Goal: Information Seeking & Learning: Learn about a topic

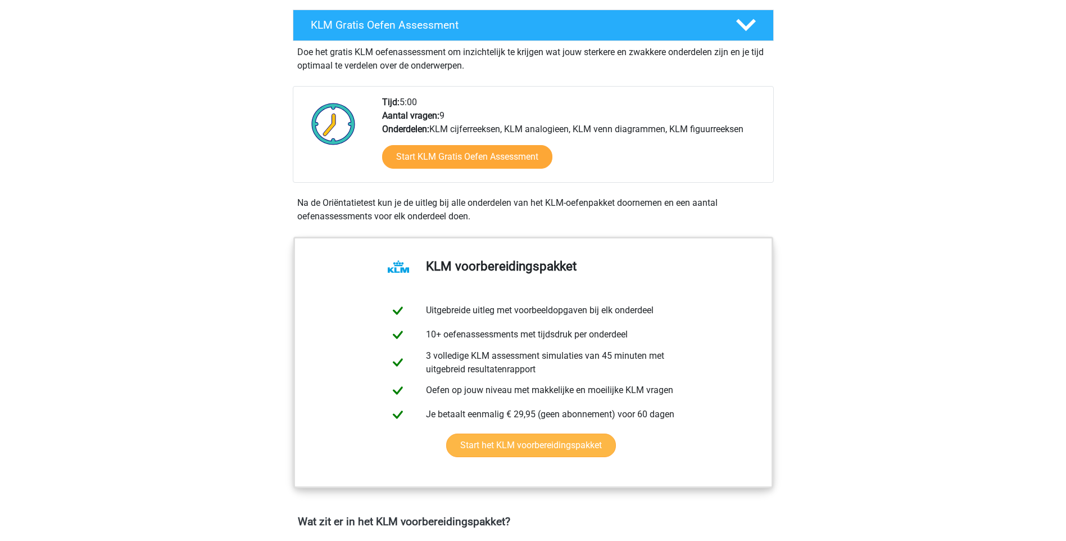
scroll to position [281, 0]
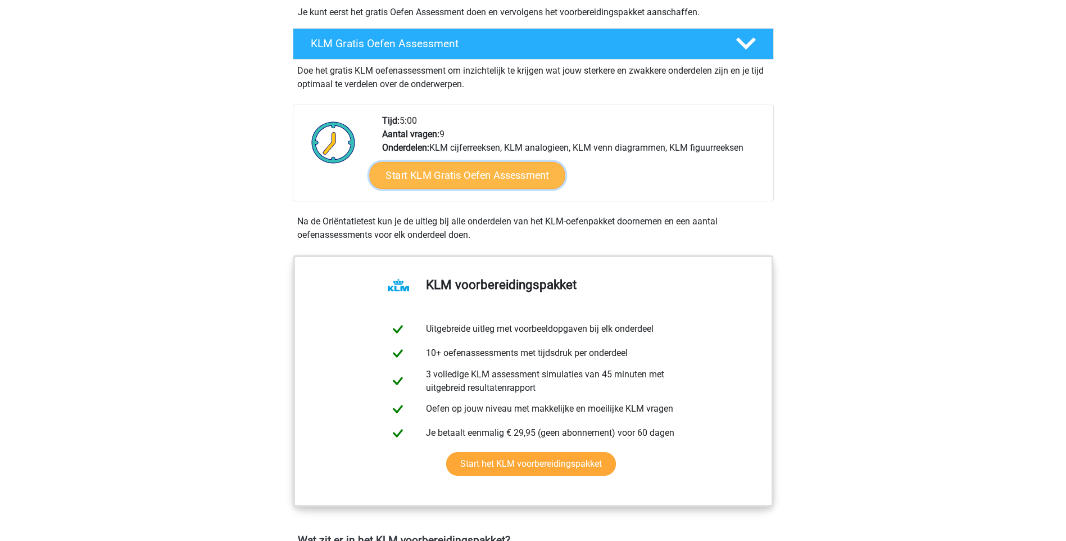
click at [453, 162] on link "Start KLM Gratis Oefen Assessment" at bounding box center [467, 174] width 196 height 27
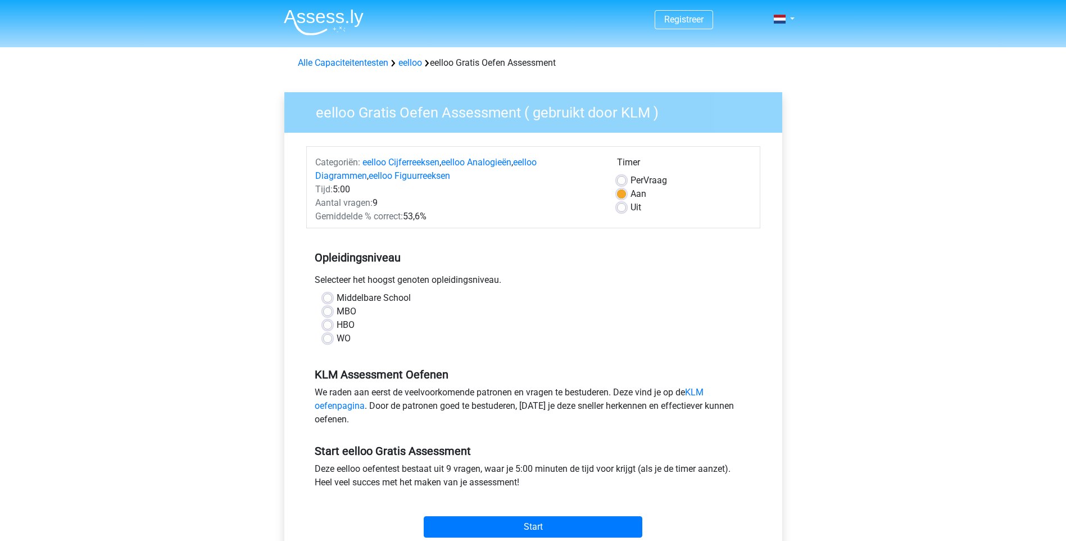
click at [337, 323] on label "HBO" at bounding box center [346, 324] width 18 height 13
click at [327, 323] on input "HBO" at bounding box center [327, 323] width 9 height 11
radio input "true"
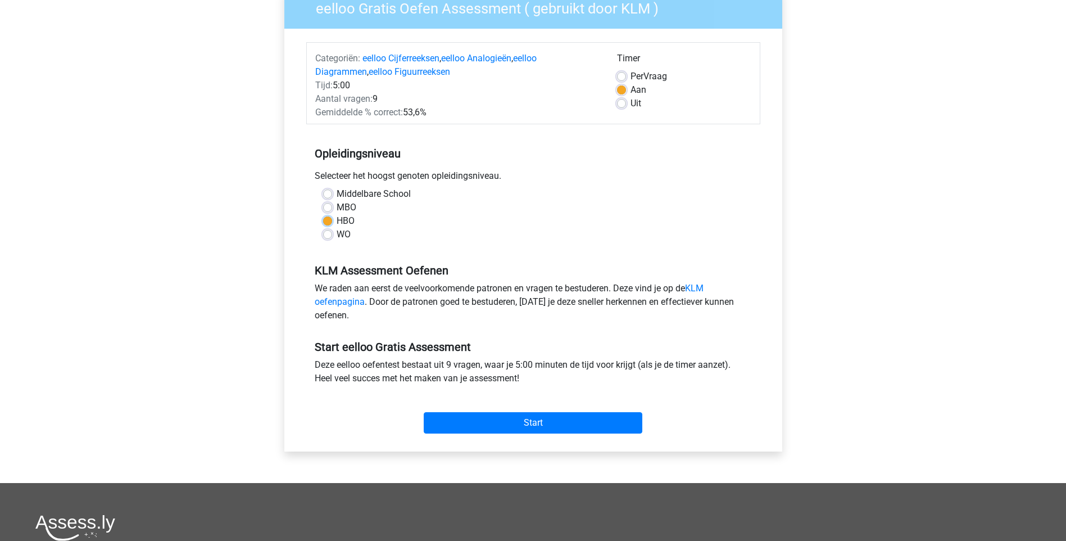
scroll to position [112, 0]
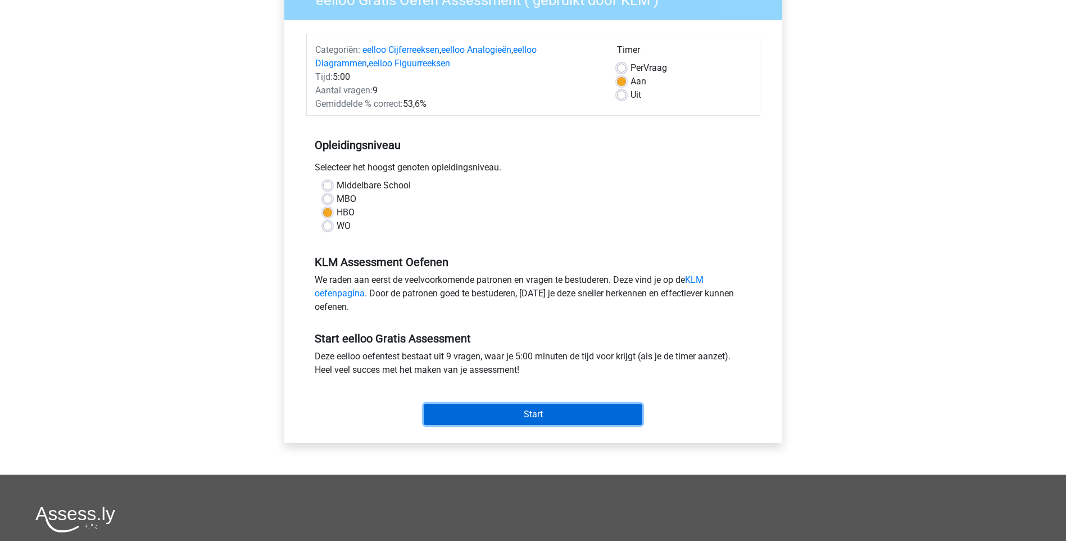
click at [475, 407] on input "Start" at bounding box center [533, 414] width 219 height 21
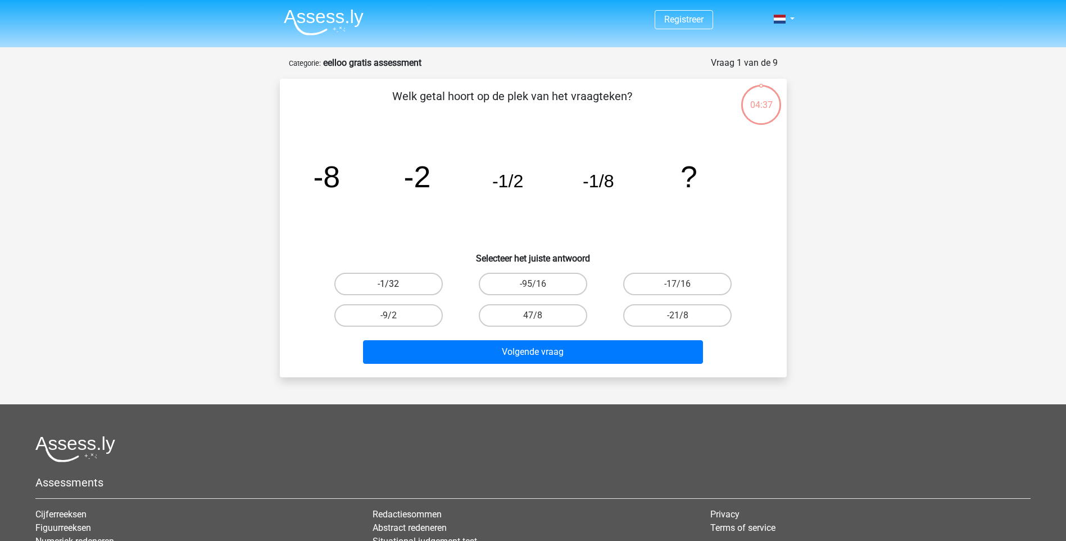
click at [405, 283] on label "-1/32" at bounding box center [388, 284] width 108 height 22
click at [396, 284] on input "-1/32" at bounding box center [391, 287] width 7 height 7
radio input "true"
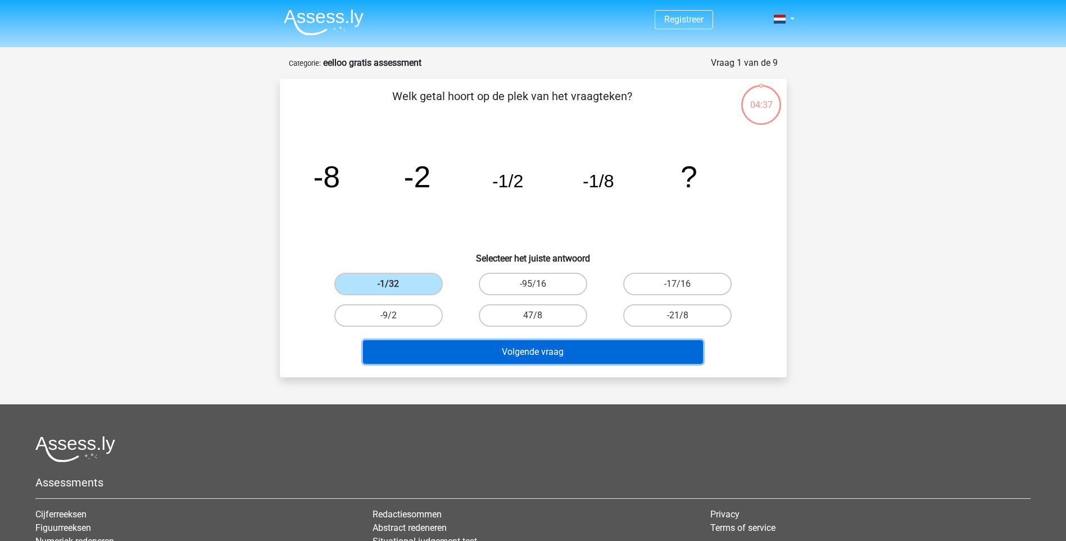
click at [496, 344] on button "Volgende vraag" at bounding box center [533, 352] width 340 height 24
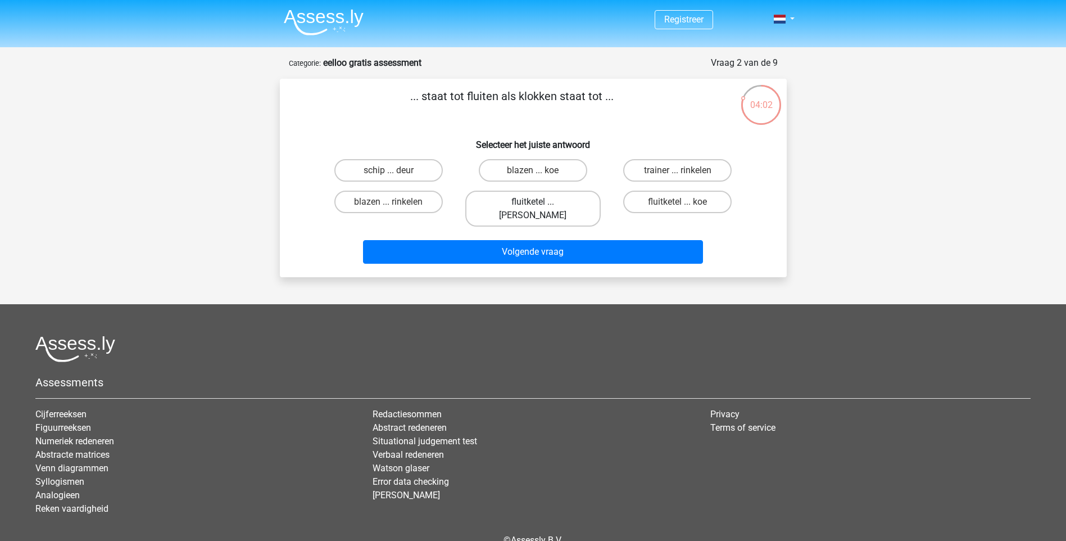
click at [530, 205] on label "fluitketel ... luiden" at bounding box center [532, 209] width 135 height 36
click at [533, 205] on input "fluitketel ... luiden" at bounding box center [536, 205] width 7 height 7
radio input "true"
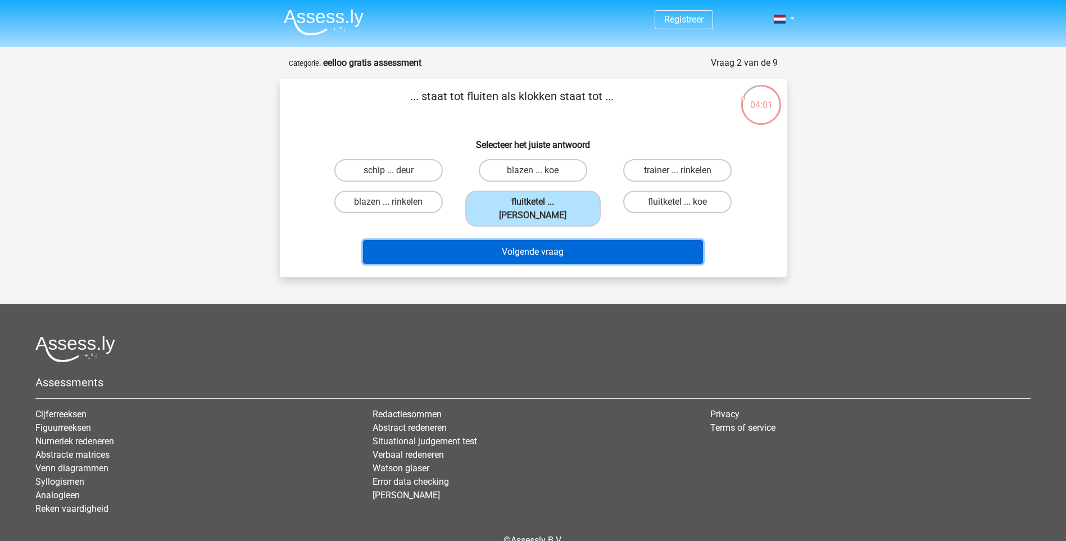
click at [530, 240] on button "Volgende vraag" at bounding box center [533, 252] width 340 height 24
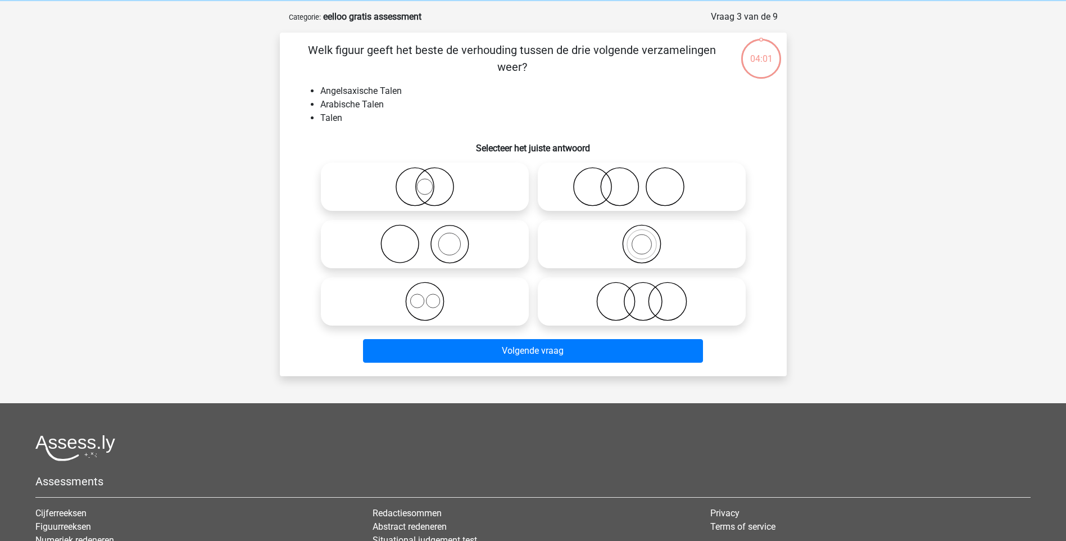
scroll to position [56, 0]
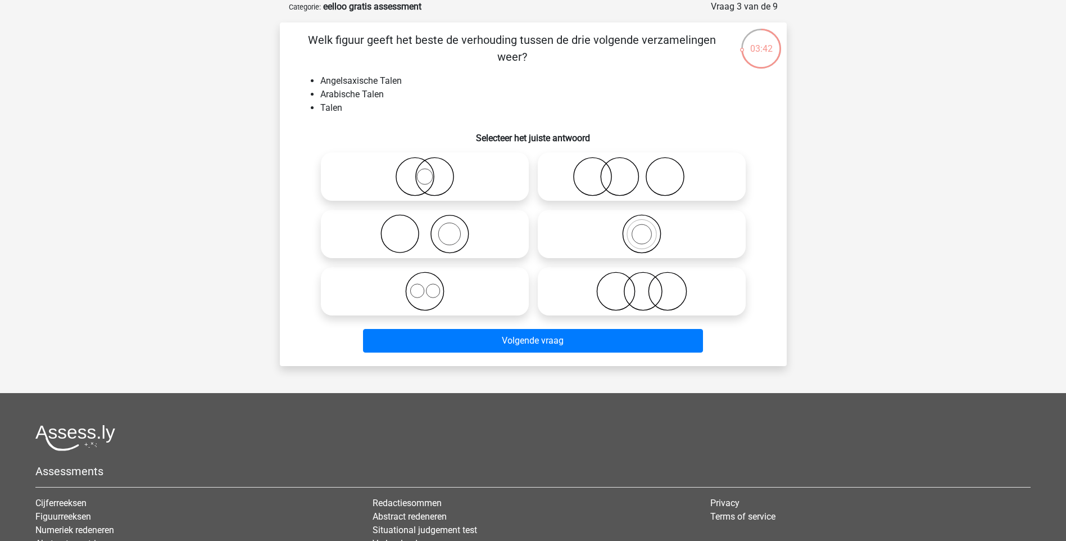
click at [419, 292] on icon at bounding box center [424, 291] width 199 height 39
click at [425, 286] on input "radio" at bounding box center [428, 281] width 7 height 7
radio input "true"
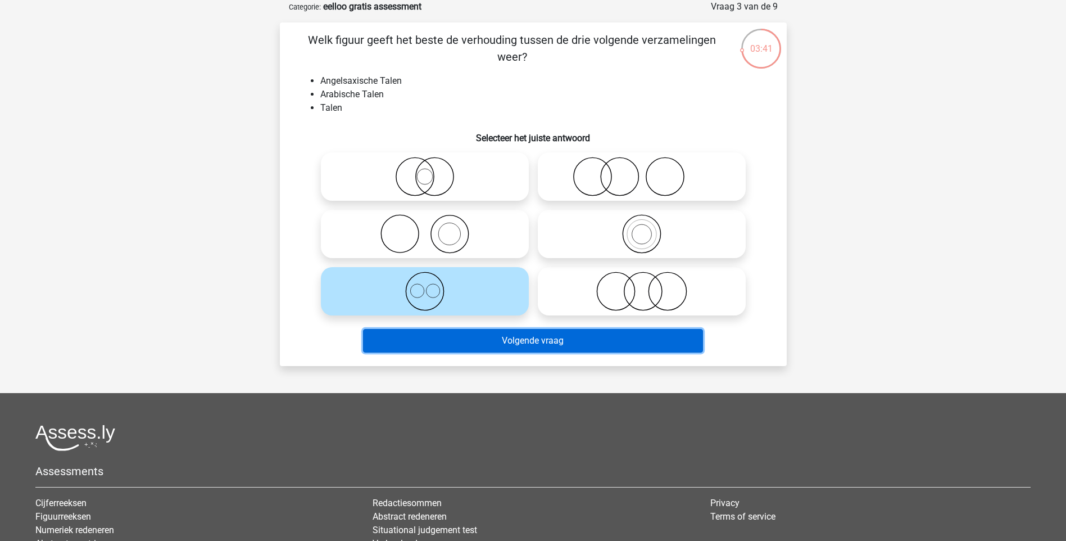
click at [496, 334] on button "Volgende vraag" at bounding box center [533, 341] width 340 height 24
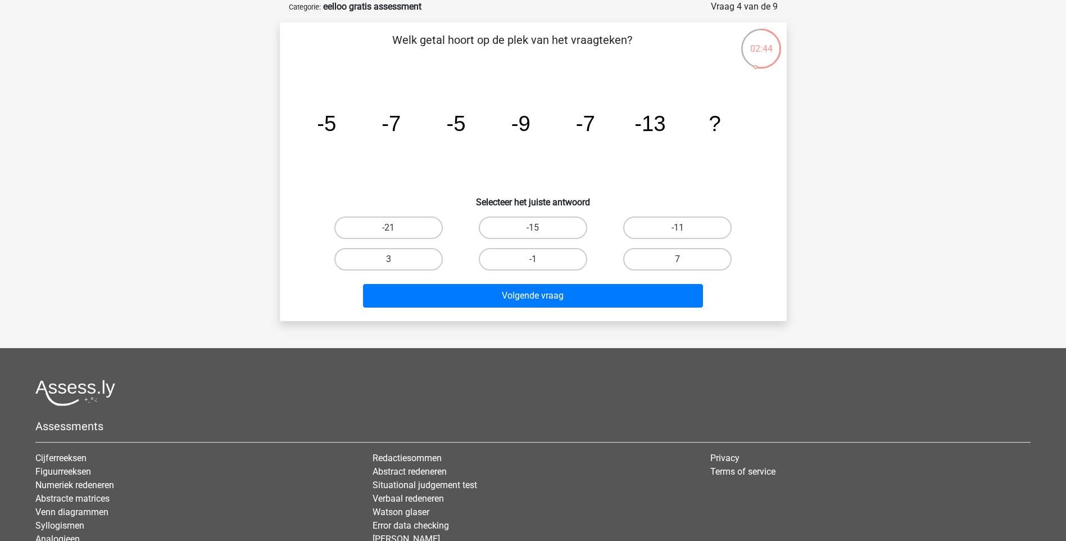
click at [682, 228] on input "-11" at bounding box center [681, 231] width 7 height 7
radio input "true"
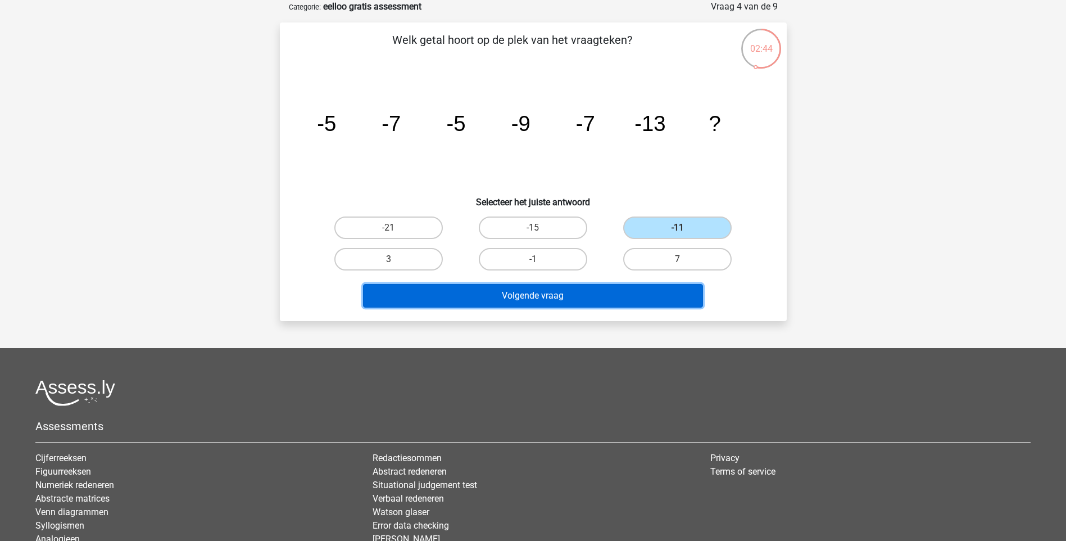
click at [644, 291] on button "Volgende vraag" at bounding box center [533, 296] width 340 height 24
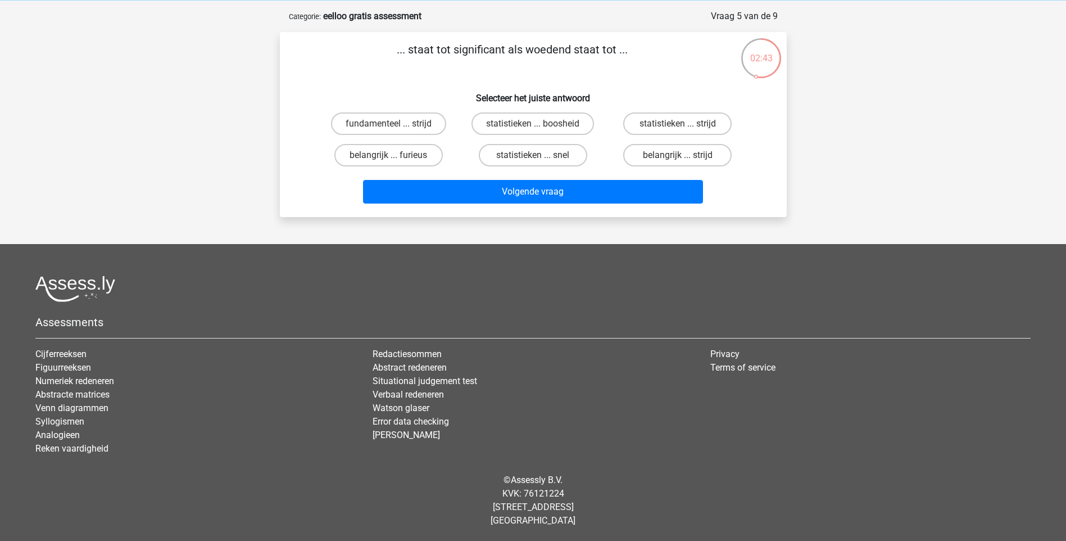
scroll to position [47, 0]
click at [405, 123] on label "fundamenteel ... strijd" at bounding box center [388, 123] width 115 height 22
click at [396, 124] on input "fundamenteel ... strijd" at bounding box center [391, 127] width 7 height 7
radio input "true"
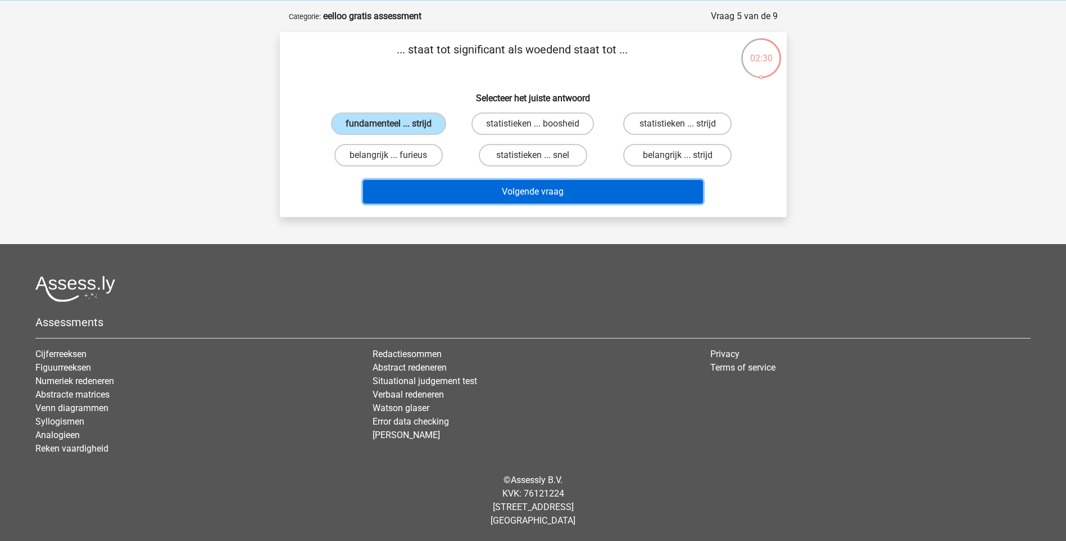
click at [479, 185] on button "Volgende vraag" at bounding box center [533, 192] width 340 height 24
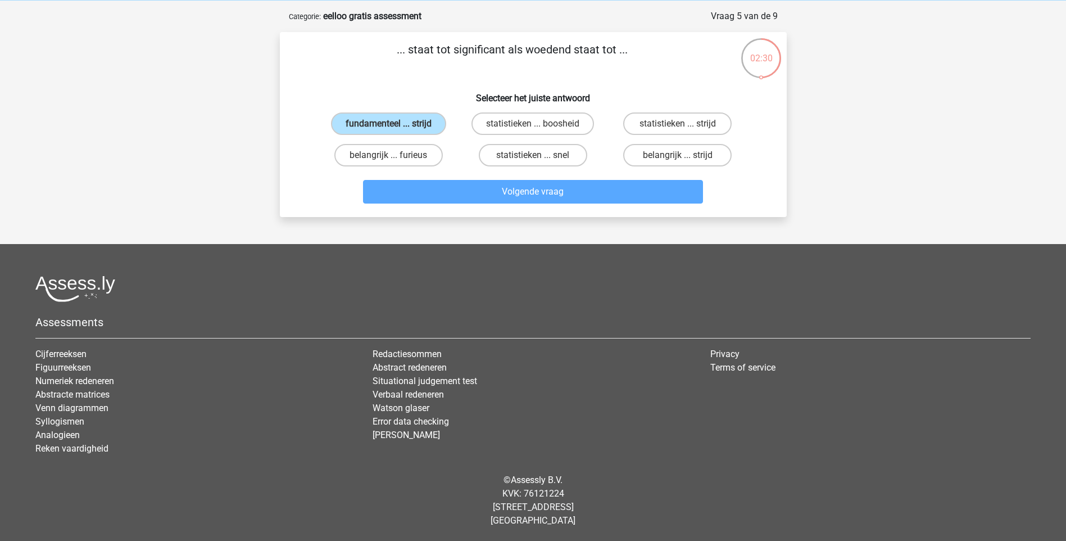
scroll to position [56, 0]
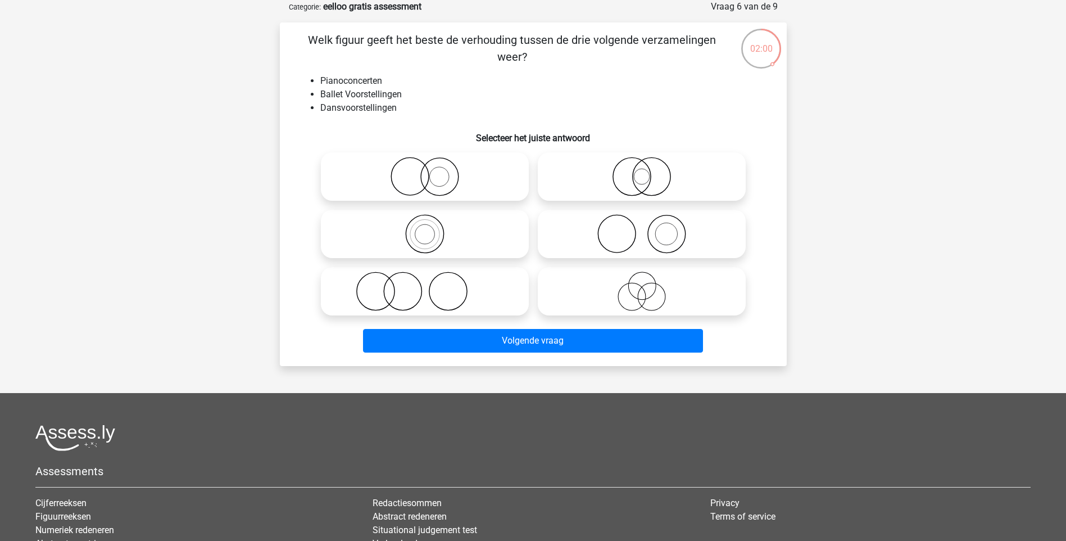
click at [625, 234] on icon at bounding box center [641, 233] width 199 height 39
click at [642, 228] on input "radio" at bounding box center [645, 224] width 7 height 7
radio input "true"
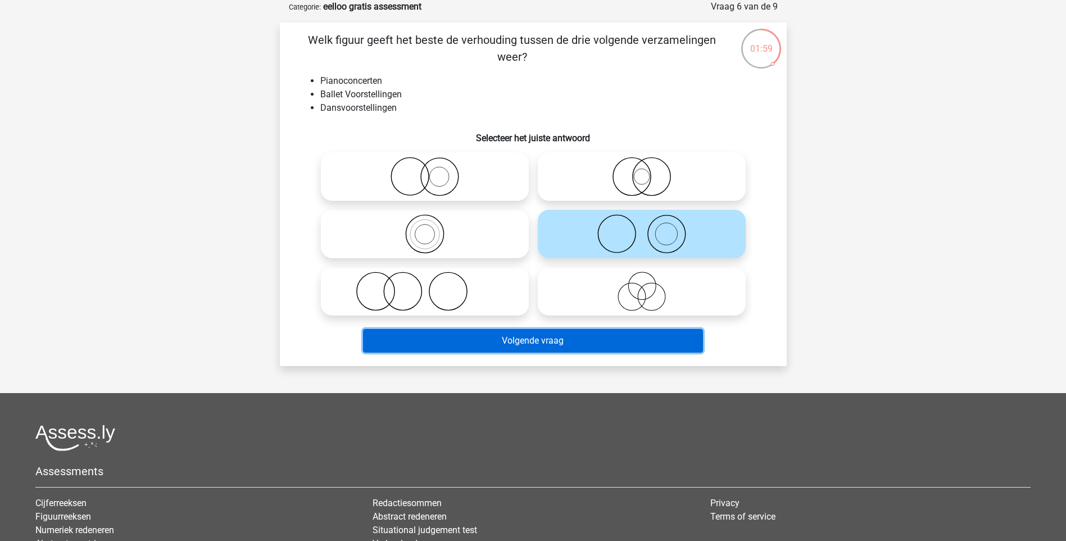
click at [576, 333] on button "Volgende vraag" at bounding box center [533, 341] width 340 height 24
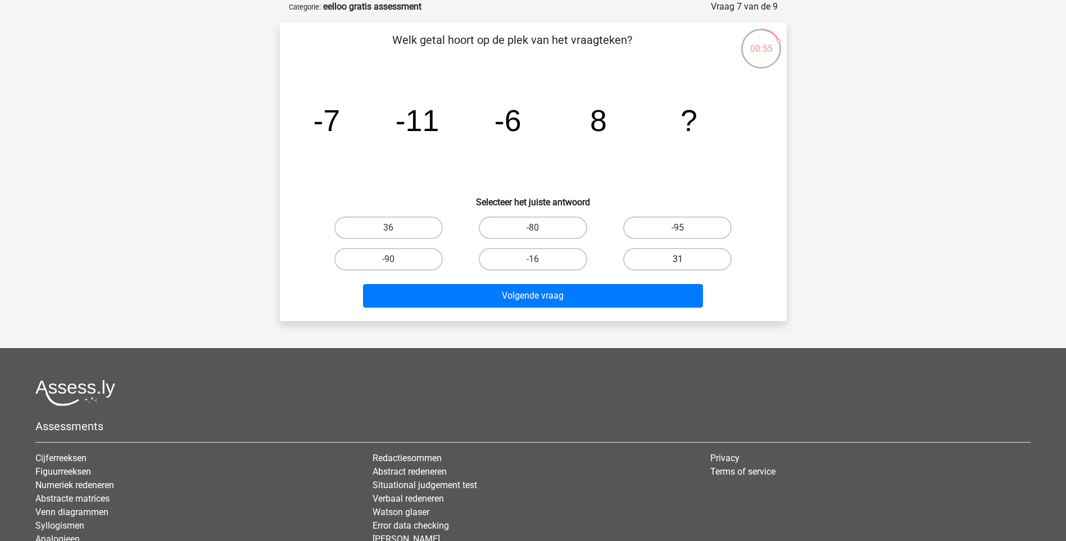
click at [678, 257] on label "31" at bounding box center [677, 259] width 108 height 22
click at [678, 259] on input "31" at bounding box center [681, 262] width 7 height 7
radio input "true"
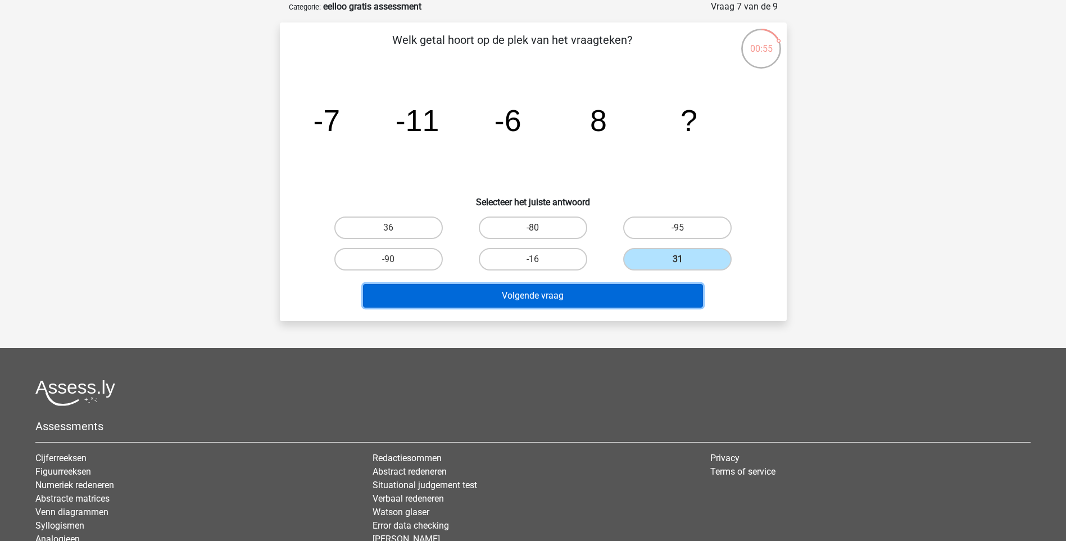
click at [657, 289] on button "Volgende vraag" at bounding box center [533, 296] width 340 height 24
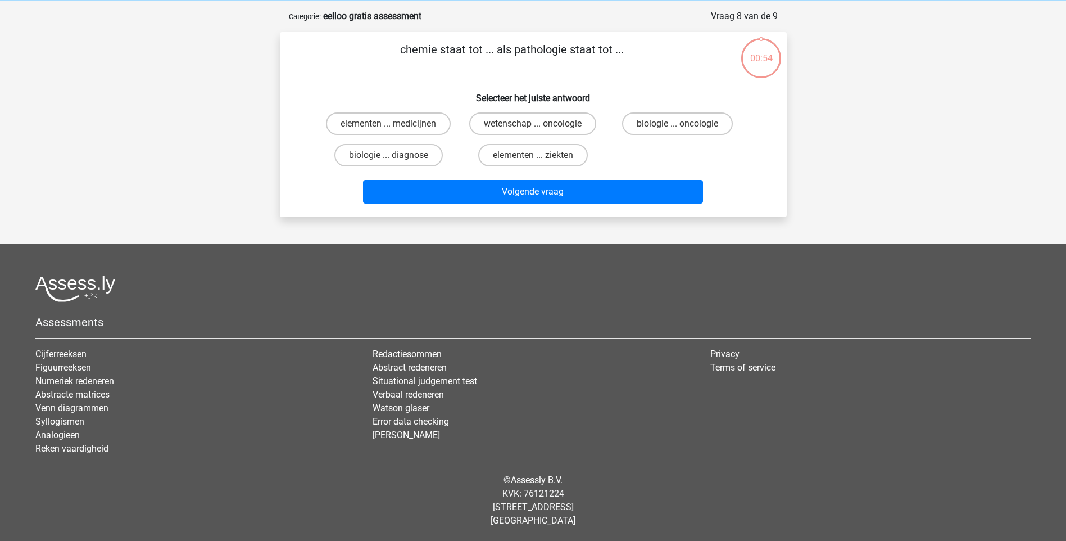
scroll to position [0, 0]
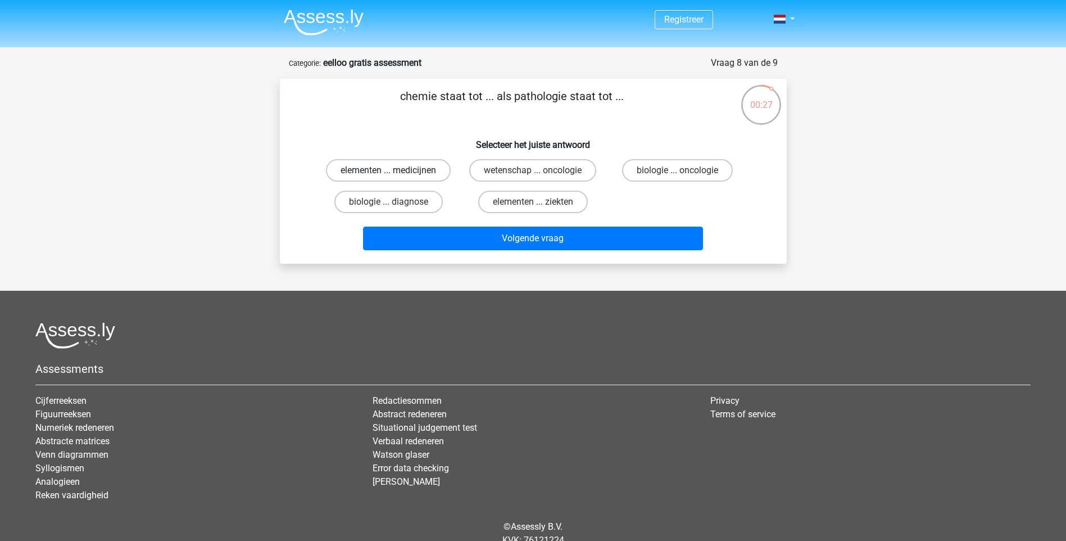
click at [423, 171] on label "elementen ... medicijnen" at bounding box center [388, 170] width 125 height 22
click at [396, 171] on input "elementen ... medicijnen" at bounding box center [391, 173] width 7 height 7
radio input "true"
click at [491, 224] on div "Volgende vraag" at bounding box center [533, 236] width 471 height 37
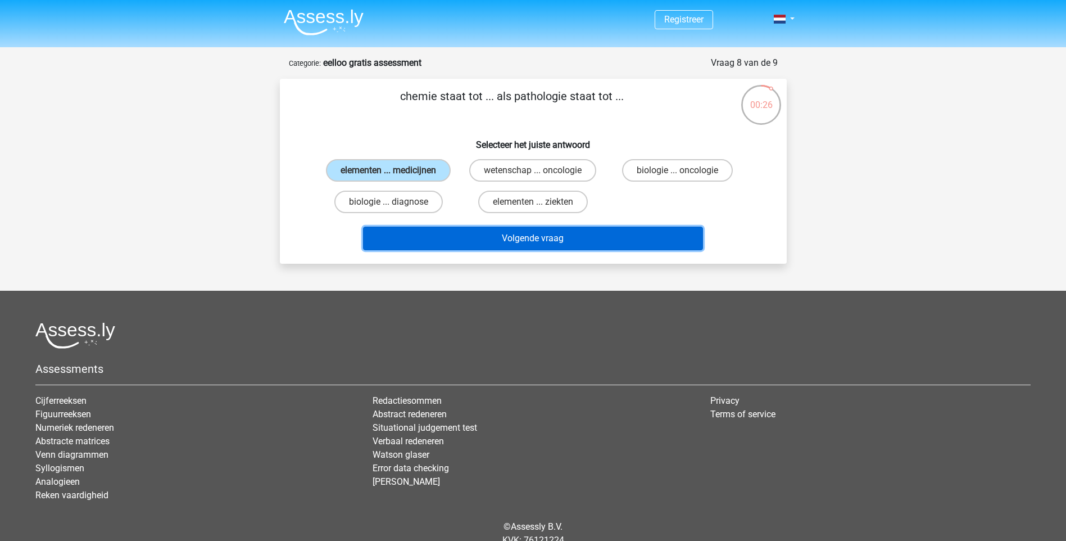
click at [497, 240] on button "Volgende vraag" at bounding box center [533, 239] width 340 height 24
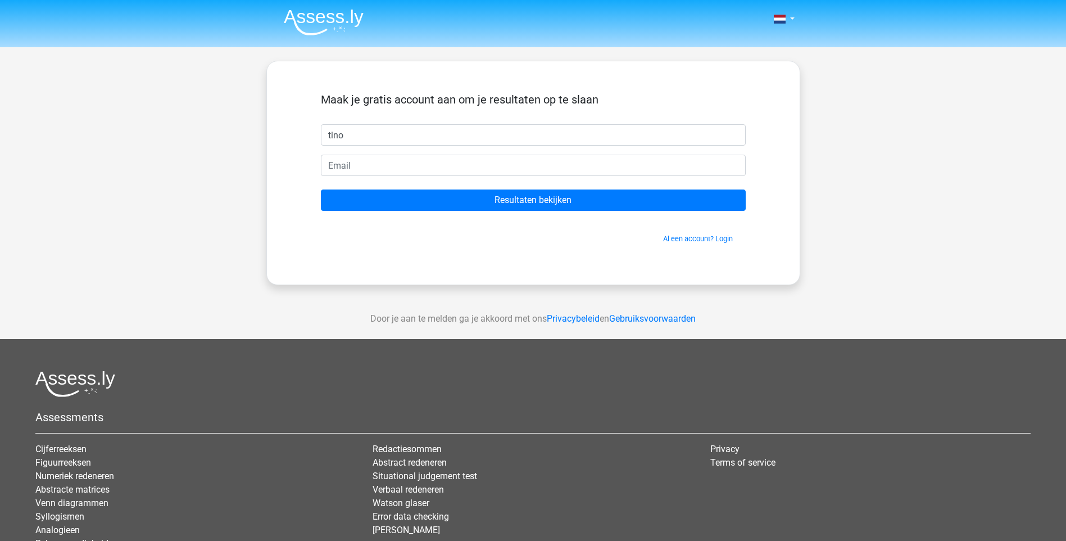
type input "tino"
click at [576, 157] on input "email" at bounding box center [533, 165] width 425 height 21
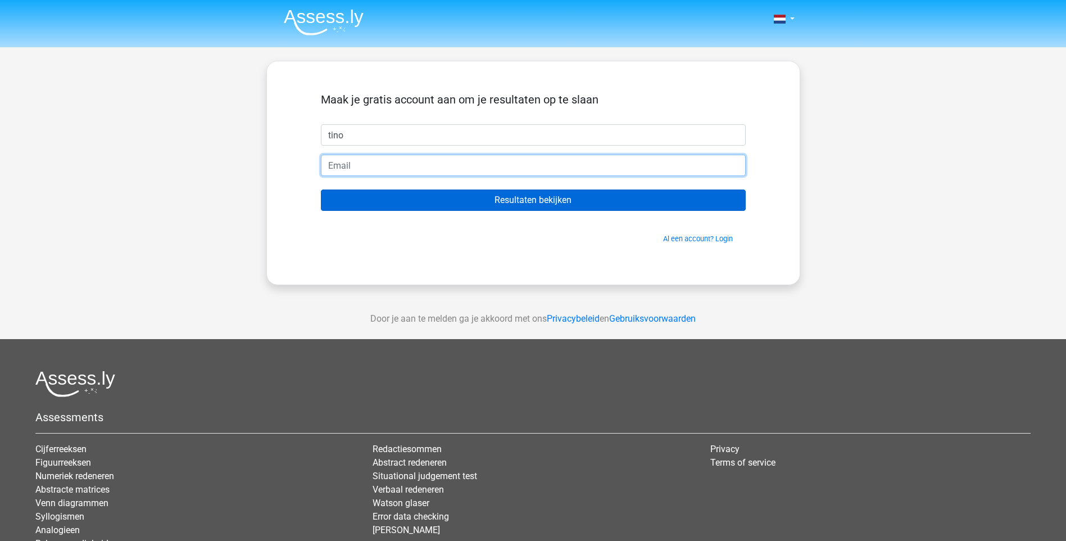
type input "[EMAIL_ADDRESS][DOMAIN_NAME]"
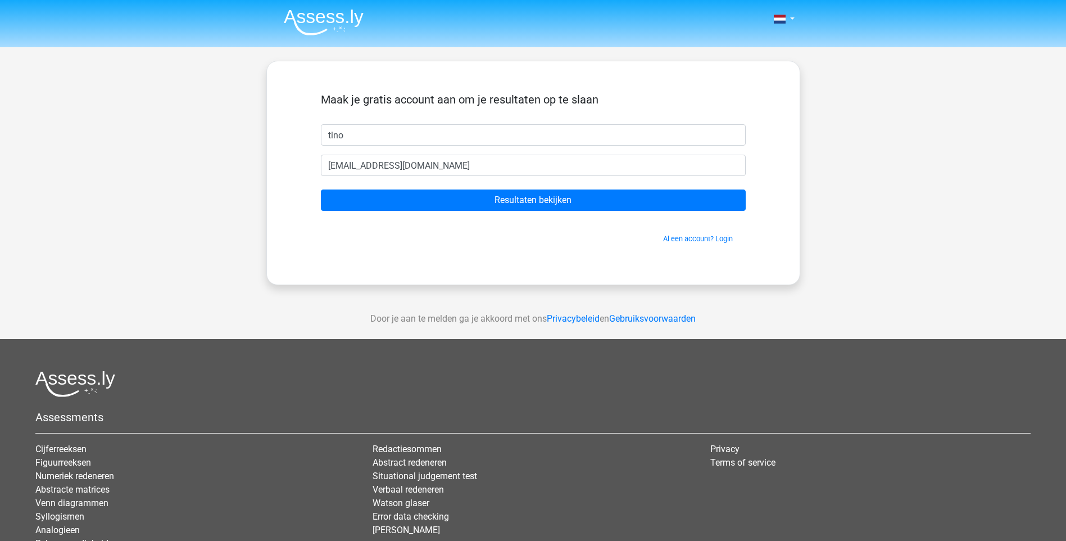
click at [533, 214] on form "Maak je gratis account aan om je resultaten op te slaan tino tino.botterop@gmai…" at bounding box center [533, 168] width 425 height 151
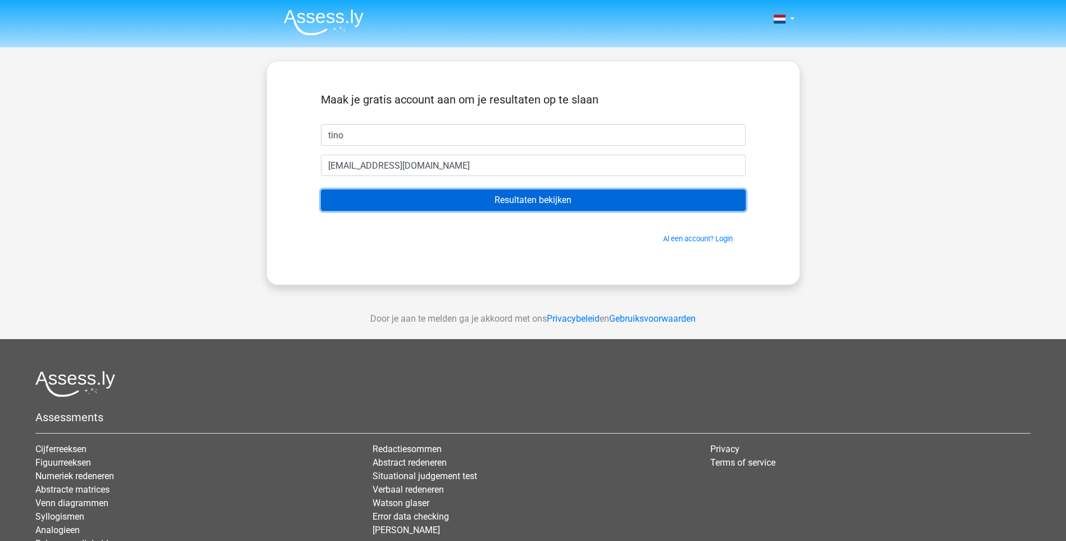
click at [540, 205] on input "Resultaten bekijken" at bounding box center [533, 199] width 425 height 21
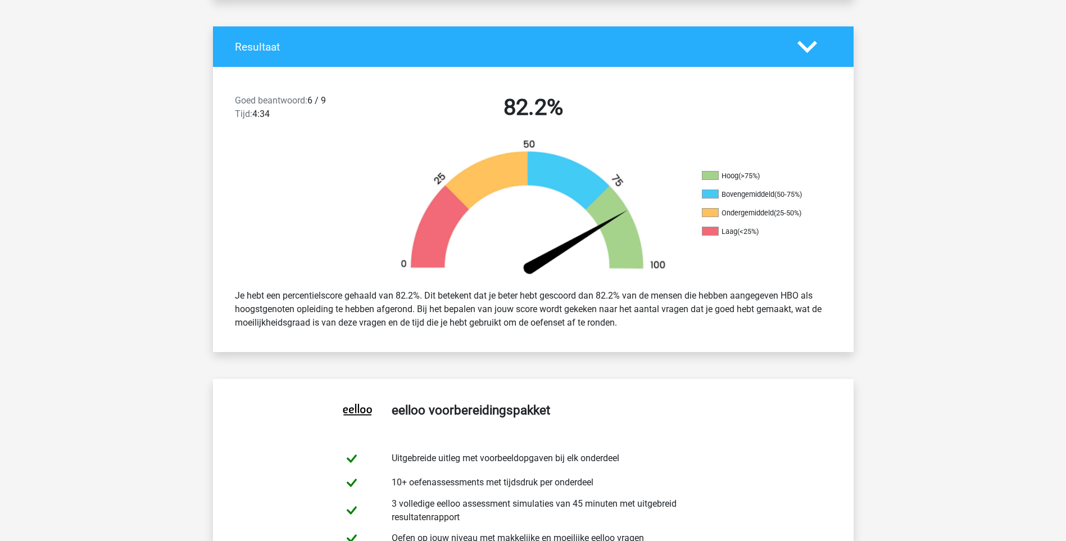
scroll to position [225, 0]
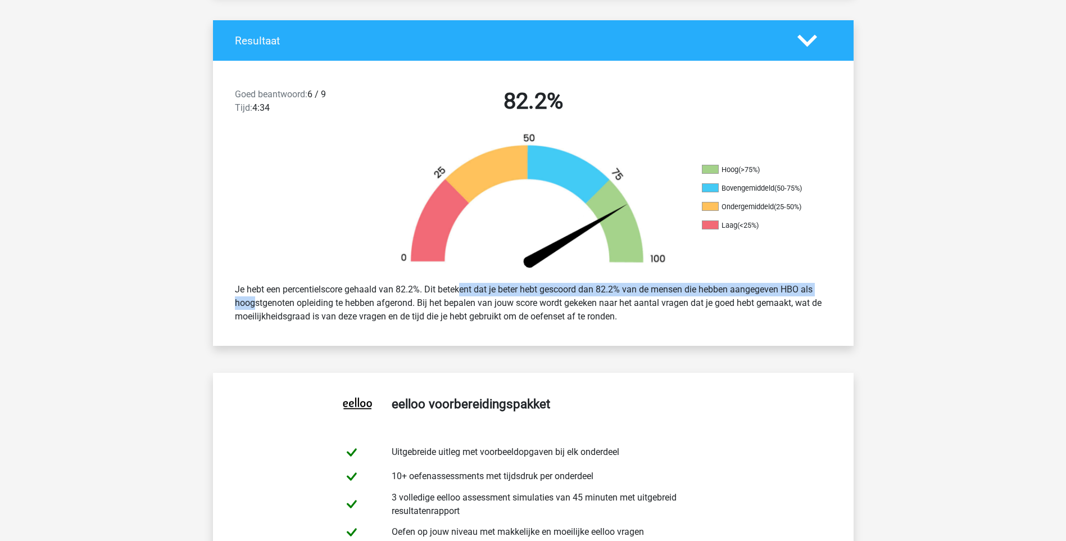
drag, startPoint x: 432, startPoint y: 287, endPoint x: 807, endPoint y: 292, distance: 374.4
click at [807, 292] on div "Je hebt een percentielscore gehaald van 82.2%. Dit betekent dat je beter hebt g…" at bounding box center [534, 302] width 614 height 49
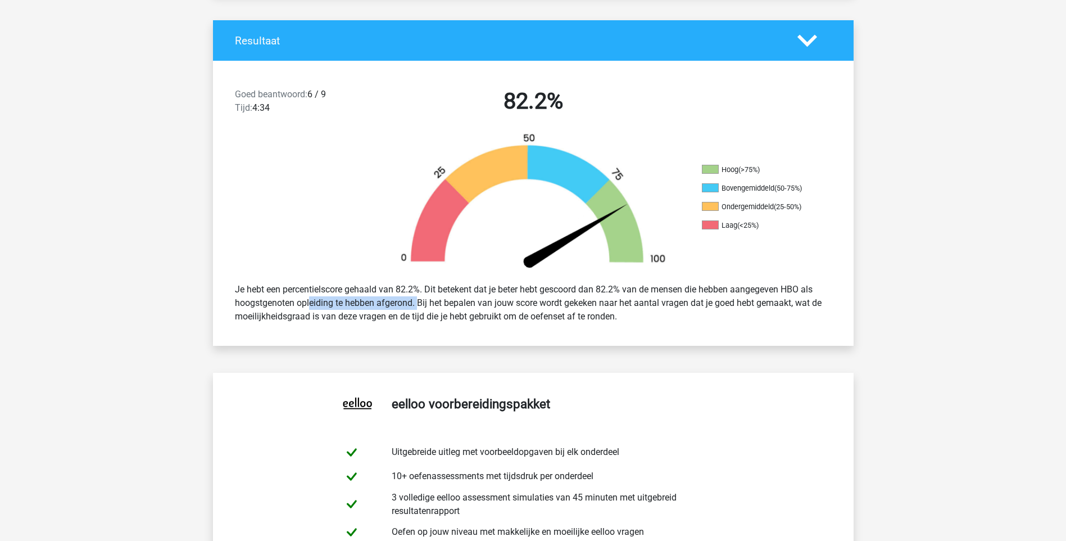
drag, startPoint x: 303, startPoint y: 304, endPoint x: 414, endPoint y: 304, distance: 111.3
click at [414, 304] on div "Je hebt een percentielscore gehaald van 82.2%. Dit betekent dat je beter hebt g…" at bounding box center [534, 302] width 614 height 49
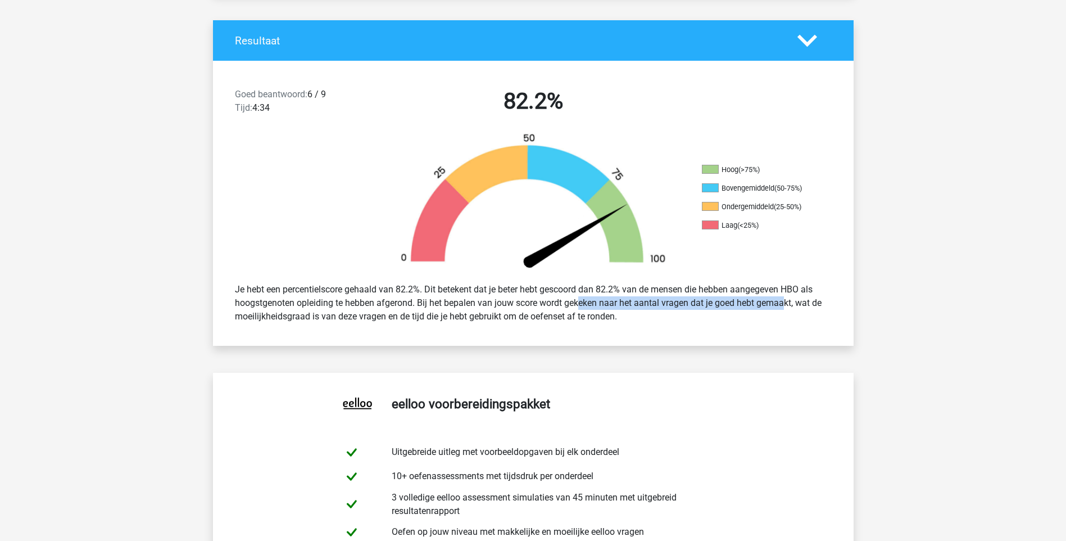
drag, startPoint x: 414, startPoint y: 304, endPoint x: 749, endPoint y: 299, distance: 334.5
click at [749, 299] on div "Je hebt een percentielscore gehaald van 82.2%. Dit betekent dat je beter hebt g…" at bounding box center [534, 302] width 614 height 49
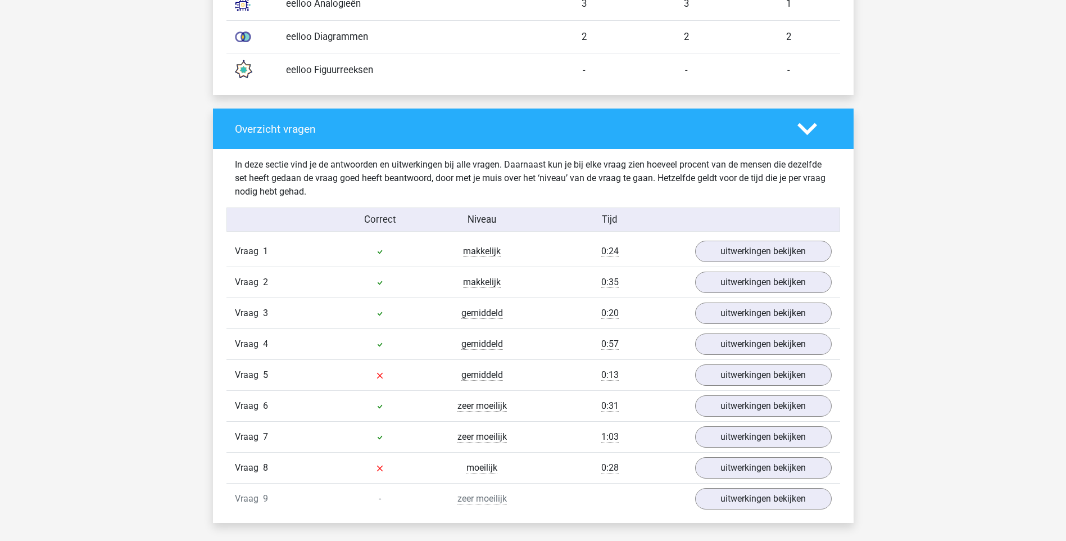
scroll to position [1068, 0]
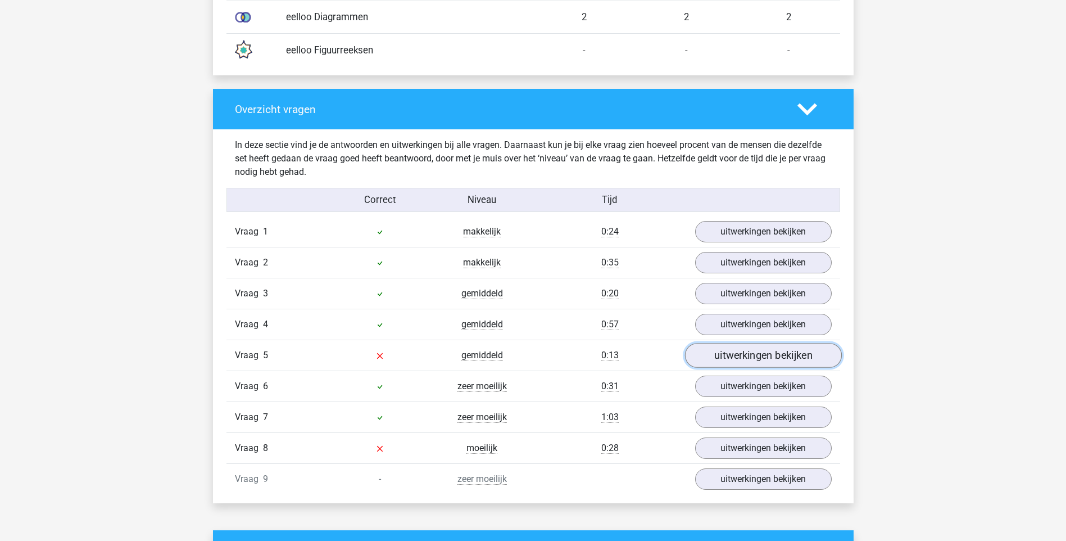
click at [744, 358] on link "uitwerkingen bekijken" at bounding box center [763, 355] width 157 height 25
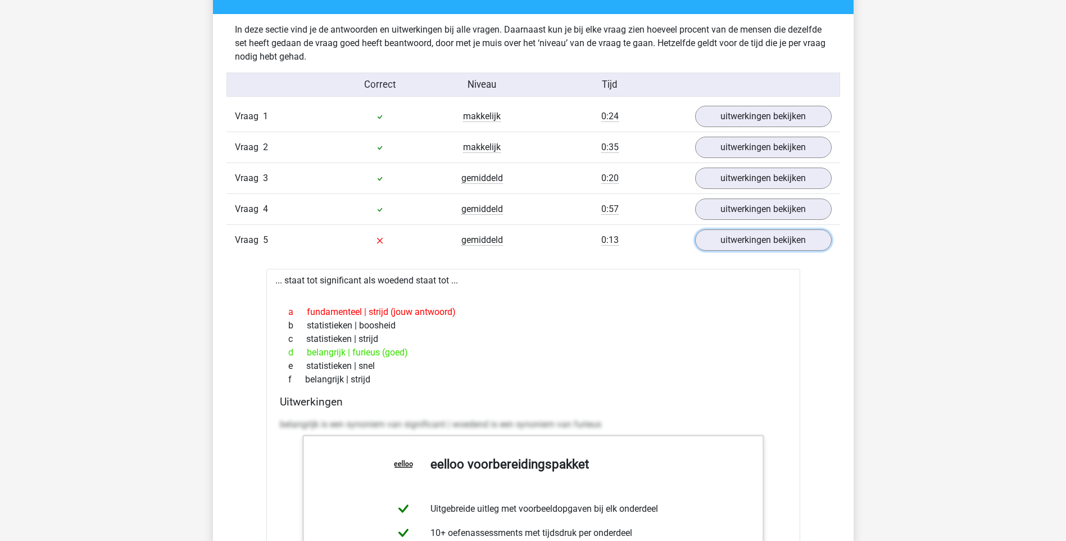
scroll to position [1180, 0]
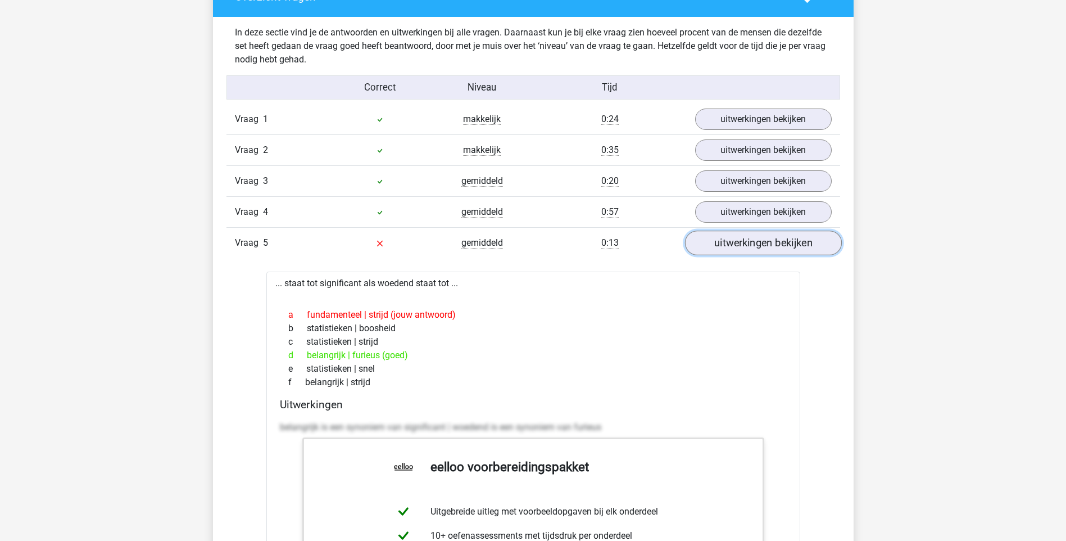
click at [771, 241] on link "uitwerkingen bekijken" at bounding box center [763, 243] width 157 height 25
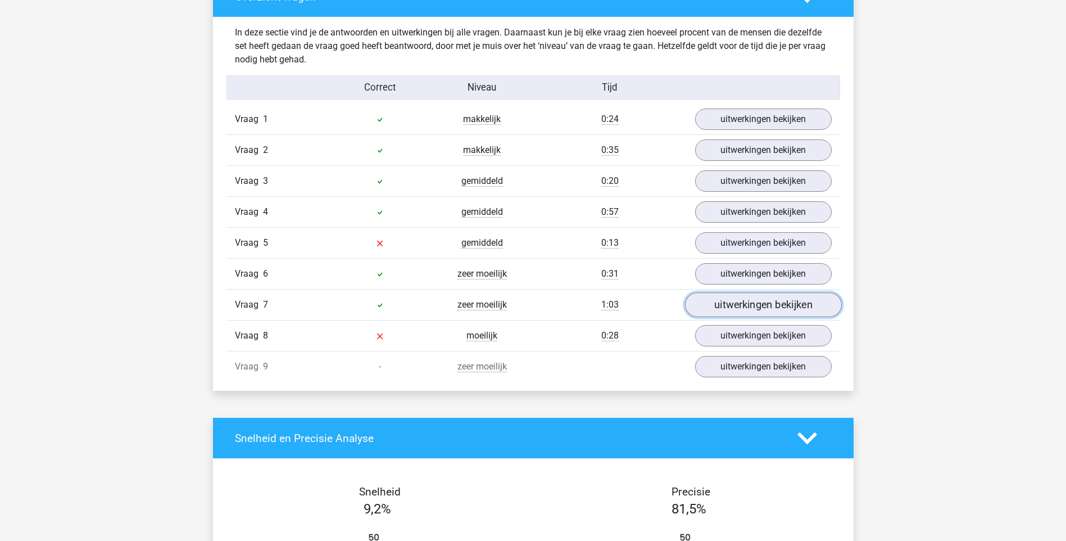
click at [774, 313] on link "uitwerkingen bekijken" at bounding box center [763, 305] width 157 height 25
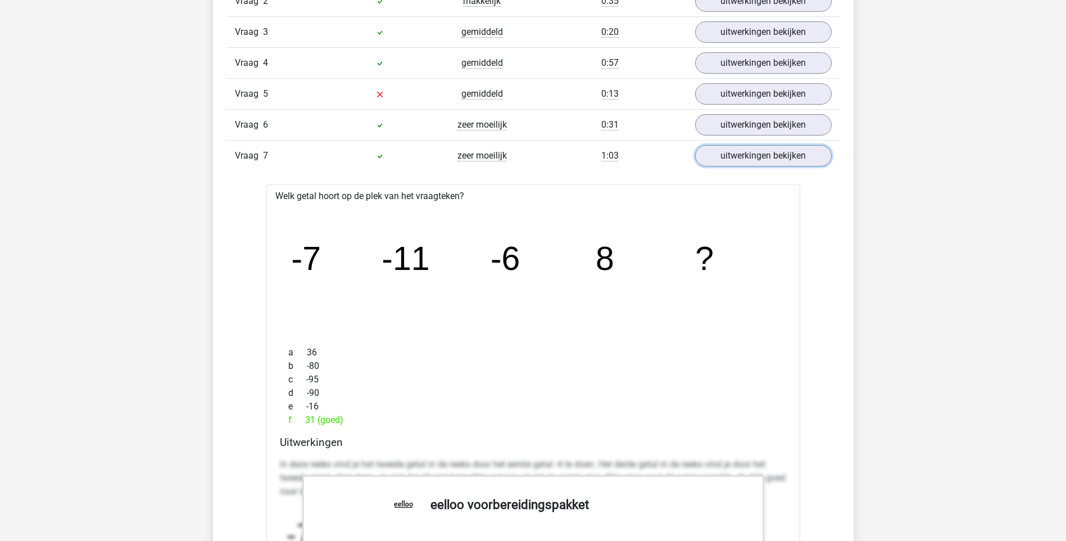
scroll to position [1349, 0]
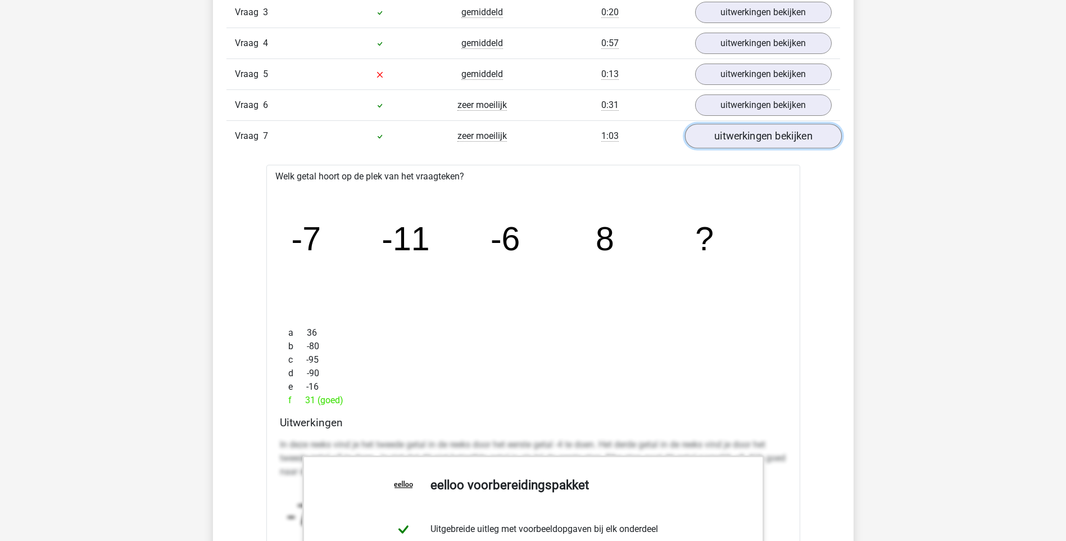
click at [763, 131] on link "uitwerkingen bekijken" at bounding box center [763, 136] width 157 height 25
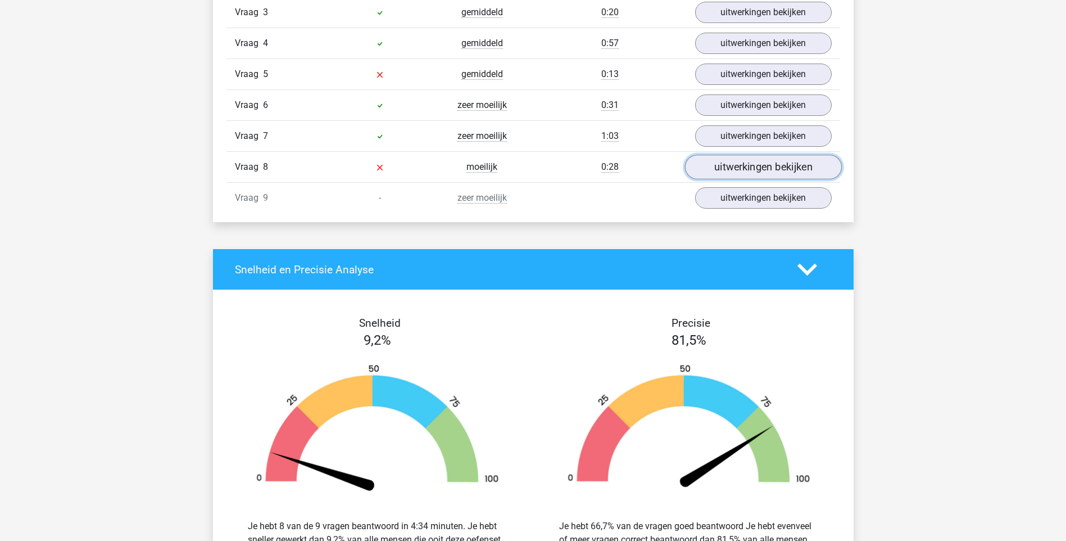
click at [760, 173] on link "uitwerkingen bekijken" at bounding box center [763, 167] width 157 height 25
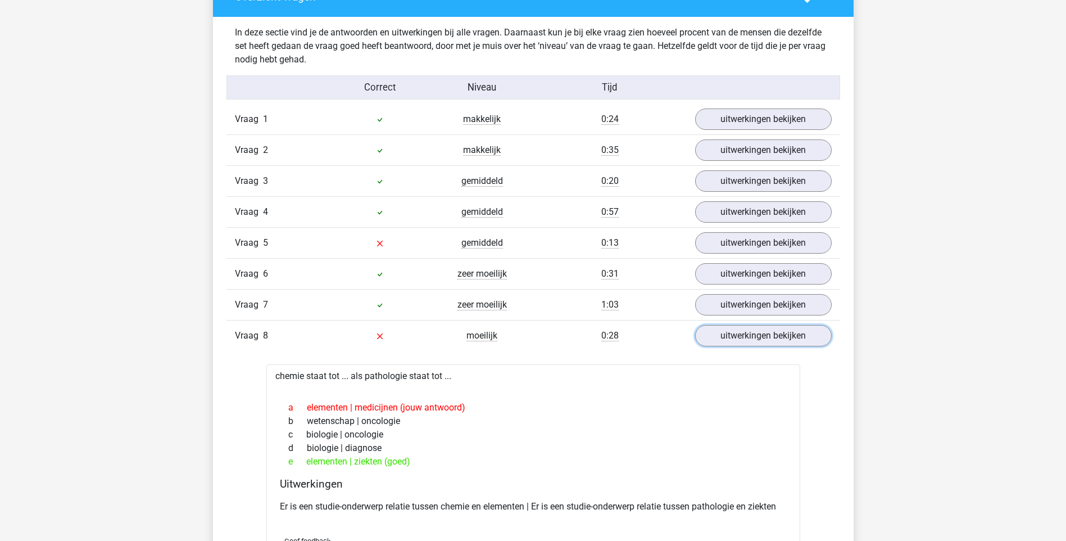
scroll to position [1237, 0]
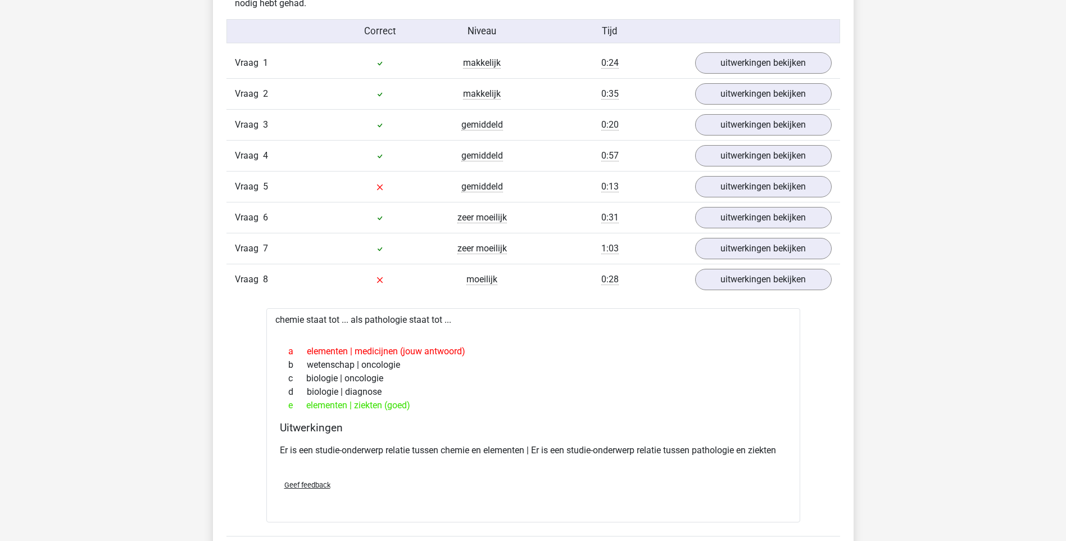
click at [746, 295] on div "Vraag 1 makkelijk 0:24 uitwerkingen bekijken Welk getal hoort op de plek van he…" at bounding box center [533, 307] width 597 height 518
click at [740, 286] on link "uitwerkingen bekijken" at bounding box center [763, 280] width 157 height 25
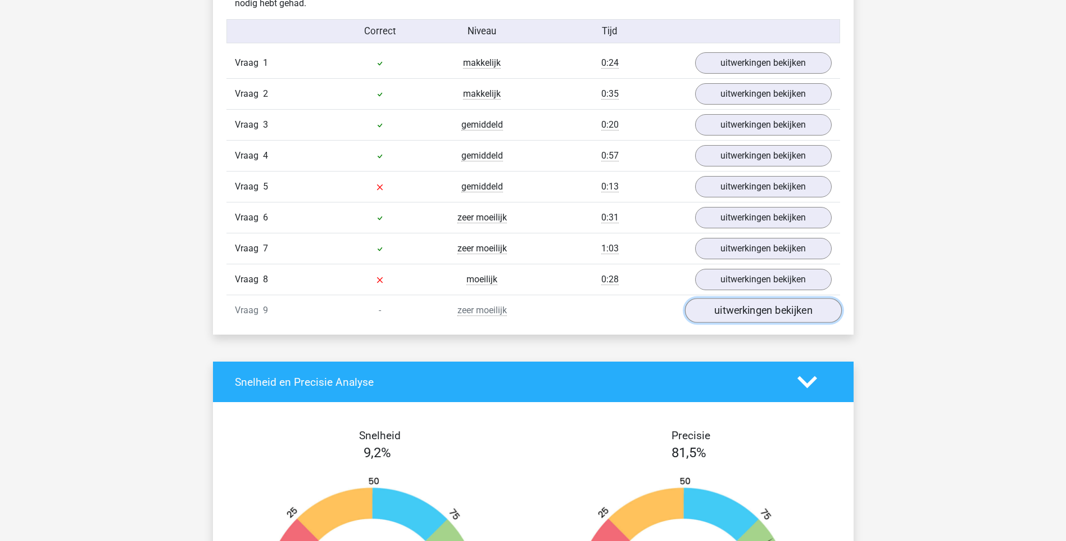
click at [735, 316] on link "uitwerkingen bekijken" at bounding box center [763, 310] width 157 height 25
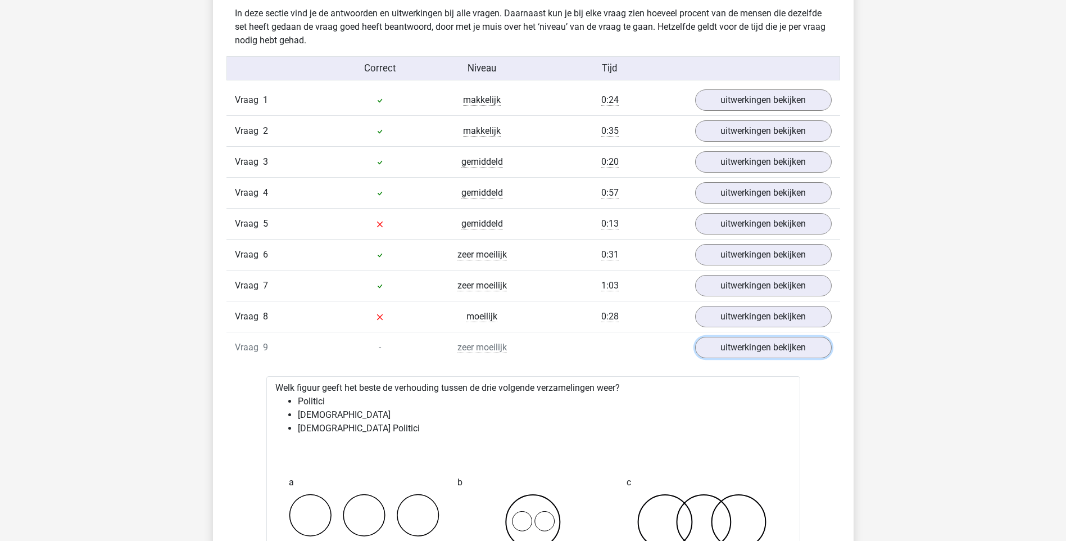
scroll to position [1124, 0]
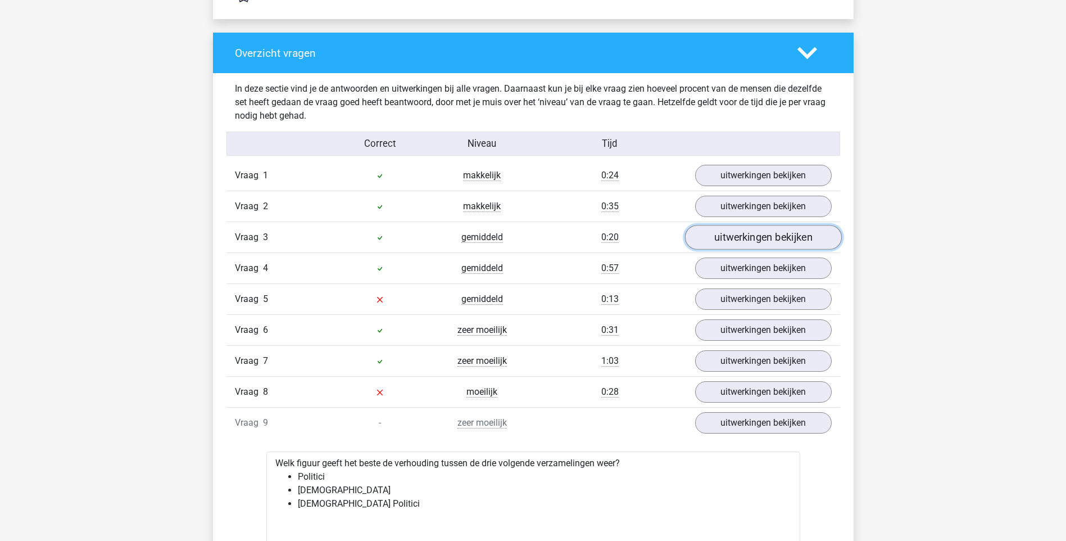
click at [743, 236] on link "uitwerkingen bekijken" at bounding box center [763, 237] width 157 height 25
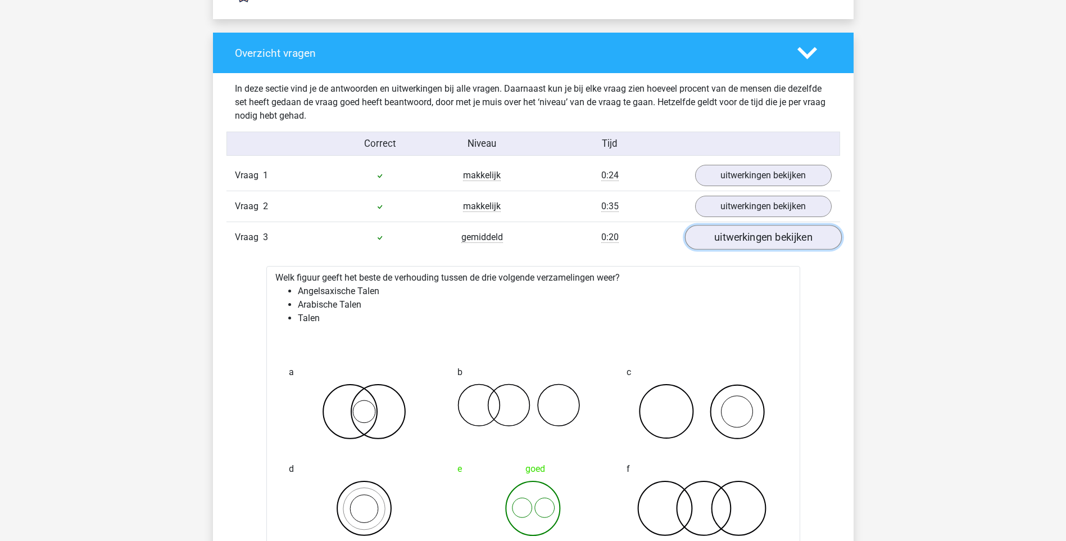
click at [743, 236] on link "uitwerkingen bekijken" at bounding box center [763, 237] width 157 height 25
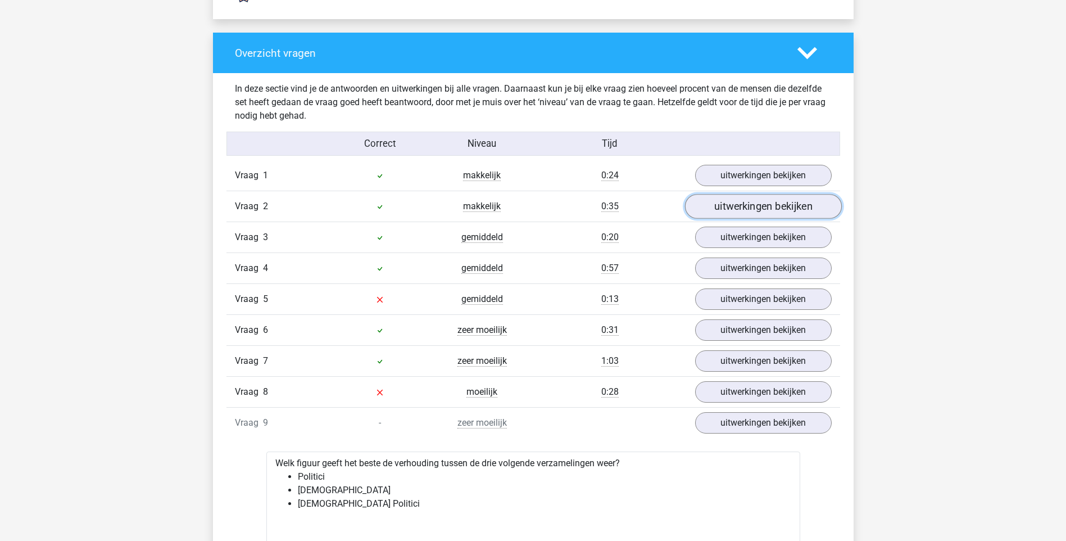
click at [744, 205] on link "uitwerkingen bekijken" at bounding box center [763, 206] width 157 height 25
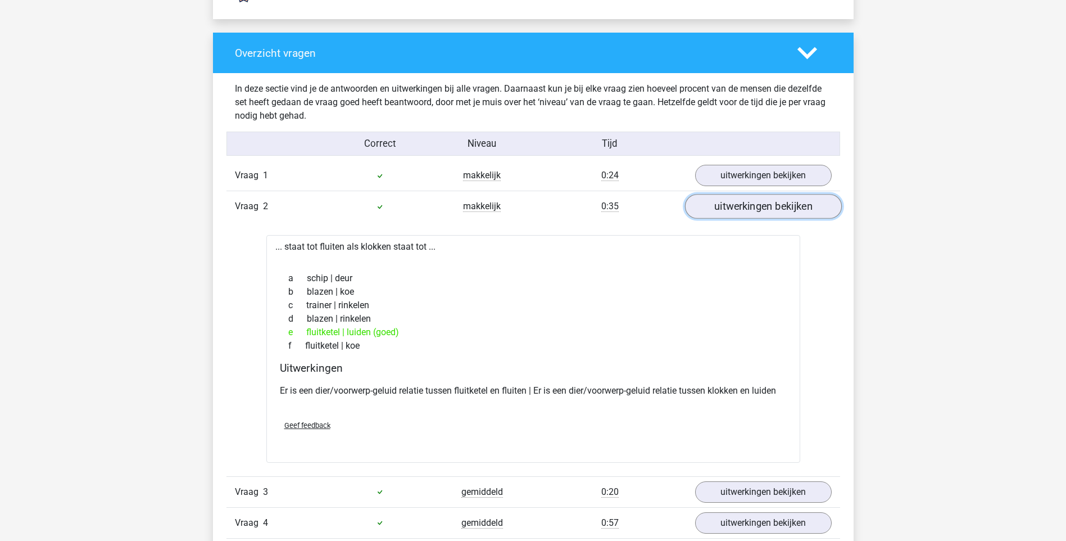
click at [744, 205] on link "uitwerkingen bekijken" at bounding box center [763, 206] width 157 height 25
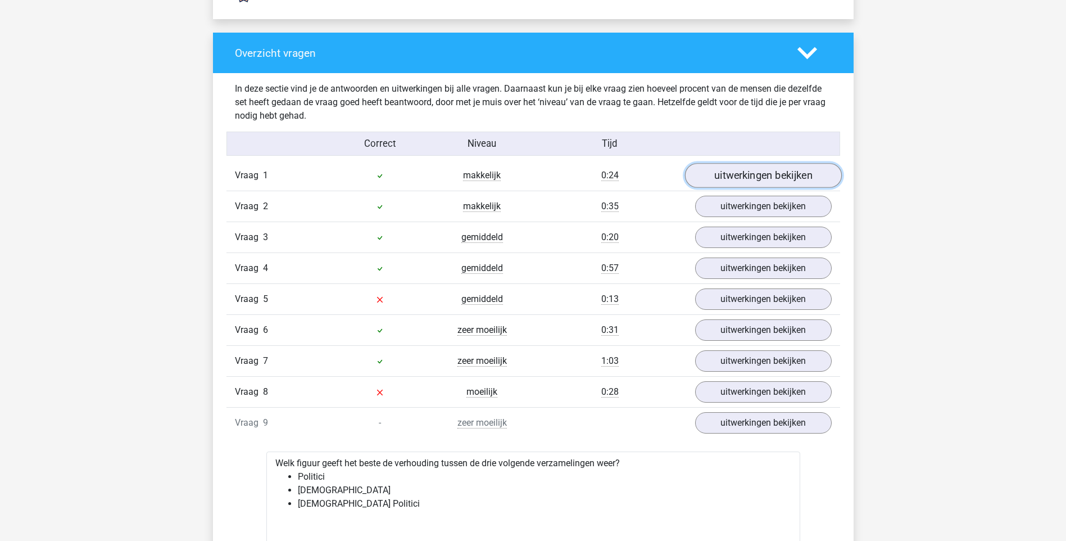
click at [749, 181] on link "uitwerkingen bekijken" at bounding box center [763, 176] width 157 height 25
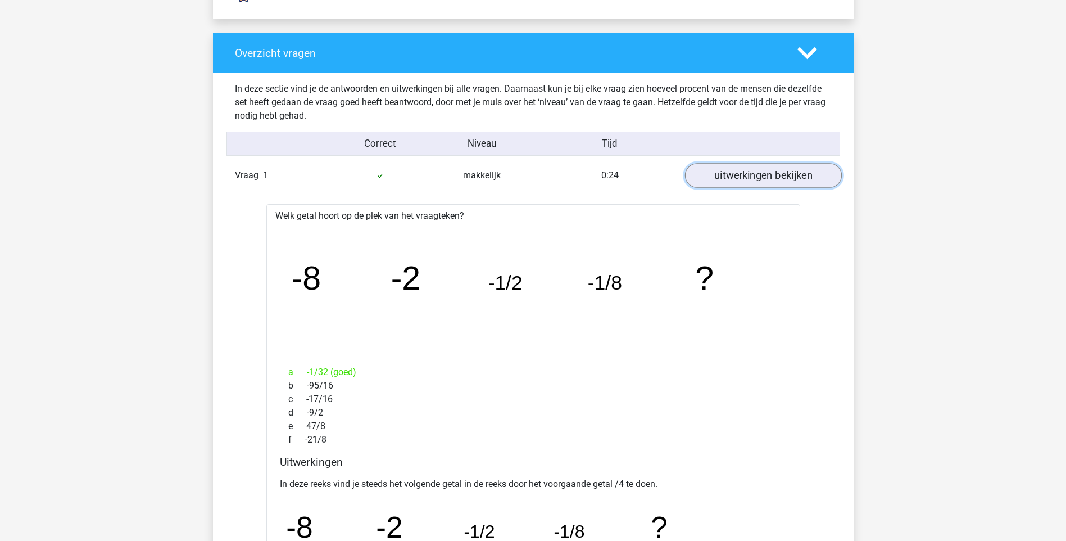
click at [749, 181] on link "uitwerkingen bekijken" at bounding box center [763, 176] width 157 height 25
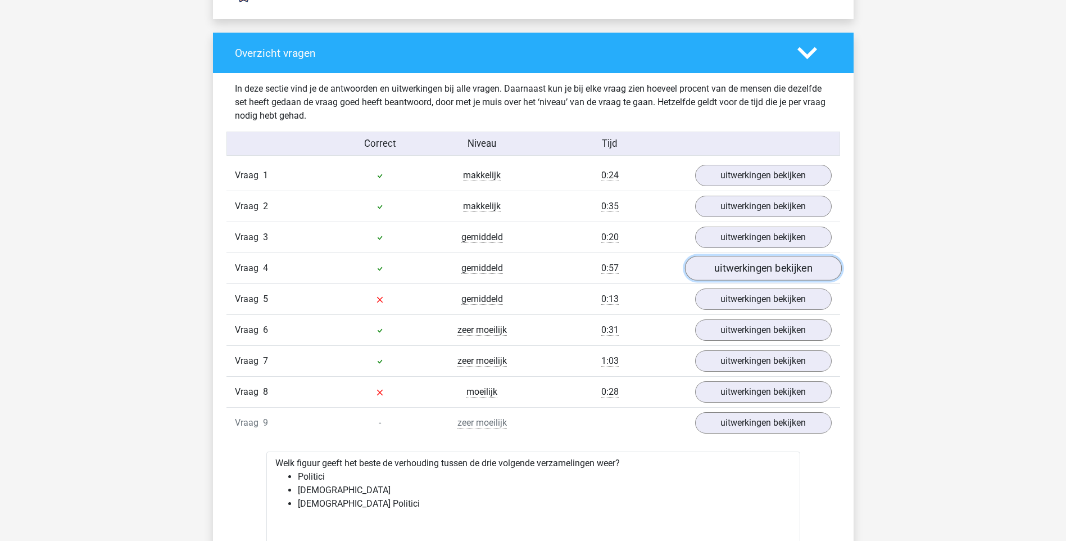
click at [739, 278] on link "uitwerkingen bekijken" at bounding box center [763, 268] width 157 height 25
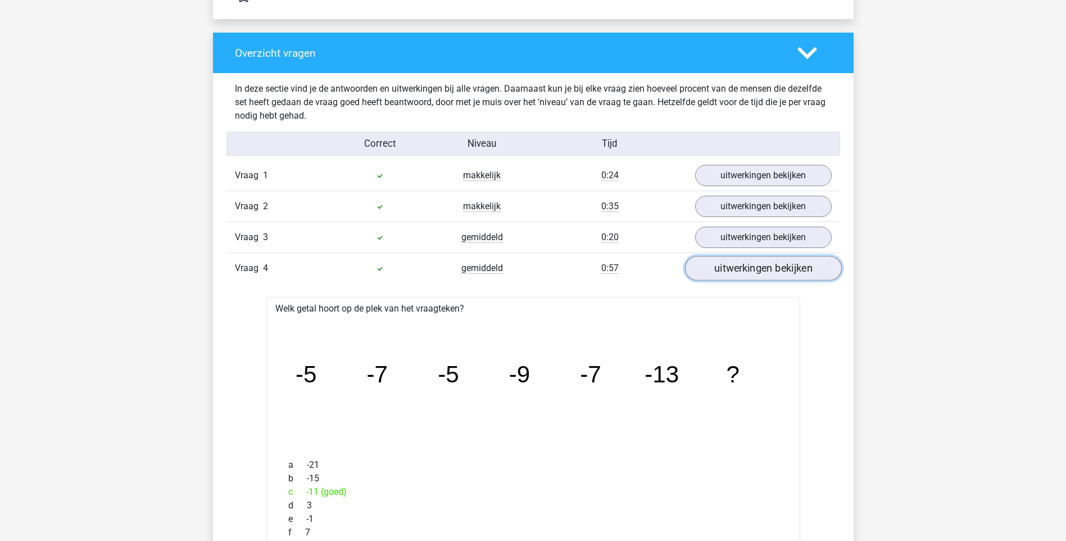
click at [739, 271] on link "uitwerkingen bekijken" at bounding box center [763, 268] width 157 height 25
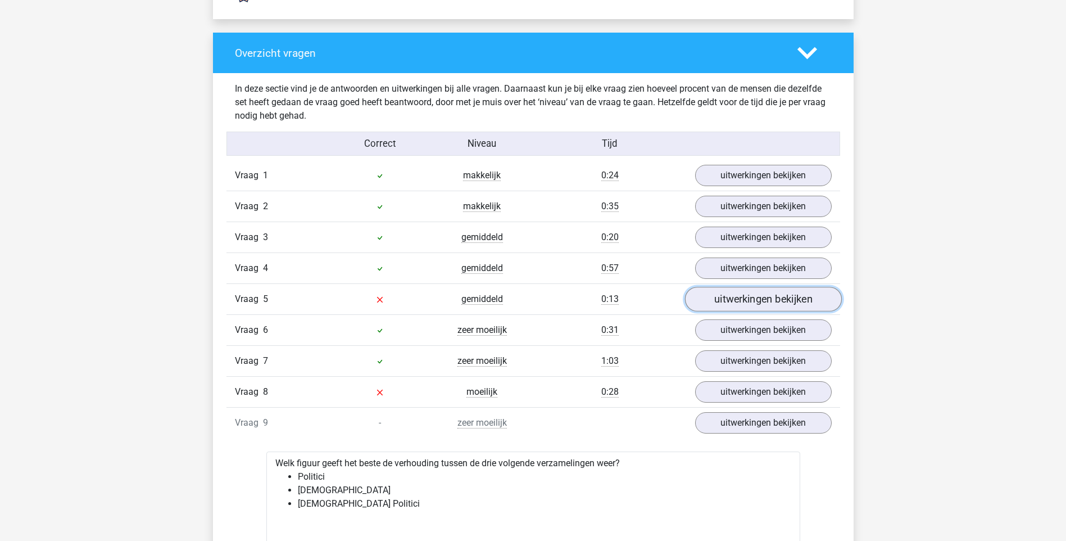
click at [738, 298] on link "uitwerkingen bekijken" at bounding box center [763, 299] width 157 height 25
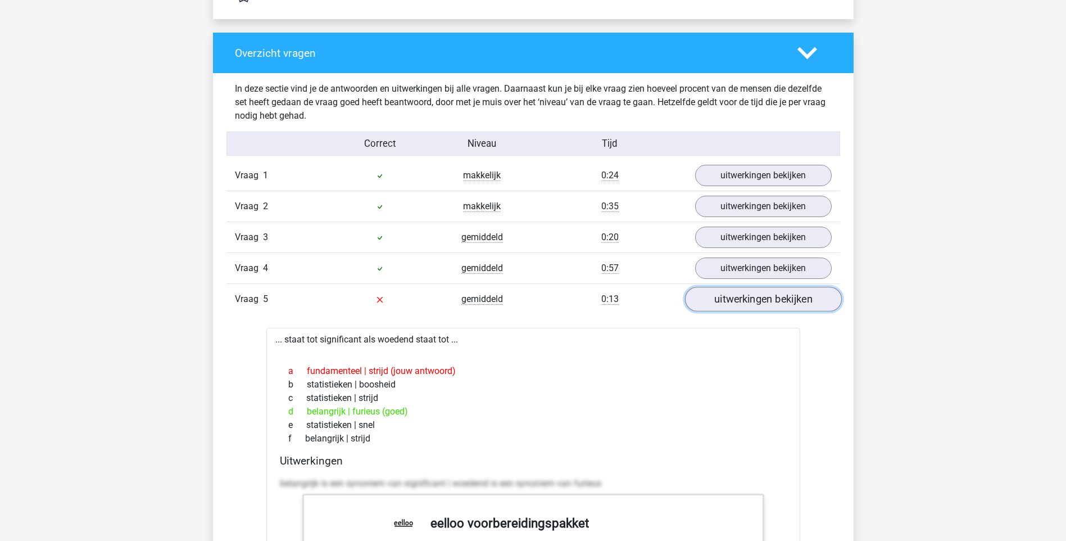
click at [738, 298] on link "uitwerkingen bekijken" at bounding box center [763, 299] width 157 height 25
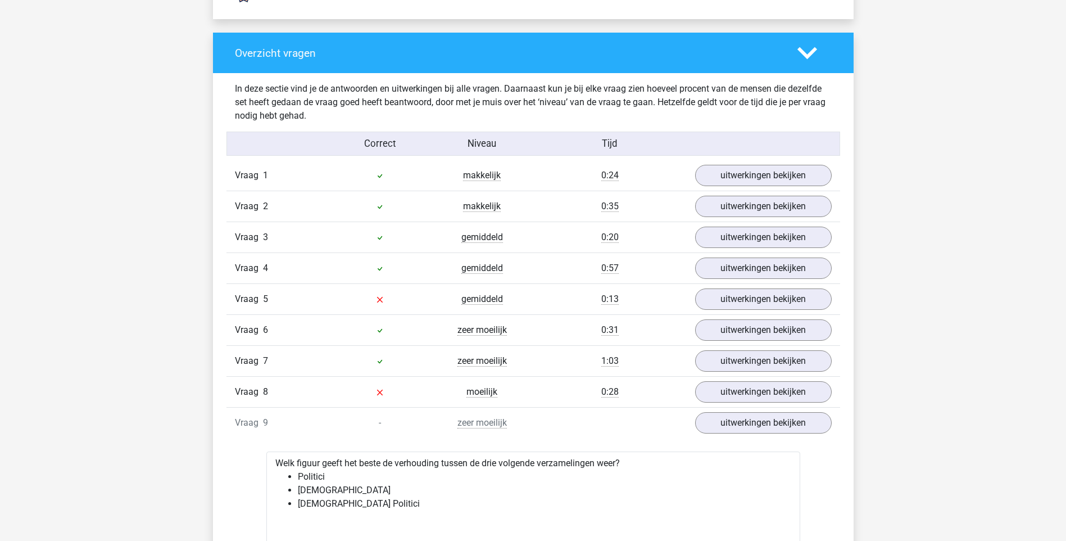
click at [740, 406] on div "Vraag 8 moeilijk 0:28 uitwerkingen bekijken" at bounding box center [534, 391] width 614 height 31
click at [744, 390] on link "uitwerkingen bekijken" at bounding box center [763, 392] width 157 height 25
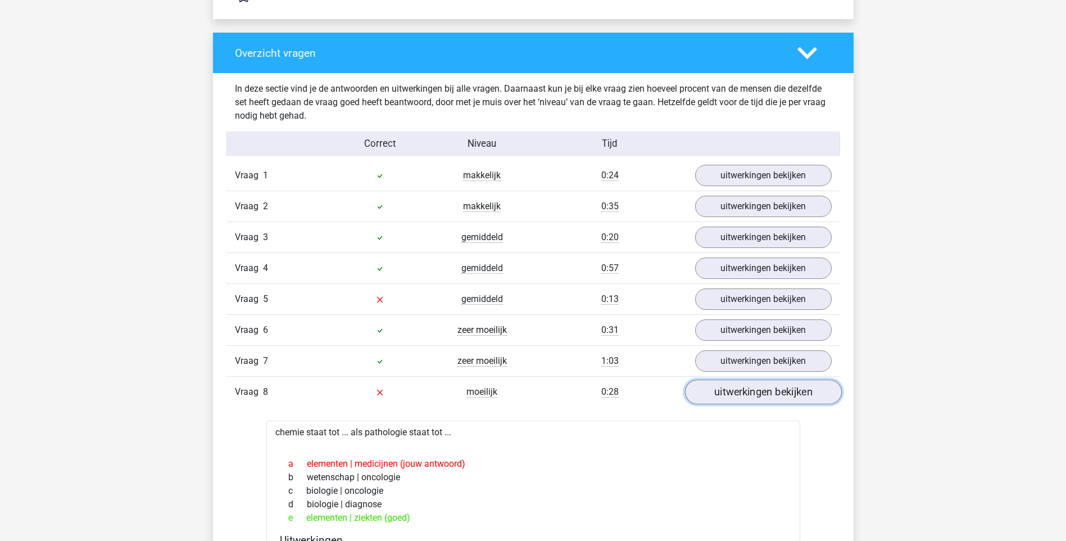
click at [744, 390] on link "uitwerkingen bekijken" at bounding box center [763, 392] width 157 height 25
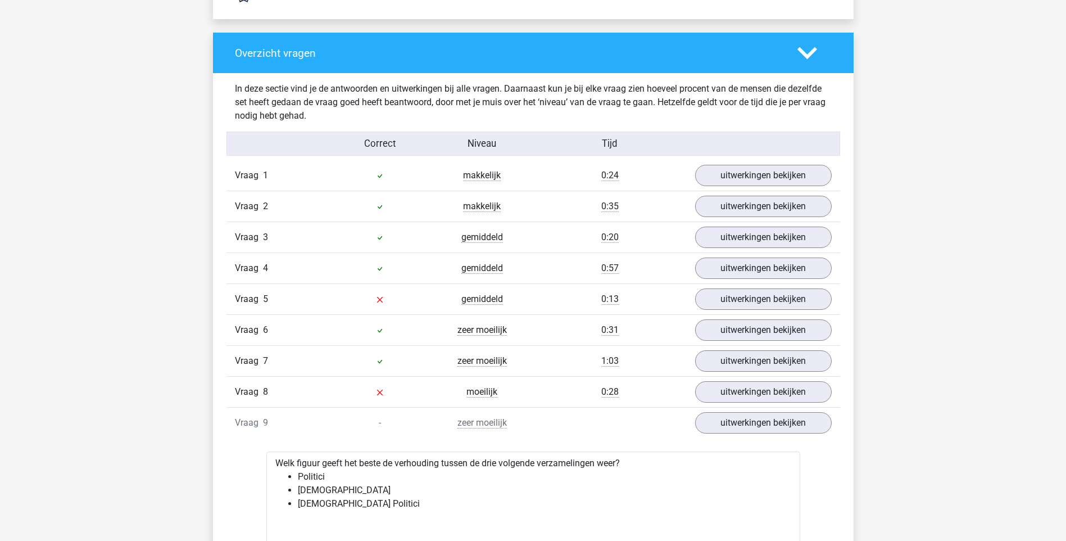
click at [741, 343] on div "Vraag 6 zeer moeilijk 0:31 uitwerkingen bekijken" at bounding box center [534, 329] width 614 height 31
click at [741, 337] on link "uitwerkingen bekijken" at bounding box center [763, 330] width 157 height 25
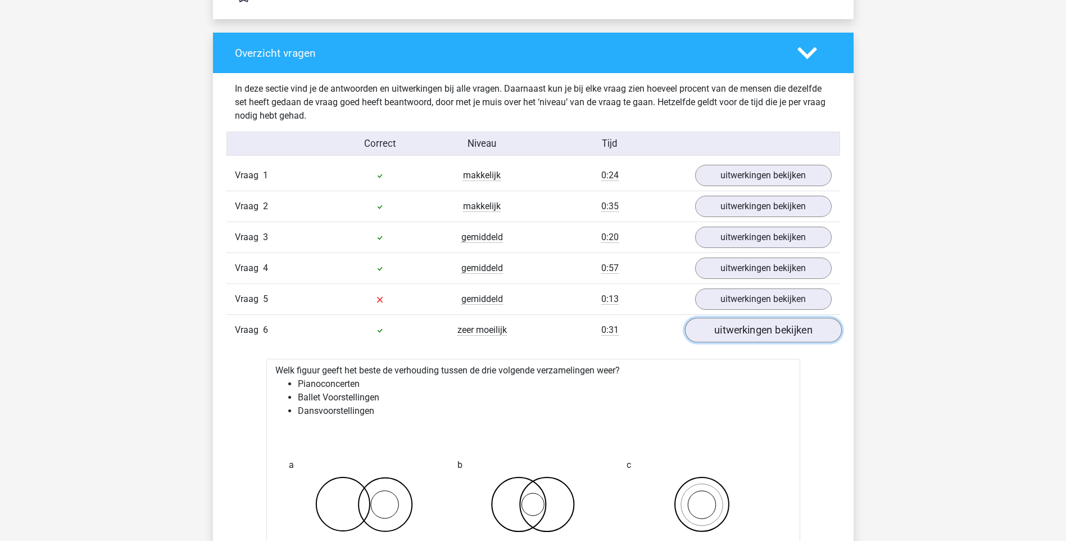
click at [741, 337] on link "uitwerkingen bekijken" at bounding box center [763, 330] width 157 height 25
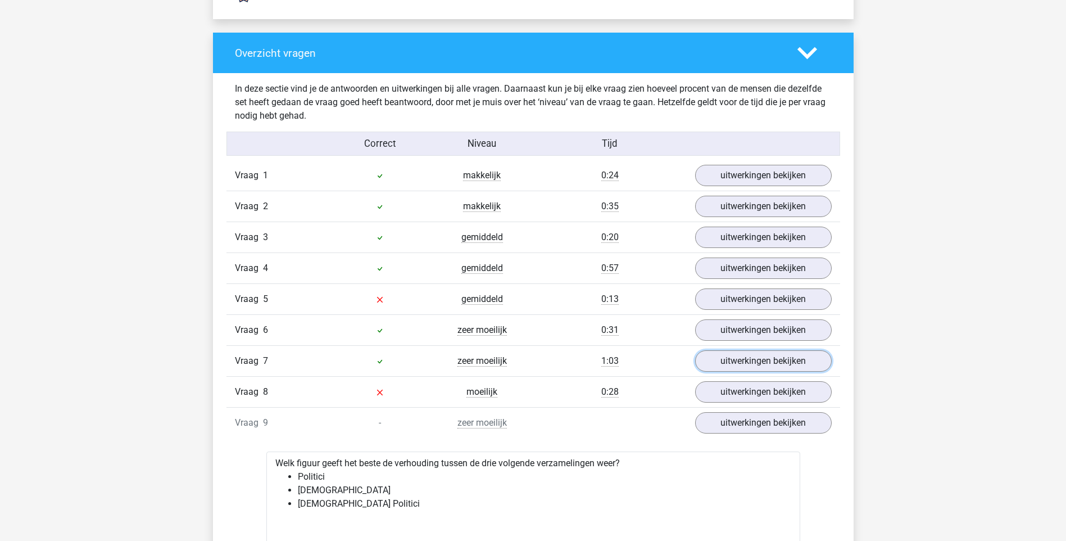
click at [740, 360] on link "uitwerkingen bekijken" at bounding box center [763, 360] width 137 height 21
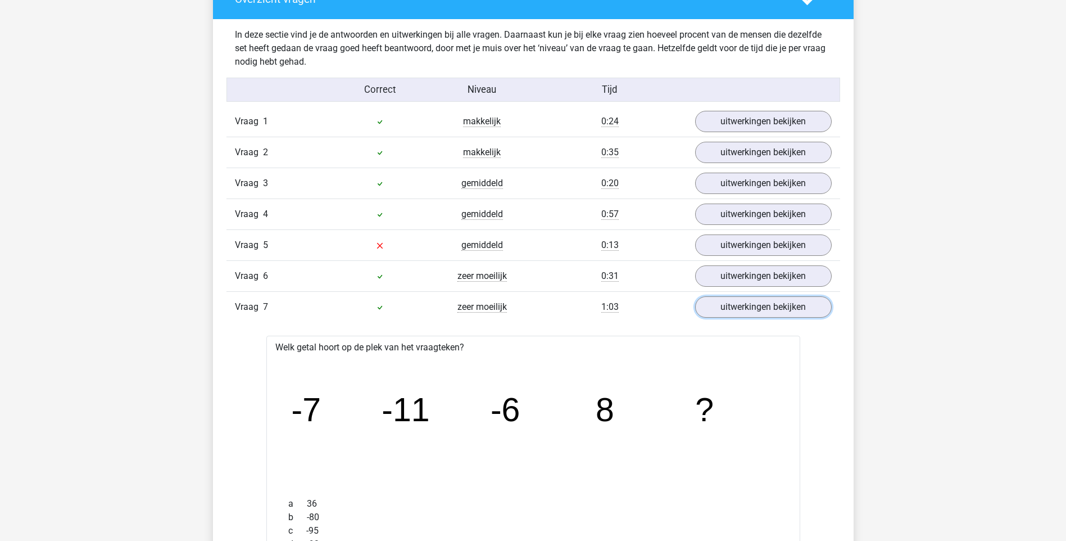
scroll to position [1293, 0]
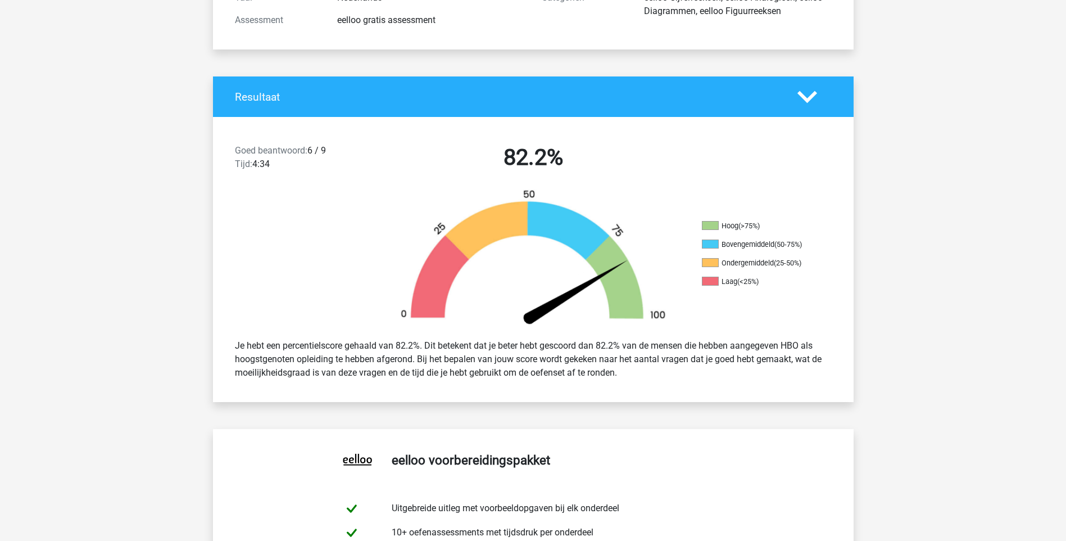
scroll to position [112, 0]
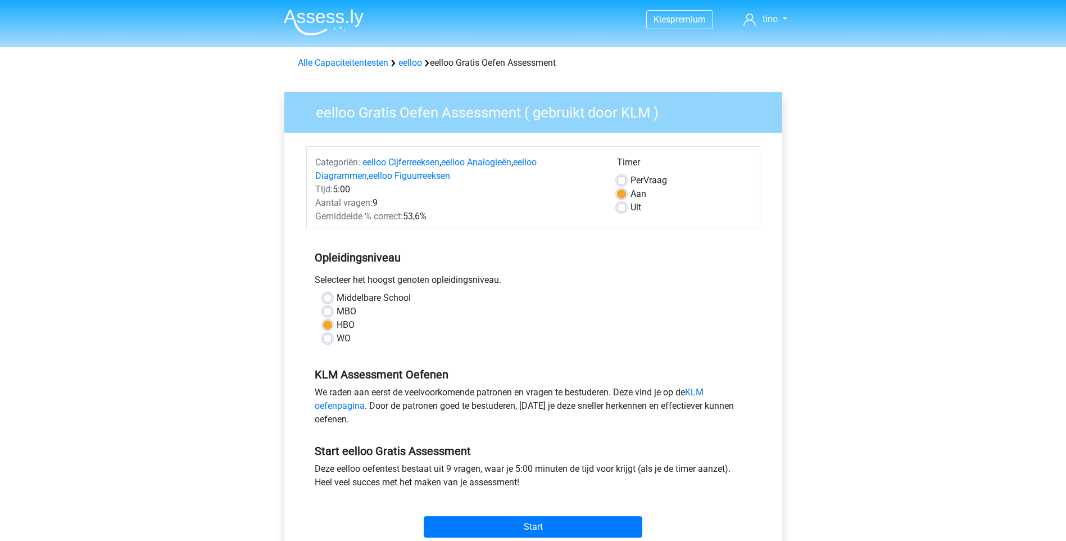
scroll to position [112, 0]
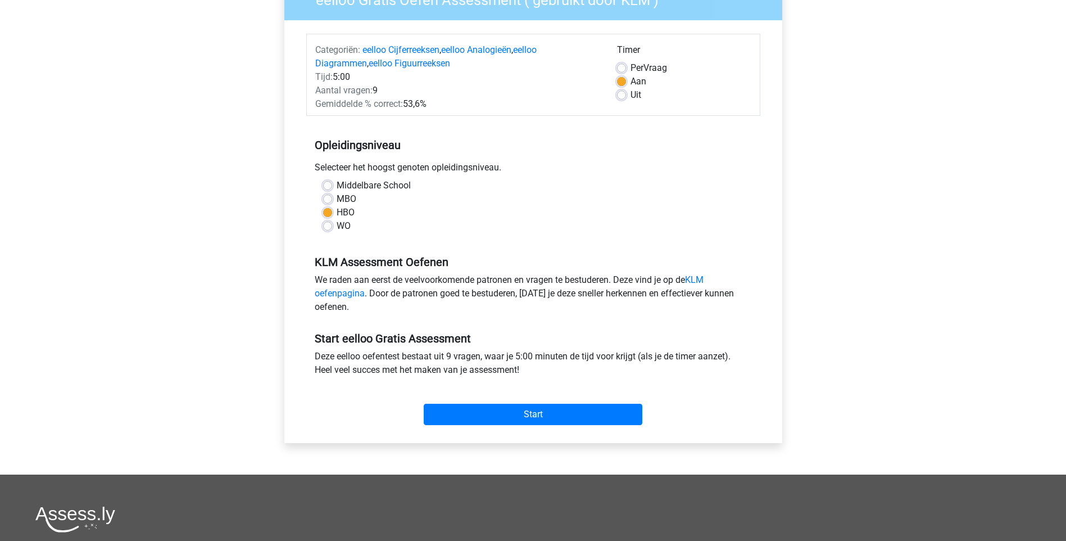
drag, startPoint x: 0, startPoint y: 0, endPoint x: 65, endPoint y: 157, distance: 170.2
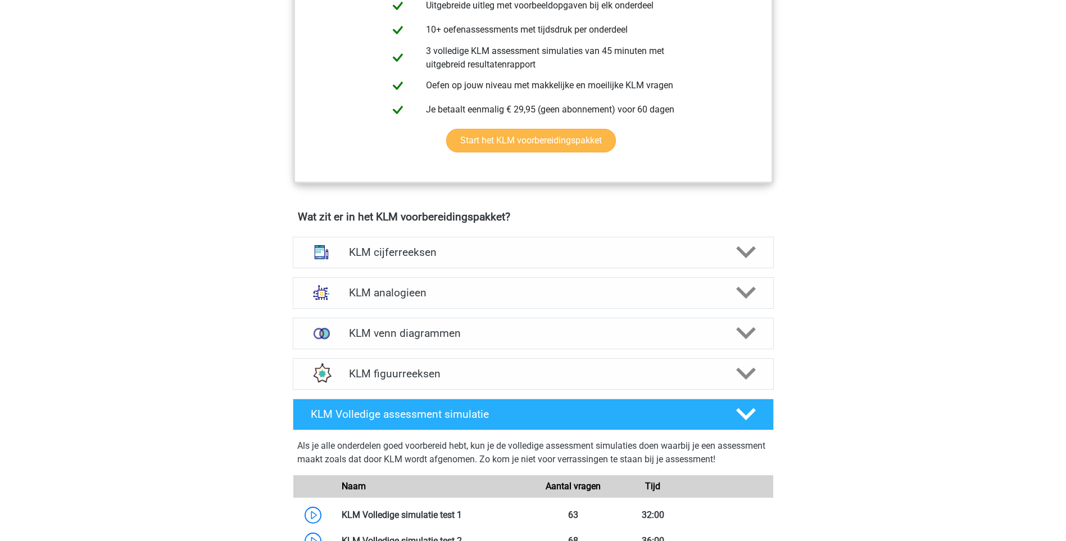
scroll to position [618, 0]
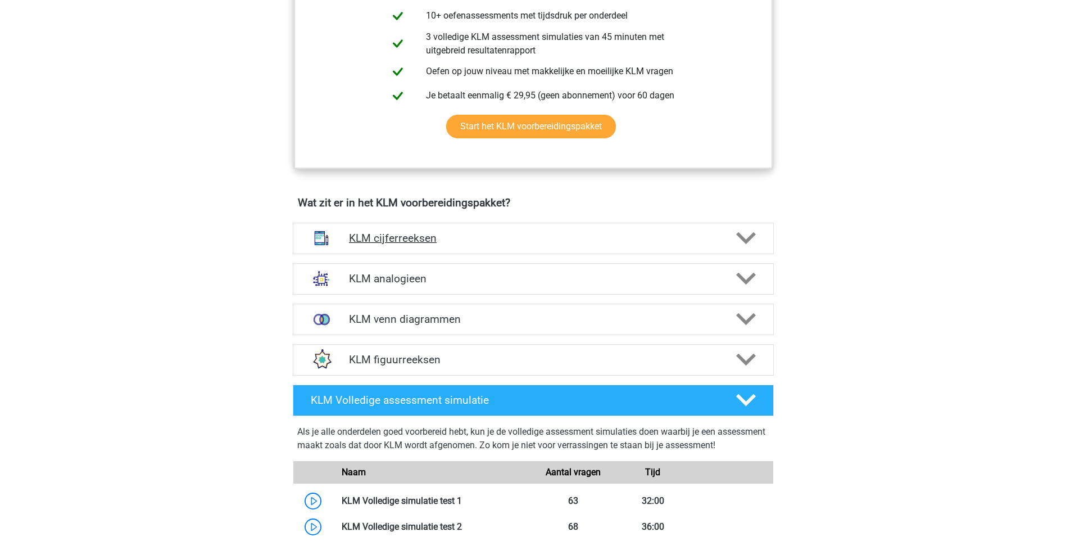
click at [482, 246] on div "KLM cijferreeksen" at bounding box center [533, 238] width 481 height 31
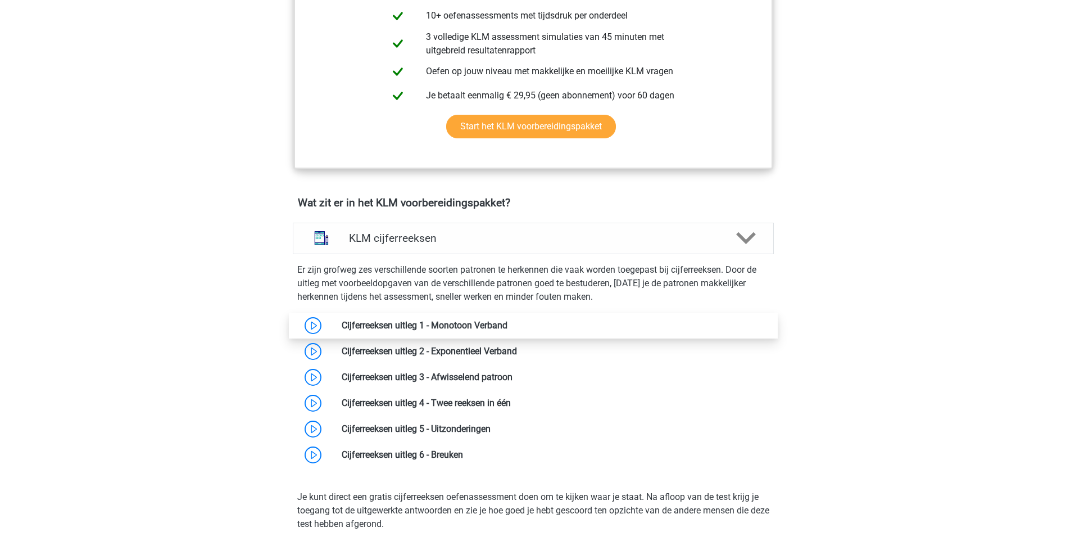
click at [508, 320] on link at bounding box center [508, 325] width 0 height 11
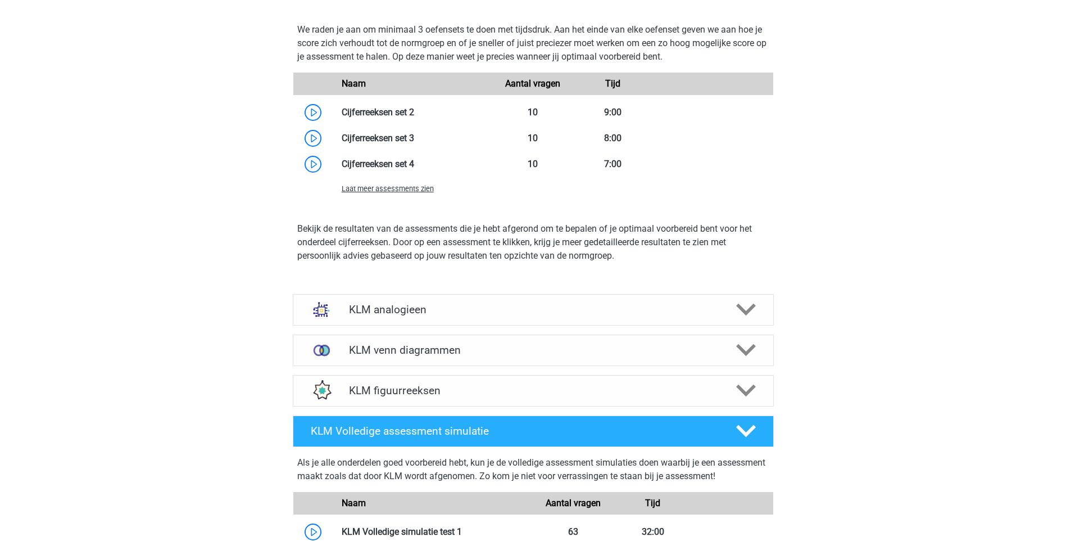
scroll to position [1237, 0]
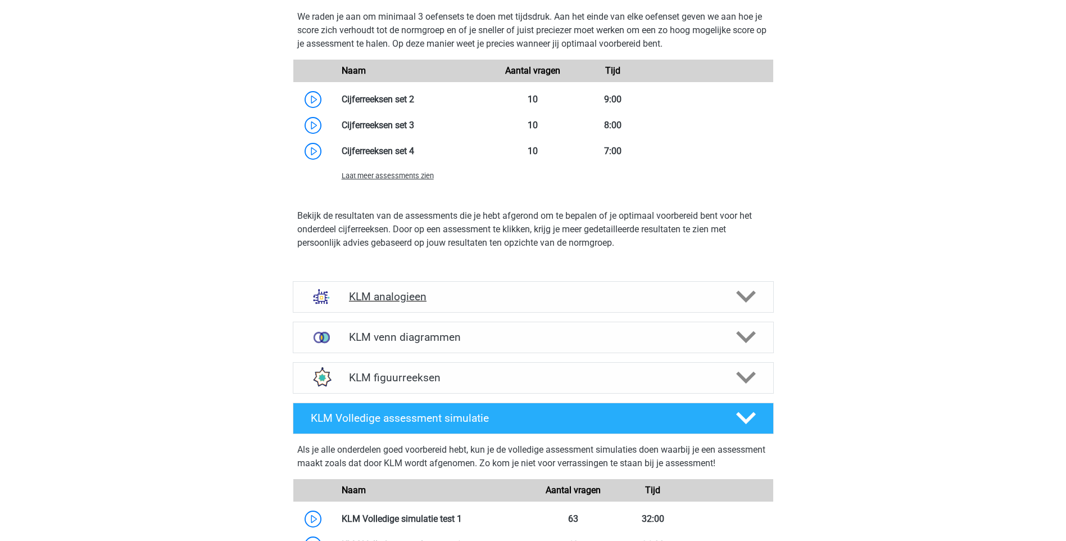
click at [497, 308] on div "KLM analogieen" at bounding box center [533, 296] width 481 height 31
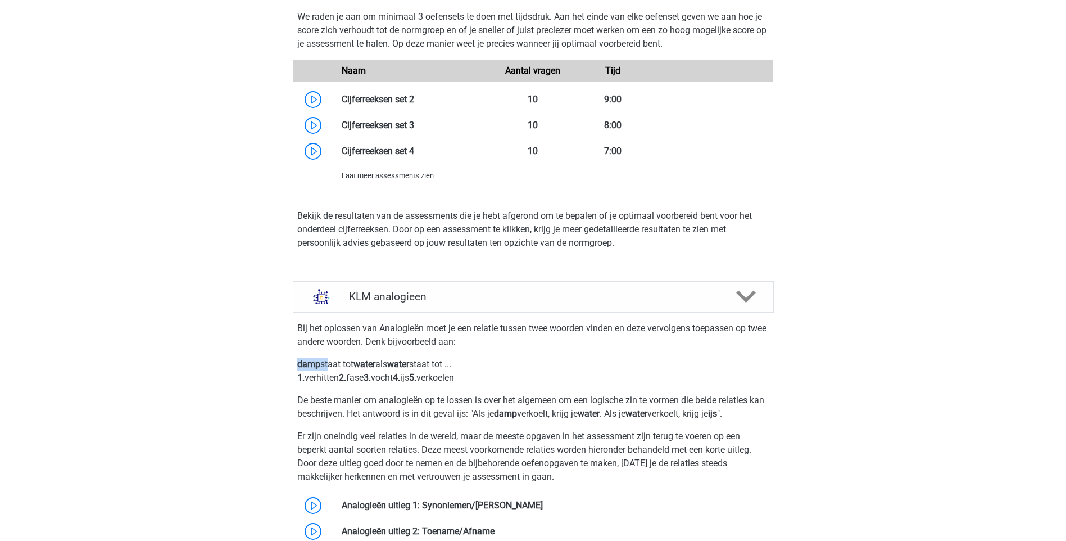
drag, startPoint x: 300, startPoint y: 364, endPoint x: 325, endPoint y: 368, distance: 26.2
click at [325, 368] on p "damp staat tot water als water staat tot ... 1. verhitten 2. fase 3. vocht 4. i…" at bounding box center [533, 371] width 472 height 27
click at [368, 365] on b "water" at bounding box center [365, 364] width 22 height 11
drag, startPoint x: 368, startPoint y: 365, endPoint x: 434, endPoint y: 366, distance: 65.8
click at [434, 366] on p "damp staat tot water als water staat tot ... 1. verhitten 2. fase 3. vocht 4. i…" at bounding box center [533, 371] width 472 height 27
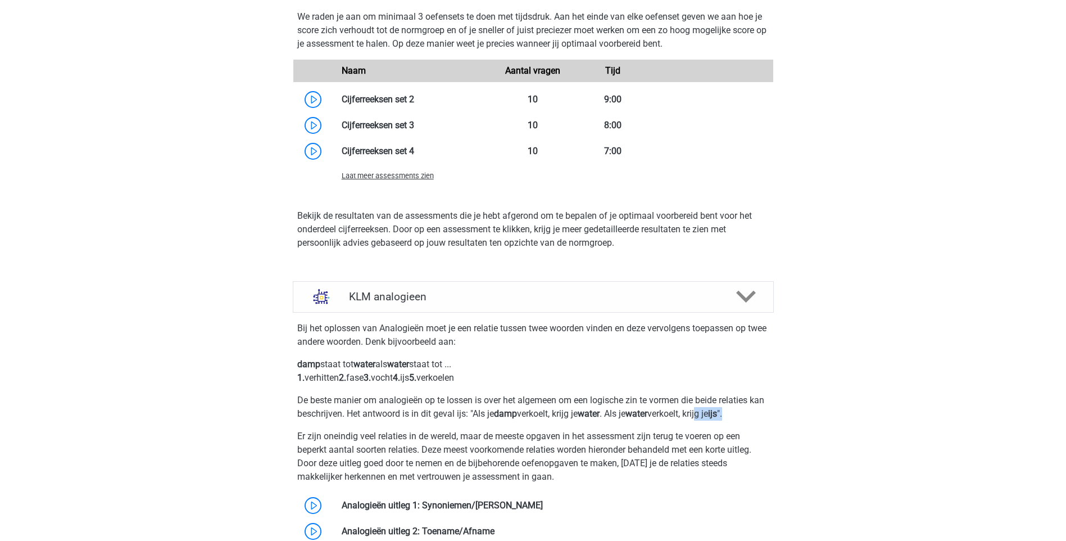
drag, startPoint x: 725, startPoint y: 413, endPoint x: 765, endPoint y: 417, distance: 40.6
click at [765, 417] on p "De beste manier om analogieën op te lossen is over het algemeen om een logische…" at bounding box center [533, 406] width 472 height 27
drag, startPoint x: 765, startPoint y: 417, endPoint x: 826, endPoint y: 445, distance: 66.9
click at [826, 445] on div "Kies premium tino tino.botterop@gmail.com" at bounding box center [533, 369] width 1066 height 3213
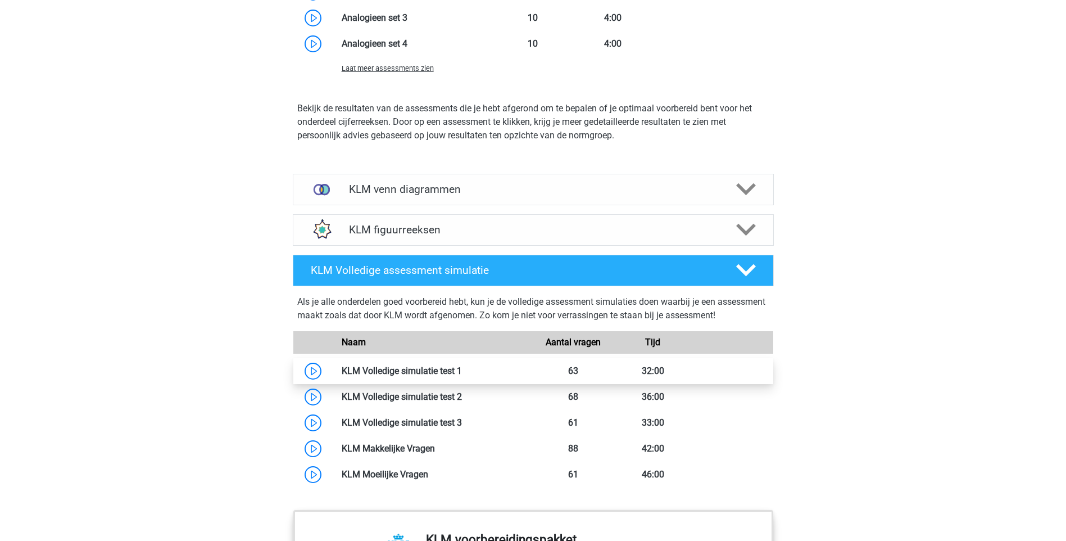
scroll to position [2136, 0]
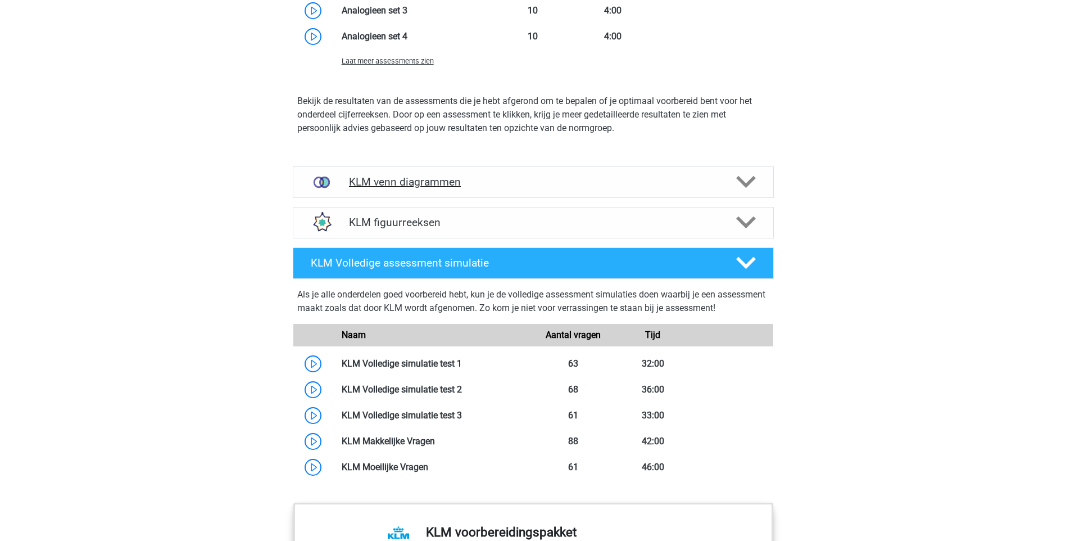
click at [494, 182] on h4 "KLM venn diagrammen" at bounding box center [533, 181] width 368 height 13
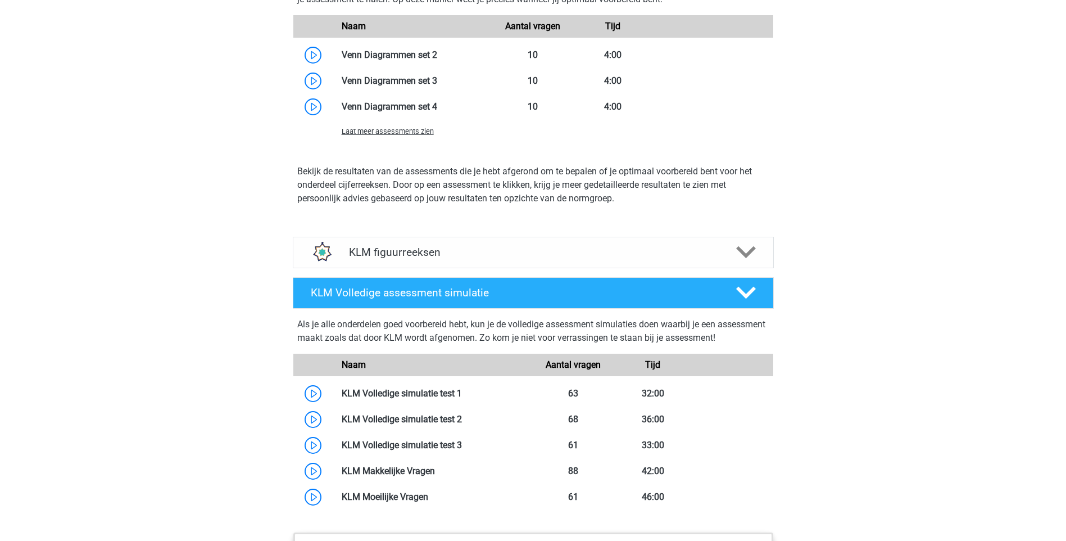
scroll to position [2586, 0]
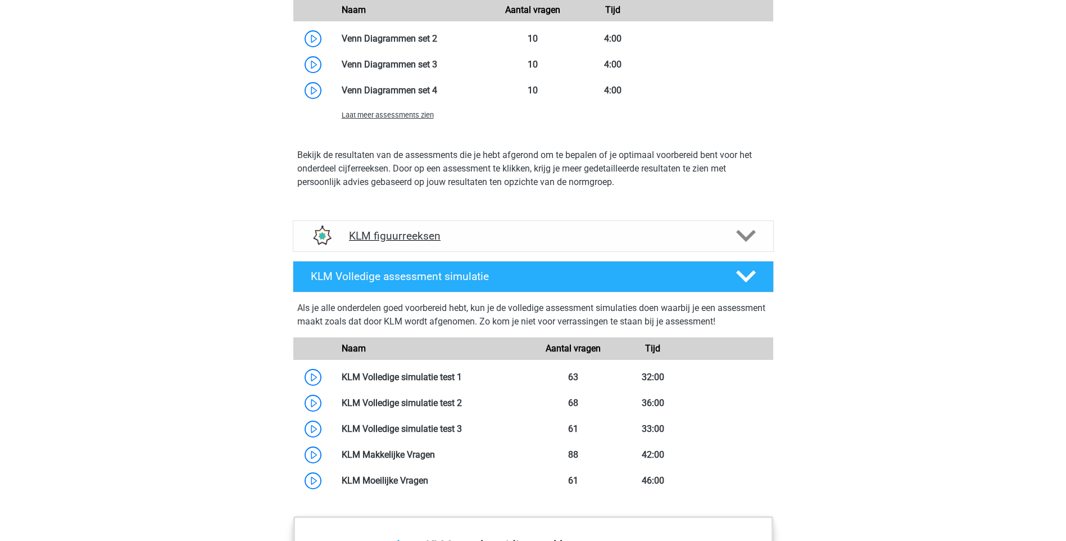
click at [493, 238] on h4 "KLM figuurreeksen" at bounding box center [533, 235] width 368 height 13
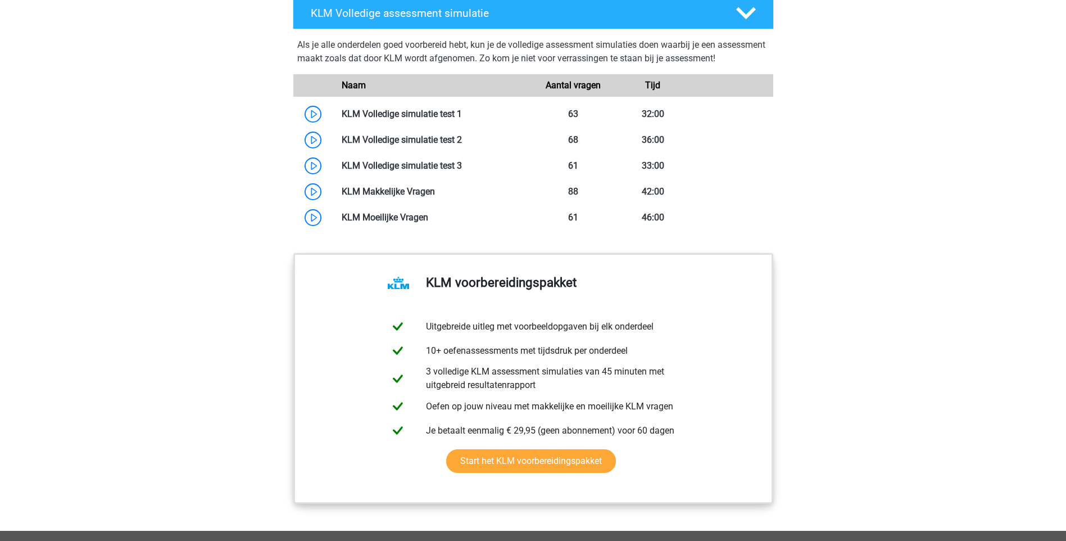
scroll to position [3316, 0]
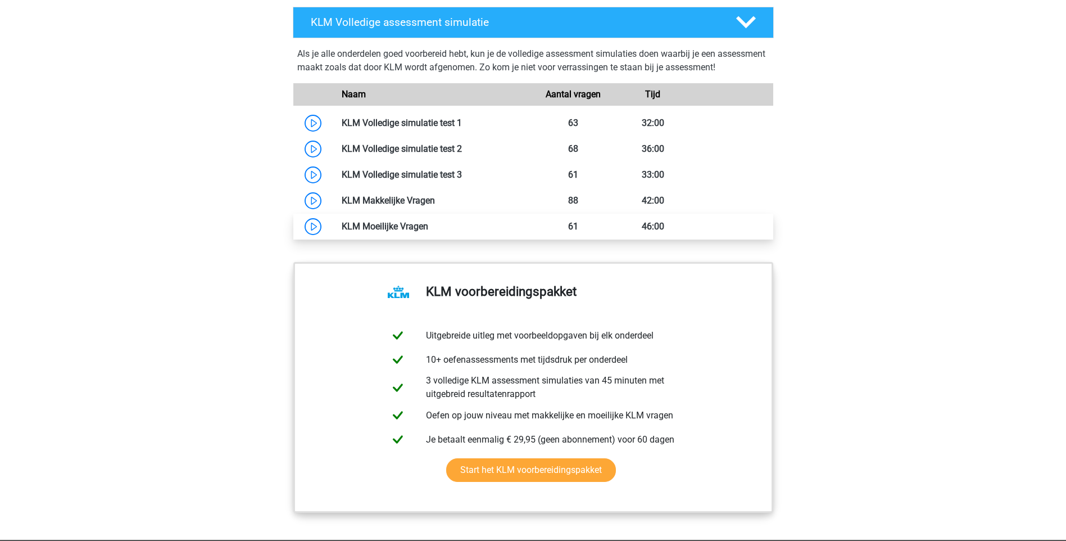
click at [428, 229] on link at bounding box center [428, 226] width 0 height 11
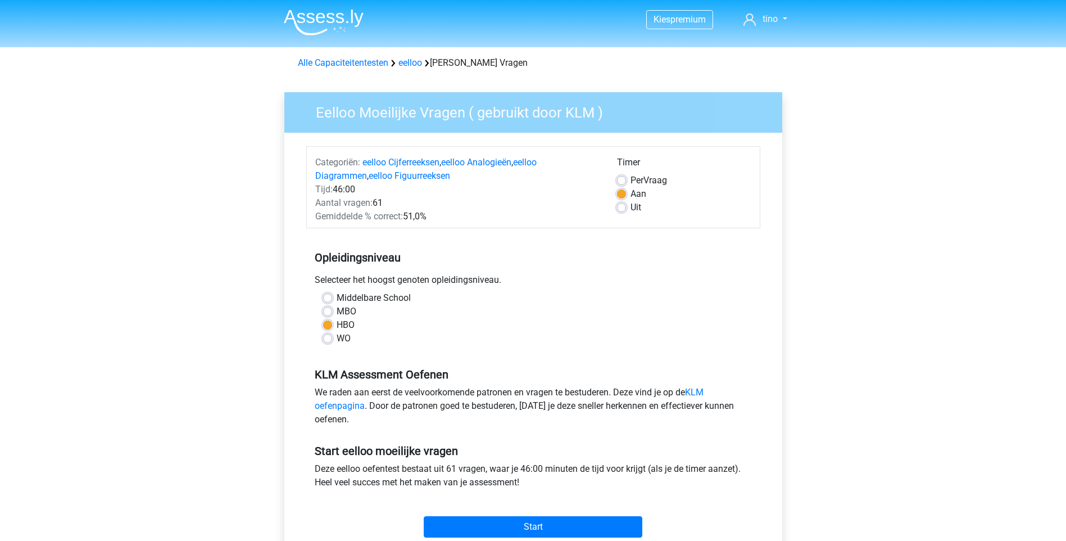
scroll to position [225, 0]
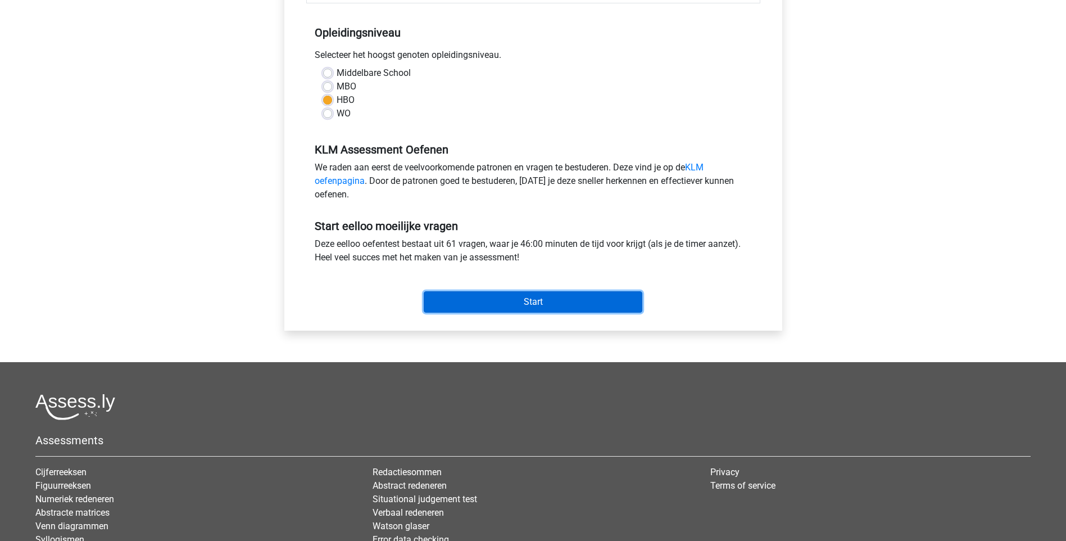
click at [536, 297] on input "Start" at bounding box center [533, 301] width 219 height 21
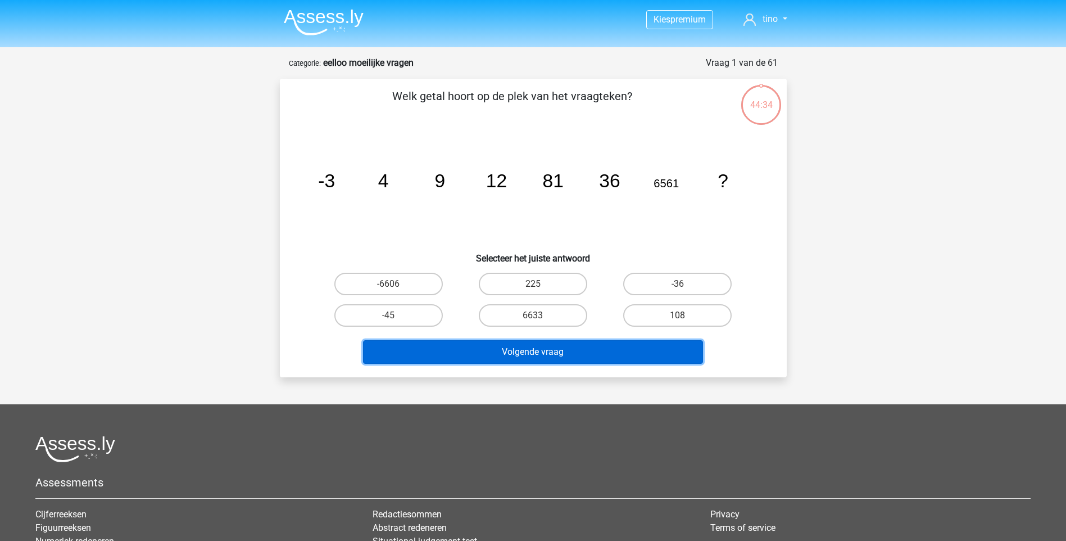
click at [610, 348] on button "Volgende vraag" at bounding box center [533, 352] width 340 height 24
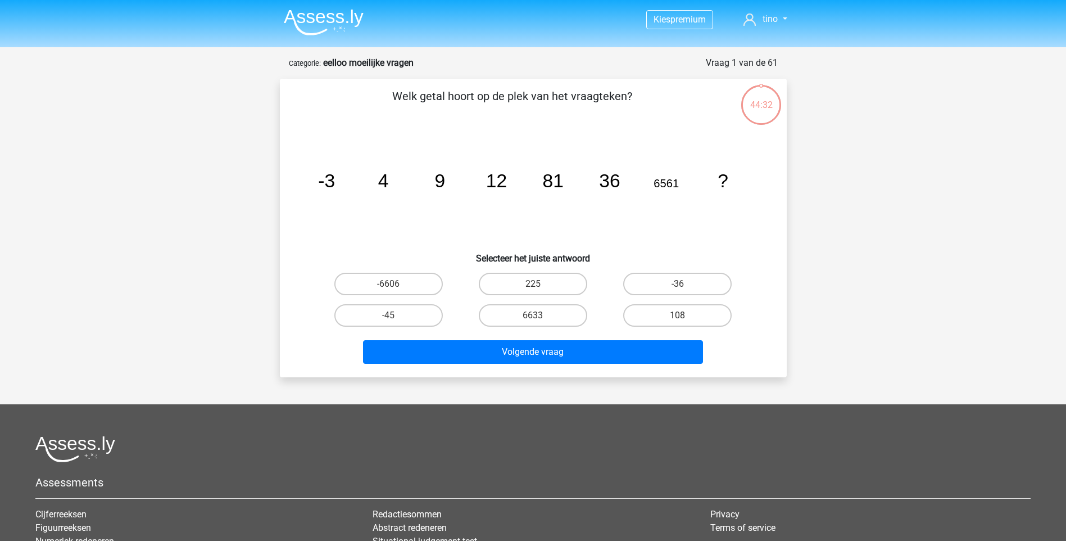
click at [381, 221] on icon "image/svg+xml -3 4 9 12 81 36 6561 ?" at bounding box center [533, 187] width 453 height 114
click at [546, 318] on label "6633" at bounding box center [533, 315] width 108 height 22
click at [540, 318] on input "6633" at bounding box center [536, 318] width 7 height 7
radio input "true"
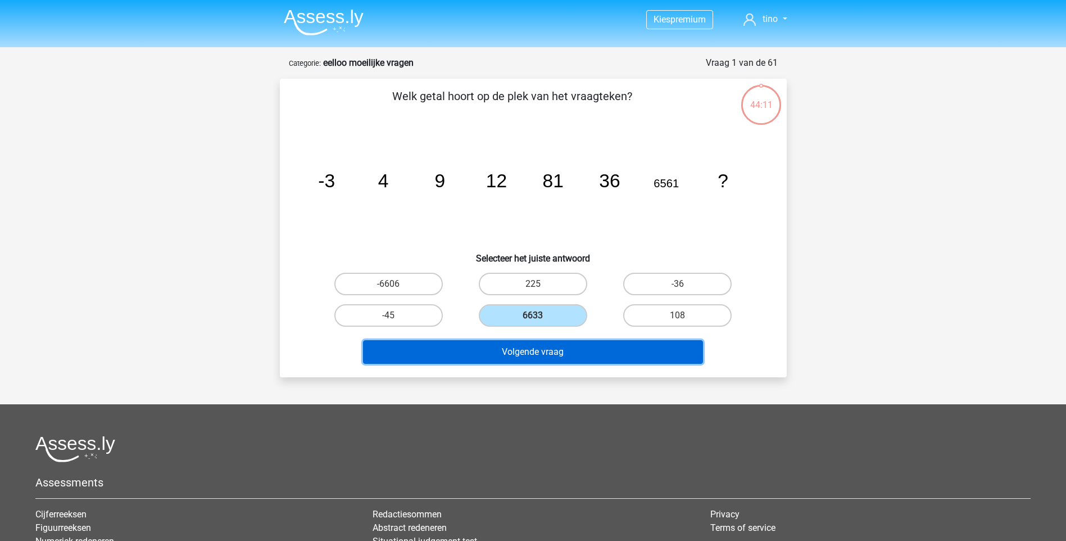
click at [565, 353] on button "Volgende vraag" at bounding box center [533, 352] width 340 height 24
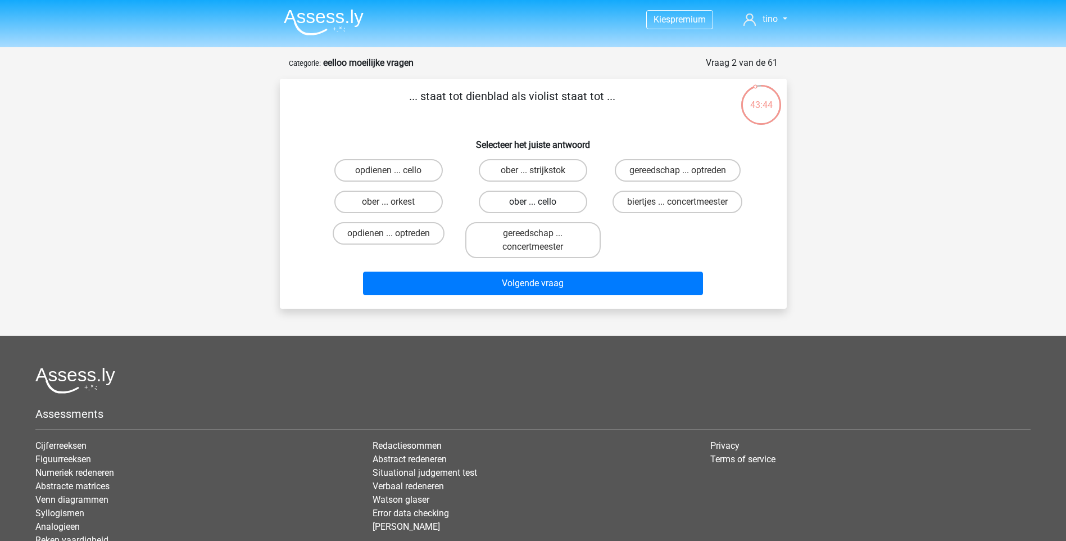
click at [507, 205] on label "ober ... cello" at bounding box center [533, 202] width 108 height 22
click at [533, 205] on input "ober ... cello" at bounding box center [536, 205] width 7 height 7
radio input "true"
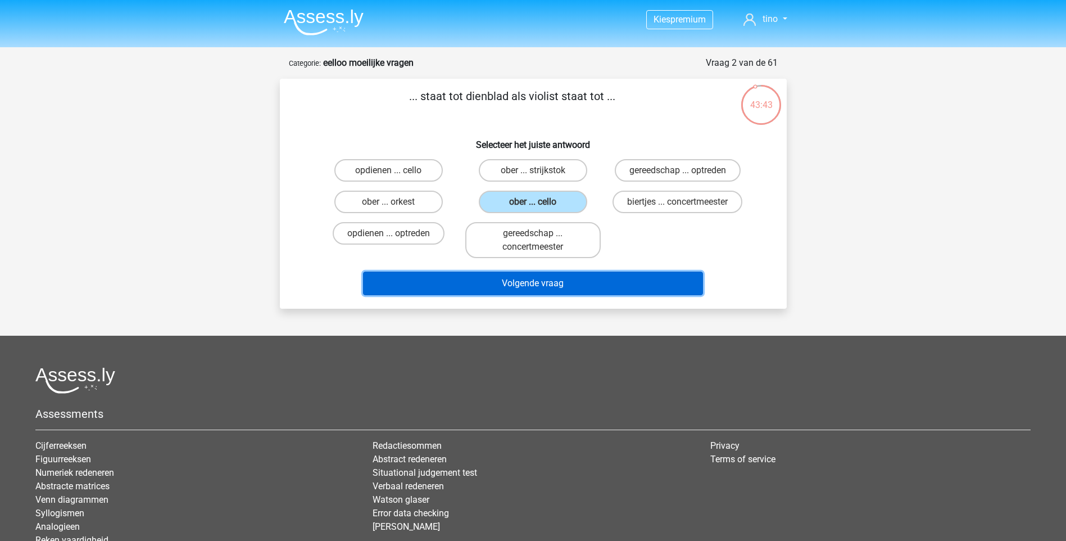
click at [539, 280] on button "Volgende vraag" at bounding box center [533, 284] width 340 height 24
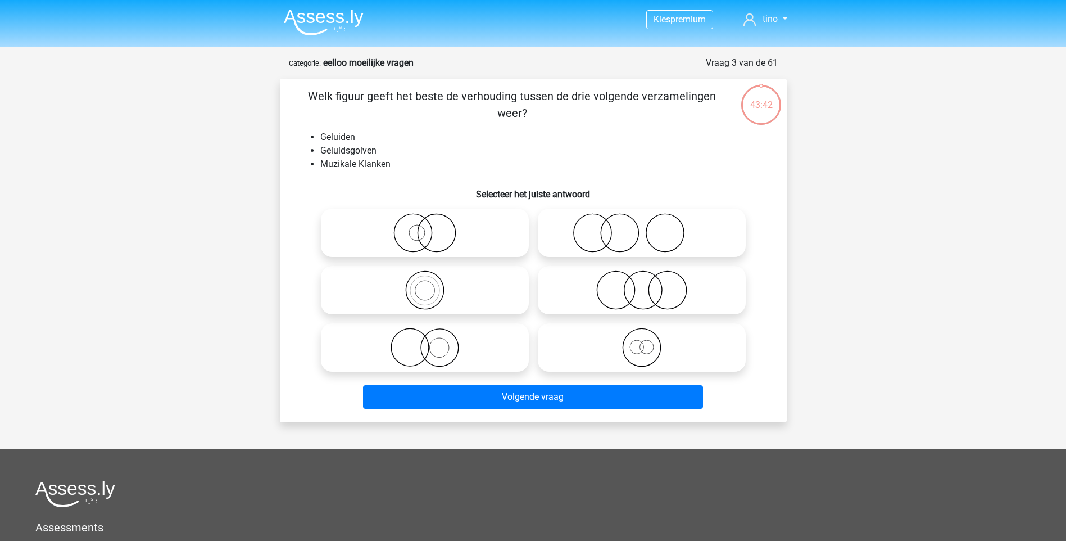
scroll to position [56, 0]
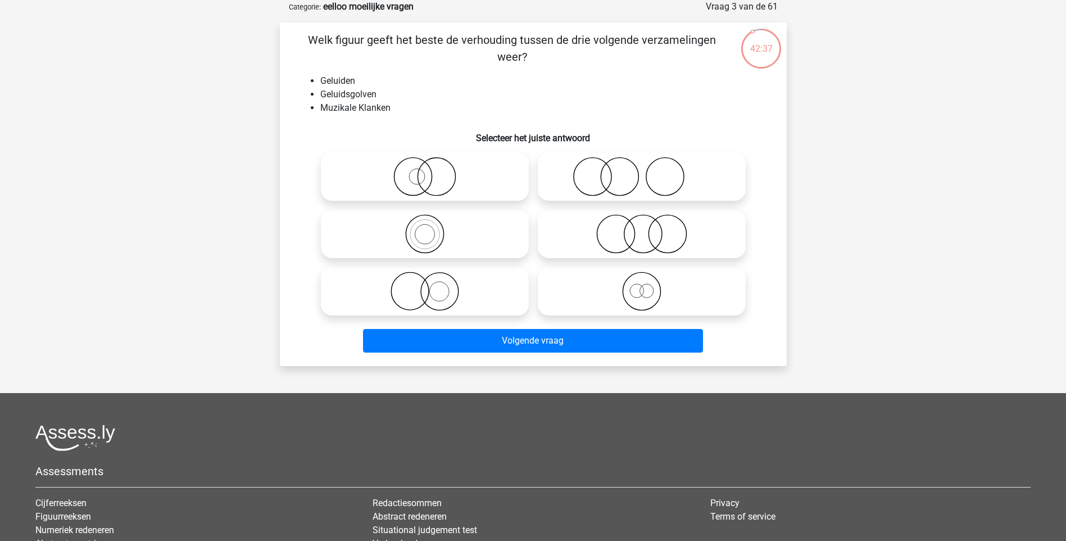
click at [438, 289] on icon at bounding box center [424, 291] width 199 height 39
click at [432, 286] on input "radio" at bounding box center [428, 281] width 7 height 7
radio input "true"
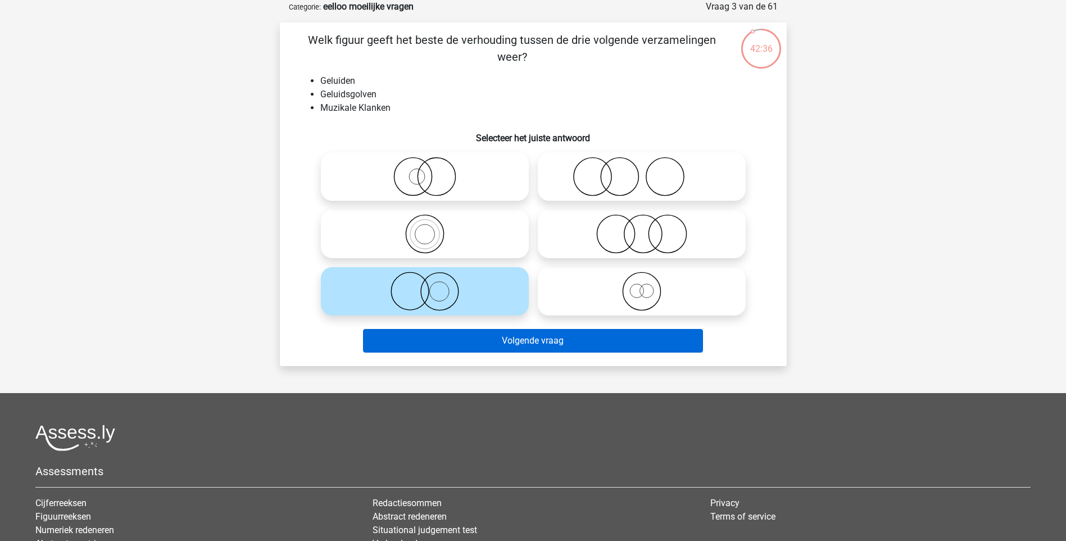
drag, startPoint x: 518, startPoint y: 367, endPoint x: 510, endPoint y: 350, distance: 18.9
click at [515, 365] on div "Kies premium tino tino.botterop@gmail.com" at bounding box center [533, 317] width 1066 height 746
click at [510, 346] on button "Volgende vraag" at bounding box center [533, 341] width 340 height 24
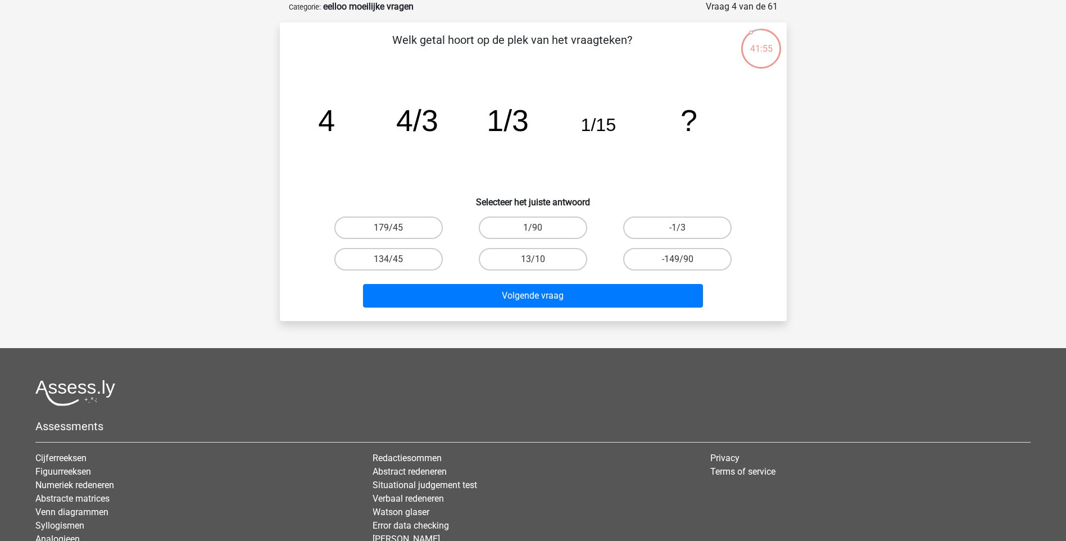
click at [535, 230] on input "1/90" at bounding box center [536, 231] width 7 height 7
radio input "true"
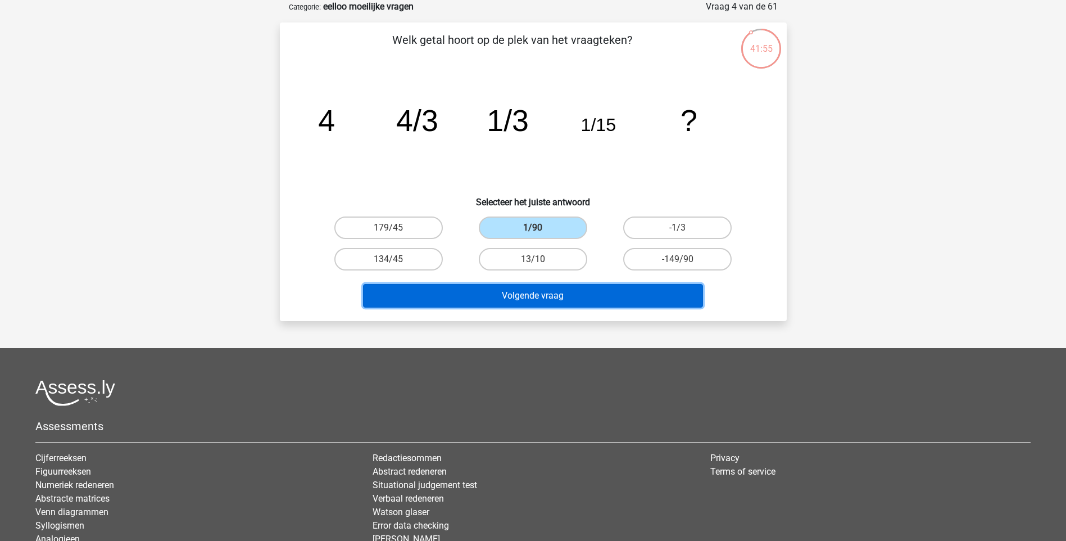
click at [545, 295] on button "Volgende vraag" at bounding box center [533, 296] width 340 height 24
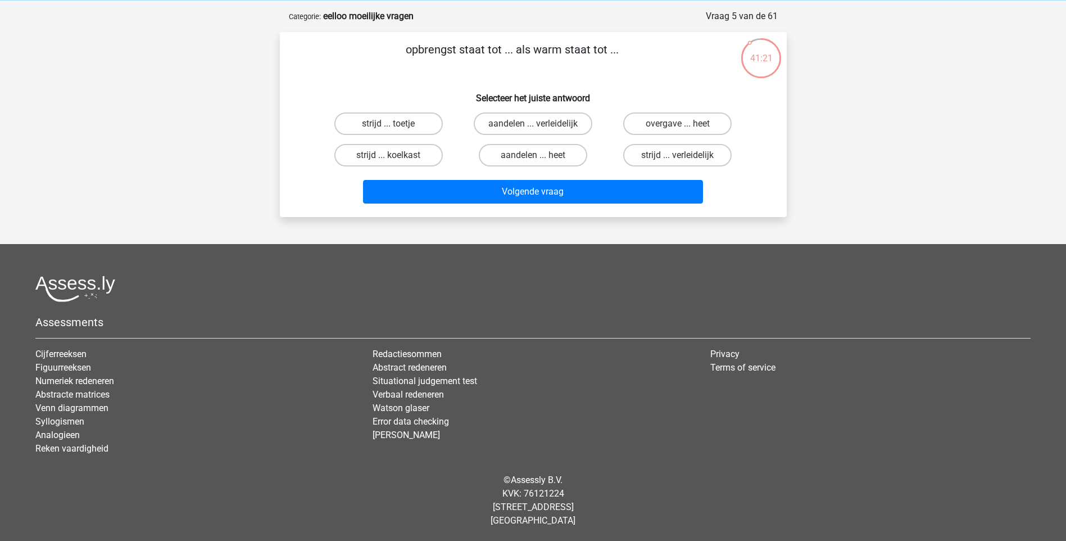
click at [447, 51] on p "opbrengst staat tot ... als warm staat tot ..." at bounding box center [512, 58] width 429 height 34
drag, startPoint x: 447, startPoint y: 51, endPoint x: 676, endPoint y: 81, distance: 231.3
click at [676, 81] on div "opbrengst staat tot ... als warm staat tot ... Selecteer het juiste antwoord st…" at bounding box center [533, 124] width 498 height 167
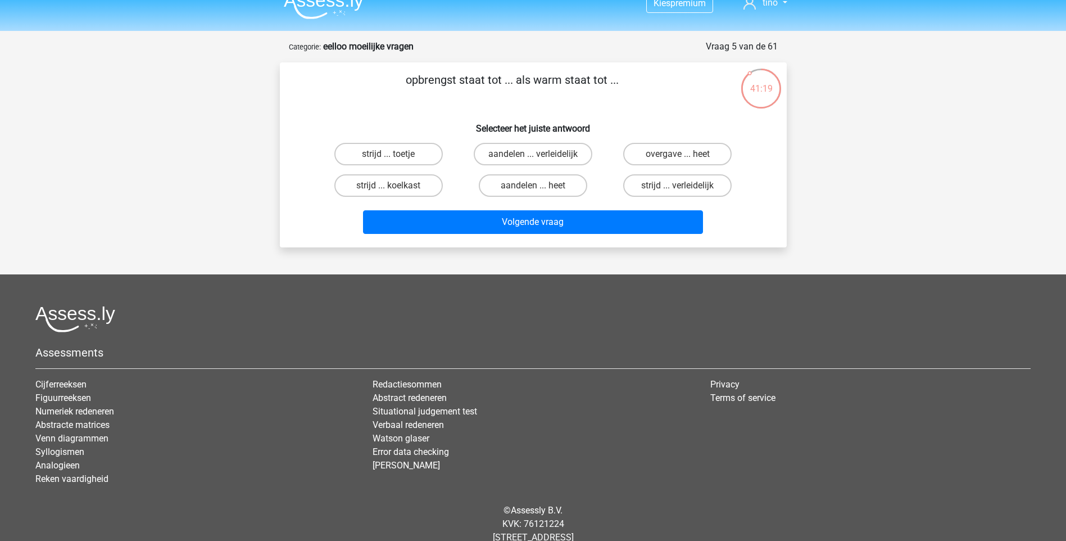
scroll to position [0, 0]
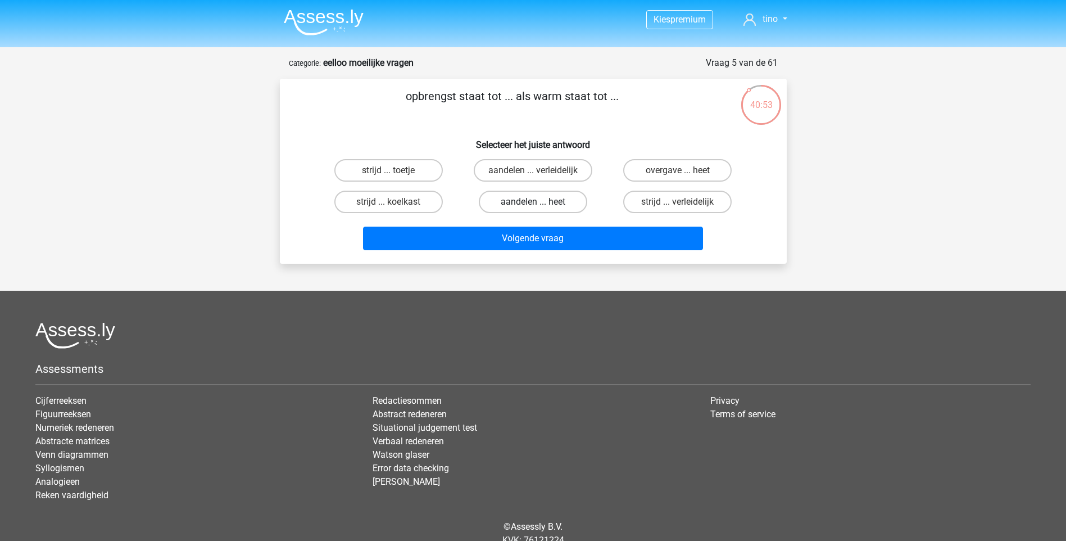
click at [532, 205] on label "aandelen ... heet" at bounding box center [533, 202] width 108 height 22
click at [533, 205] on input "aandelen ... heet" at bounding box center [536, 205] width 7 height 7
radio input "true"
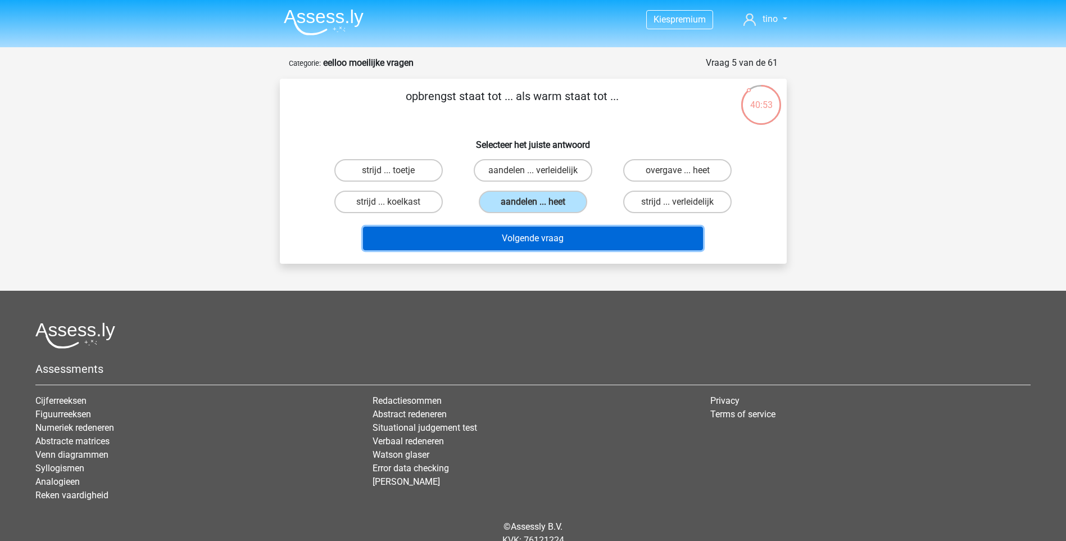
click at [544, 234] on button "Volgende vraag" at bounding box center [533, 239] width 340 height 24
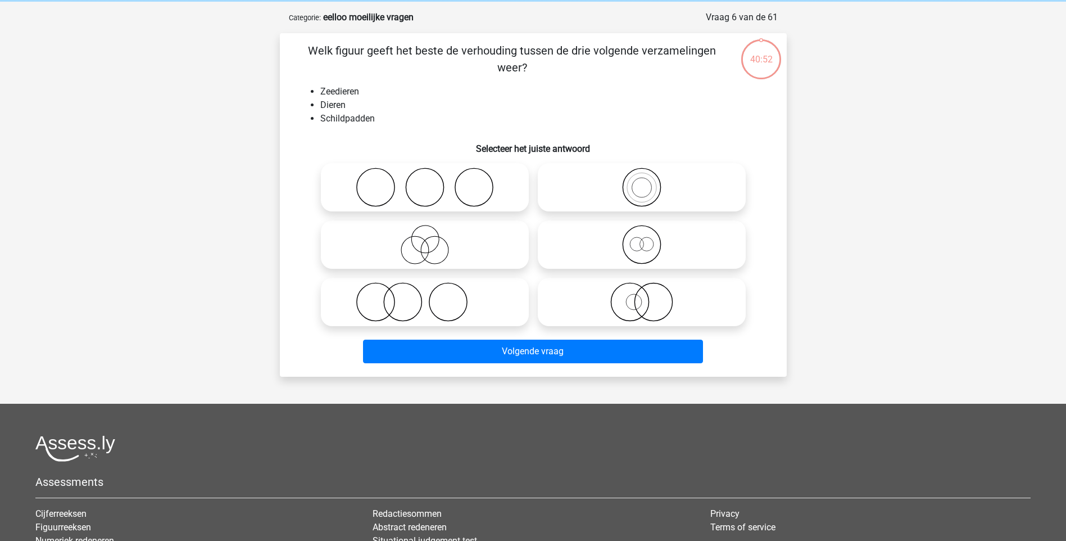
scroll to position [56, 0]
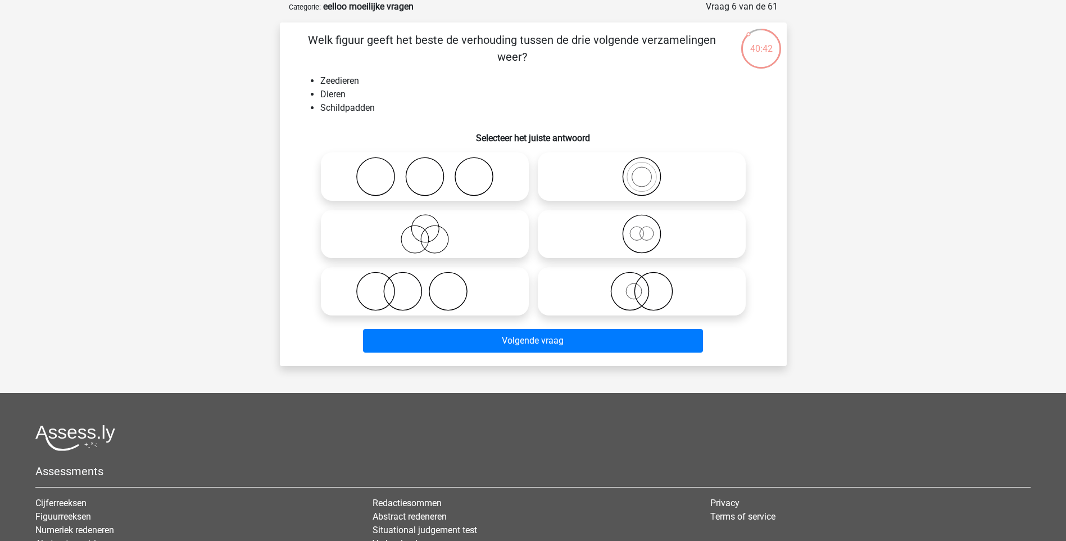
click at [639, 174] on icon at bounding box center [641, 176] width 199 height 39
click at [642, 171] on input "radio" at bounding box center [645, 167] width 7 height 7
radio input "true"
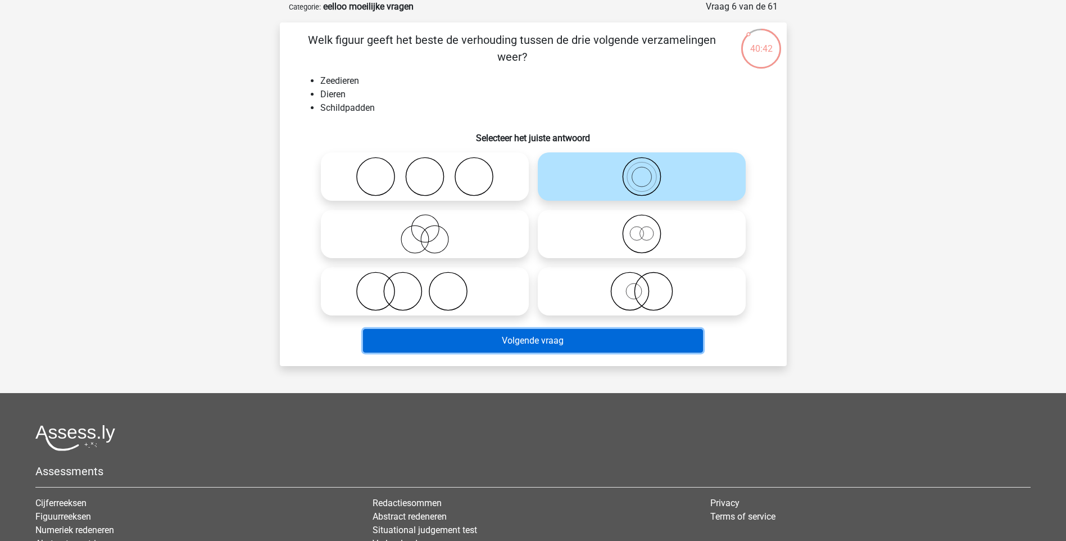
click at [641, 350] on button "Volgende vraag" at bounding box center [533, 341] width 340 height 24
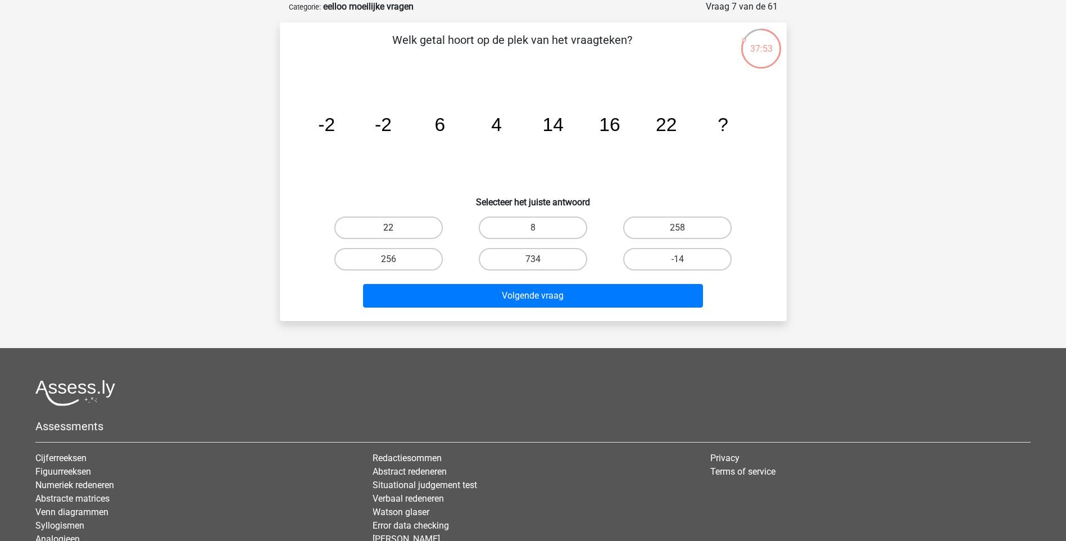
click at [427, 228] on label "22" at bounding box center [388, 227] width 108 height 22
click at [396, 228] on input "22" at bounding box center [391, 231] width 7 height 7
radio input "true"
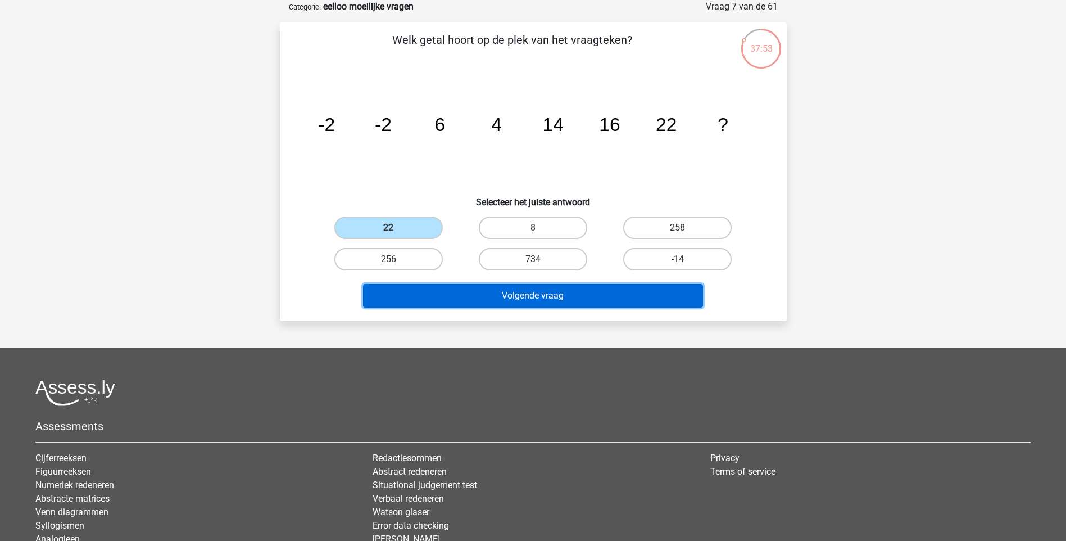
click at [527, 301] on button "Volgende vraag" at bounding box center [533, 296] width 340 height 24
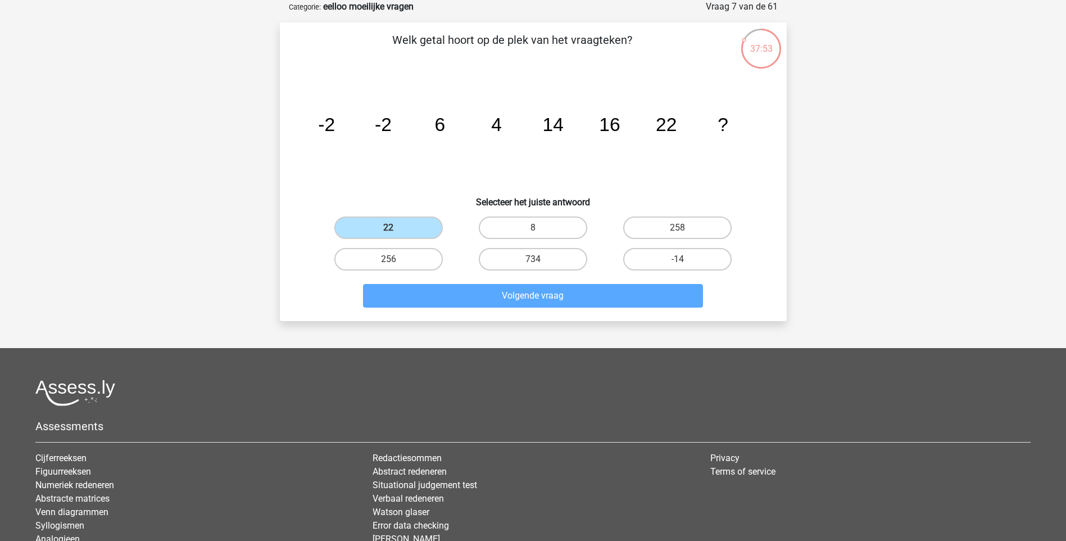
scroll to position [47, 0]
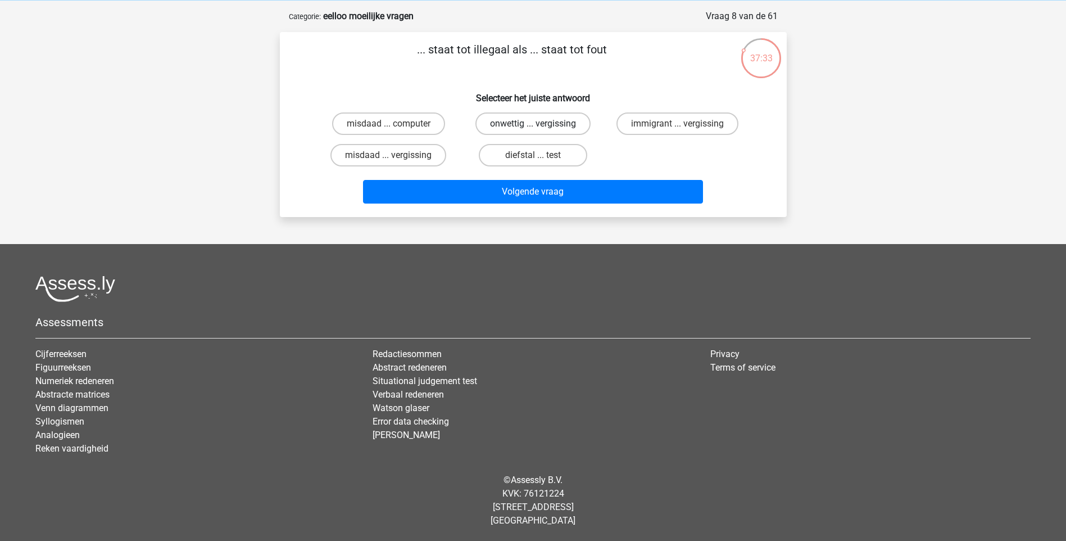
click at [523, 124] on label "onwettig ... vergissing" at bounding box center [533, 123] width 115 height 22
click at [533, 124] on input "onwettig ... vergissing" at bounding box center [536, 127] width 7 height 7
radio input "true"
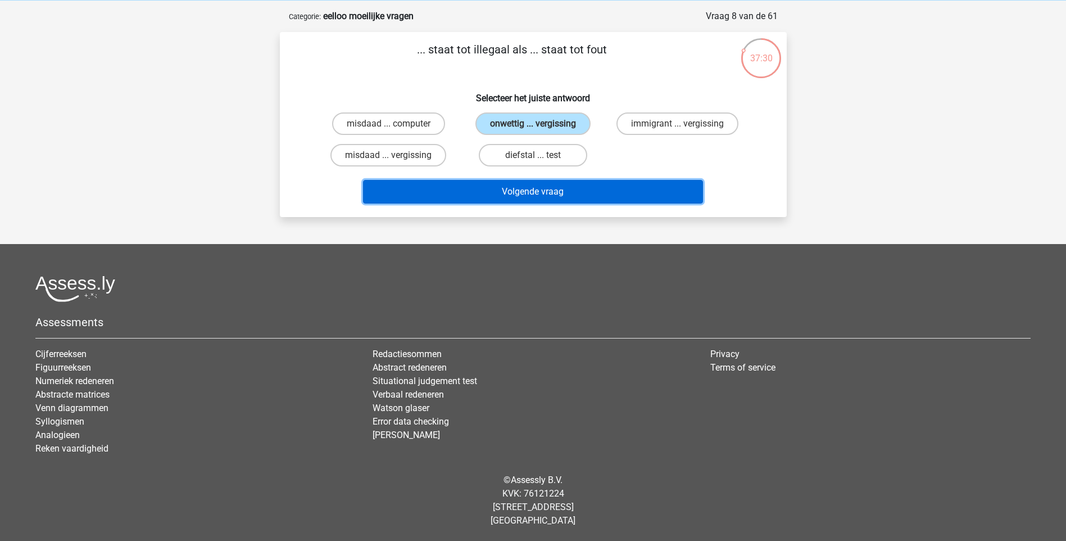
click at [555, 189] on button "Volgende vraag" at bounding box center [533, 192] width 340 height 24
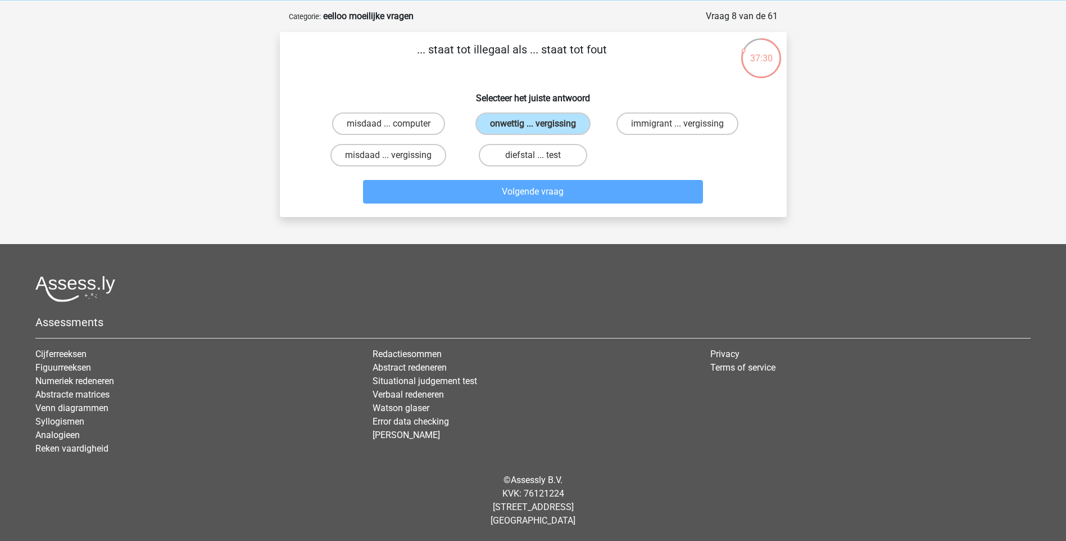
scroll to position [56, 0]
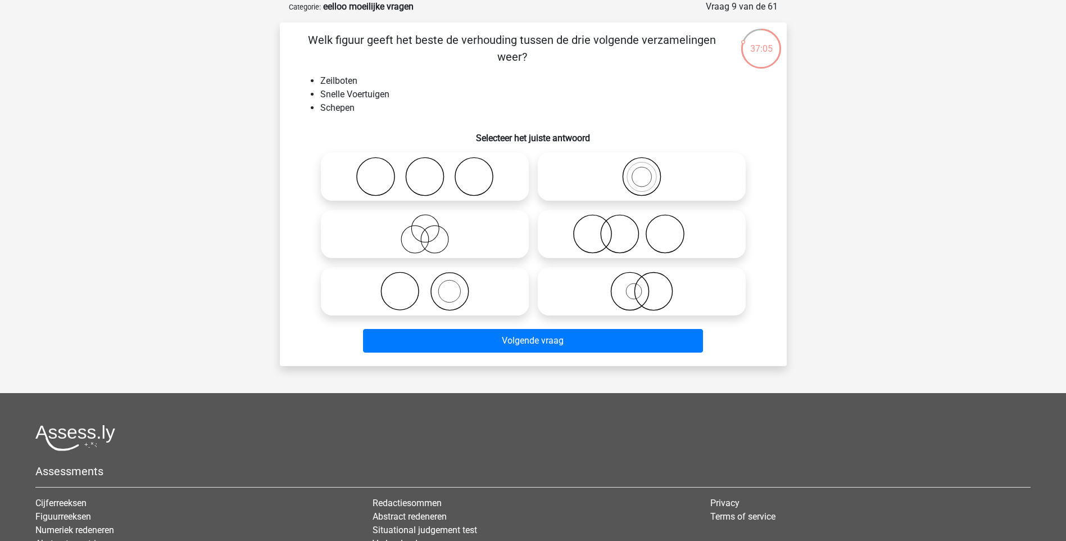
click at [422, 295] on icon at bounding box center [424, 291] width 199 height 39
click at [425, 286] on input "radio" at bounding box center [428, 281] width 7 height 7
radio input "true"
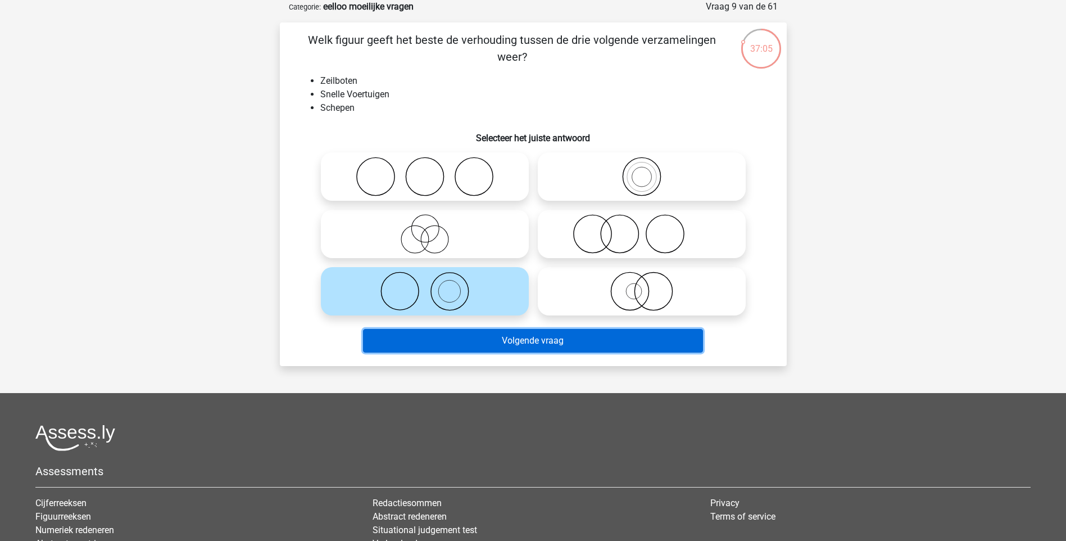
click at [505, 342] on button "Volgende vraag" at bounding box center [533, 341] width 340 height 24
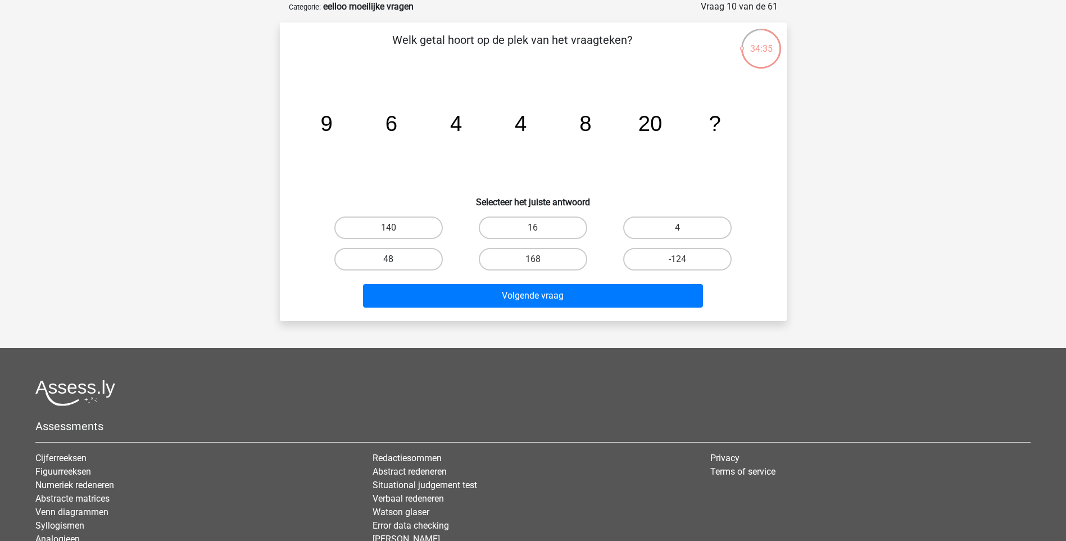
click at [404, 256] on label "48" at bounding box center [388, 259] width 108 height 22
click at [396, 259] on input "48" at bounding box center [391, 262] width 7 height 7
radio input "true"
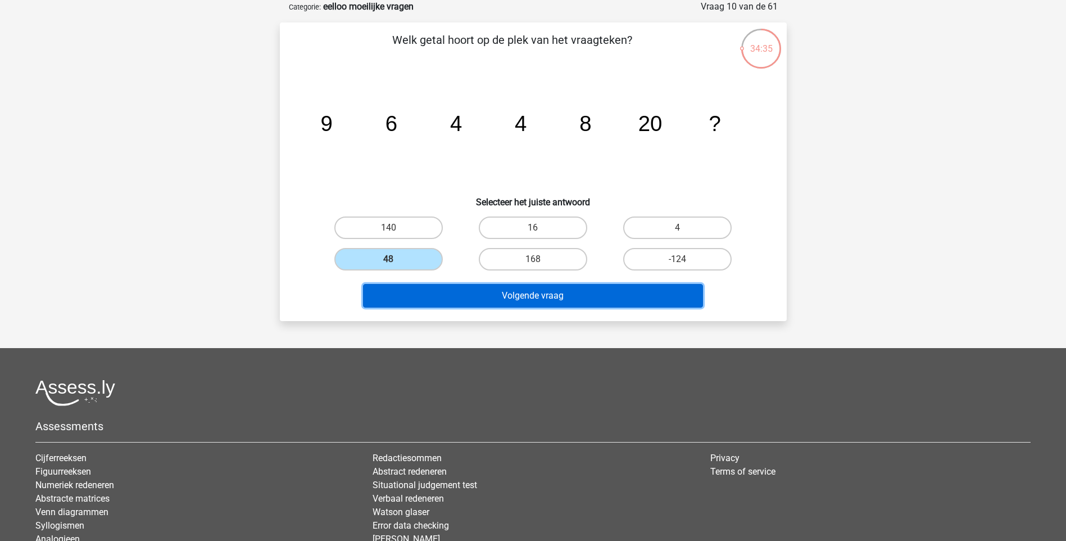
click at [509, 298] on button "Volgende vraag" at bounding box center [533, 296] width 340 height 24
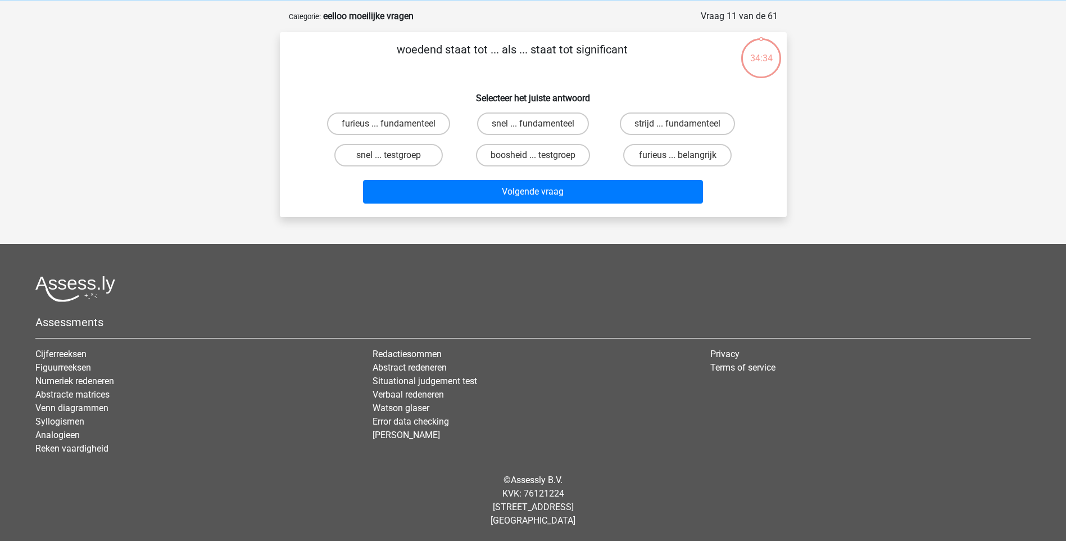
scroll to position [47, 0]
click at [683, 152] on label "furieus ... belangrijk" at bounding box center [677, 155] width 108 height 22
click at [683, 155] on input "furieus ... belangrijk" at bounding box center [681, 158] width 7 height 7
radio input "true"
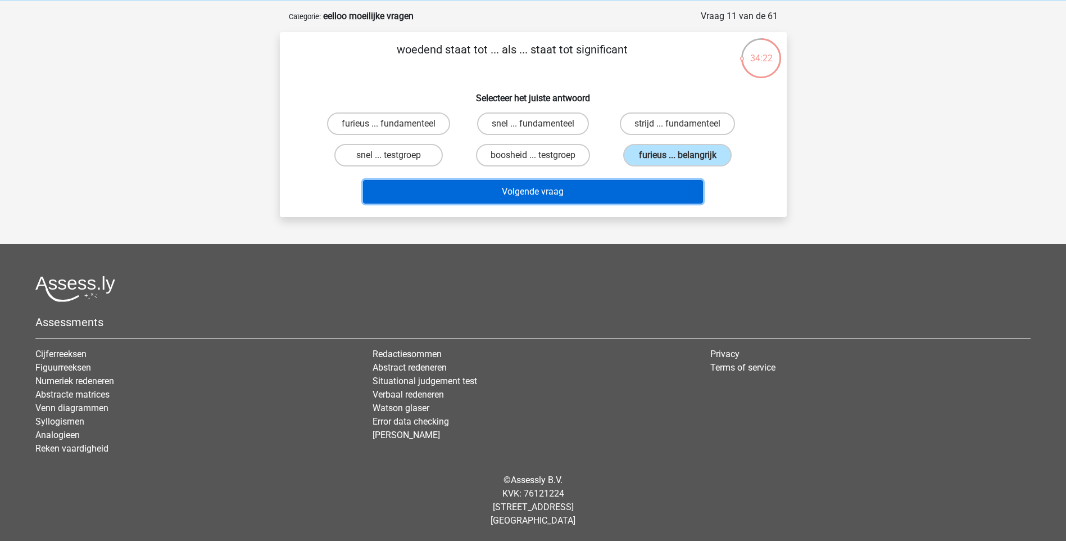
click at [661, 193] on button "Volgende vraag" at bounding box center [533, 192] width 340 height 24
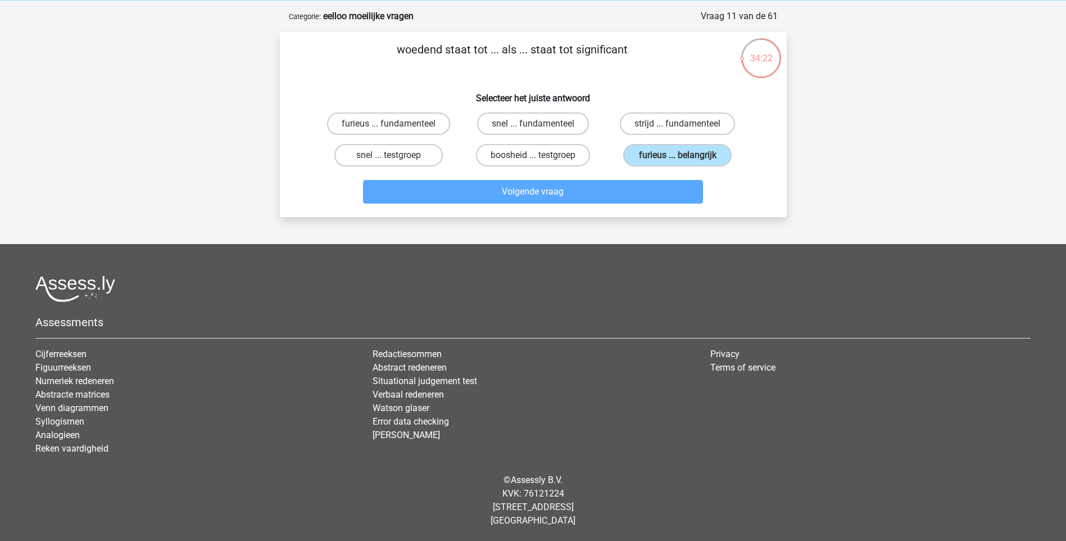
scroll to position [56, 0]
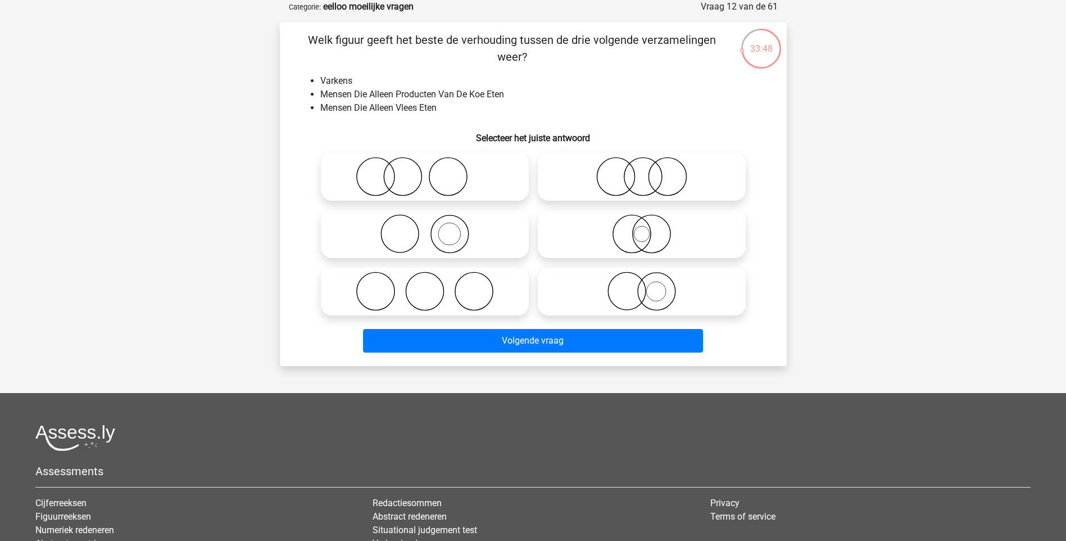
click at [458, 234] on icon at bounding box center [424, 233] width 199 height 39
click at [432, 228] on input "radio" at bounding box center [428, 224] width 7 height 7
radio input "true"
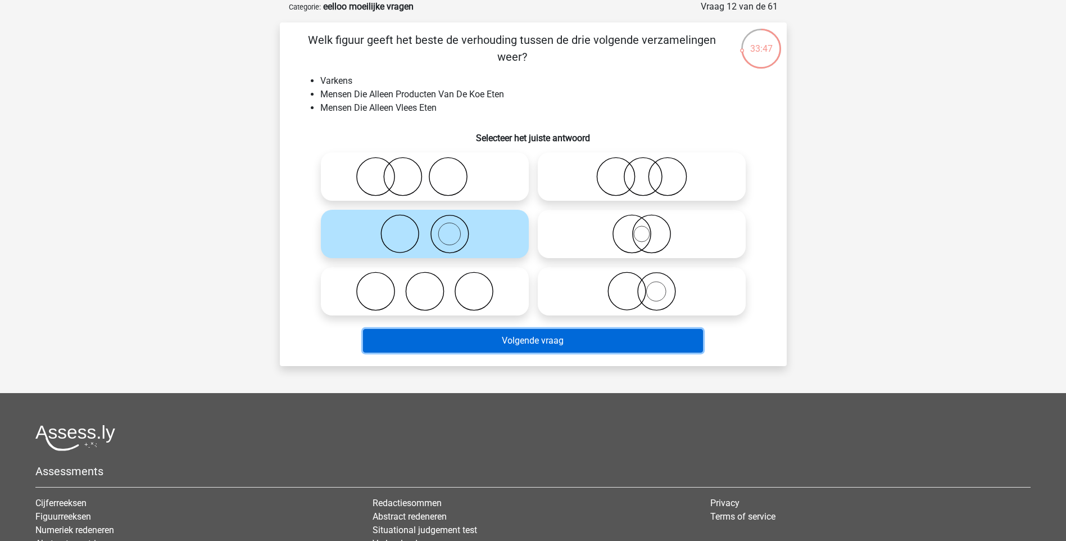
click at [538, 340] on button "Volgende vraag" at bounding box center [533, 341] width 340 height 24
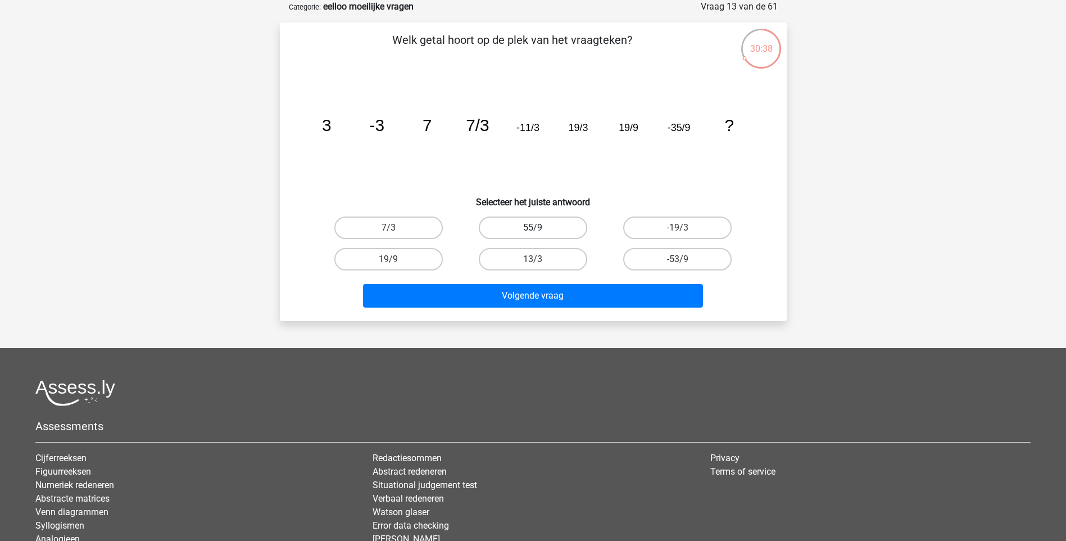
click at [551, 228] on label "55/9" at bounding box center [533, 227] width 108 height 22
click at [540, 228] on input "55/9" at bounding box center [536, 231] width 7 height 7
radio input "true"
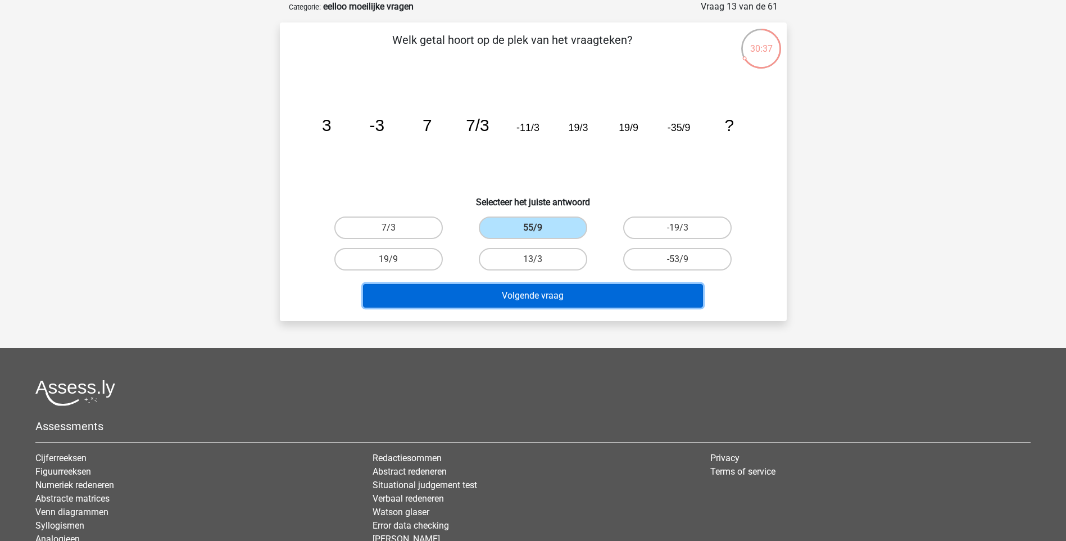
click at [572, 302] on button "Volgende vraag" at bounding box center [533, 296] width 340 height 24
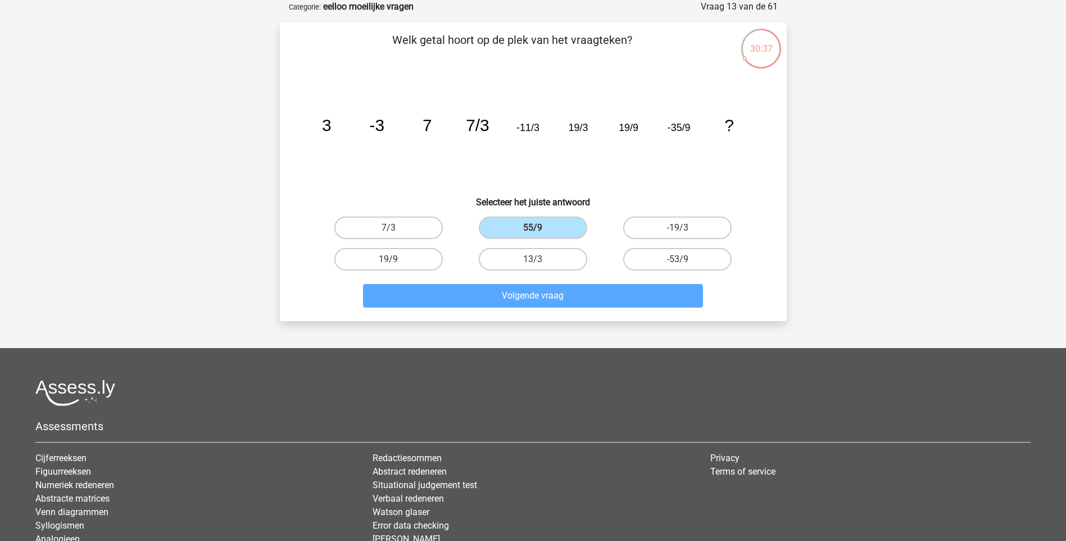
scroll to position [47, 0]
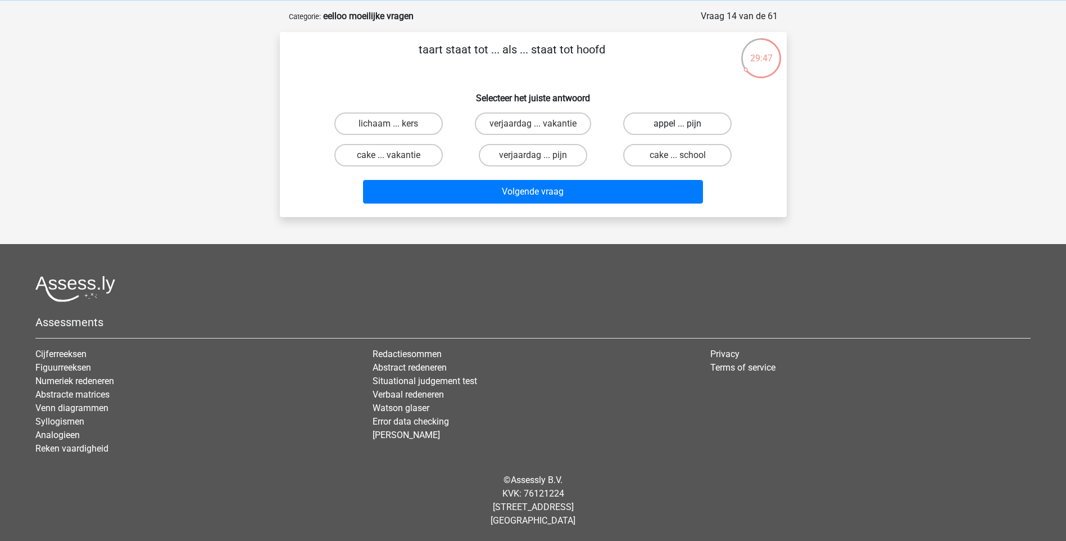
click at [658, 130] on label "appel ... pijn" at bounding box center [677, 123] width 108 height 22
click at [678, 130] on input "appel ... pijn" at bounding box center [681, 127] width 7 height 7
radio input "true"
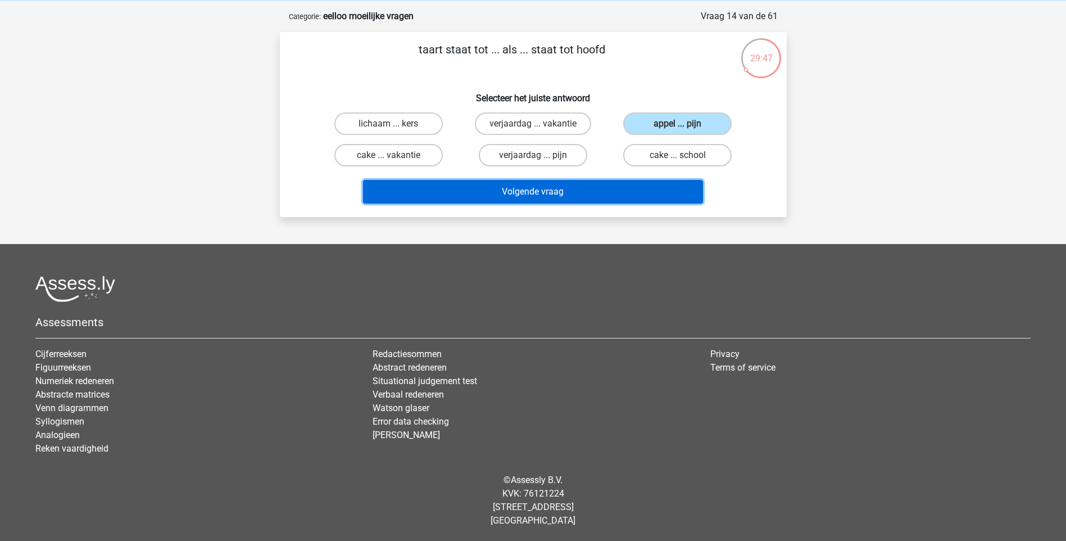
click at [598, 188] on button "Volgende vraag" at bounding box center [533, 192] width 340 height 24
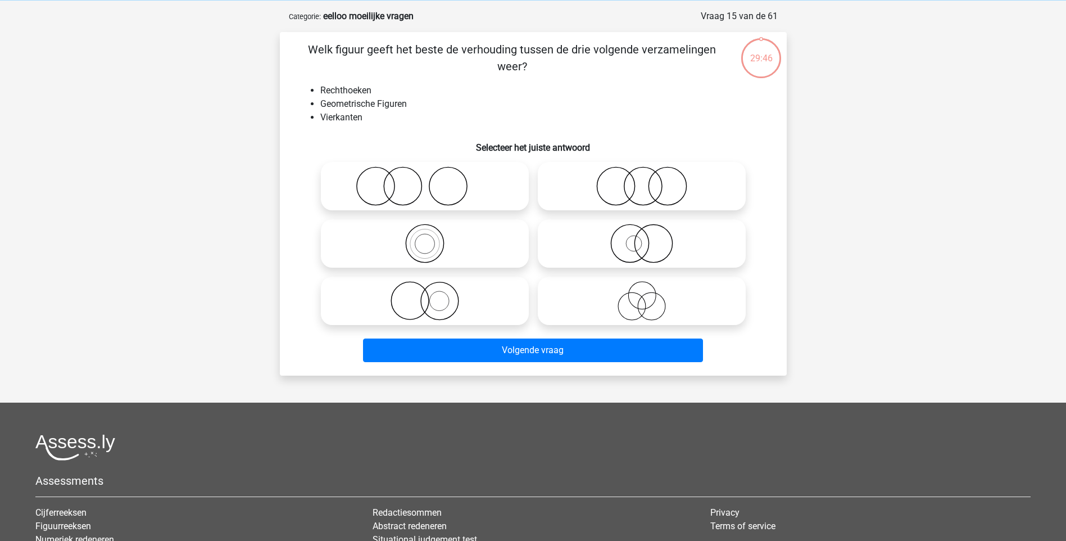
scroll to position [56, 0]
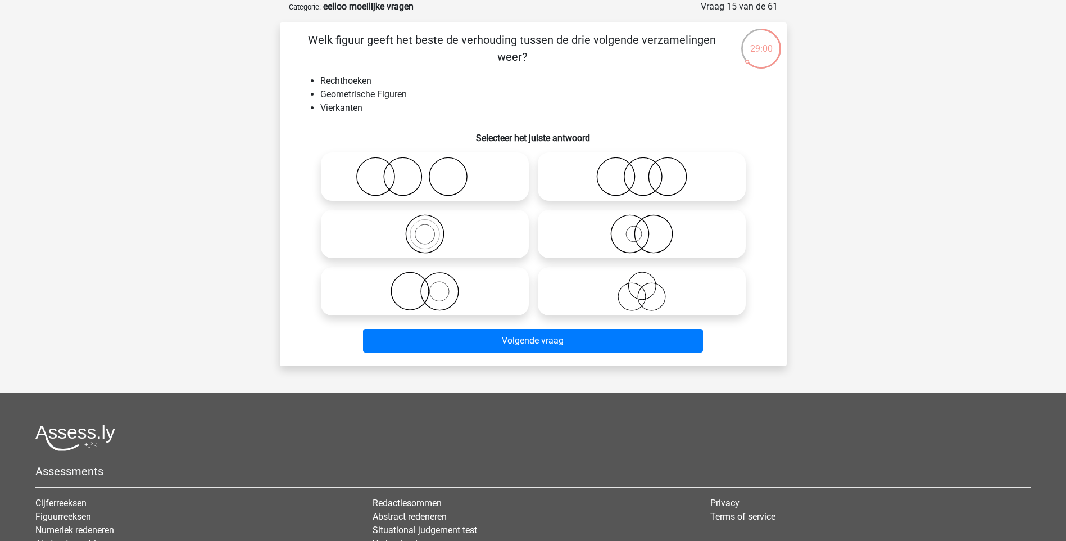
click at [420, 243] on circle at bounding box center [425, 235] width 20 height 20
click at [425, 228] on input "radio" at bounding box center [428, 224] width 7 height 7
radio input "true"
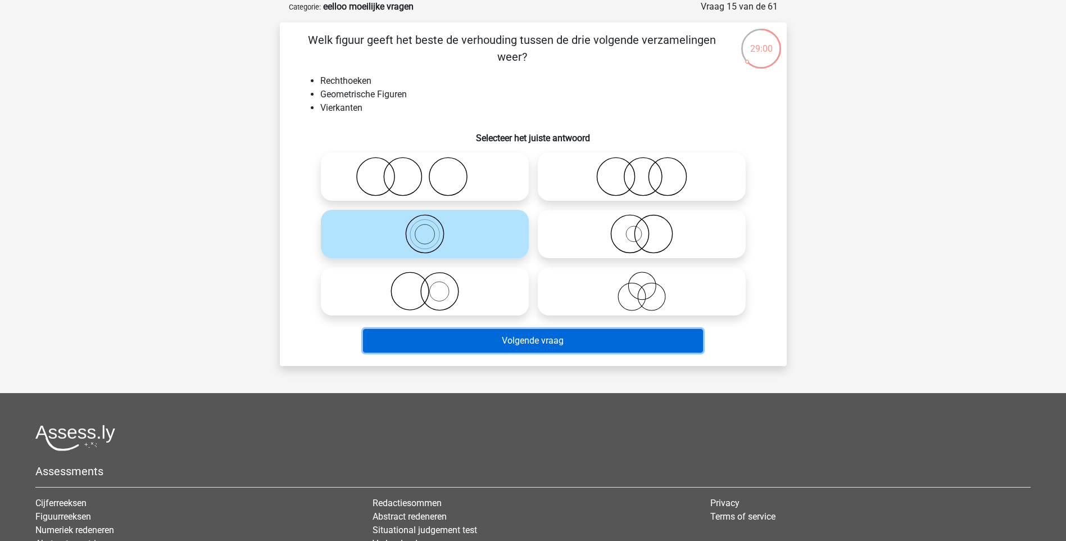
click at [492, 342] on button "Volgende vraag" at bounding box center [533, 341] width 340 height 24
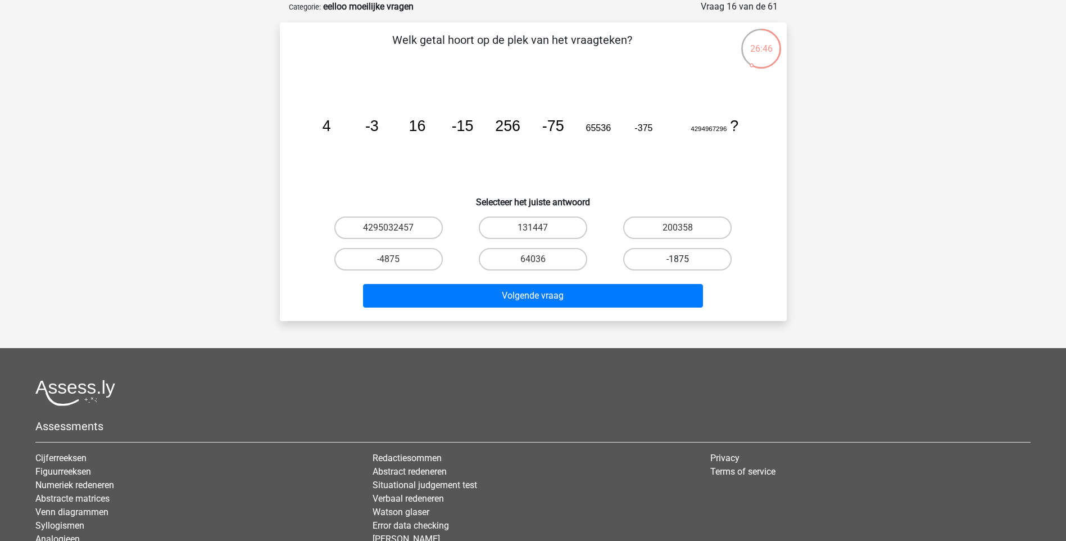
click at [682, 255] on label "-1875" at bounding box center [677, 259] width 108 height 22
click at [682, 259] on input "-1875" at bounding box center [681, 262] width 7 height 7
radio input "true"
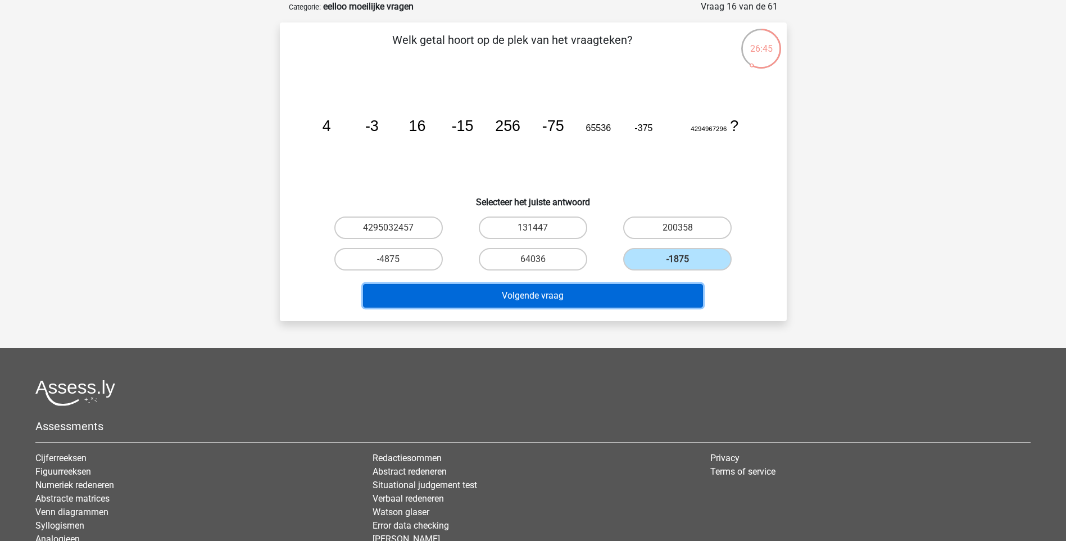
click at [637, 299] on button "Volgende vraag" at bounding box center [533, 296] width 340 height 24
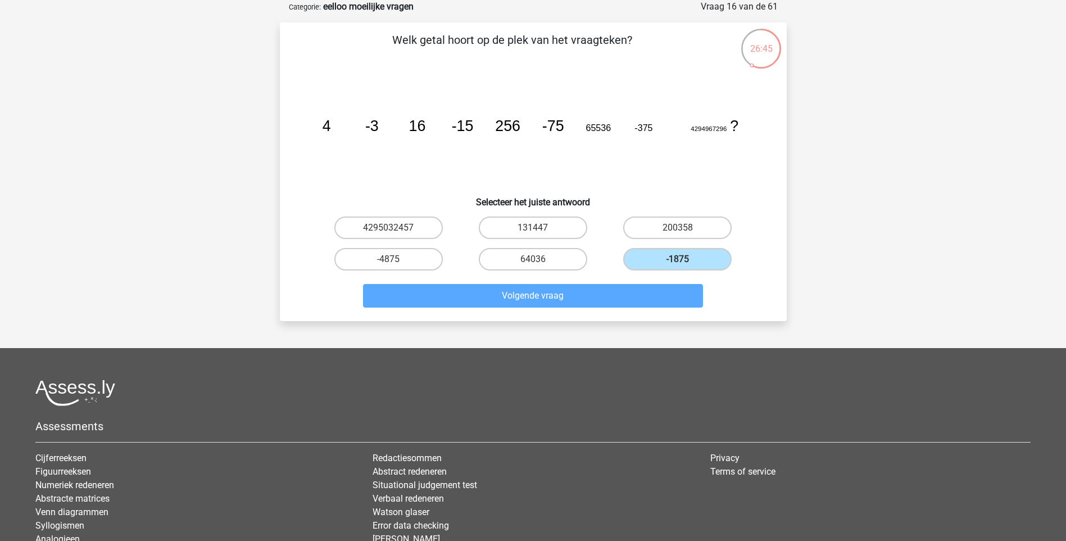
scroll to position [47, 0]
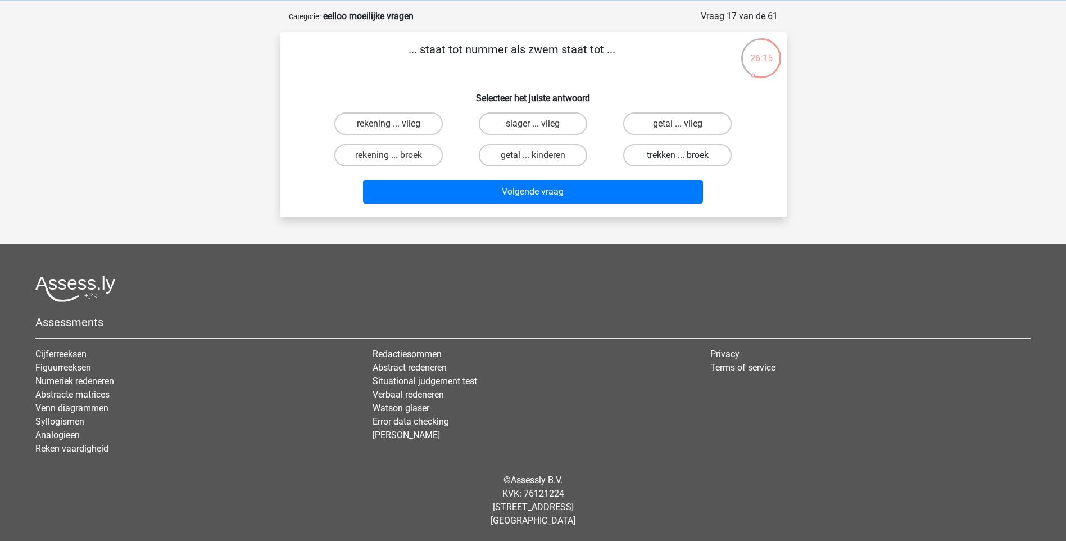
click at [658, 158] on label "trekken ... broek" at bounding box center [677, 155] width 108 height 22
click at [678, 158] on input "trekken ... broek" at bounding box center [681, 158] width 7 height 7
radio input "true"
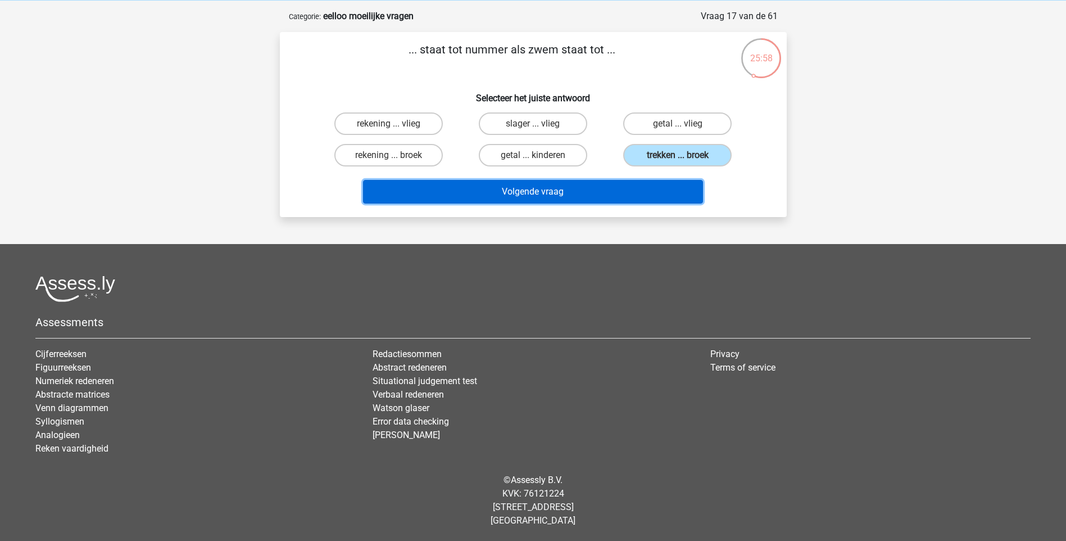
click at [627, 189] on button "Volgende vraag" at bounding box center [533, 192] width 340 height 24
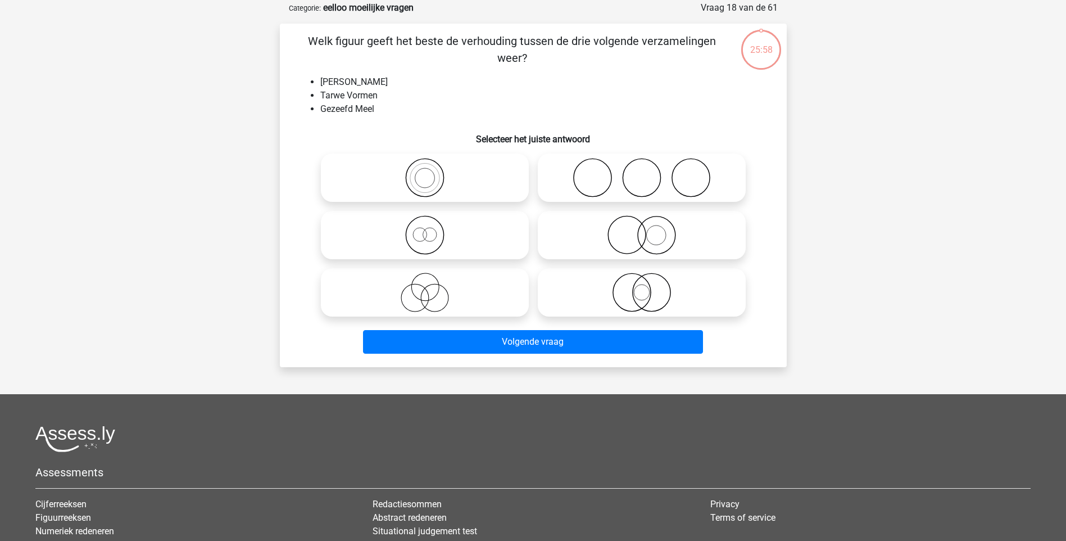
scroll to position [56, 0]
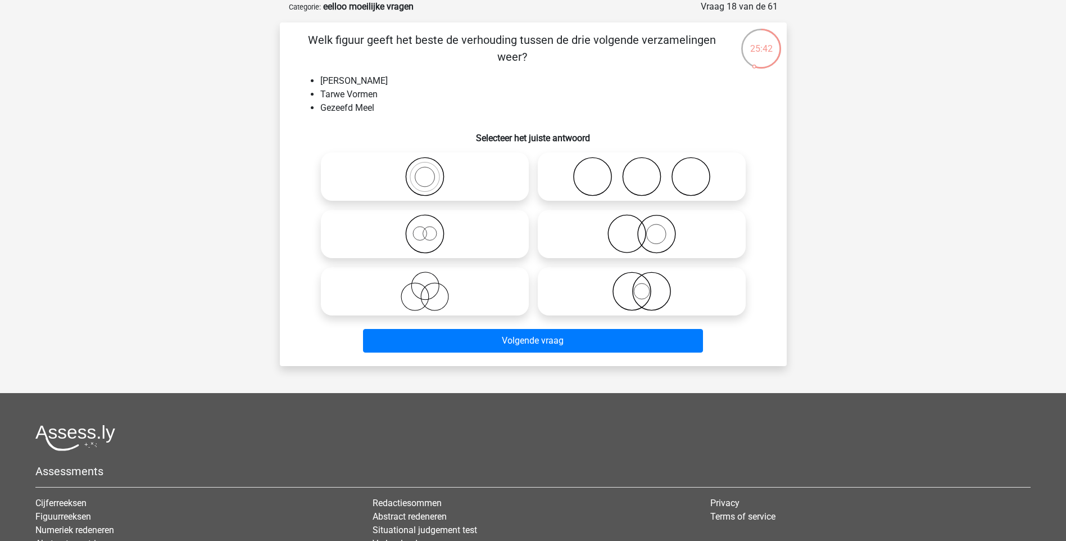
click at [437, 171] on icon at bounding box center [424, 176] width 199 height 39
click at [432, 171] on input "radio" at bounding box center [428, 167] width 7 height 7
radio input "true"
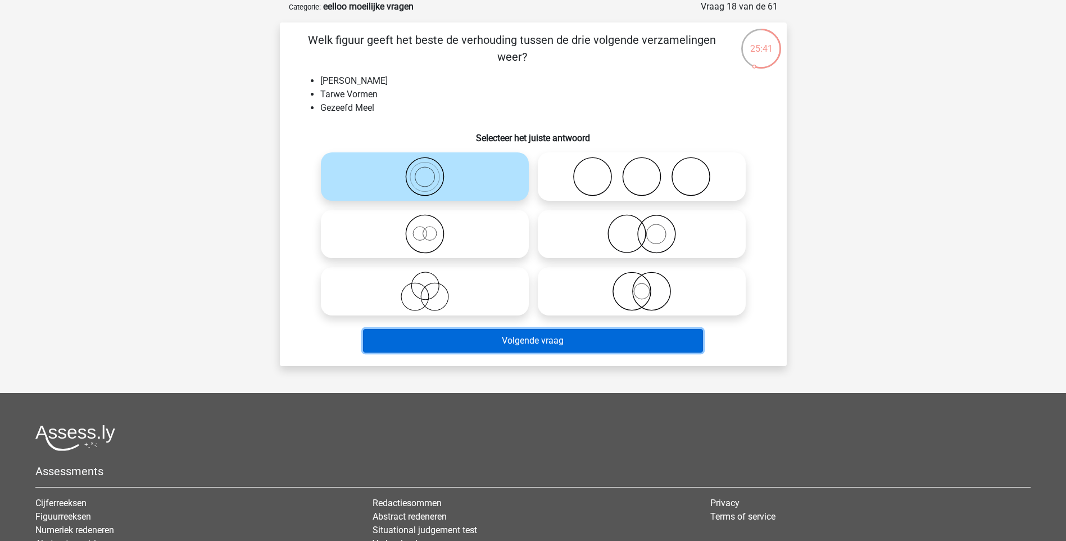
click at [548, 345] on button "Volgende vraag" at bounding box center [533, 341] width 340 height 24
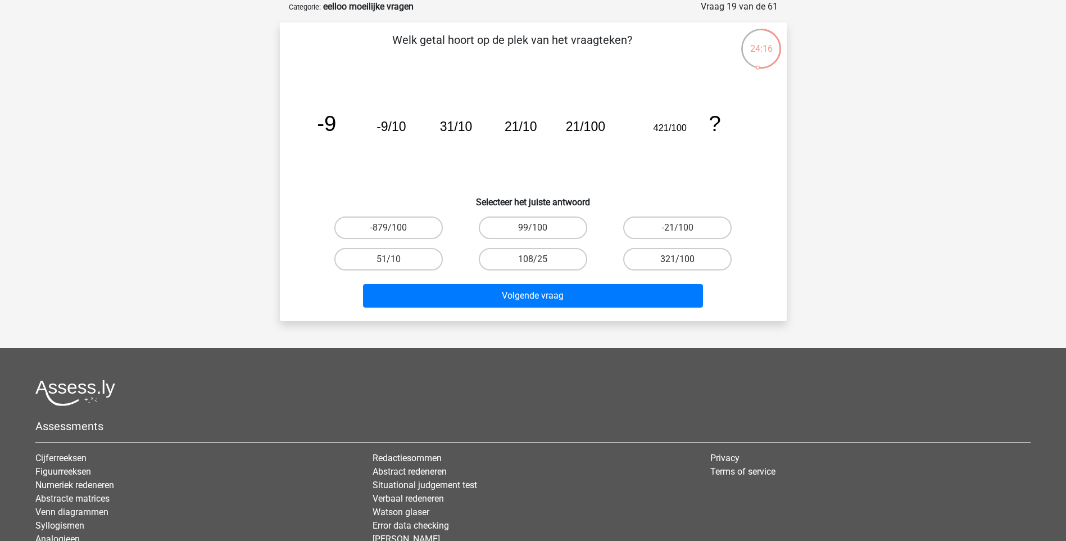
drag, startPoint x: 650, startPoint y: 257, endPoint x: 643, endPoint y: 274, distance: 18.9
click at [650, 257] on label "321/100" at bounding box center [677, 259] width 108 height 22
click at [678, 259] on input "321/100" at bounding box center [681, 262] width 7 height 7
radio input "true"
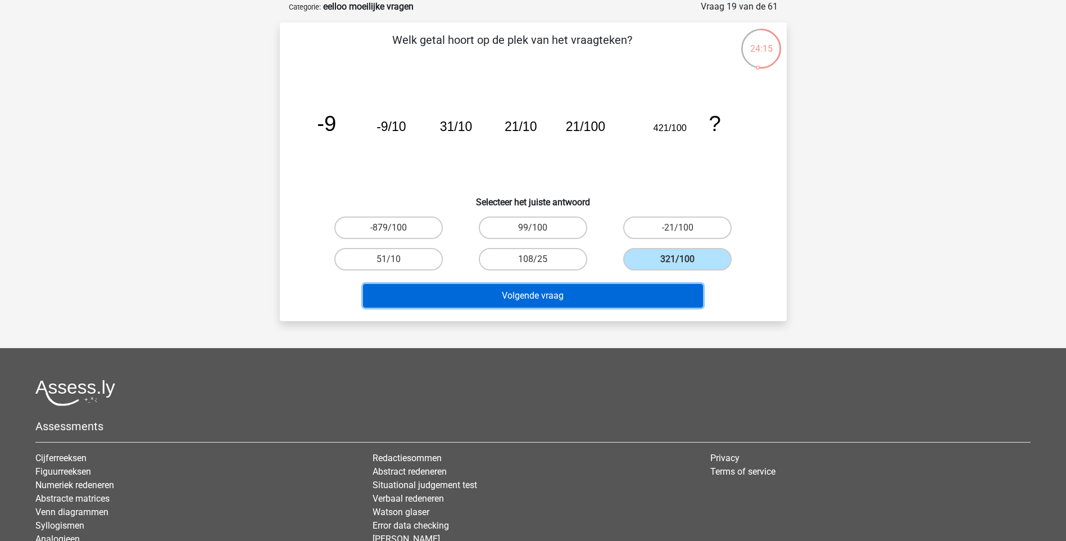
click at [640, 293] on button "Volgende vraag" at bounding box center [533, 296] width 340 height 24
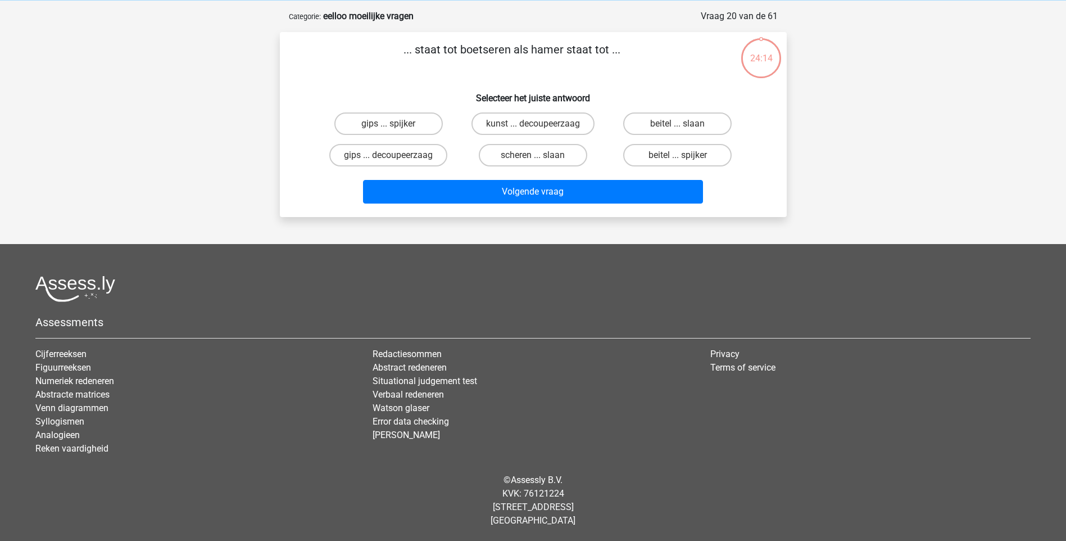
scroll to position [47, 0]
click at [672, 125] on label "beitel ... slaan" at bounding box center [677, 123] width 108 height 22
click at [678, 125] on input "beitel ... slaan" at bounding box center [681, 127] width 7 height 7
radio input "true"
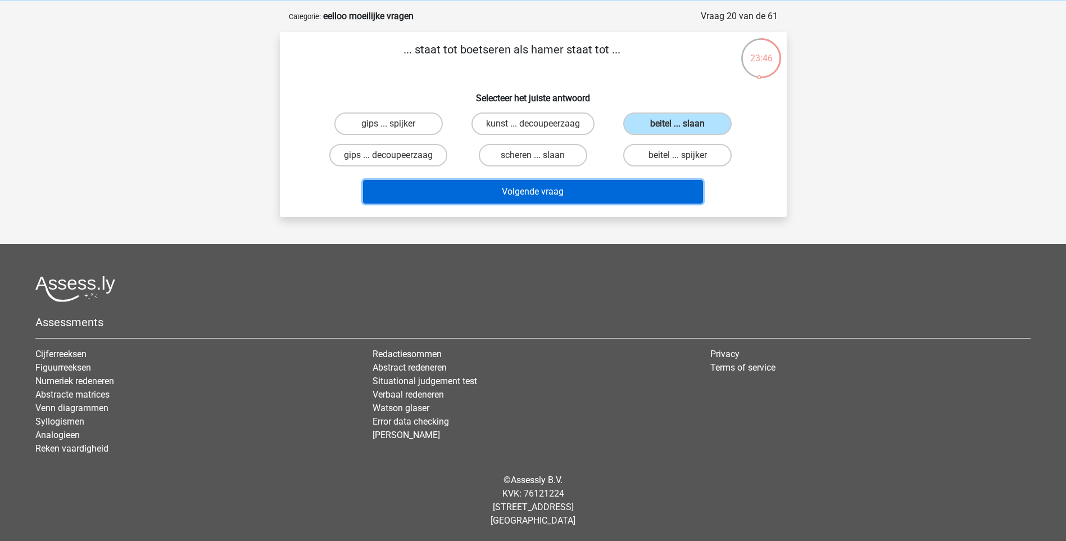
click at [645, 192] on button "Volgende vraag" at bounding box center [533, 192] width 340 height 24
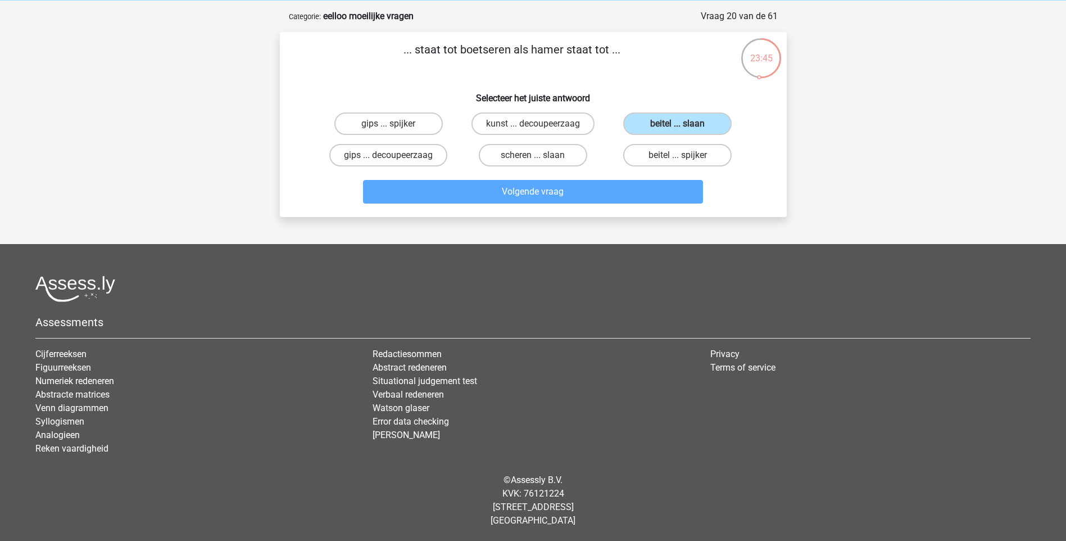
scroll to position [56, 0]
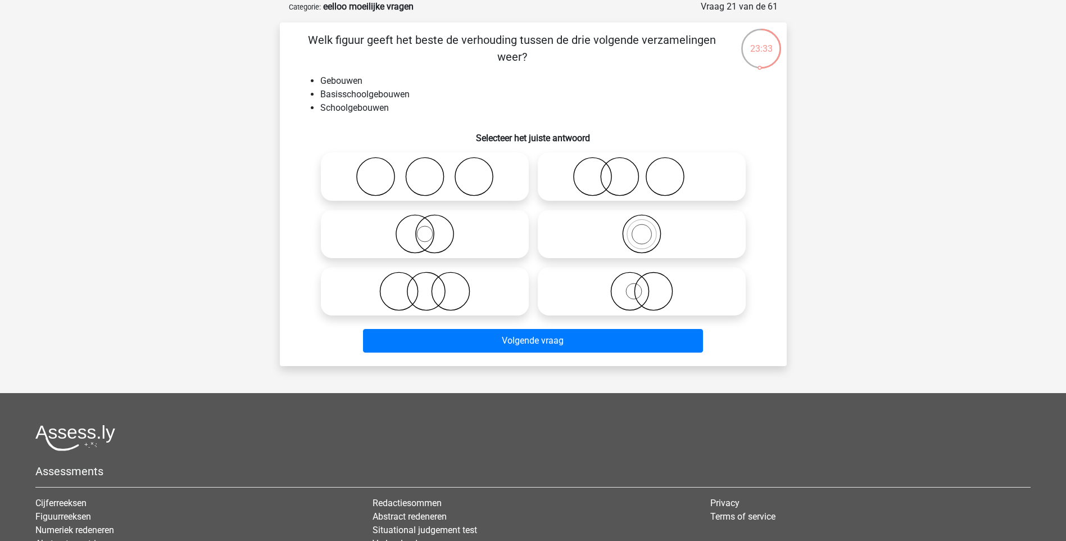
click at [627, 238] on icon at bounding box center [641, 233] width 199 height 39
click at [642, 228] on input "radio" at bounding box center [645, 224] width 7 height 7
radio input "true"
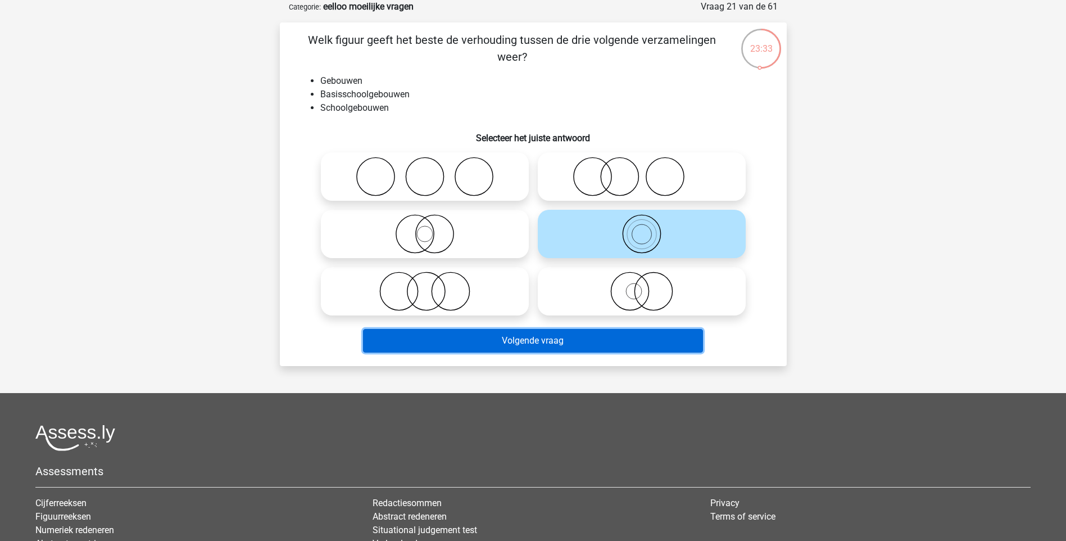
click at [612, 334] on button "Volgende vraag" at bounding box center [533, 341] width 340 height 24
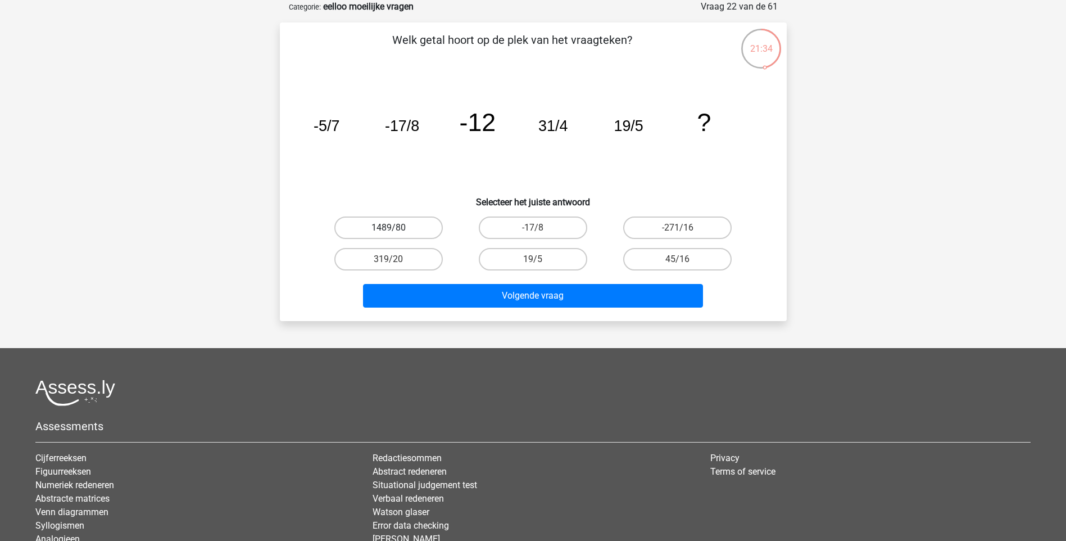
click at [371, 229] on label "1489/80" at bounding box center [388, 227] width 108 height 22
click at [388, 229] on input "1489/80" at bounding box center [391, 231] width 7 height 7
radio input "true"
click at [644, 257] on label "45/16" at bounding box center [677, 259] width 108 height 22
click at [678, 259] on input "45/16" at bounding box center [681, 262] width 7 height 7
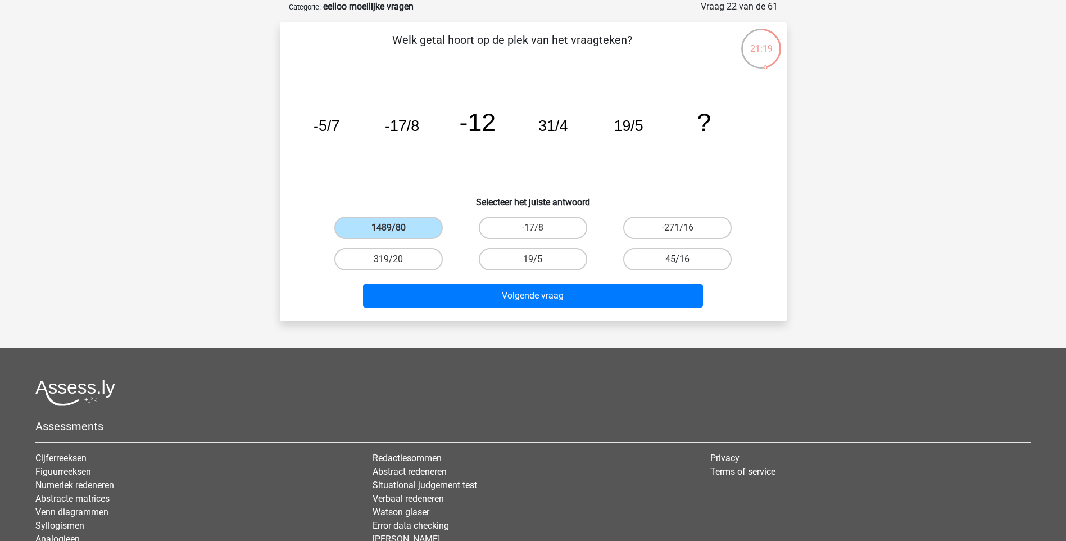
radio input "true"
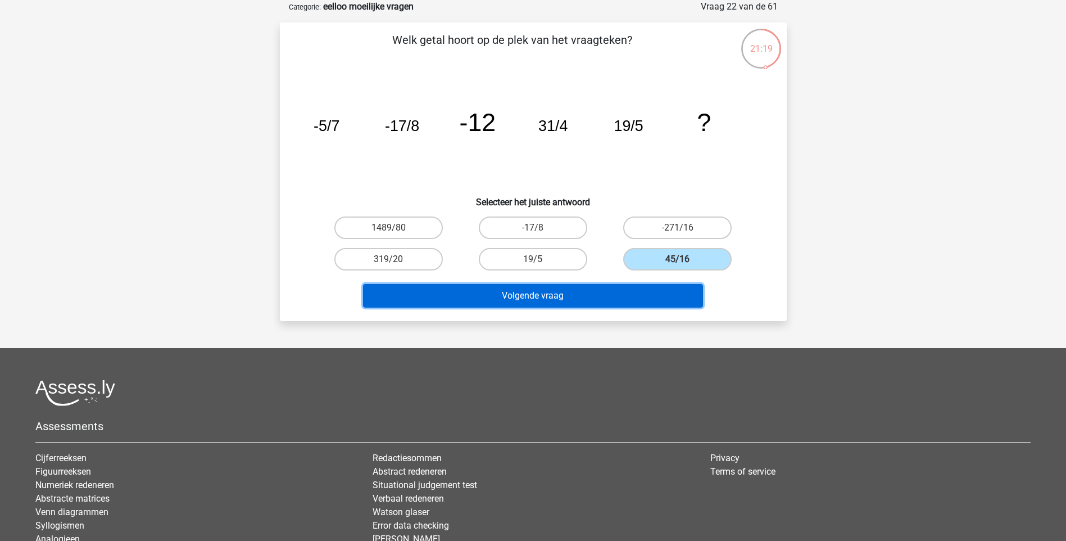
click at [632, 297] on button "Volgende vraag" at bounding box center [533, 296] width 340 height 24
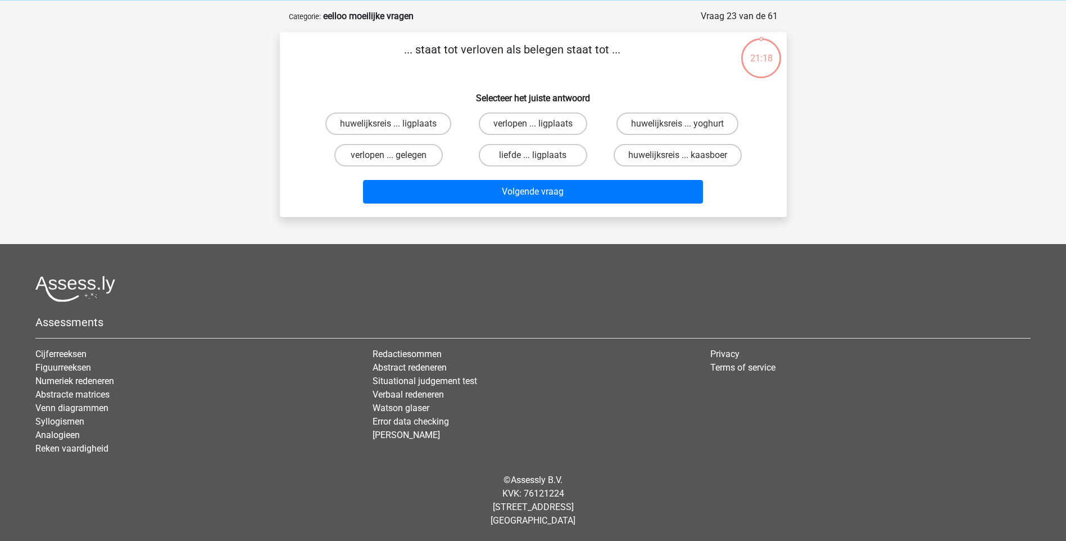
scroll to position [47, 0]
click at [410, 155] on label "verlopen ... gelegen" at bounding box center [388, 155] width 108 height 22
click at [396, 155] on input "verlopen ... gelegen" at bounding box center [391, 158] width 7 height 7
radio input "true"
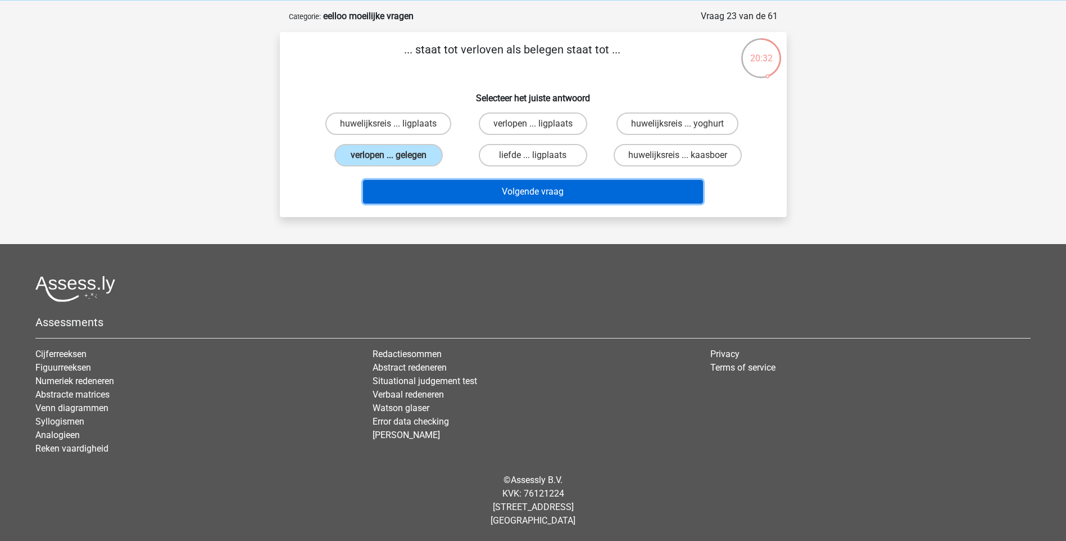
click at [453, 187] on button "Volgende vraag" at bounding box center [533, 192] width 340 height 24
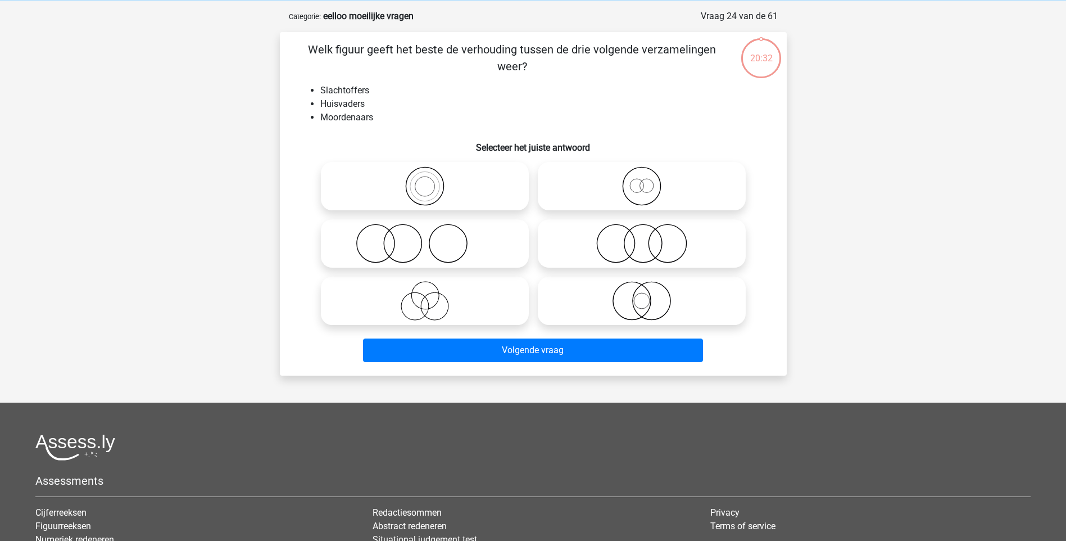
scroll to position [56, 0]
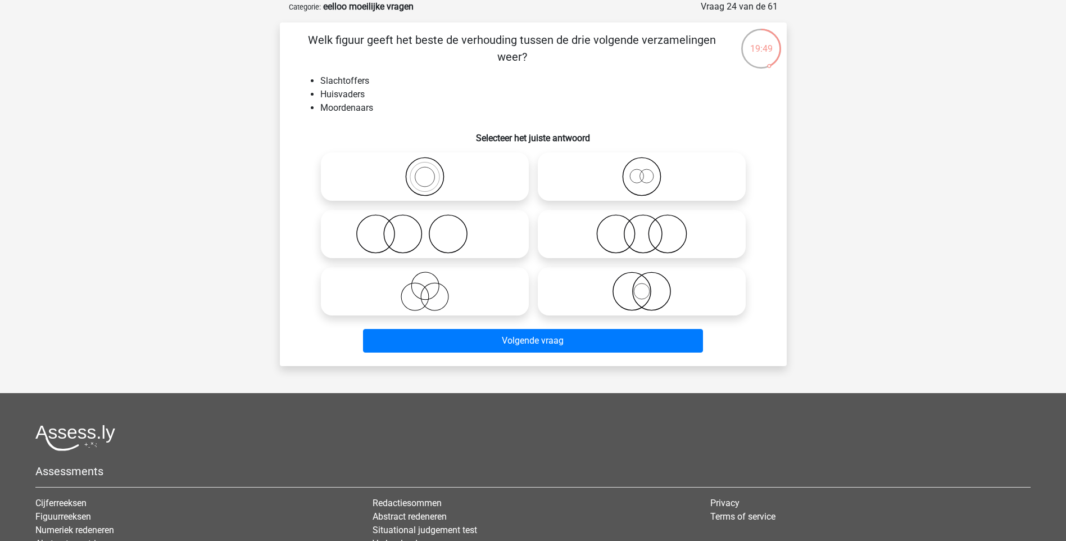
drag, startPoint x: 609, startPoint y: 277, endPoint x: 611, endPoint y: 282, distance: 6.1
click at [609, 279] on icon at bounding box center [641, 291] width 199 height 39
click at [642, 279] on input "radio" at bounding box center [645, 281] width 7 height 7
radio input "true"
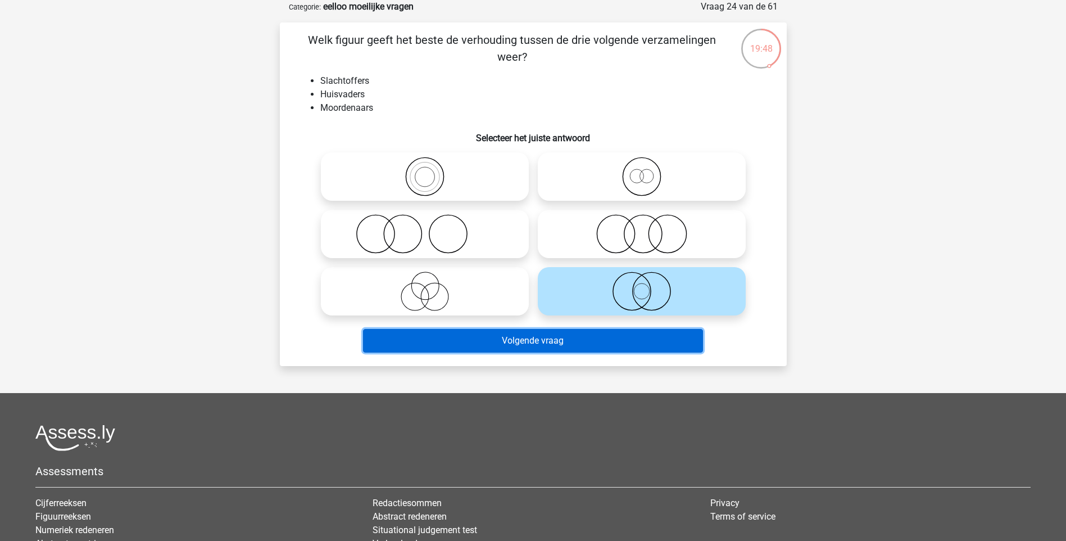
click at [630, 345] on button "Volgende vraag" at bounding box center [533, 341] width 340 height 24
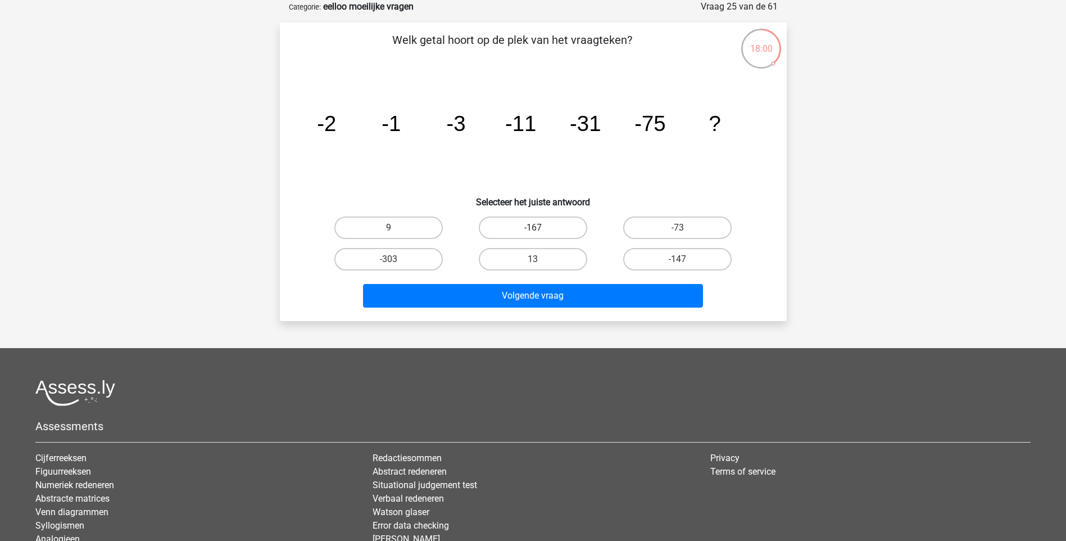
click at [568, 232] on label "-167" at bounding box center [533, 227] width 108 height 22
click at [540, 232] on input "-167" at bounding box center [536, 231] width 7 height 7
radio input "true"
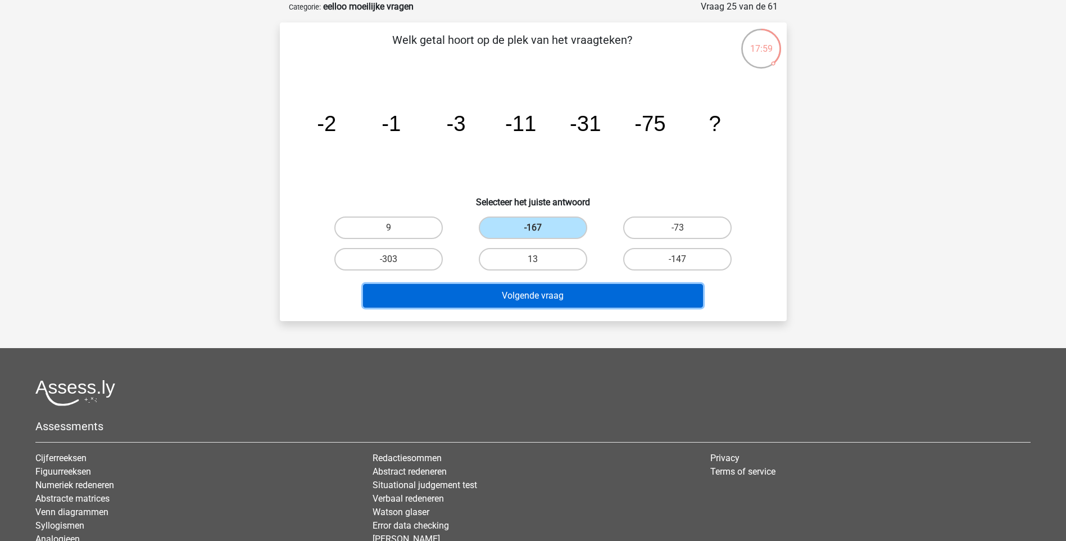
click at [609, 294] on button "Volgende vraag" at bounding box center [533, 296] width 340 height 24
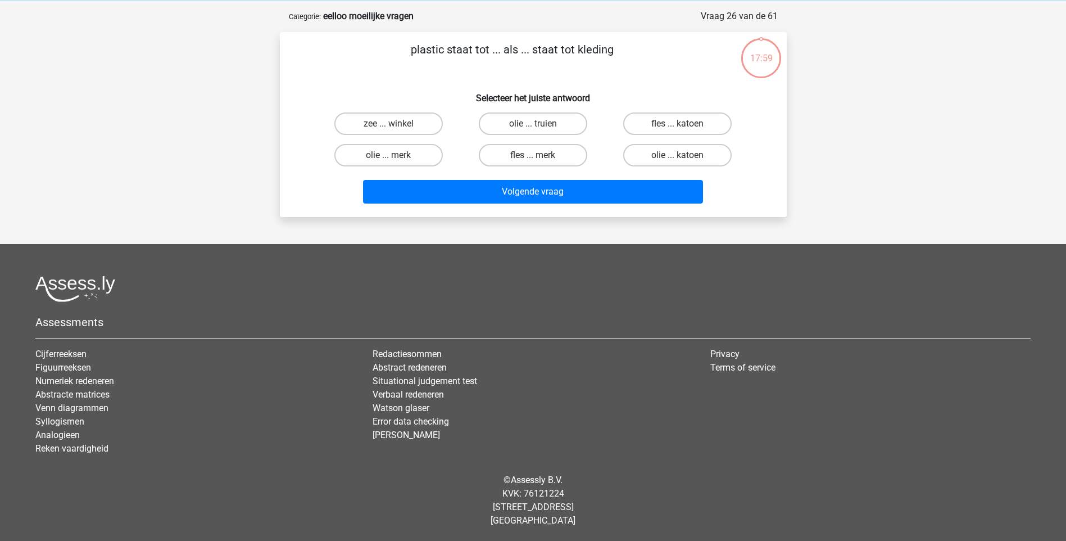
scroll to position [47, 0]
click at [697, 149] on label "olie ... katoen" at bounding box center [677, 155] width 108 height 22
click at [685, 155] on input "olie ... katoen" at bounding box center [681, 158] width 7 height 7
radio input "true"
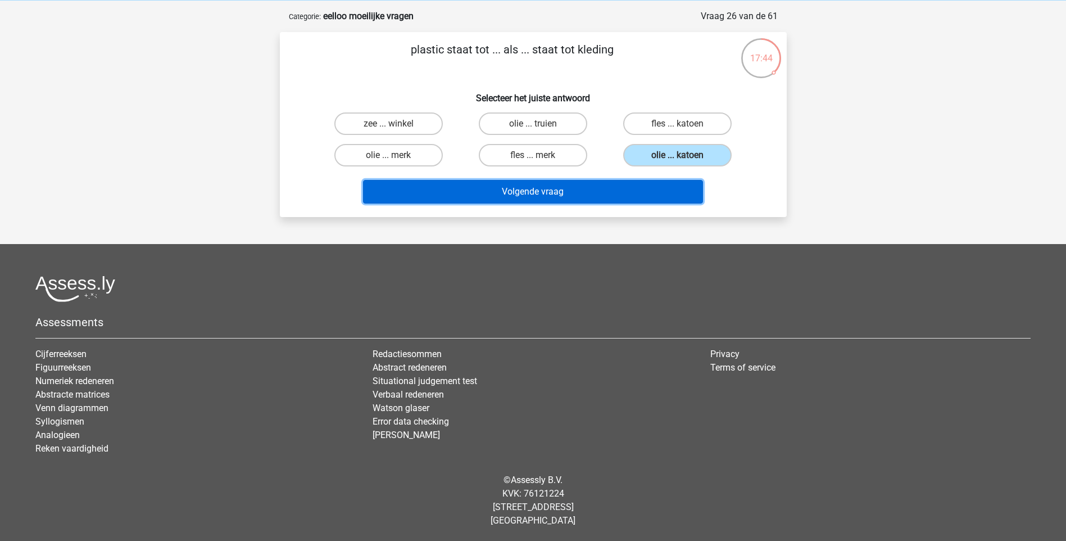
click at [651, 183] on button "Volgende vraag" at bounding box center [533, 192] width 340 height 24
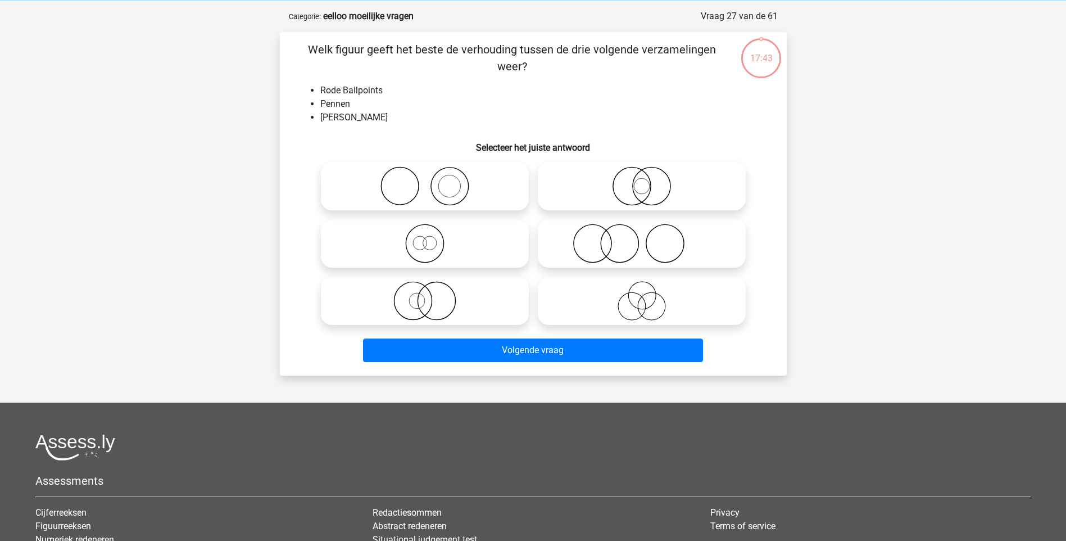
scroll to position [56, 0]
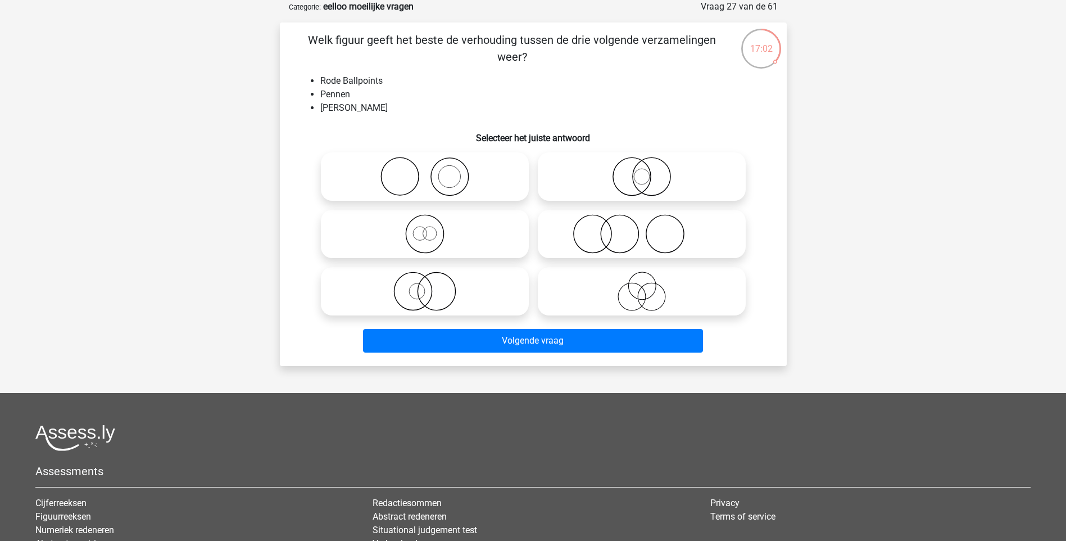
click at [427, 278] on input "radio" at bounding box center [428, 281] width 7 height 7
radio input "true"
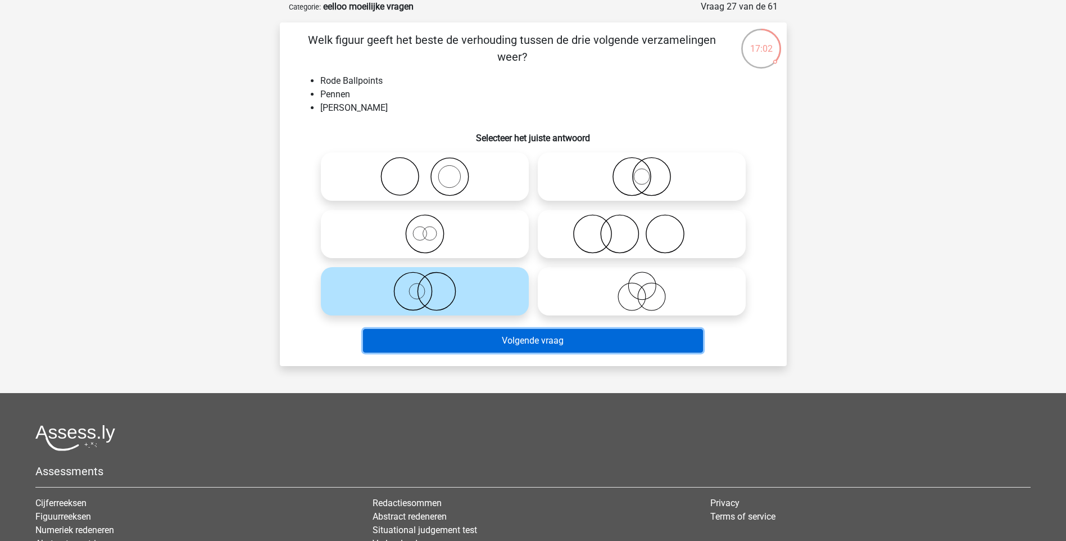
click at [473, 349] on button "Volgende vraag" at bounding box center [533, 341] width 340 height 24
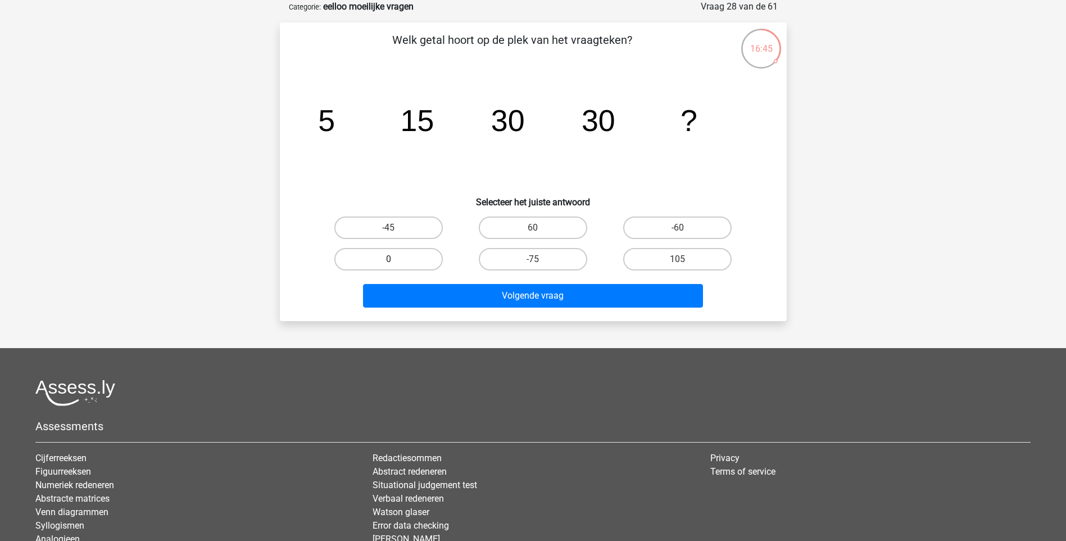
click at [425, 256] on label "0" at bounding box center [388, 259] width 108 height 22
click at [396, 259] on input "0" at bounding box center [391, 262] width 7 height 7
radio input "true"
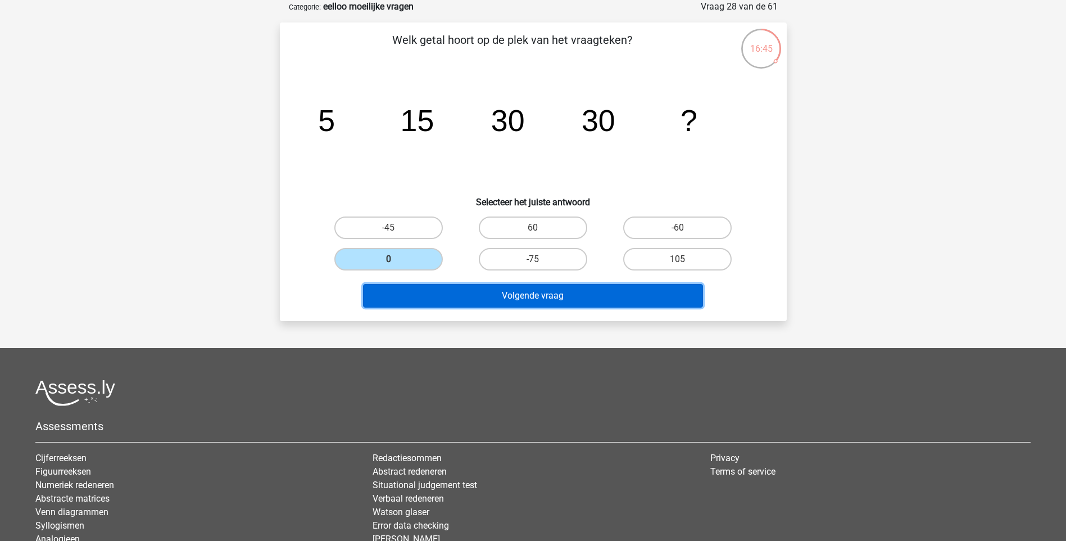
click at [448, 285] on button "Volgende vraag" at bounding box center [533, 296] width 340 height 24
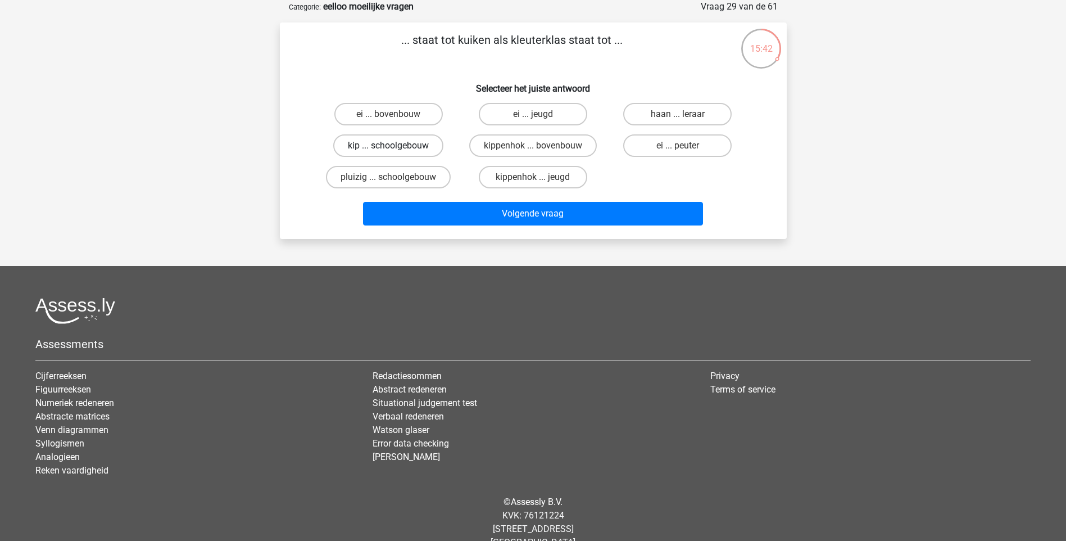
click at [411, 146] on label "kip ... schoolgebouw" at bounding box center [388, 145] width 110 height 22
click at [396, 146] on input "kip ... schoolgebouw" at bounding box center [391, 149] width 7 height 7
radio input "true"
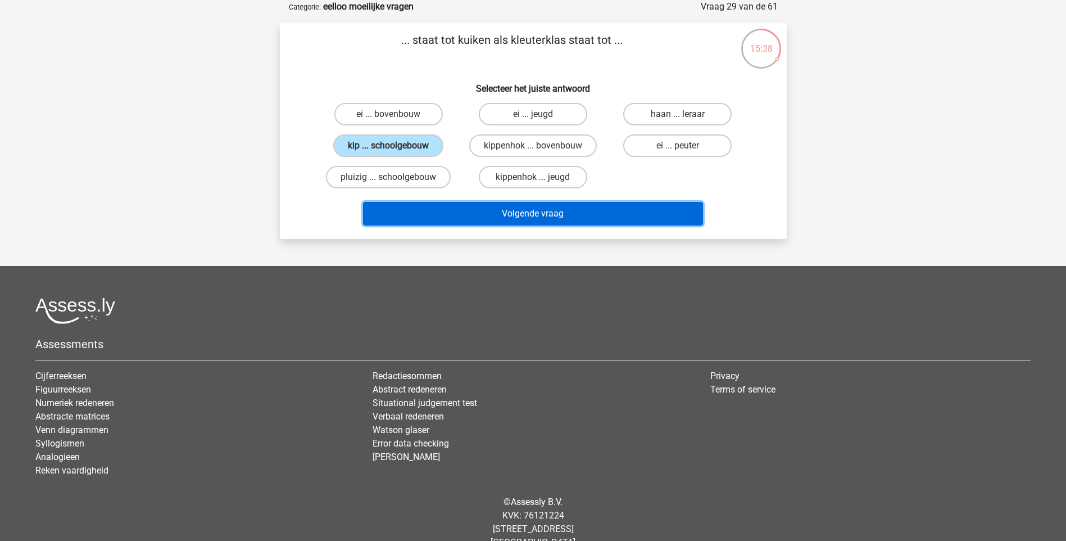
click at [464, 213] on button "Volgende vraag" at bounding box center [533, 214] width 340 height 24
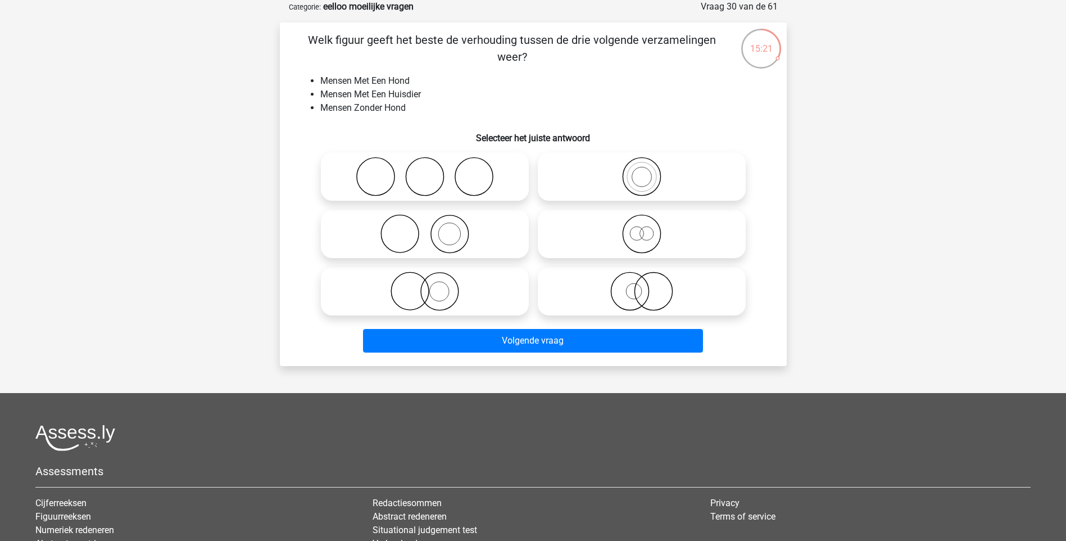
click at [454, 236] on icon at bounding box center [424, 233] width 199 height 39
click at [432, 228] on input "radio" at bounding box center [428, 224] width 7 height 7
radio input "true"
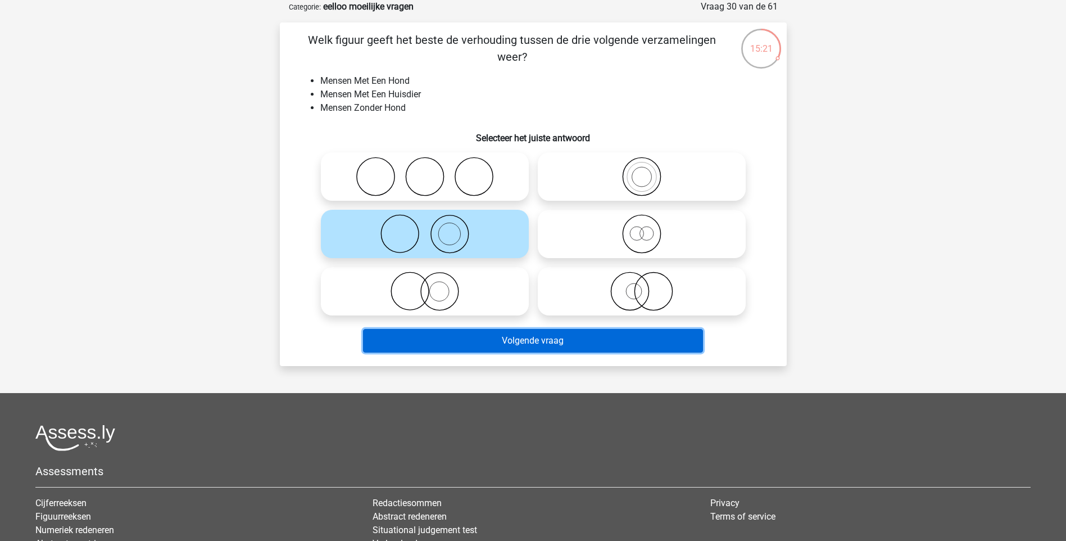
click at [502, 345] on button "Volgende vraag" at bounding box center [533, 341] width 340 height 24
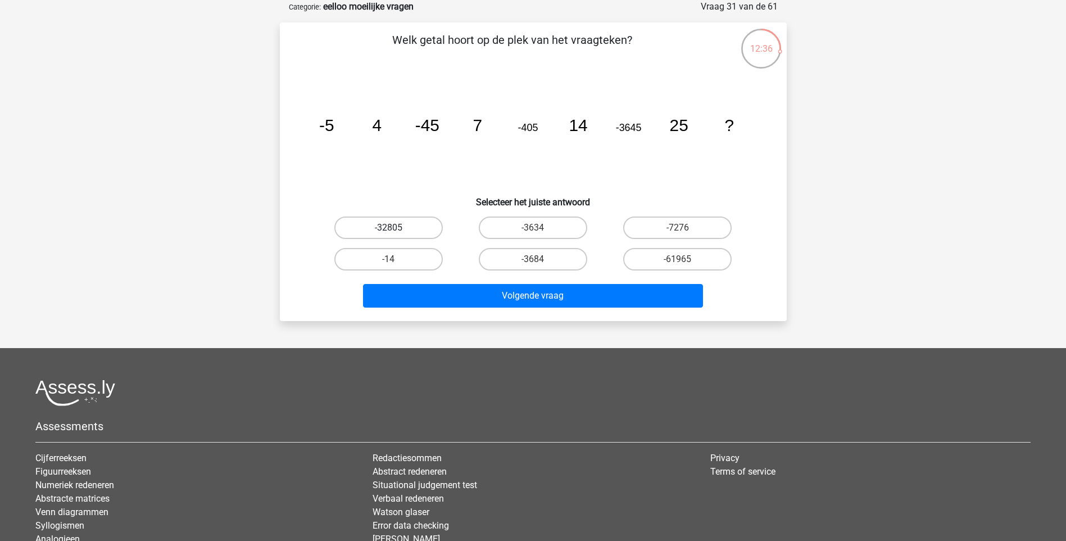
click at [413, 227] on label "-32805" at bounding box center [388, 227] width 108 height 22
click at [396, 228] on input "-32805" at bounding box center [391, 231] width 7 height 7
radio input "true"
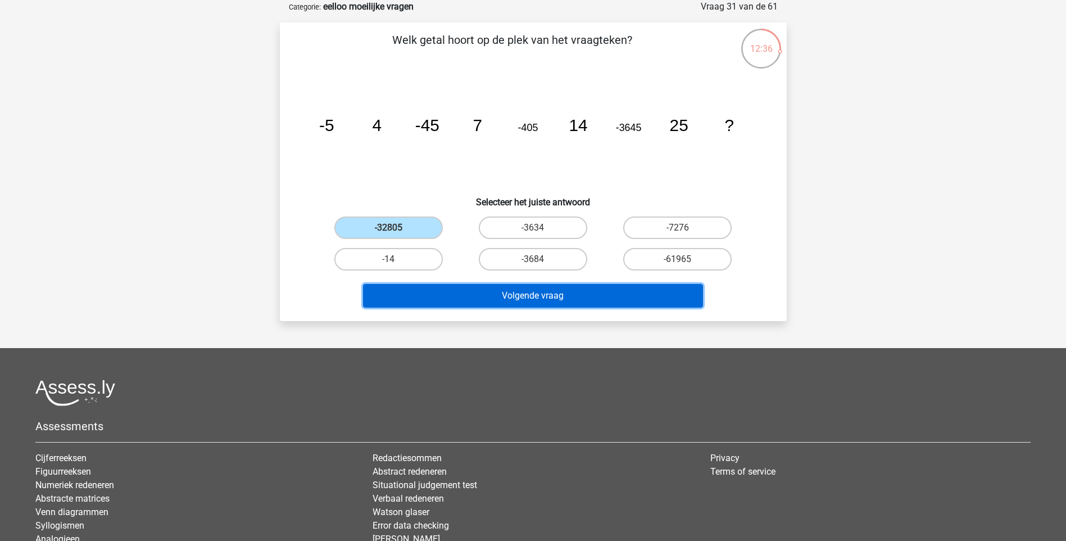
click at [504, 300] on button "Volgende vraag" at bounding box center [533, 296] width 340 height 24
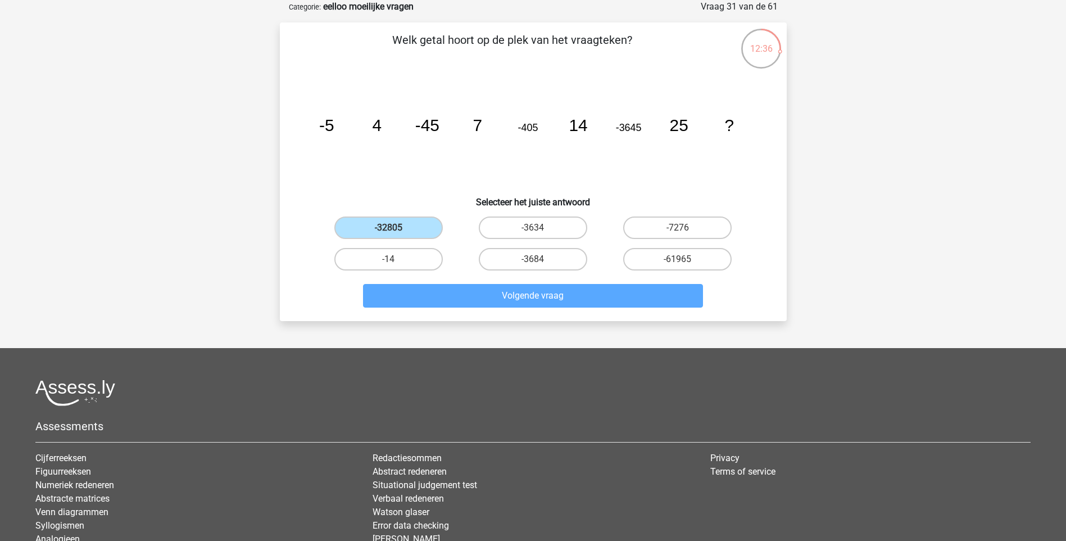
scroll to position [47, 0]
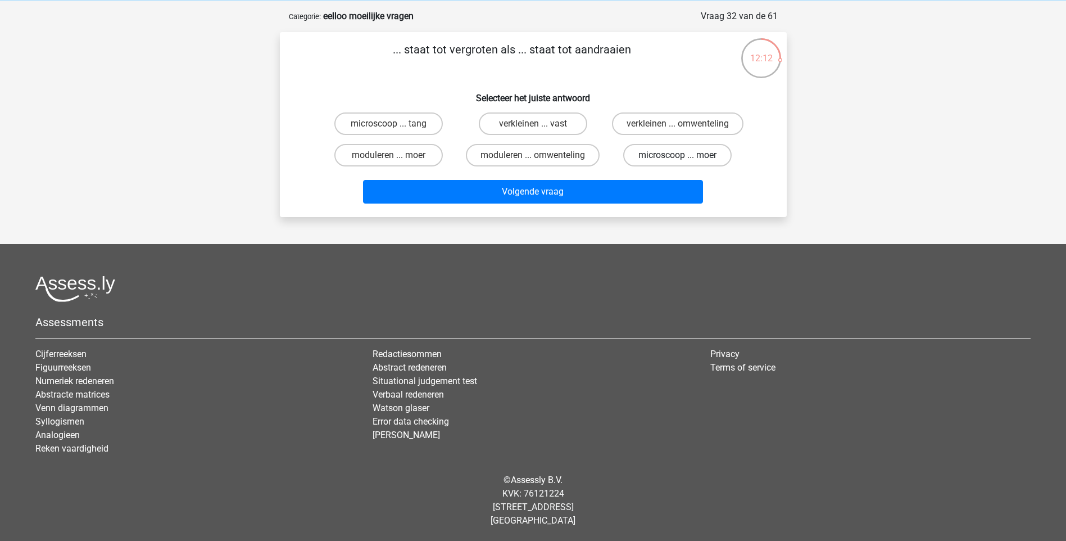
click at [678, 147] on label "microscoop ... moer" at bounding box center [677, 155] width 108 height 22
click at [678, 155] on input "microscoop ... moer" at bounding box center [681, 158] width 7 height 7
radio input "true"
click at [666, 179] on div "Volgende vraag" at bounding box center [533, 189] width 471 height 37
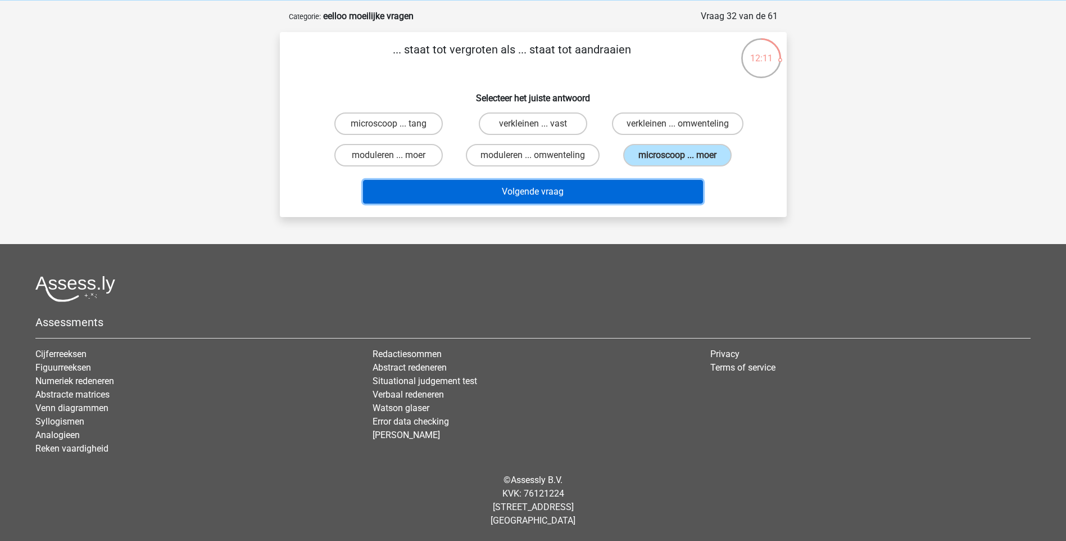
click at [663, 185] on button "Volgende vraag" at bounding box center [533, 192] width 340 height 24
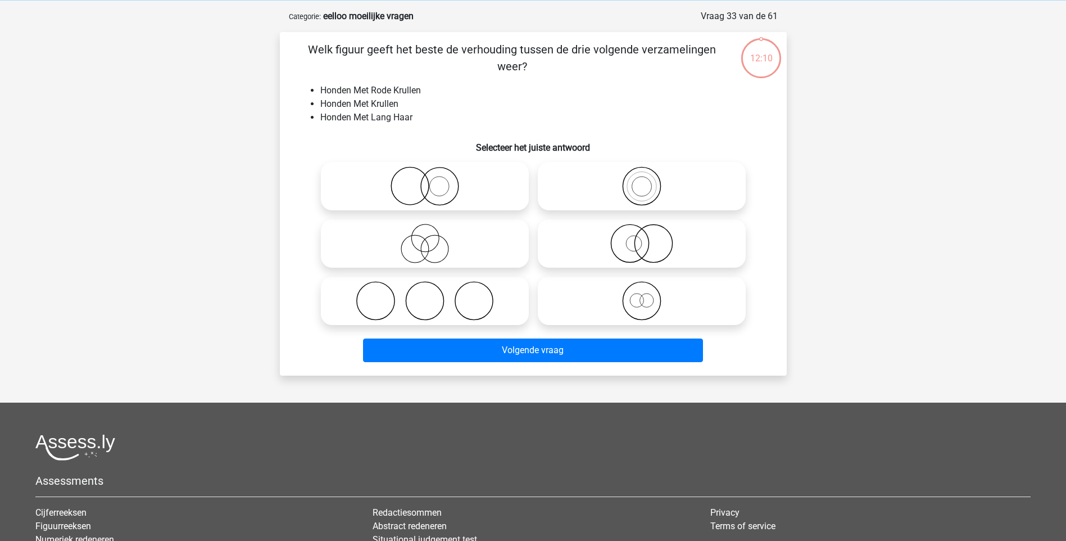
scroll to position [56, 0]
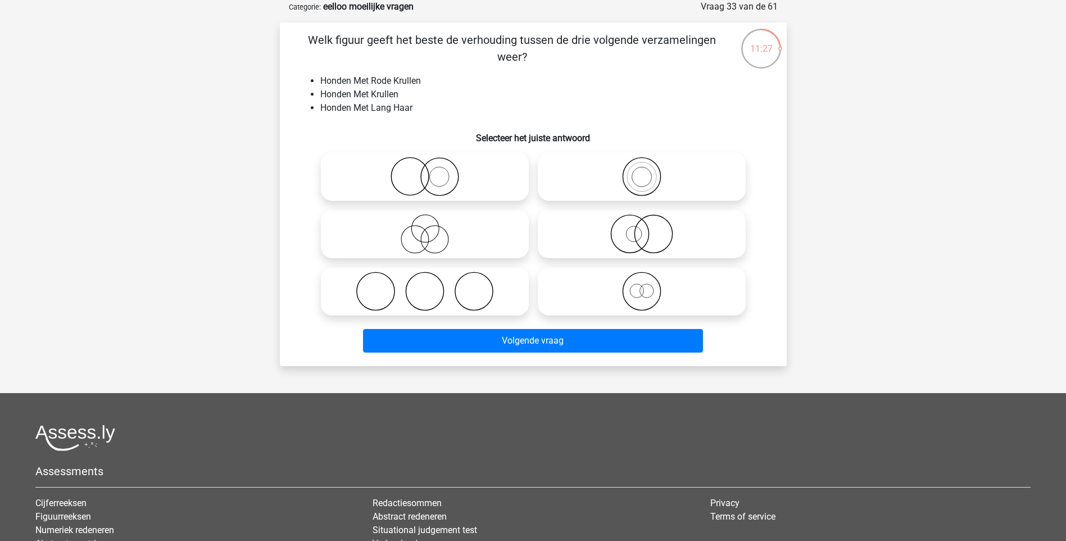
click at [632, 235] on icon at bounding box center [641, 233] width 199 height 39
click at [642, 228] on input "radio" at bounding box center [645, 224] width 7 height 7
radio input "true"
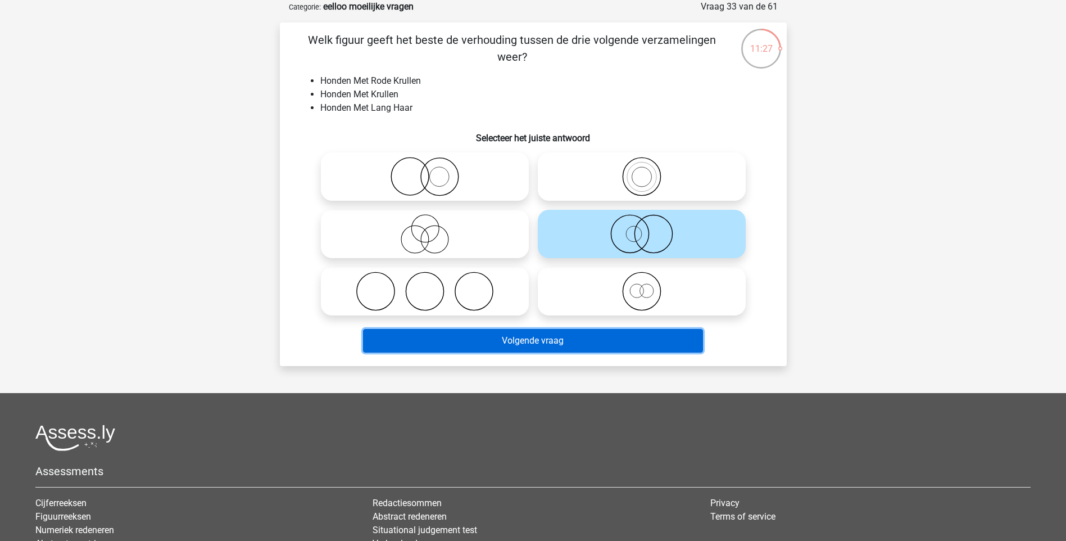
click at [610, 347] on button "Volgende vraag" at bounding box center [533, 341] width 340 height 24
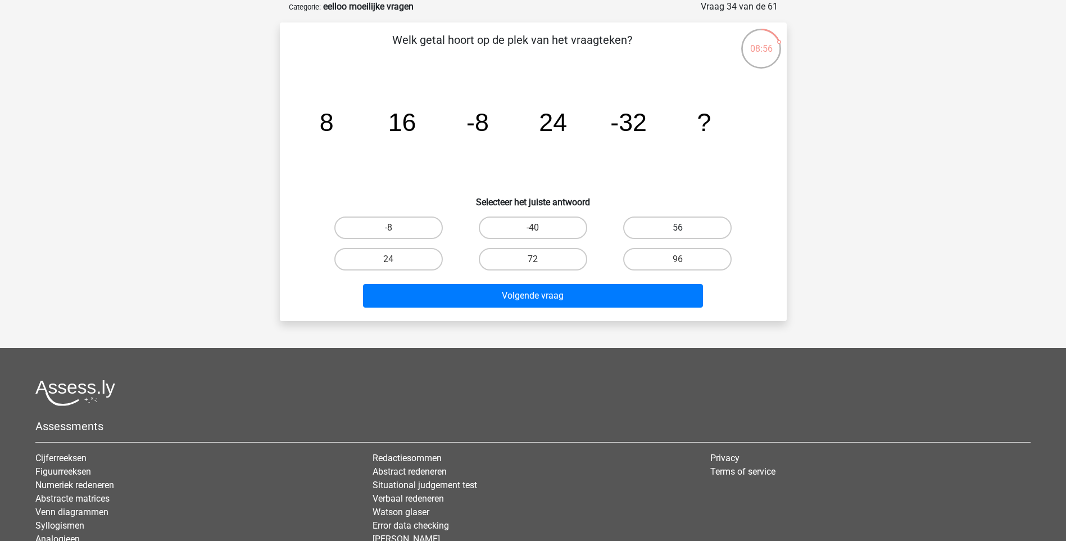
click at [660, 223] on label "56" at bounding box center [677, 227] width 108 height 22
click at [678, 228] on input "56" at bounding box center [681, 231] width 7 height 7
radio input "true"
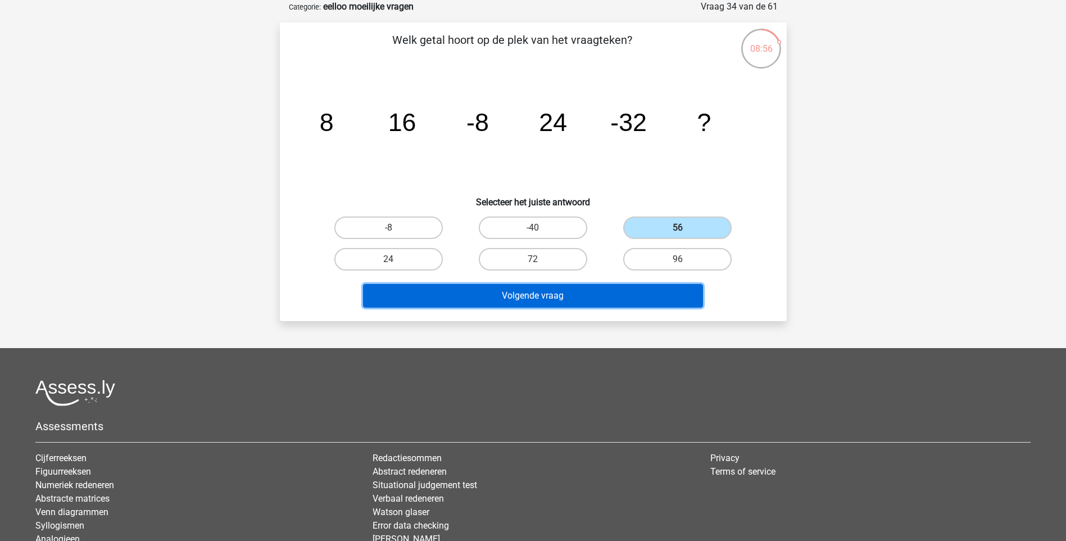
click at [608, 288] on button "Volgende vraag" at bounding box center [533, 296] width 340 height 24
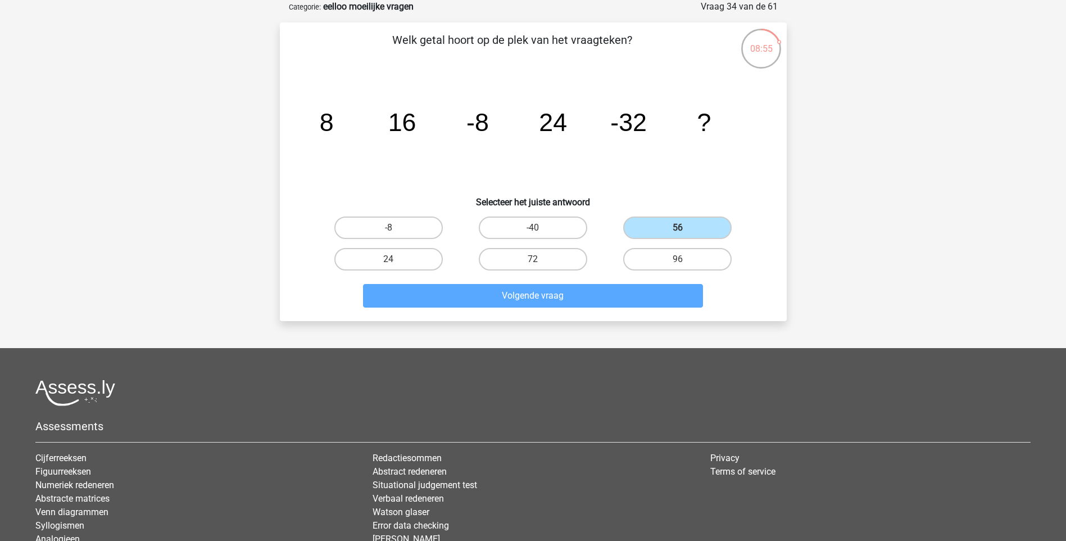
scroll to position [47, 0]
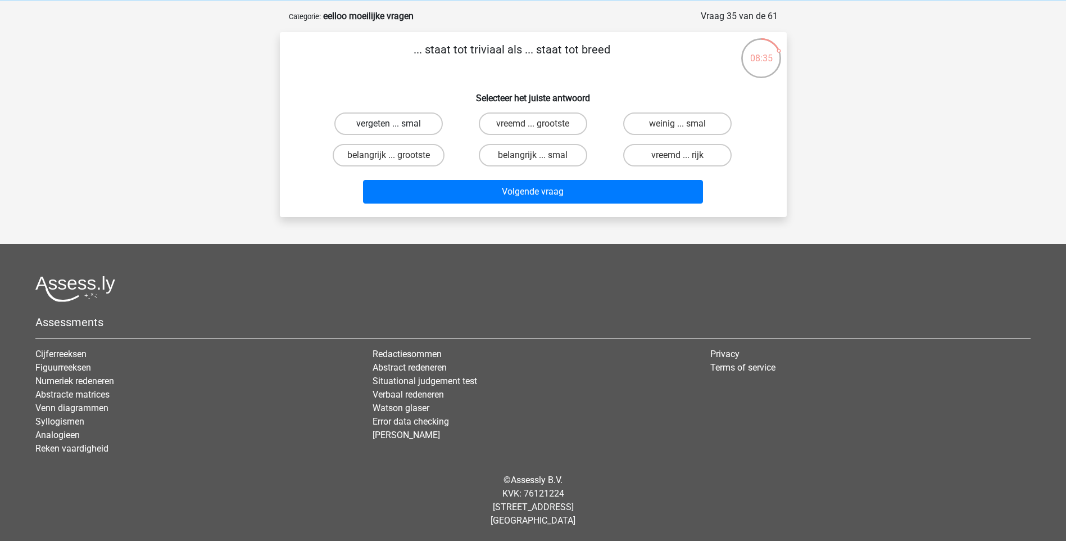
click at [420, 127] on label "vergeten ... smal" at bounding box center [388, 123] width 108 height 22
click at [396, 127] on input "vergeten ... smal" at bounding box center [391, 127] width 7 height 7
radio input "true"
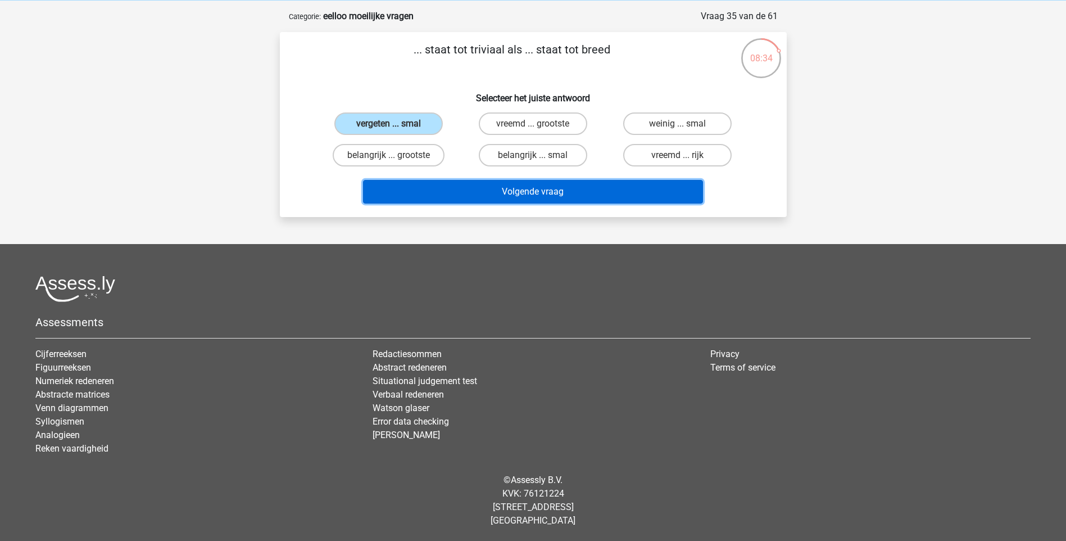
click at [464, 190] on button "Volgende vraag" at bounding box center [533, 192] width 340 height 24
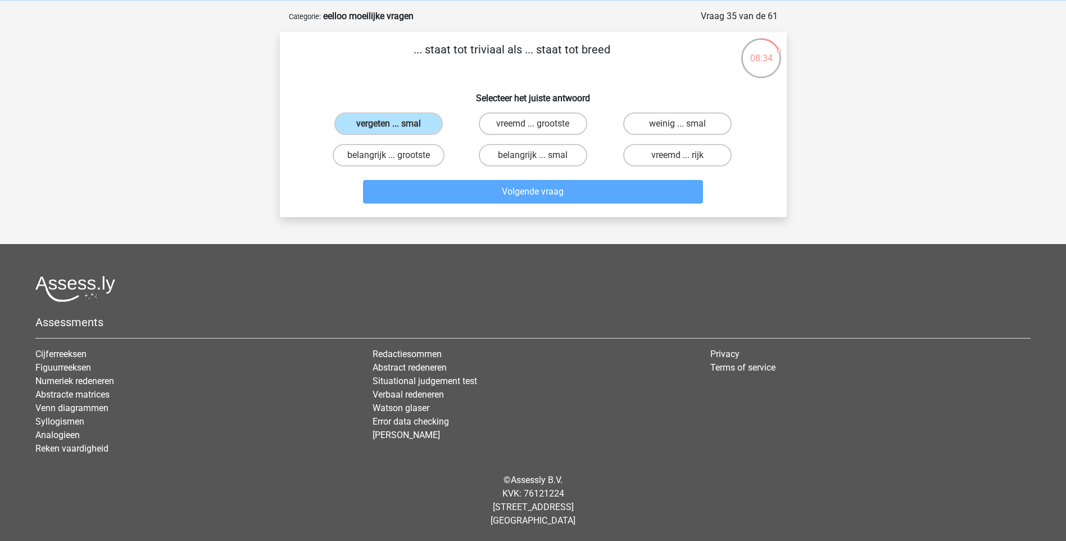
scroll to position [56, 0]
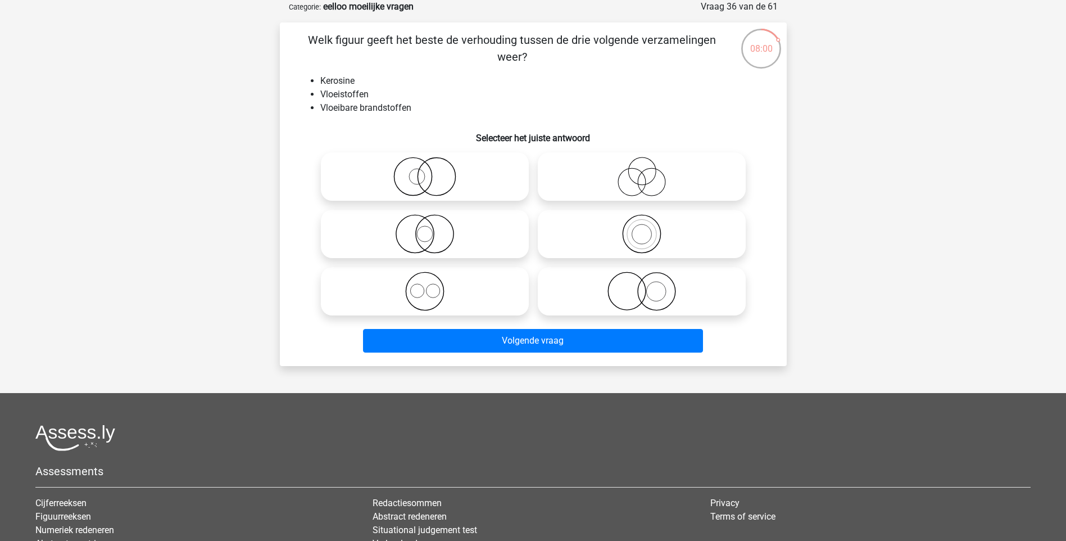
click at [420, 174] on icon at bounding box center [424, 176] width 199 height 39
click at [425, 171] on input "radio" at bounding box center [428, 167] width 7 height 7
radio input "true"
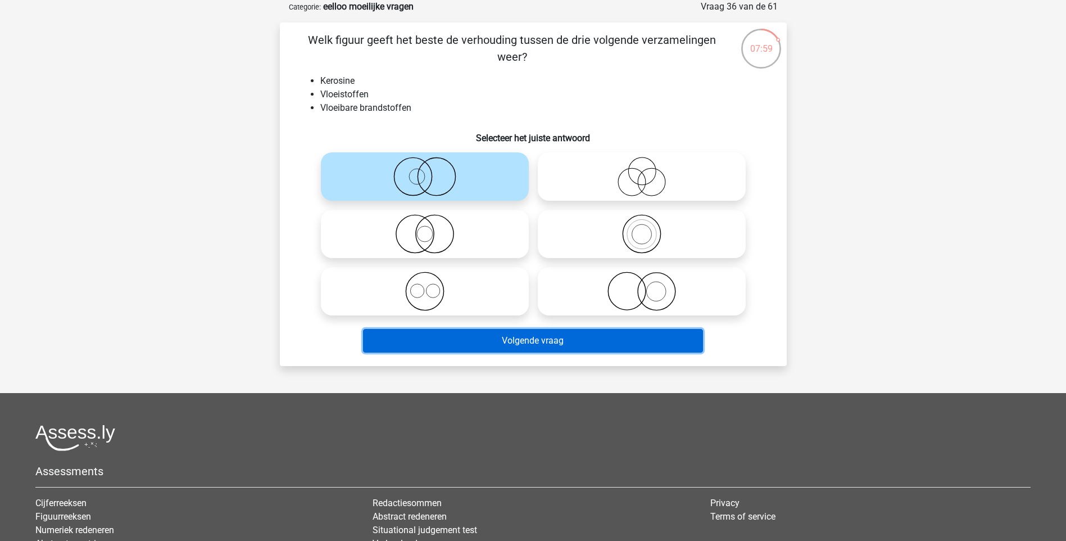
click at [476, 339] on button "Volgende vraag" at bounding box center [533, 341] width 340 height 24
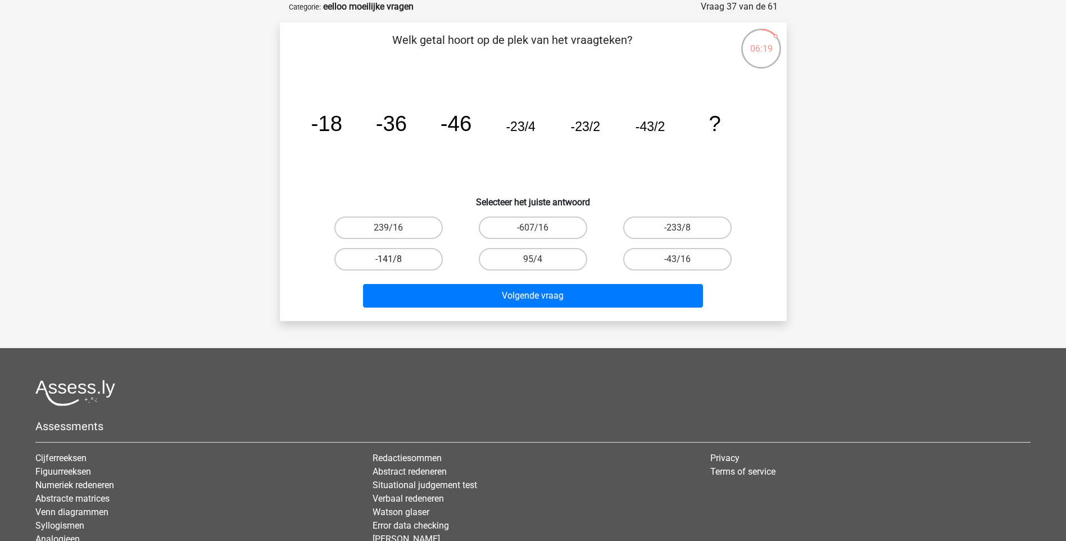
click at [427, 263] on label "-141/8" at bounding box center [388, 259] width 108 height 22
click at [396, 263] on input "-141/8" at bounding box center [391, 262] width 7 height 7
radio input "true"
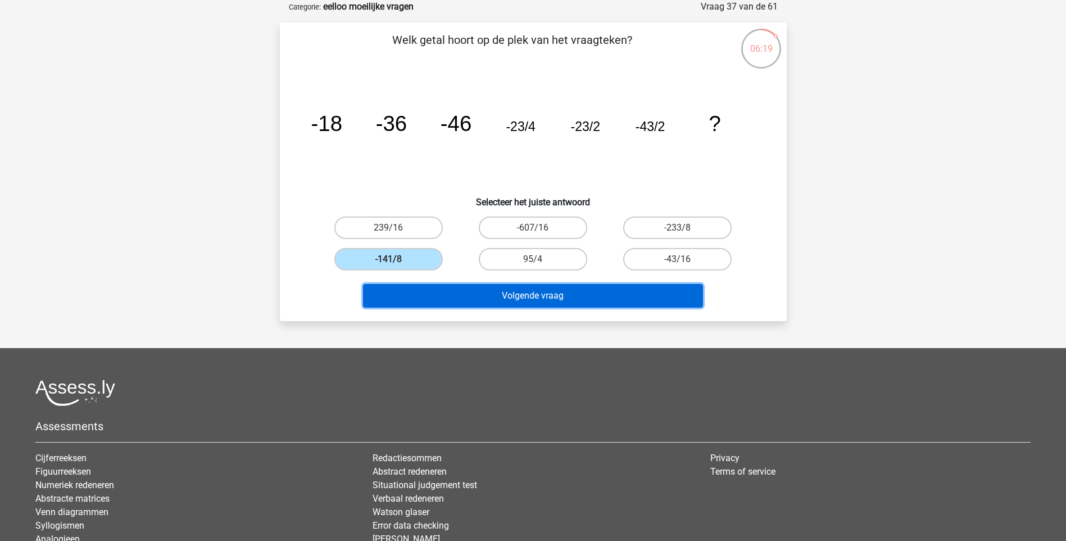
click at [474, 291] on button "Volgende vraag" at bounding box center [533, 296] width 340 height 24
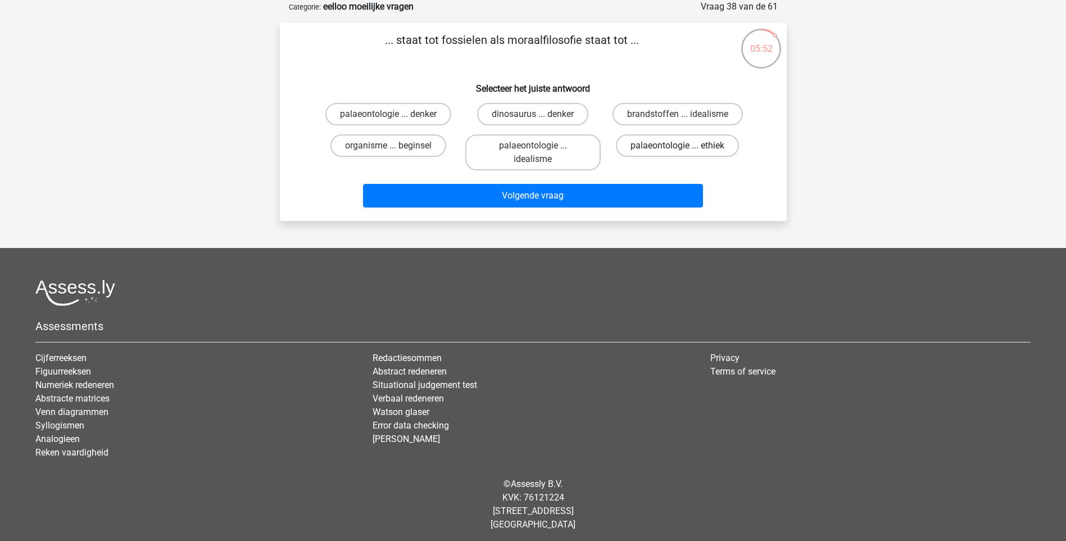
click at [662, 148] on label "palaeontologie ... ethiek" at bounding box center [677, 145] width 123 height 22
click at [678, 148] on input "palaeontologie ... ethiek" at bounding box center [681, 149] width 7 height 7
radio input "true"
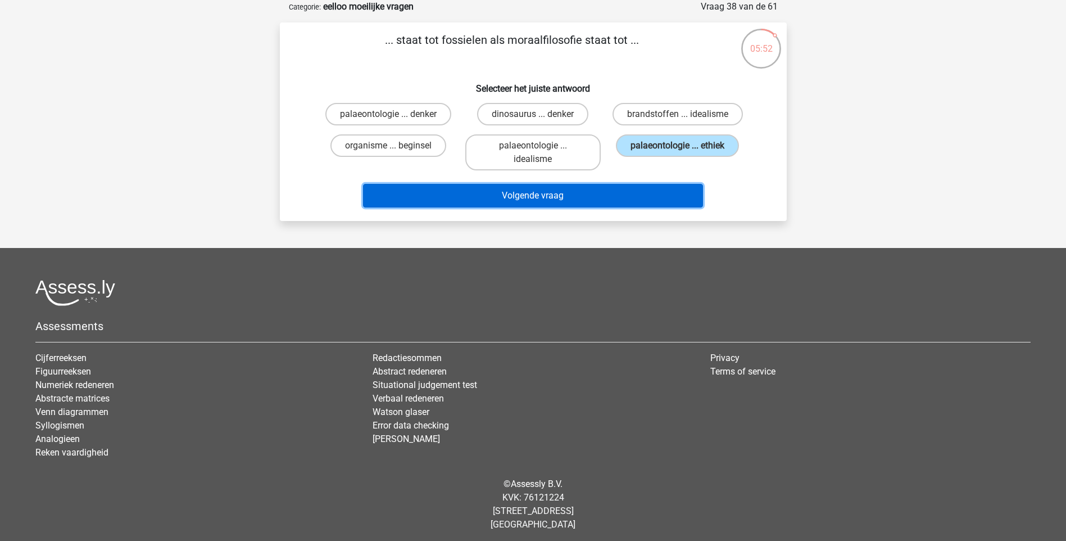
click at [656, 184] on button "Volgende vraag" at bounding box center [533, 196] width 340 height 24
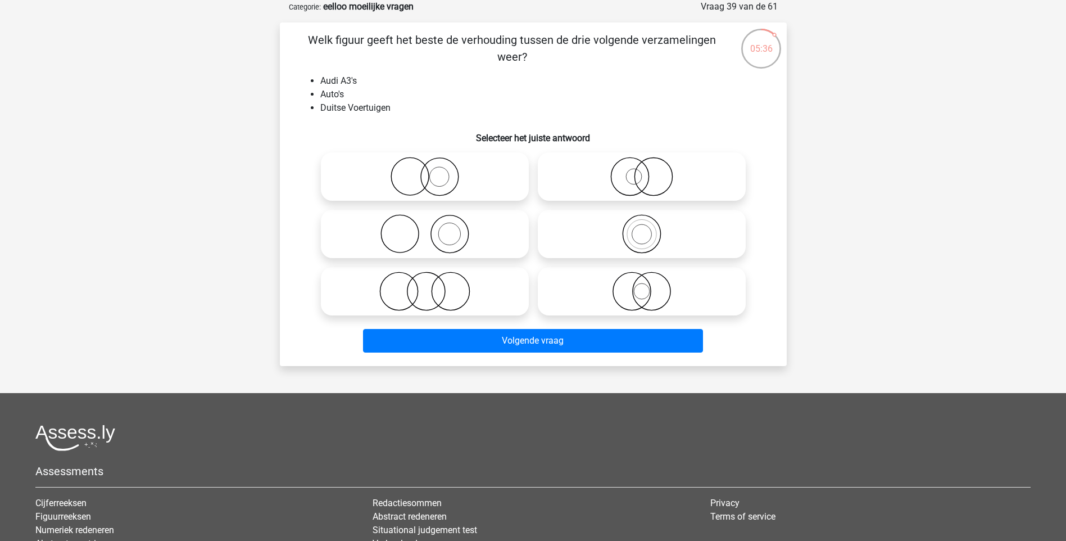
click at [626, 187] on icon at bounding box center [641, 176] width 199 height 39
click at [642, 171] on input "radio" at bounding box center [645, 167] width 7 height 7
radio input "true"
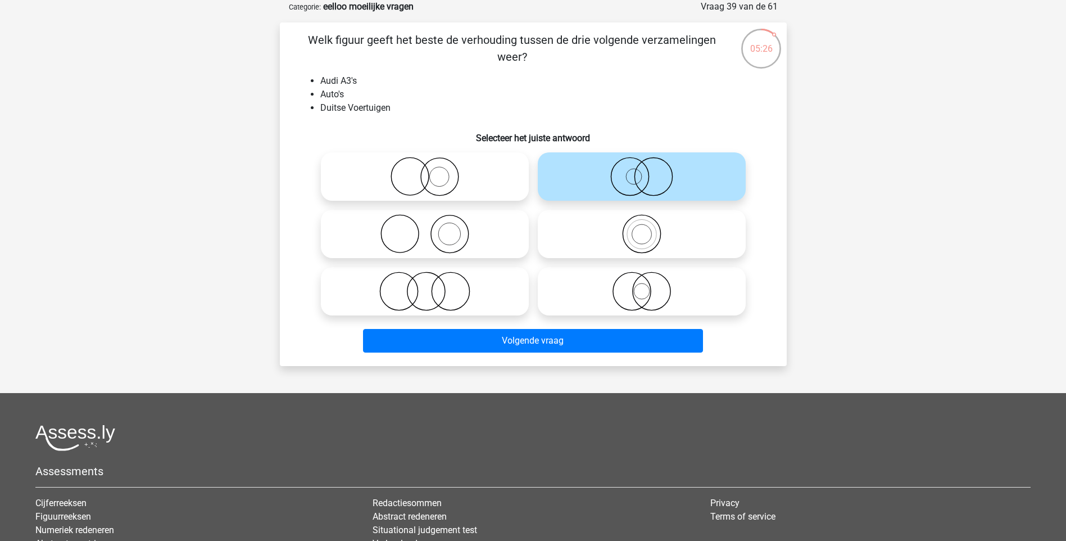
click at [568, 327] on div "Volgende vraag" at bounding box center [533, 338] width 471 height 37
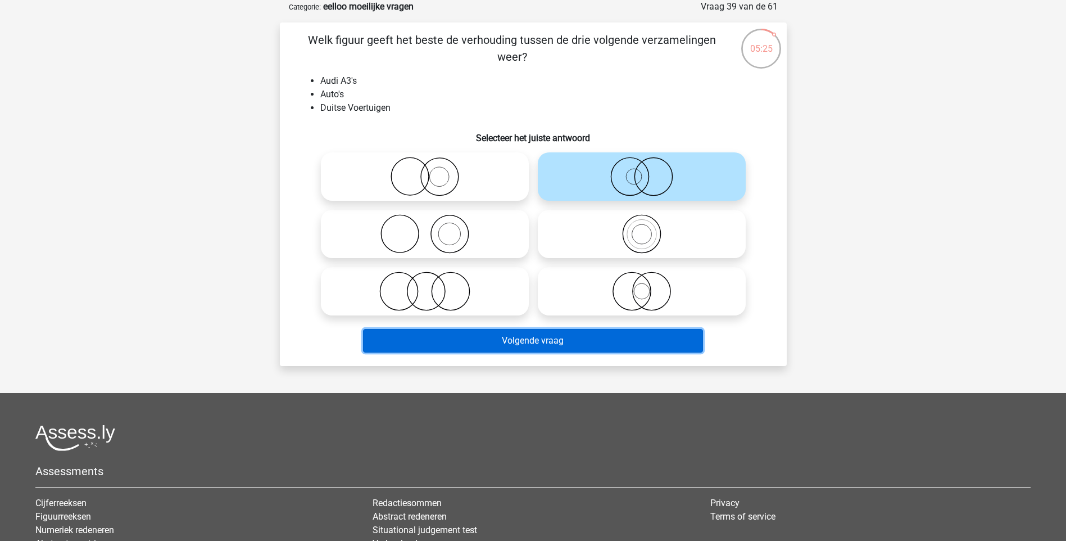
click at [569, 340] on button "Volgende vraag" at bounding box center [533, 341] width 340 height 24
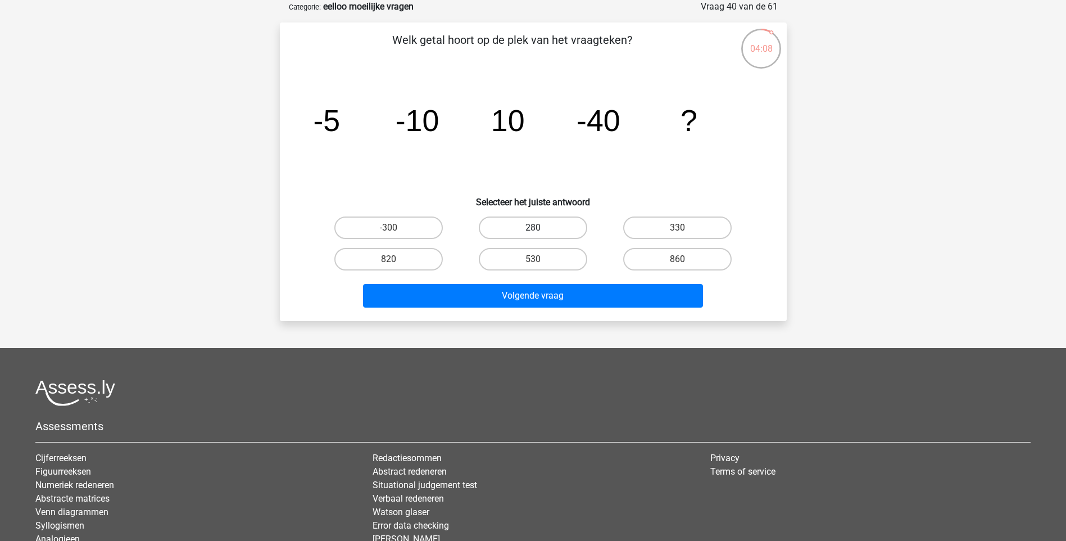
click at [521, 227] on label "280" at bounding box center [533, 227] width 108 height 22
click at [533, 228] on input "280" at bounding box center [536, 231] width 7 height 7
radio input "true"
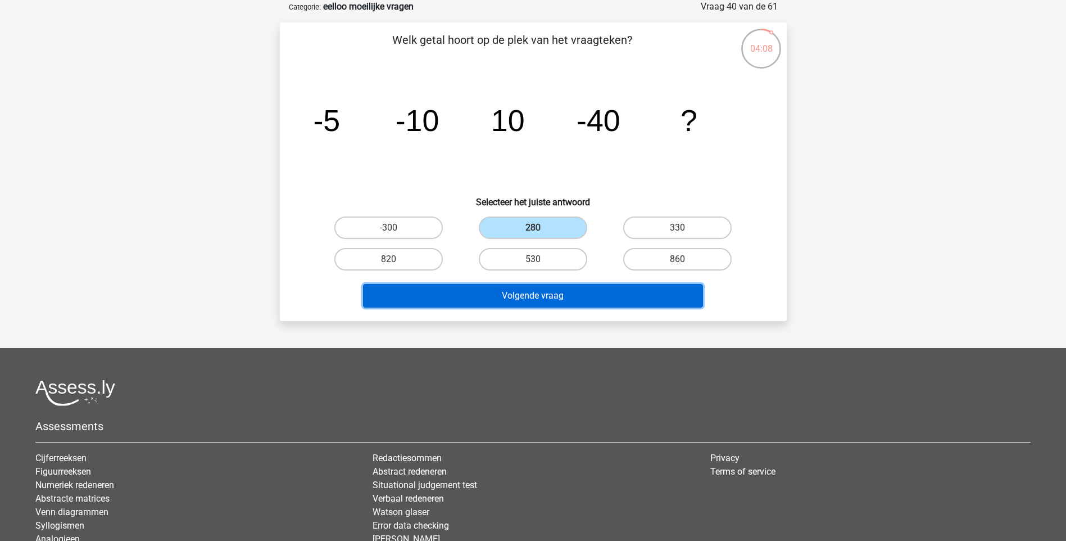
click at [539, 291] on button "Volgende vraag" at bounding box center [533, 296] width 340 height 24
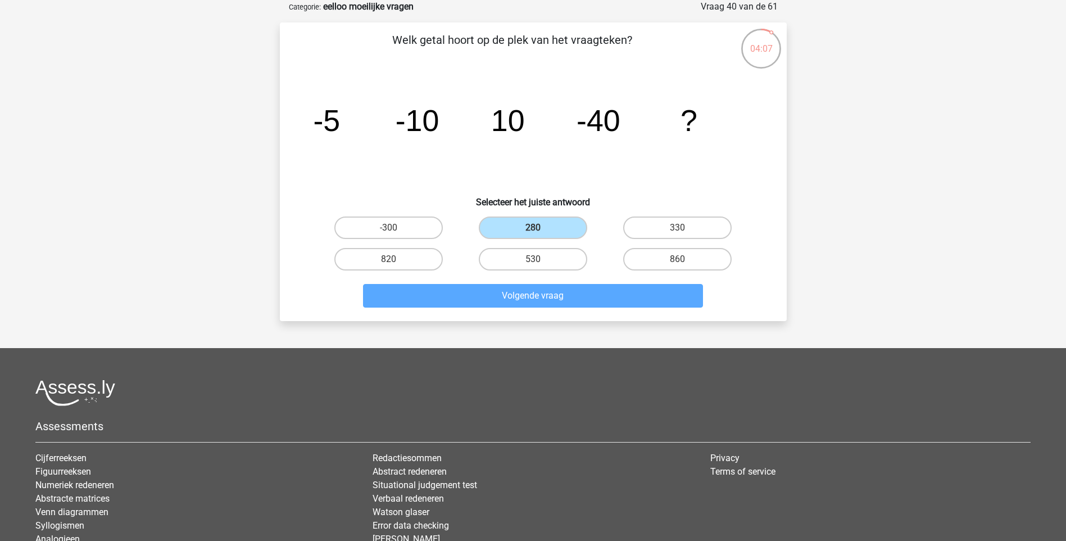
scroll to position [47, 0]
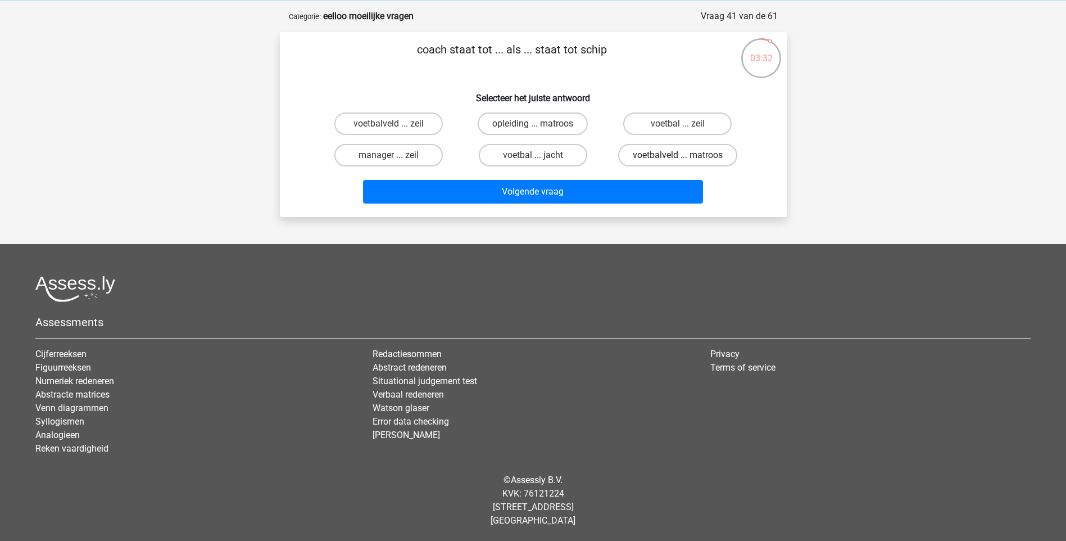
click at [670, 156] on label "voetbalveld ... matroos" at bounding box center [677, 155] width 119 height 22
click at [678, 156] on input "voetbalveld ... matroos" at bounding box center [681, 158] width 7 height 7
radio input "true"
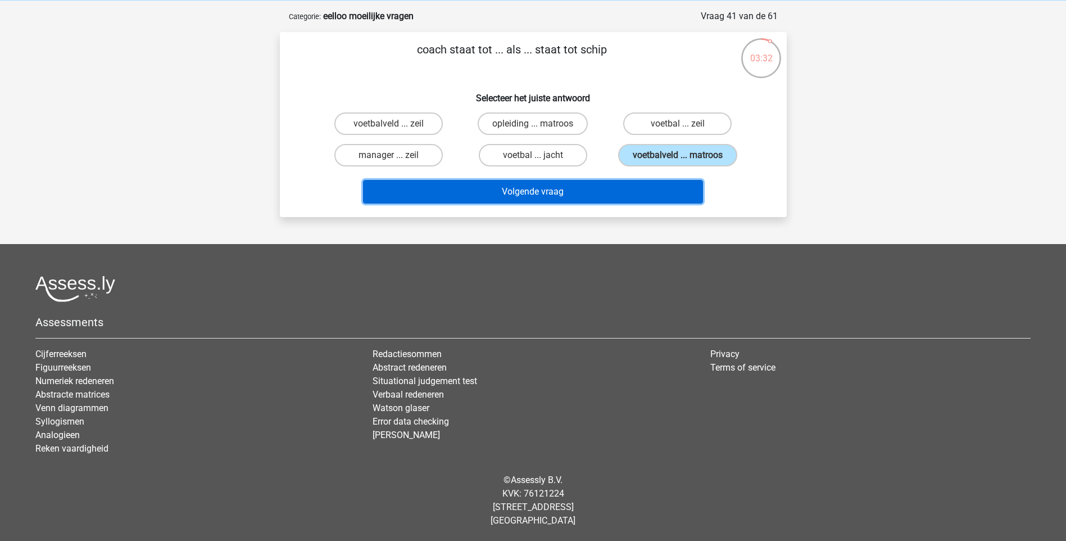
click at [660, 183] on button "Volgende vraag" at bounding box center [533, 192] width 340 height 24
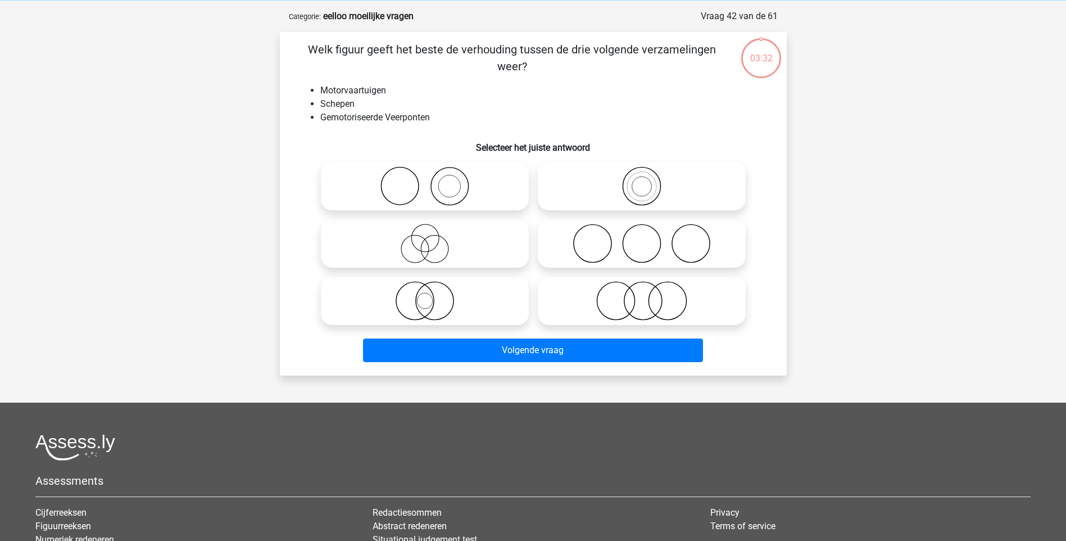
scroll to position [56, 0]
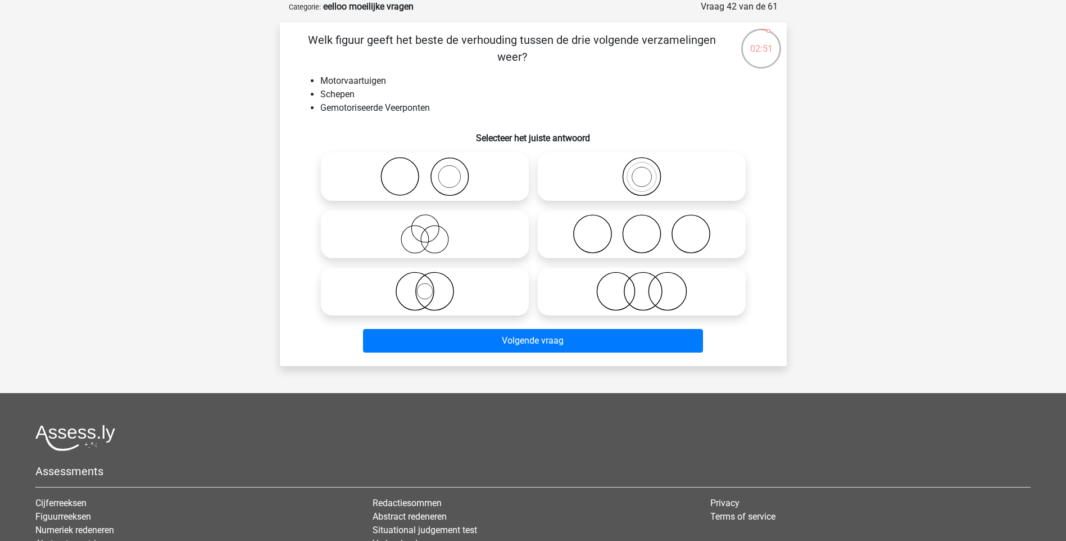
click at [426, 293] on icon at bounding box center [424, 291] width 199 height 39
click at [426, 286] on input "radio" at bounding box center [428, 281] width 7 height 7
radio input "true"
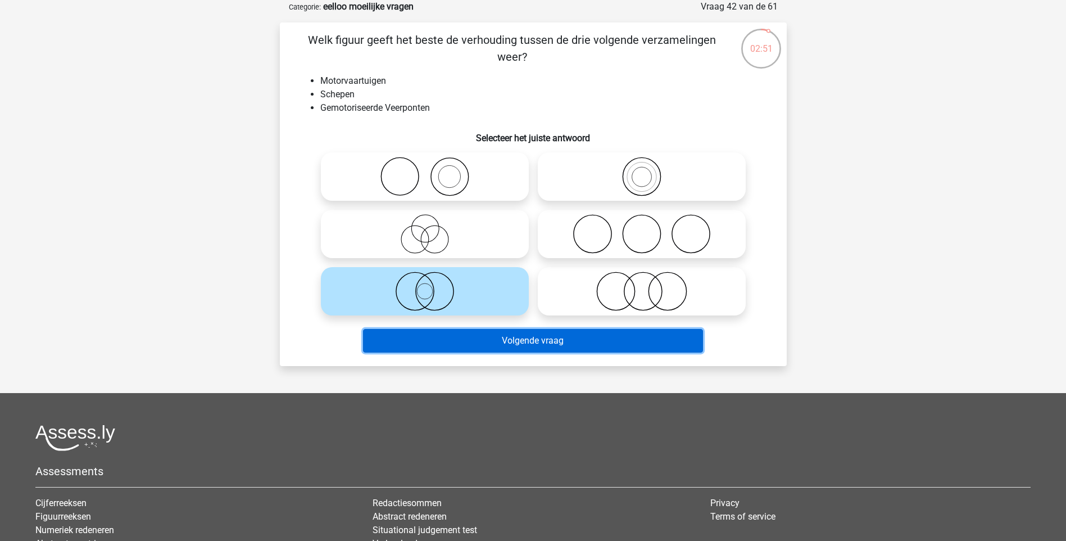
click at [479, 346] on button "Volgende vraag" at bounding box center [533, 341] width 340 height 24
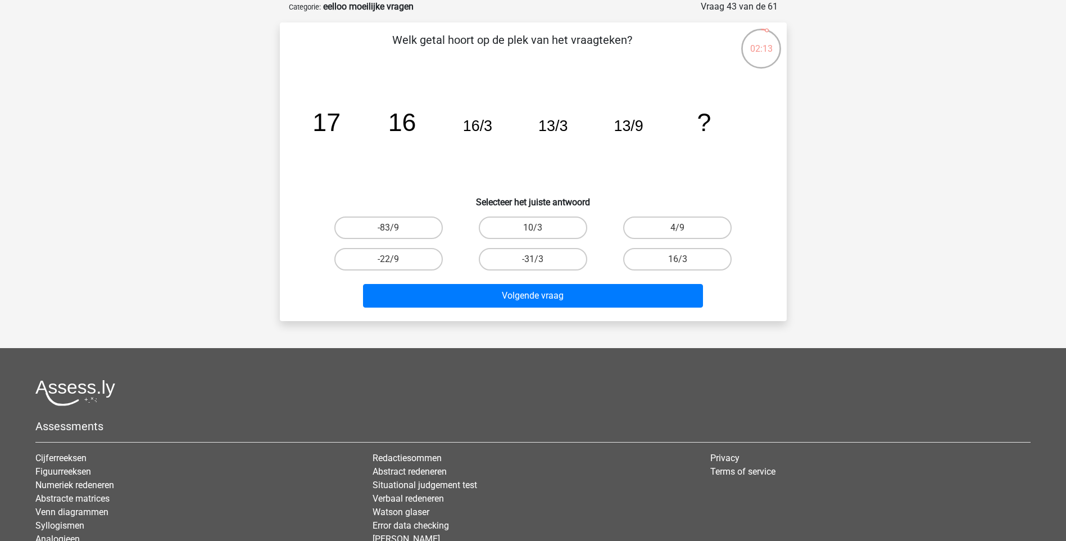
click at [681, 228] on input "4/9" at bounding box center [681, 231] width 7 height 7
radio input "true"
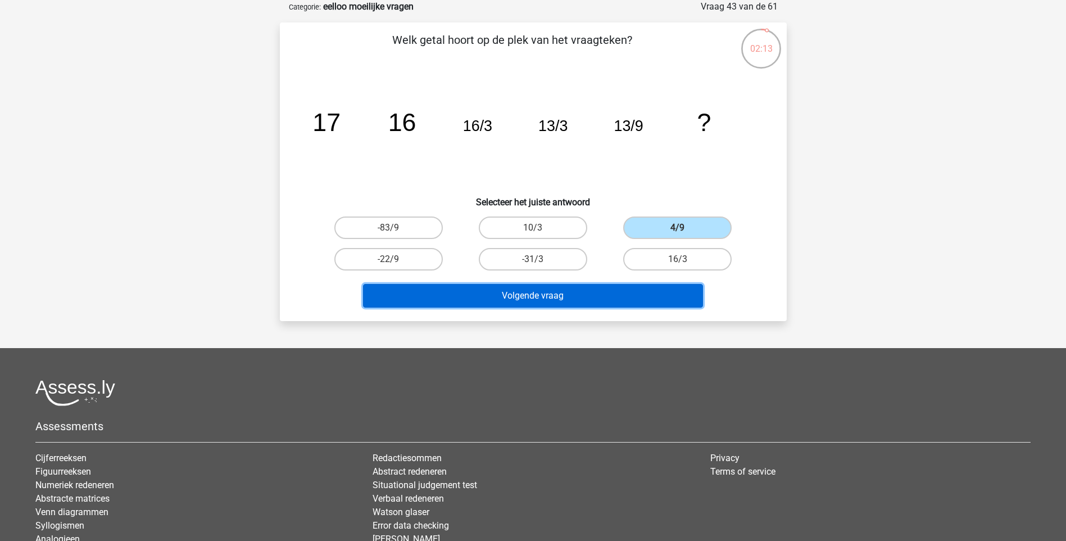
click at [664, 298] on button "Volgende vraag" at bounding box center [533, 296] width 340 height 24
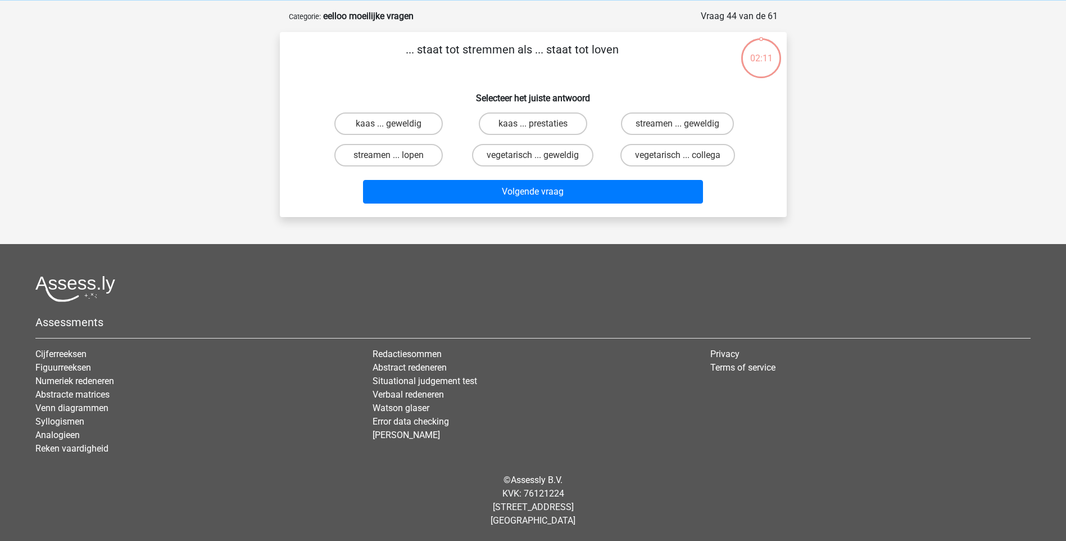
scroll to position [47, 0]
click at [568, 157] on label "vegetarisch ... geweldig" at bounding box center [532, 155] width 121 height 22
click at [540, 157] on input "vegetarisch ... geweldig" at bounding box center [536, 158] width 7 height 7
radio input "true"
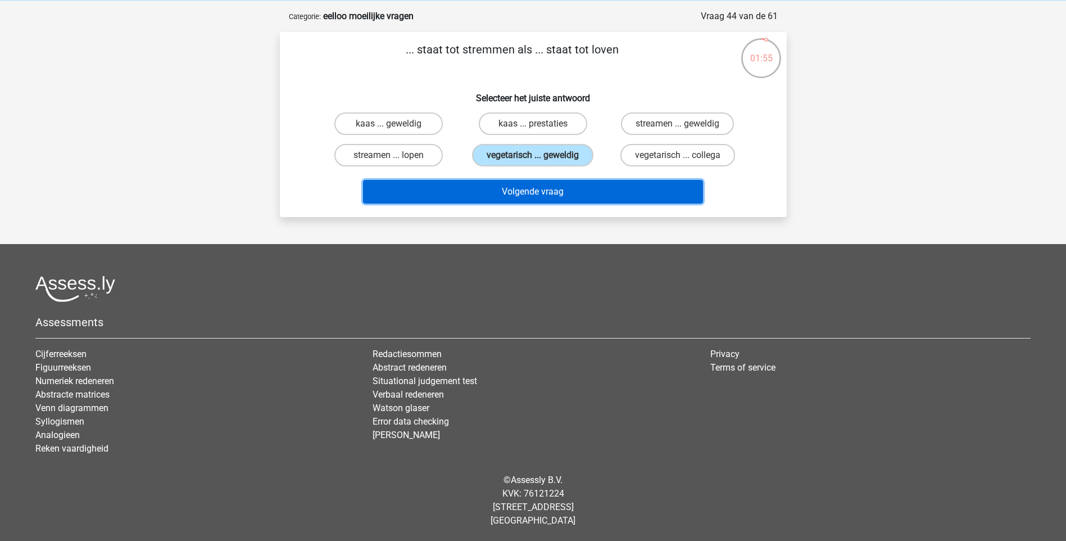
click at [585, 188] on button "Volgende vraag" at bounding box center [533, 192] width 340 height 24
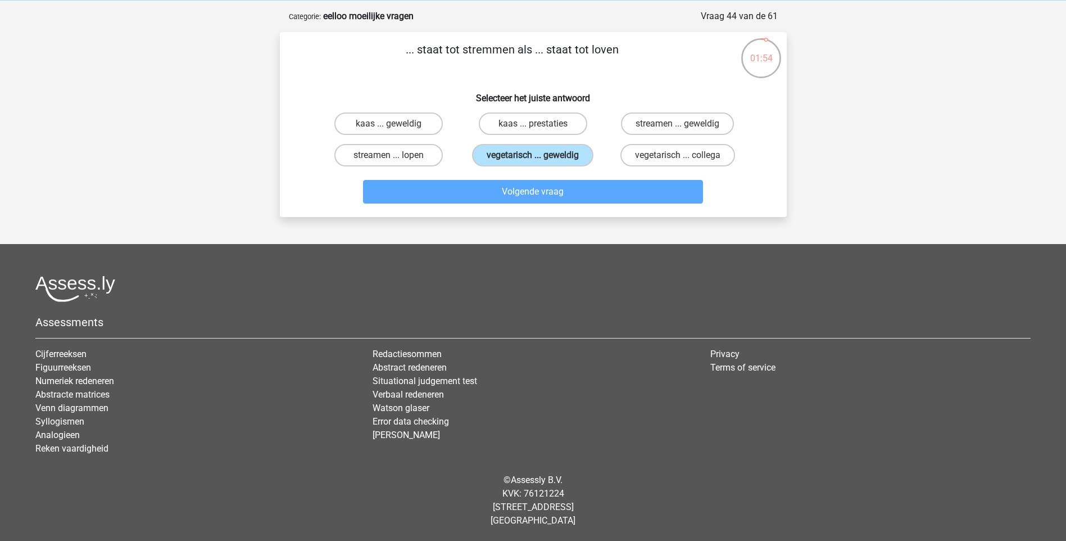
scroll to position [56, 0]
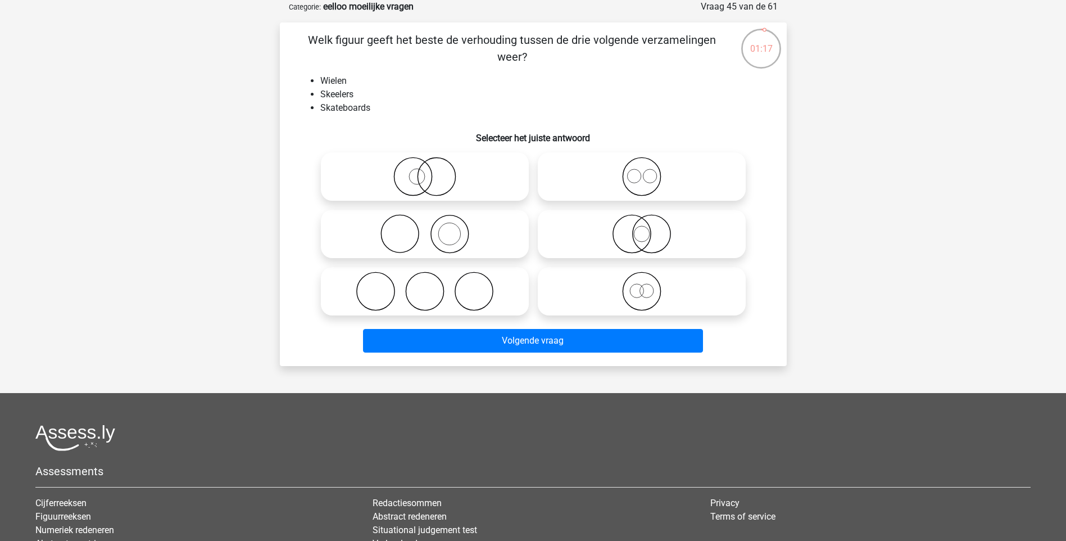
click at [647, 184] on icon at bounding box center [641, 176] width 199 height 39
click at [647, 171] on input "radio" at bounding box center [645, 167] width 7 height 7
radio input "true"
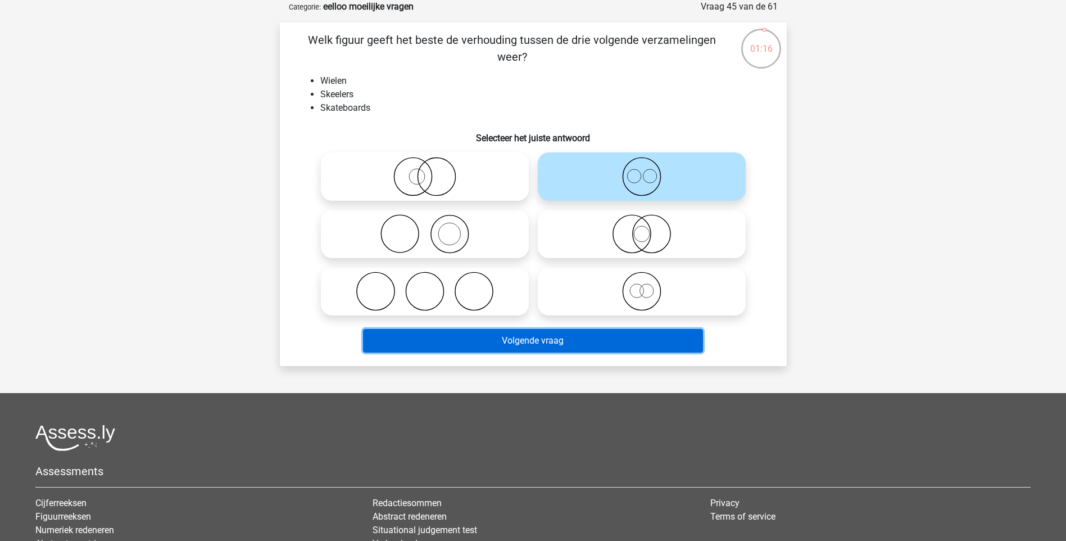
click at [630, 342] on button "Volgende vraag" at bounding box center [533, 341] width 340 height 24
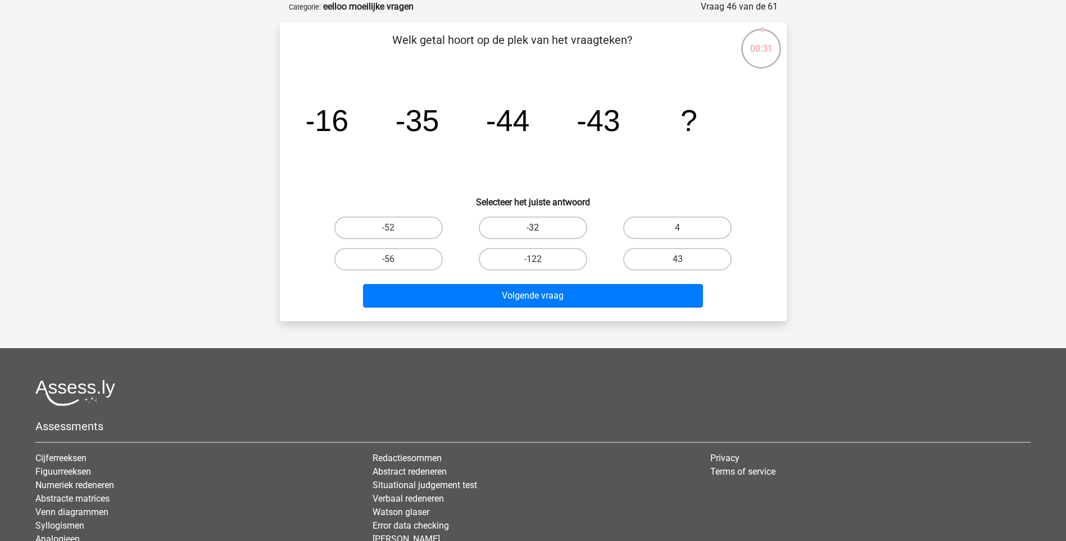
click at [539, 235] on label "-32" at bounding box center [533, 227] width 108 height 22
click at [539, 235] on input "-32" at bounding box center [536, 231] width 7 height 7
radio input "true"
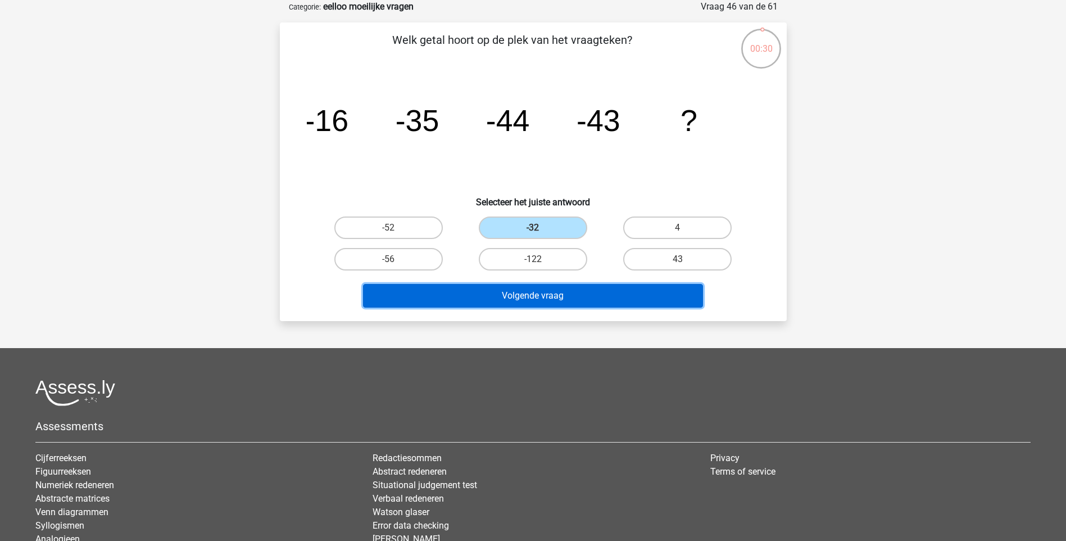
click at [558, 298] on button "Volgende vraag" at bounding box center [533, 296] width 340 height 24
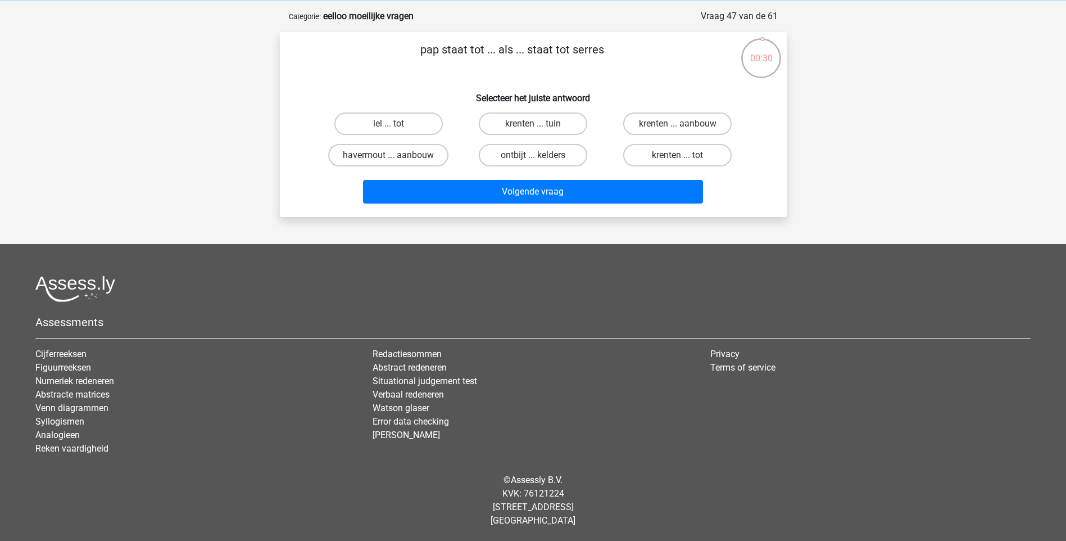
scroll to position [47, 0]
click at [417, 155] on label "havermout ... aanbouw" at bounding box center [388, 155] width 120 height 22
click at [396, 155] on input "havermout ... aanbouw" at bounding box center [391, 158] width 7 height 7
radio input "true"
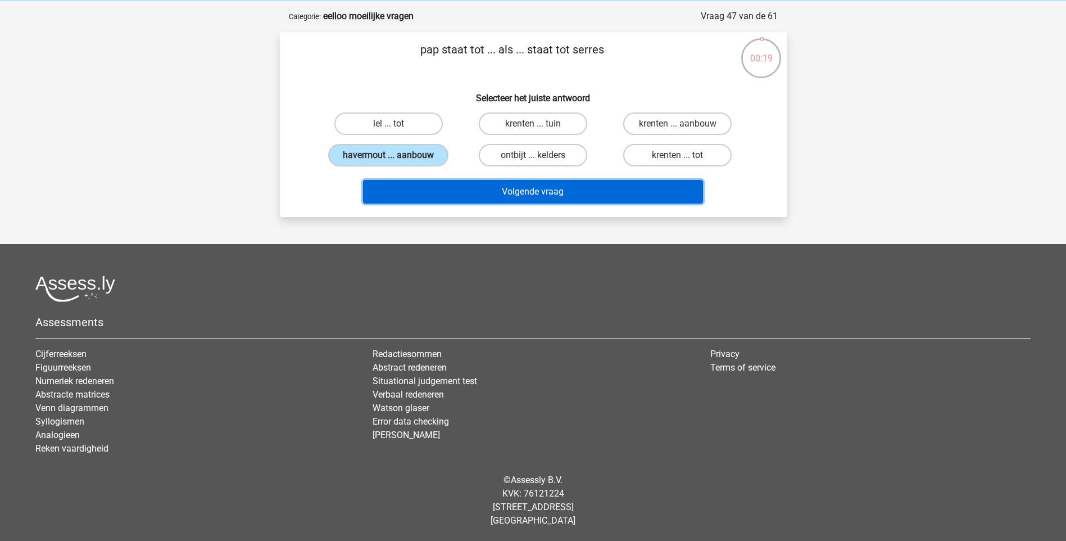
click at [509, 193] on button "Volgende vraag" at bounding box center [533, 192] width 340 height 24
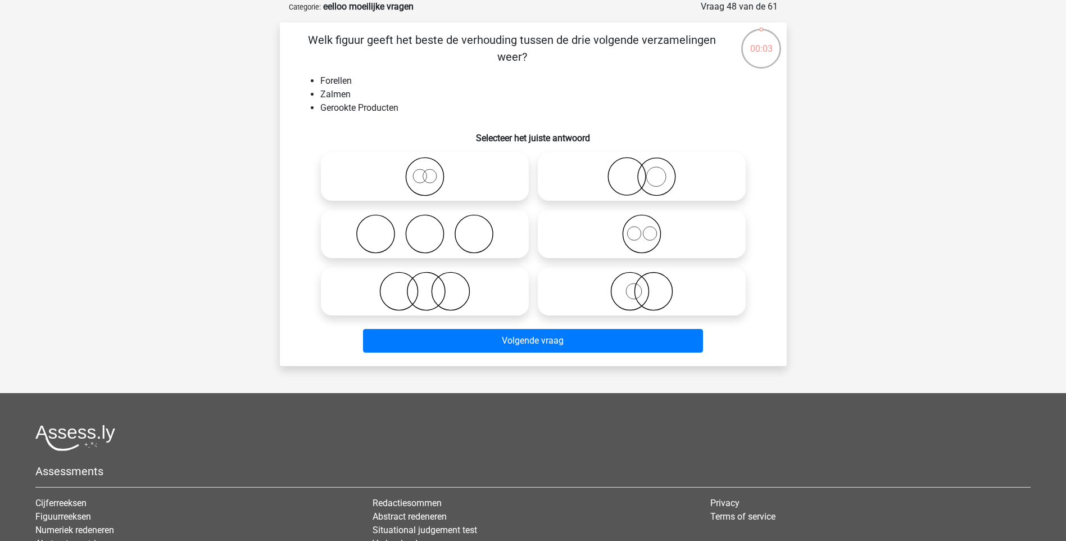
click at [638, 230] on icon at bounding box center [641, 233] width 199 height 39
click at [642, 228] on input "radio" at bounding box center [645, 224] width 7 height 7
radio input "true"
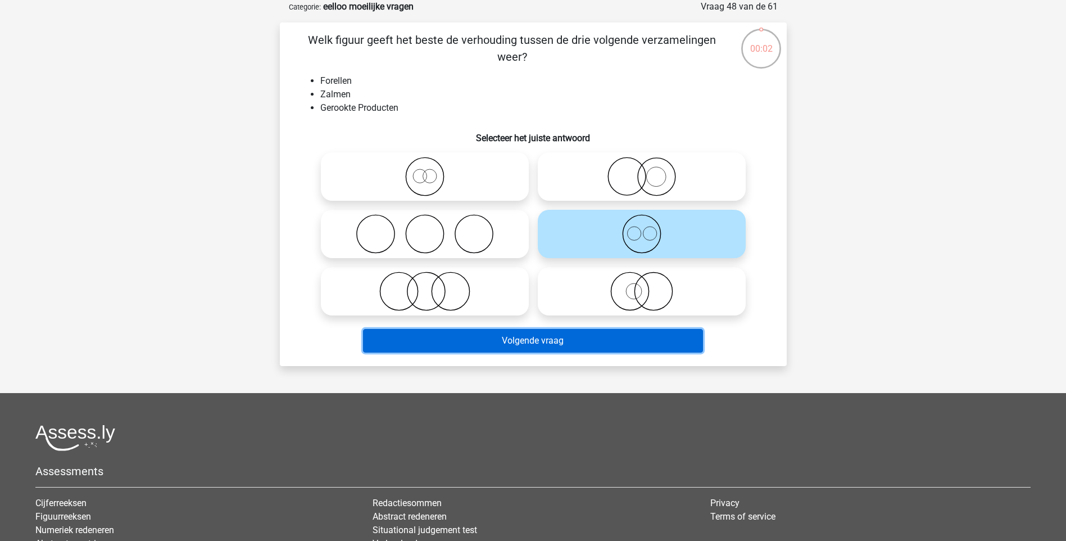
click at [640, 336] on button "Volgende vraag" at bounding box center [533, 341] width 340 height 24
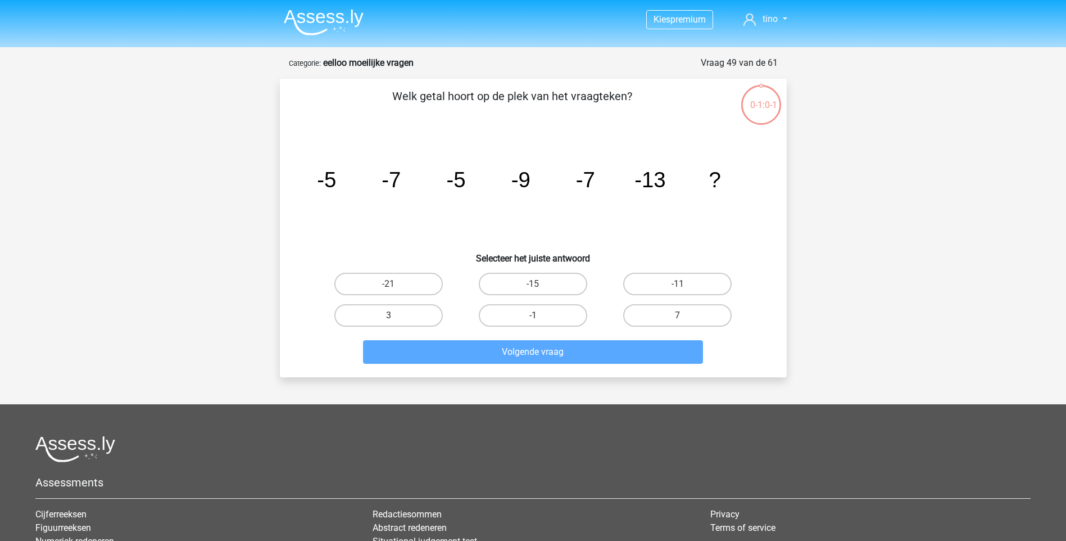
scroll to position [56, 0]
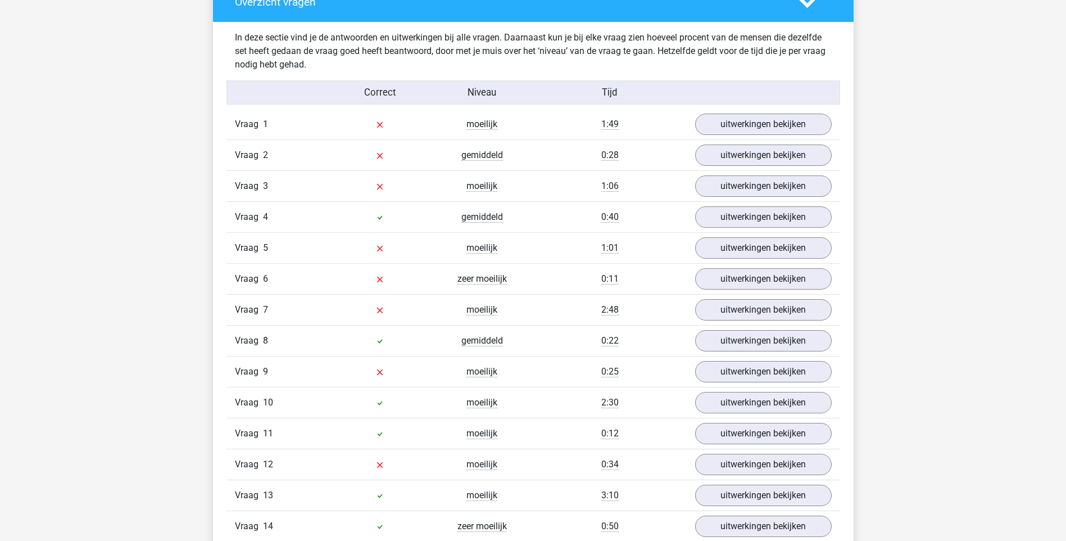
scroll to position [1180, 0]
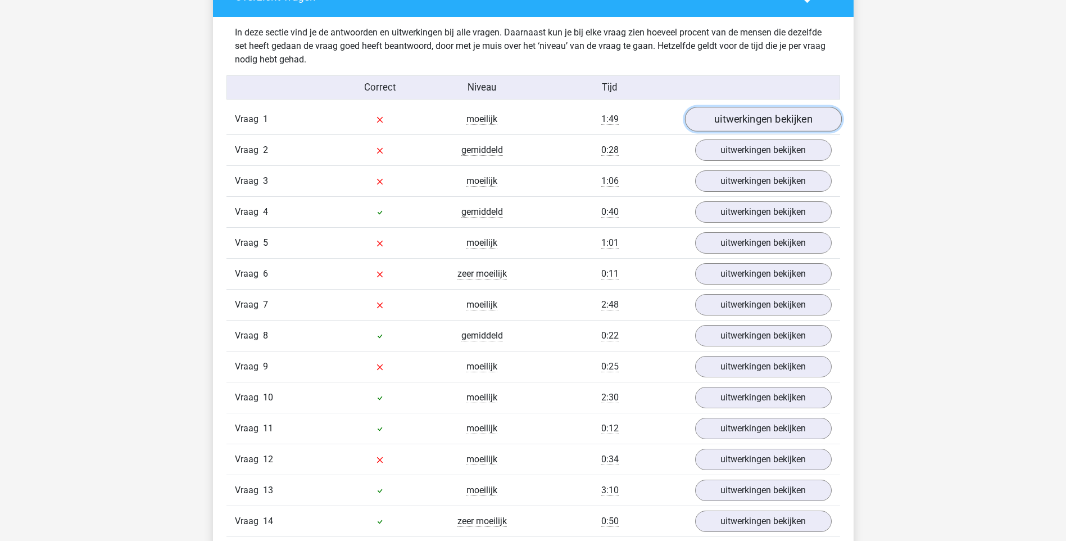
click at [739, 119] on link "uitwerkingen bekijken" at bounding box center [763, 119] width 157 height 25
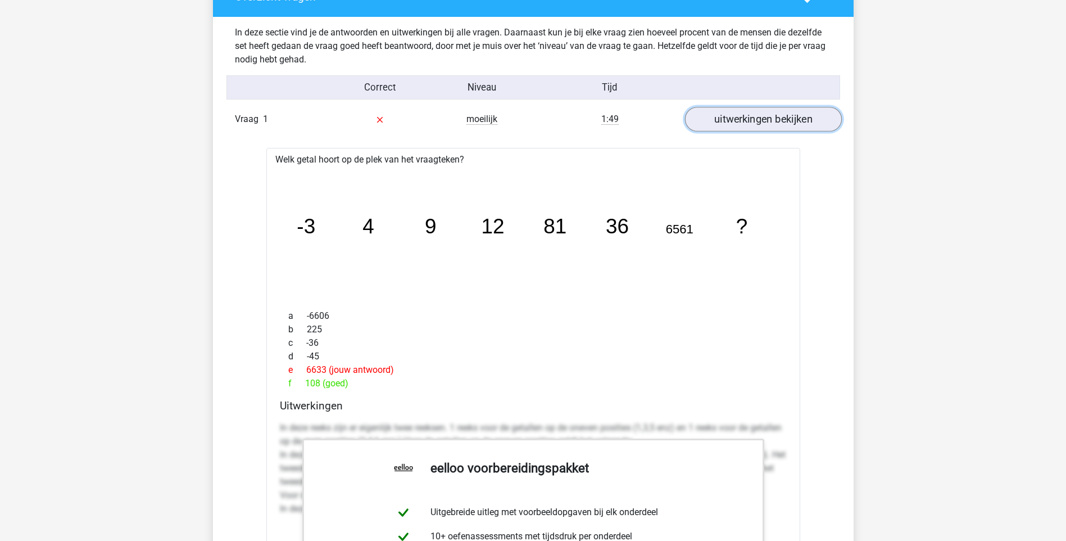
click at [739, 119] on link "uitwerkingen bekijken" at bounding box center [763, 119] width 157 height 25
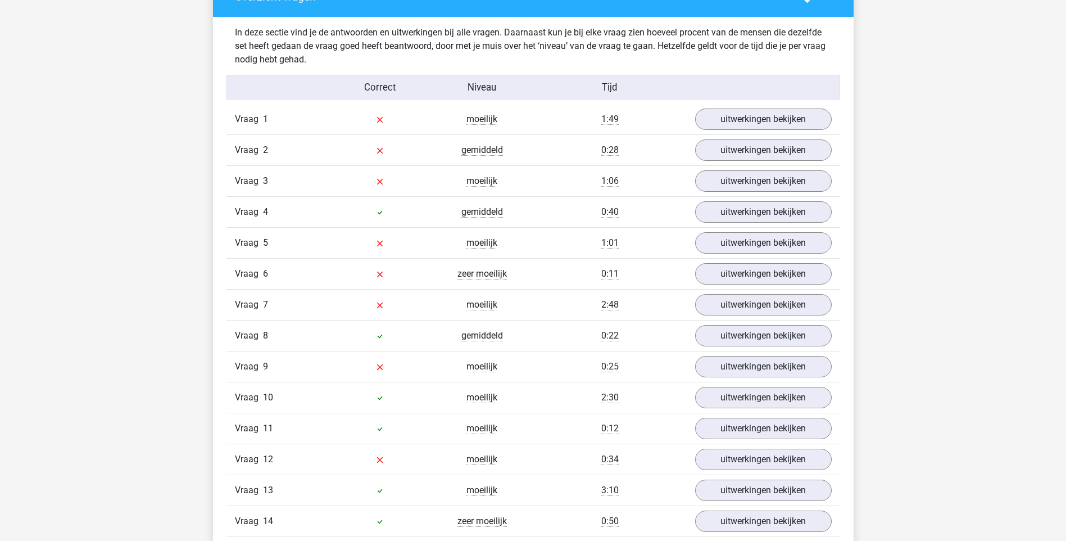
click at [736, 135] on div "Vraag 2 gemiddeld 0:28 uitwerkingen bekijken" at bounding box center [534, 149] width 614 height 31
click at [738, 144] on link "uitwerkingen bekijken" at bounding box center [763, 150] width 157 height 25
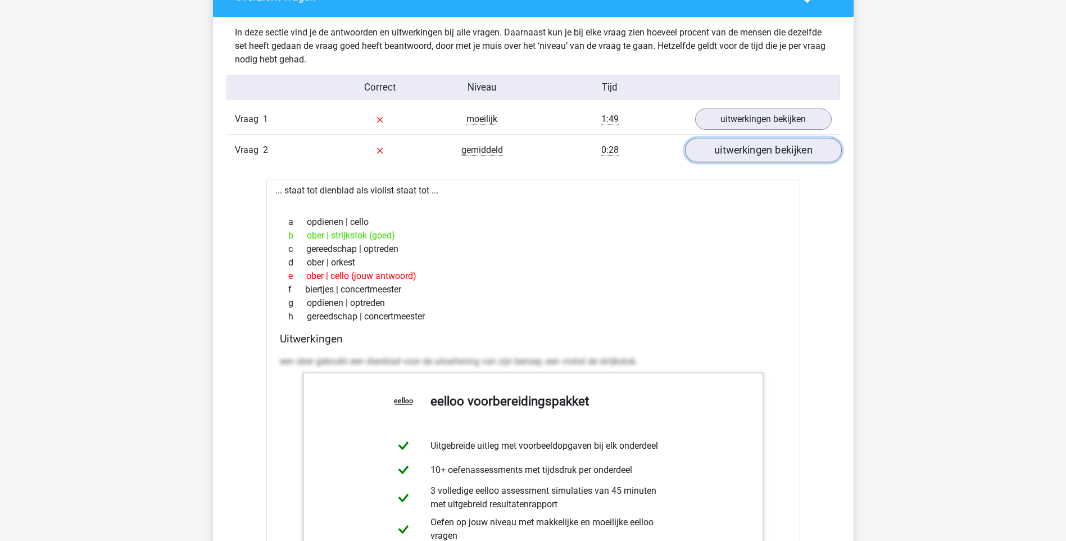
click at [739, 145] on link "uitwerkingen bekijken" at bounding box center [763, 150] width 157 height 25
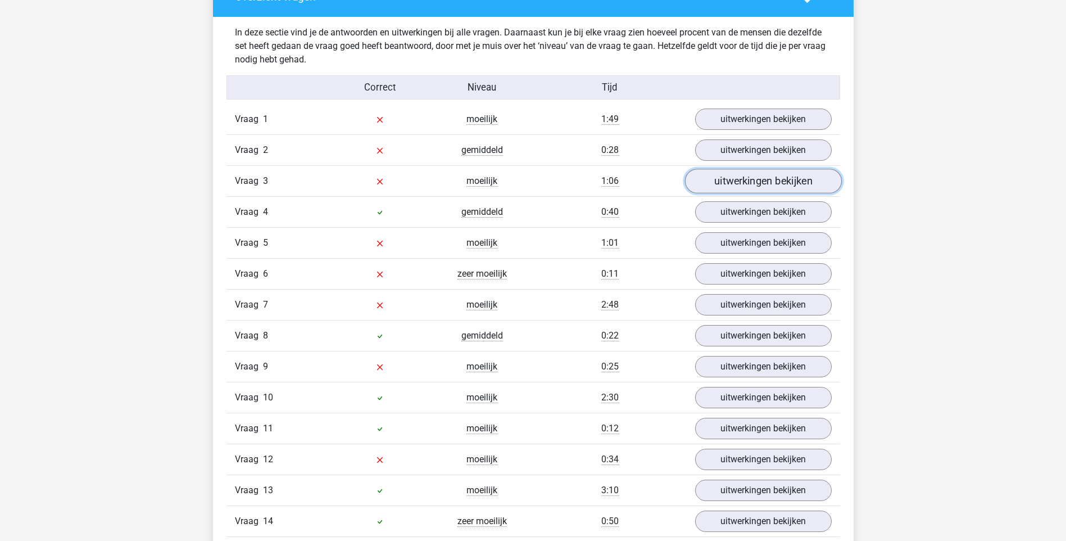
click at [735, 184] on link "uitwerkingen bekijken" at bounding box center [763, 181] width 157 height 25
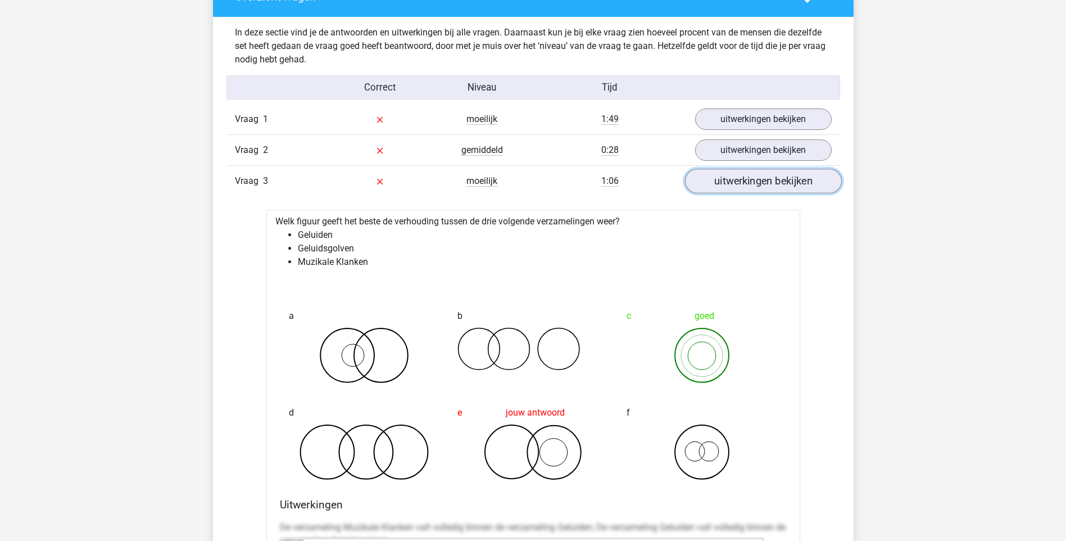
click at [735, 184] on link "uitwerkingen bekijken" at bounding box center [763, 181] width 157 height 25
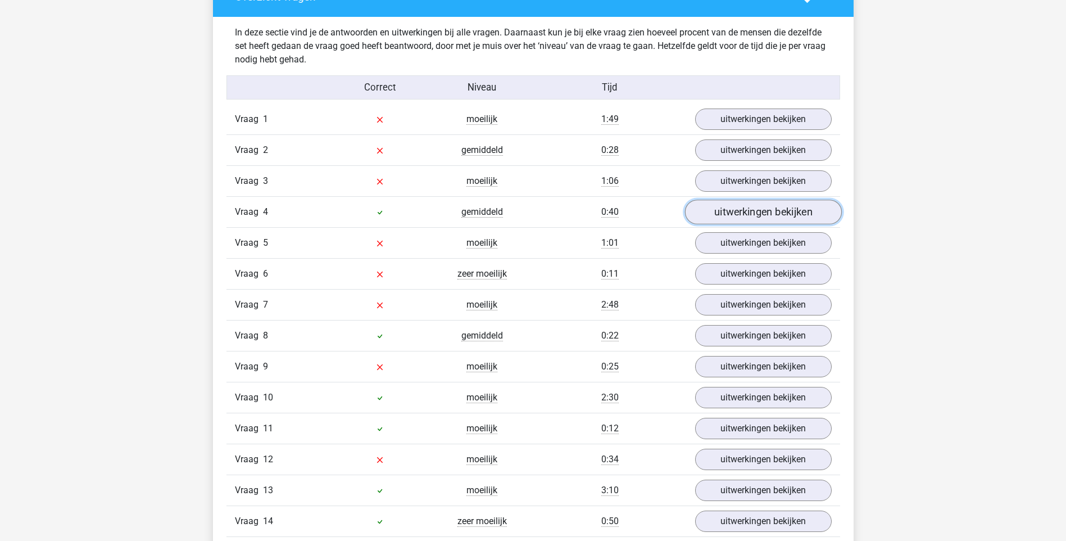
click at [727, 210] on link "uitwerkingen bekijken" at bounding box center [763, 212] width 157 height 25
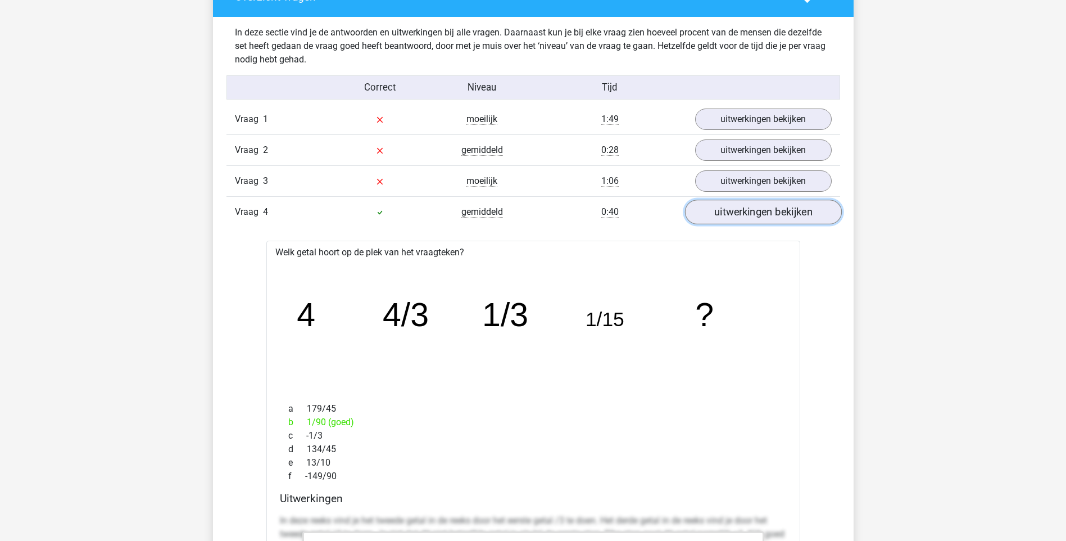
click at [727, 210] on link "uitwerkingen bekijken" at bounding box center [763, 212] width 157 height 25
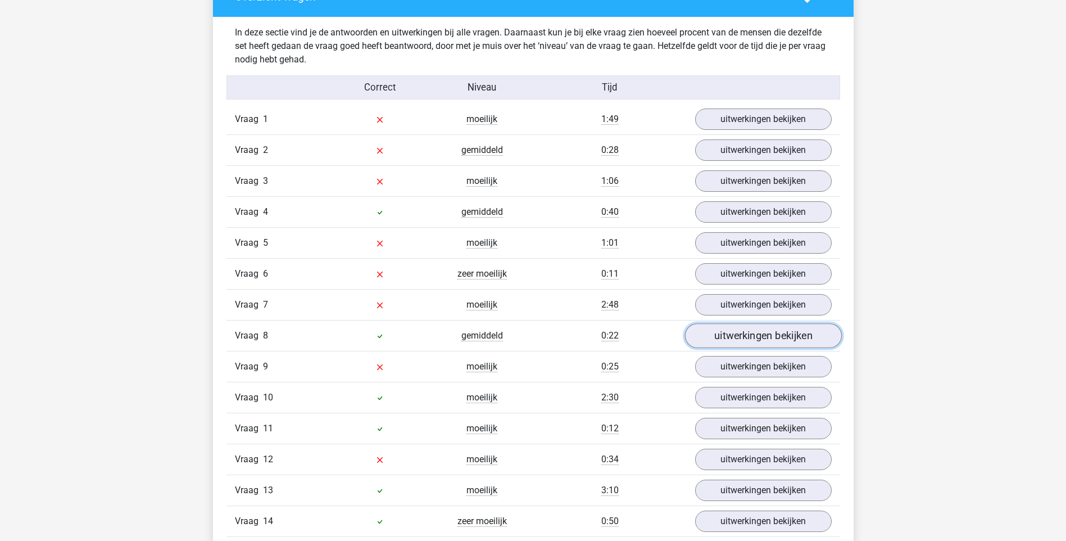
click at [755, 341] on link "uitwerkingen bekijken" at bounding box center [763, 336] width 157 height 25
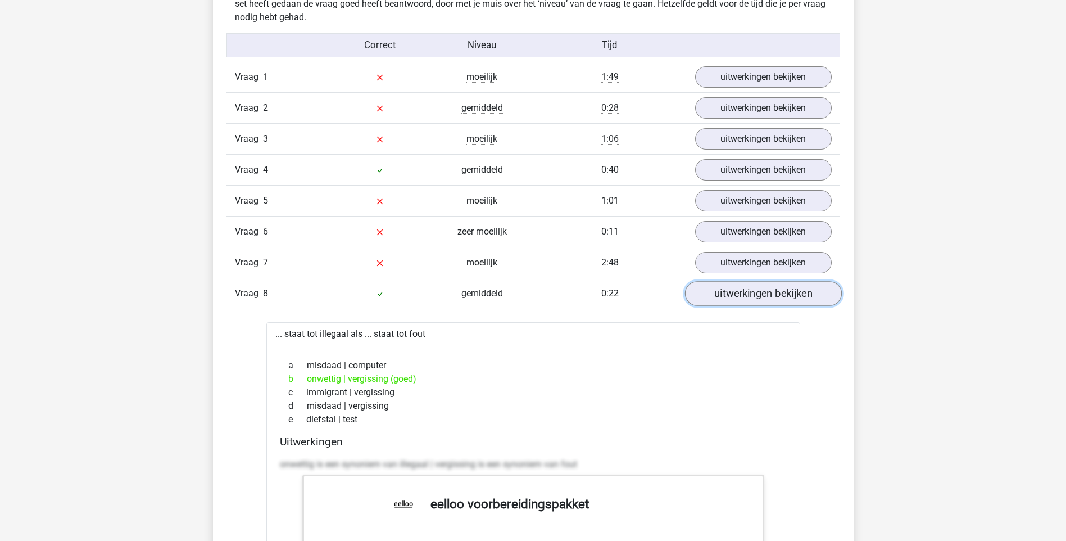
scroll to position [1293, 0]
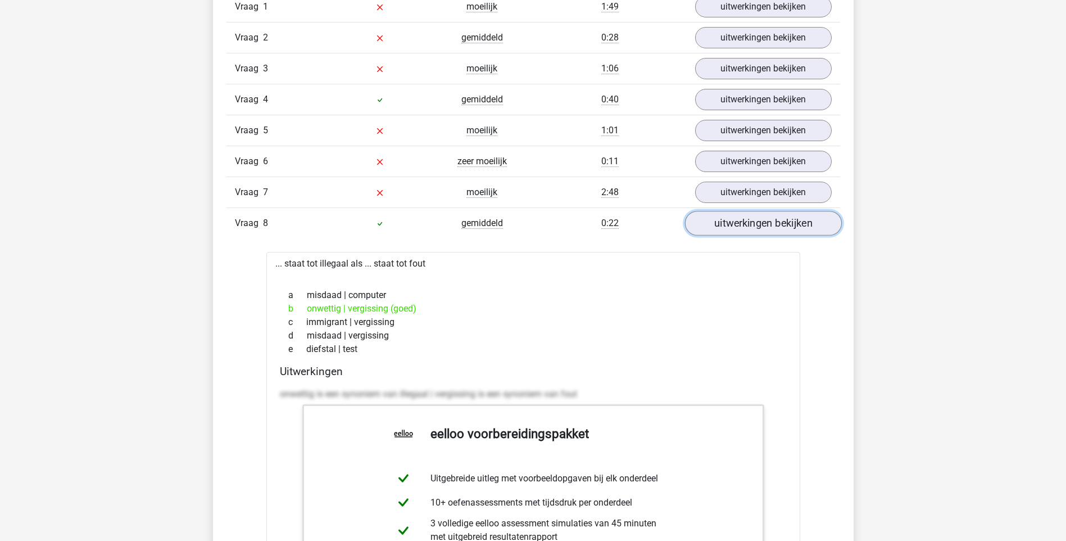
click at [777, 220] on link "uitwerkingen bekijken" at bounding box center [763, 223] width 157 height 25
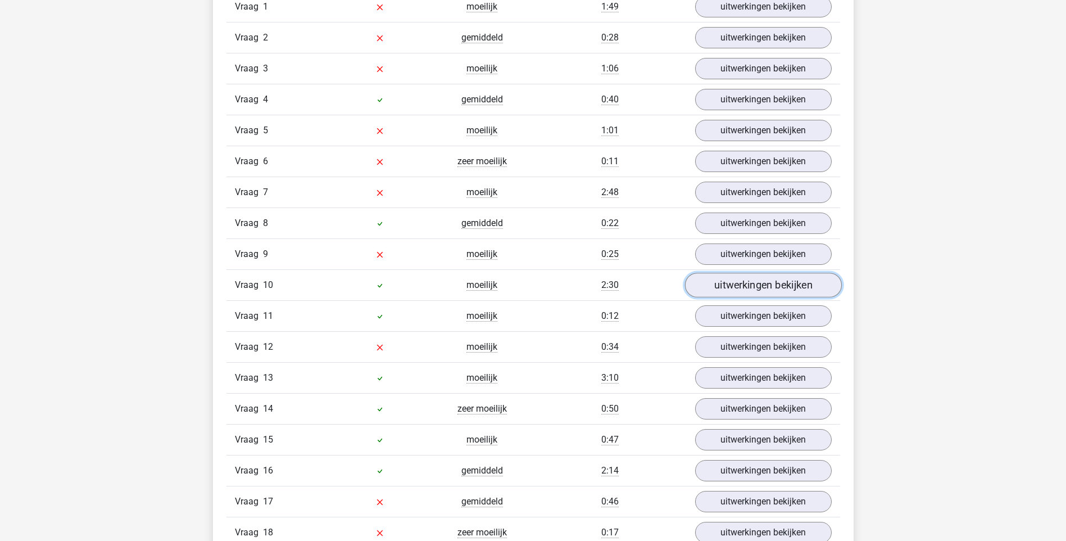
click at [773, 288] on link "uitwerkingen bekijken" at bounding box center [763, 285] width 157 height 25
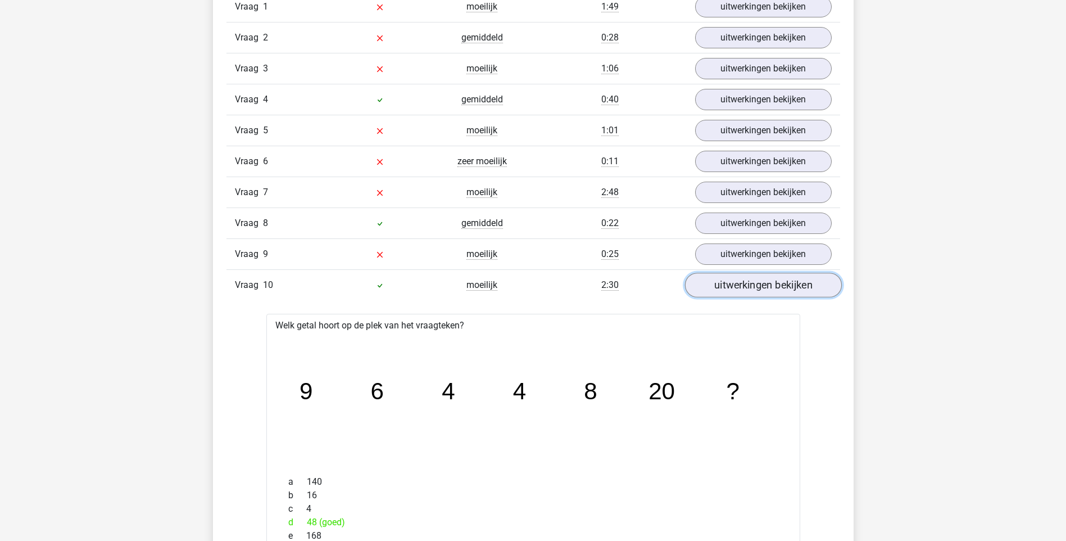
click at [773, 288] on link "uitwerkingen bekijken" at bounding box center [763, 285] width 157 height 25
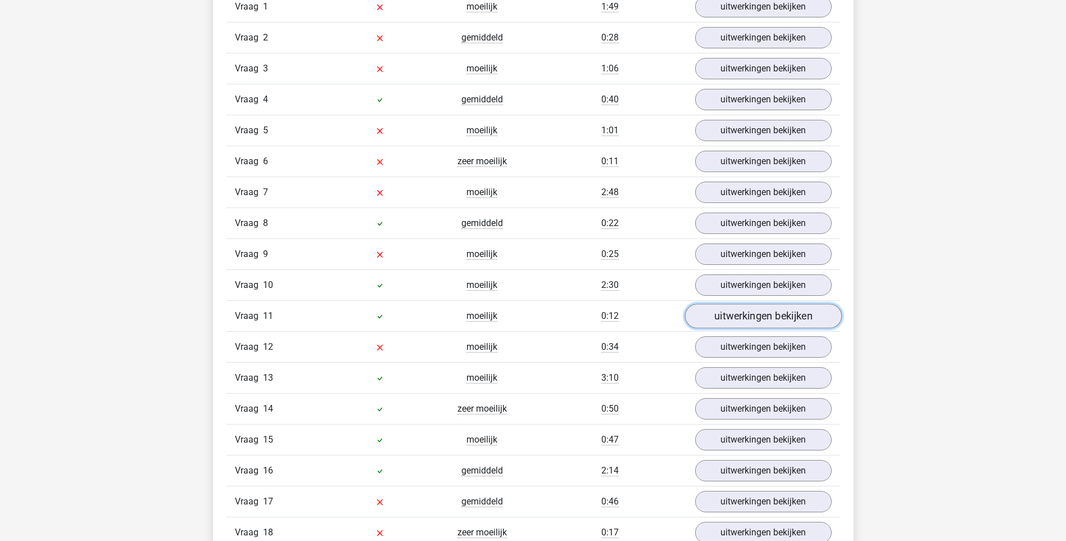
click at [770, 315] on link "uitwerkingen bekijken" at bounding box center [763, 316] width 157 height 25
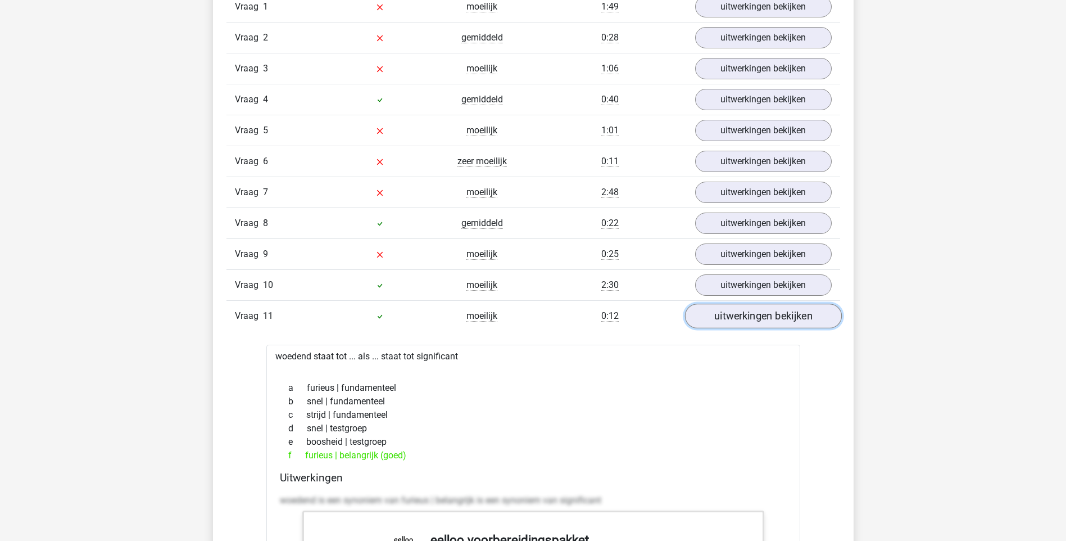
click at [770, 316] on link "uitwerkingen bekijken" at bounding box center [763, 316] width 157 height 25
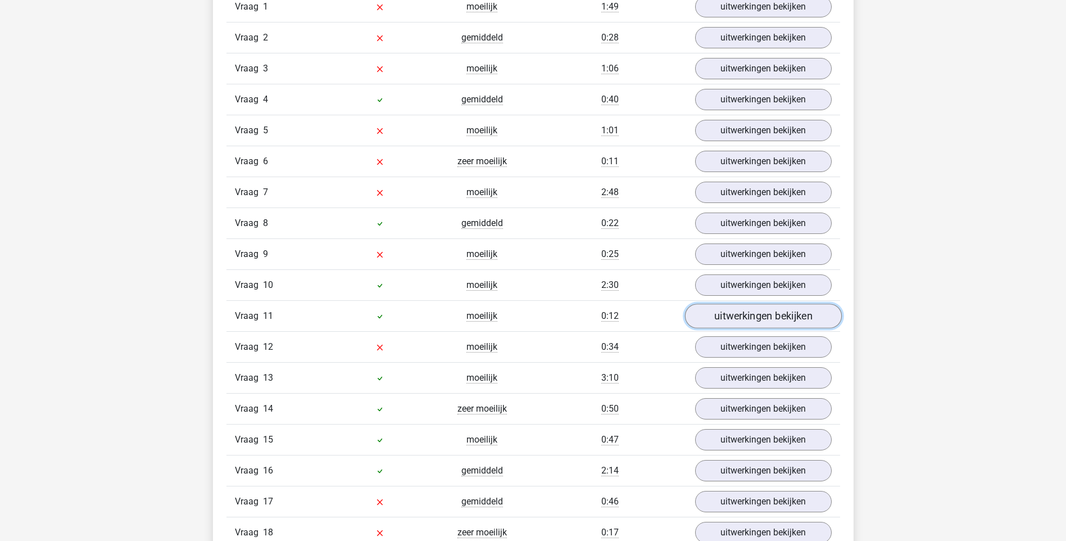
scroll to position [1349, 0]
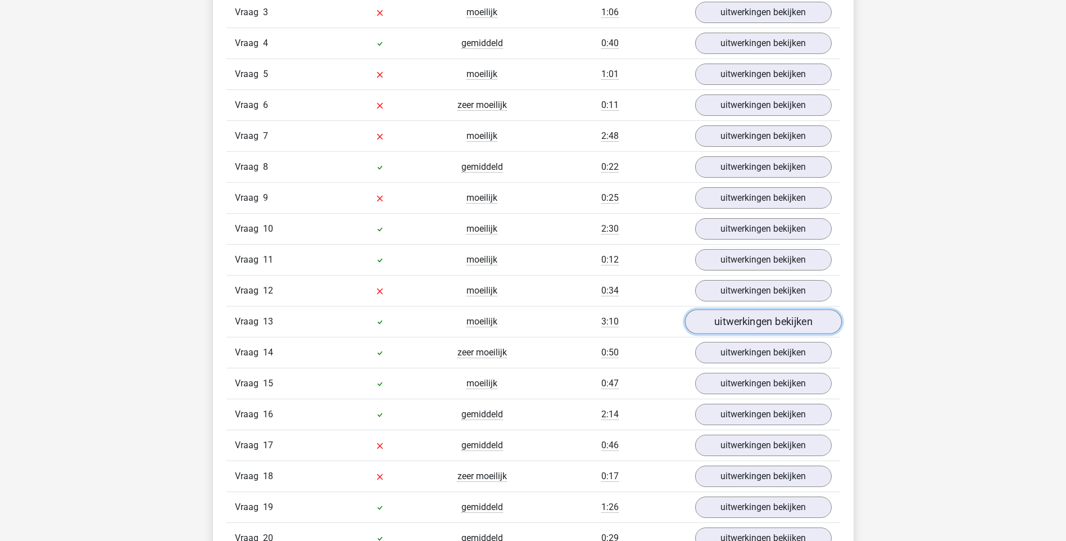
click at [772, 318] on link "uitwerkingen bekijken" at bounding box center [763, 322] width 157 height 25
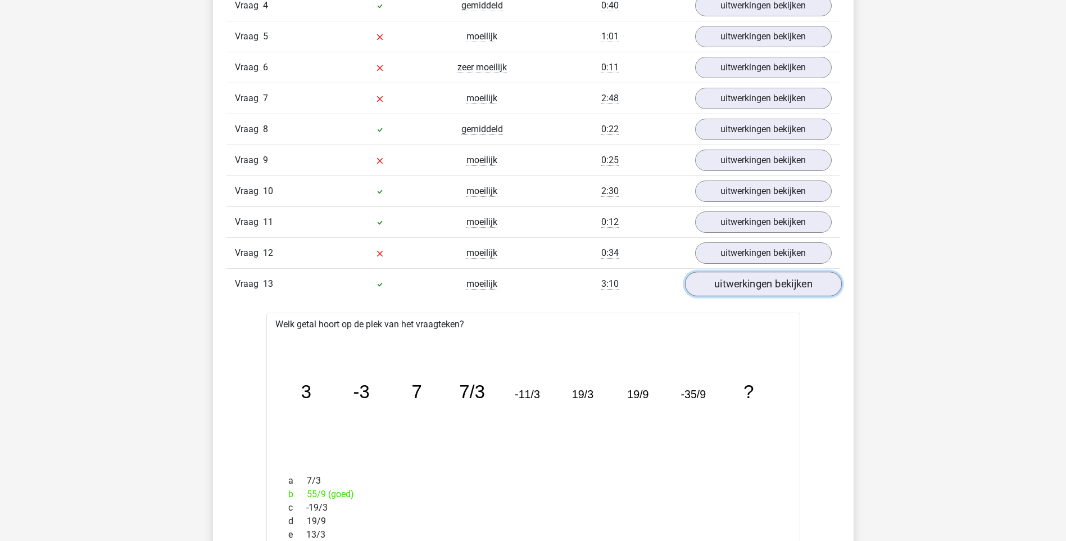
scroll to position [1405, 0]
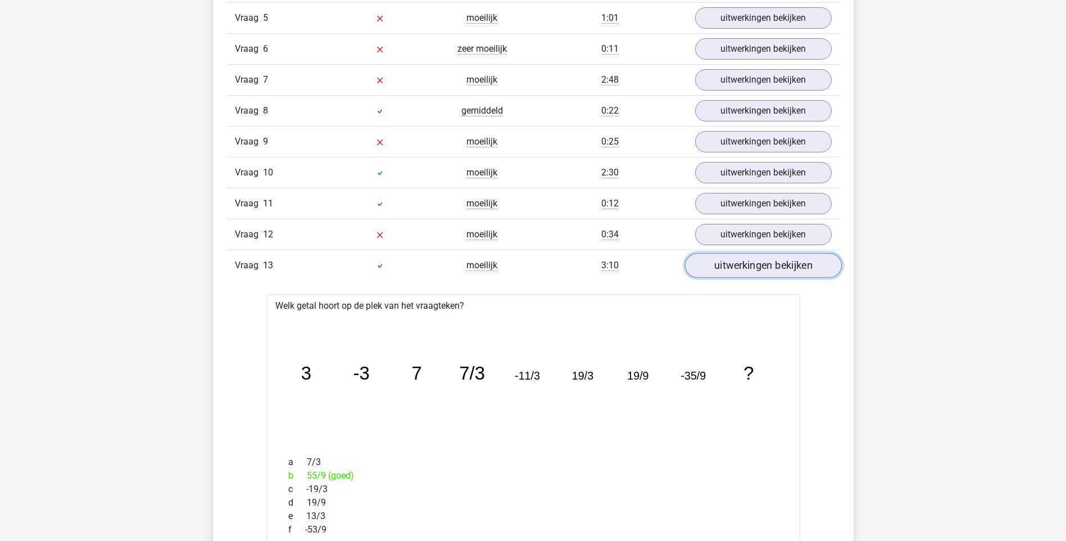
click at [777, 270] on link "uitwerkingen bekijken" at bounding box center [763, 266] width 157 height 25
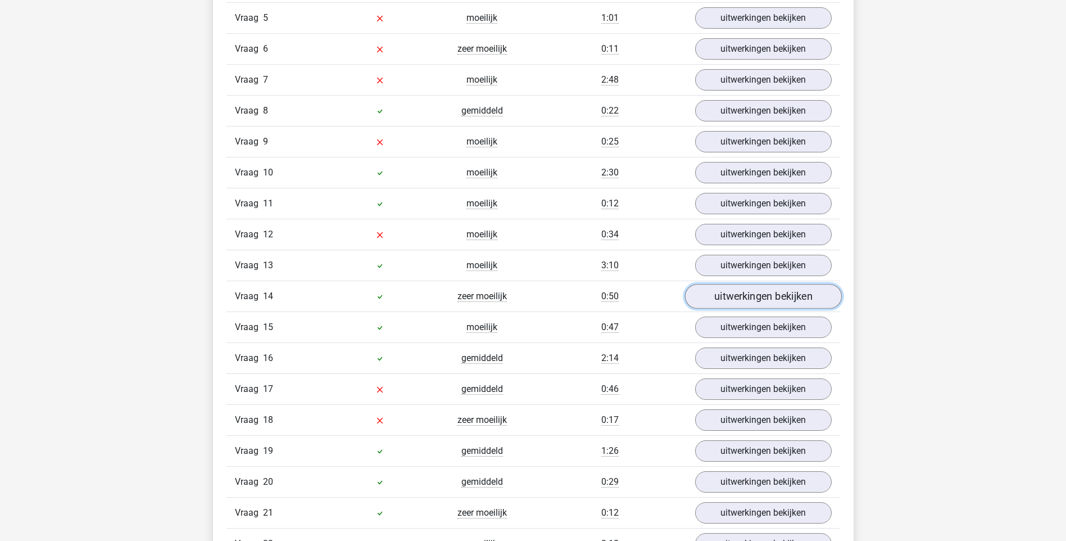
click at [750, 304] on link "uitwerkingen bekijken" at bounding box center [763, 296] width 157 height 25
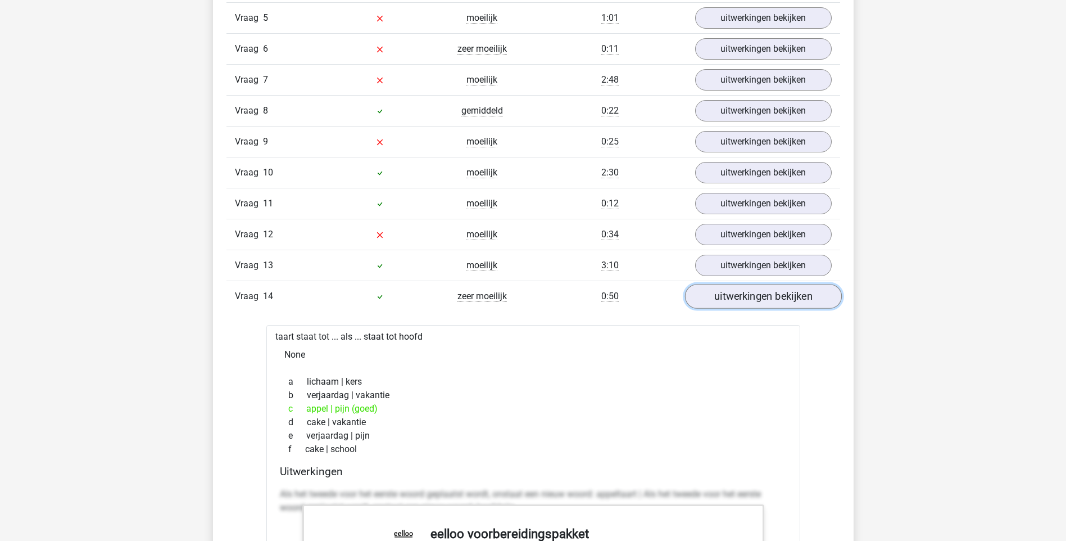
click at [750, 305] on link "uitwerkingen bekijken" at bounding box center [763, 296] width 157 height 25
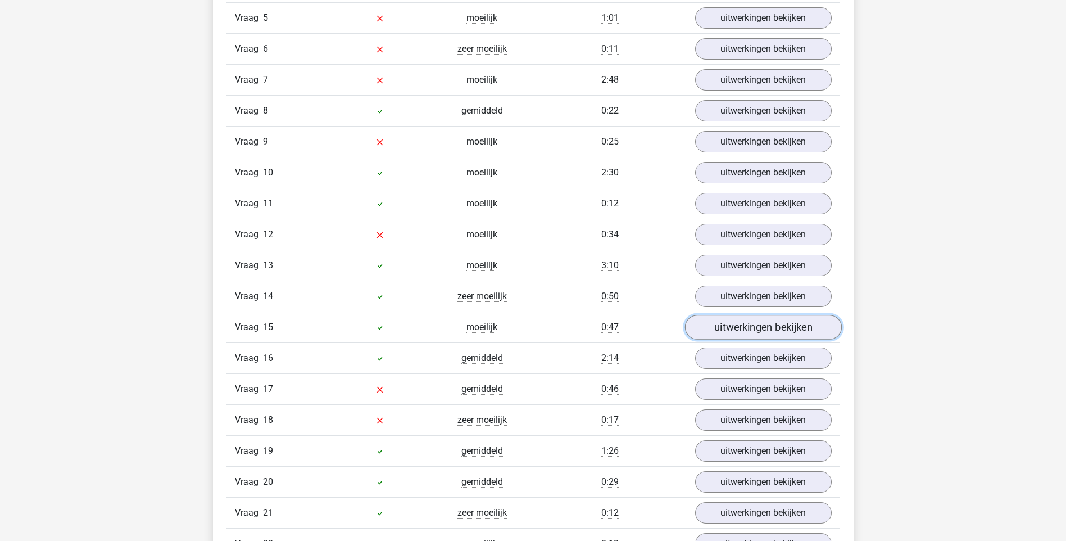
click at [753, 323] on link "uitwerkingen bekijken" at bounding box center [763, 327] width 157 height 25
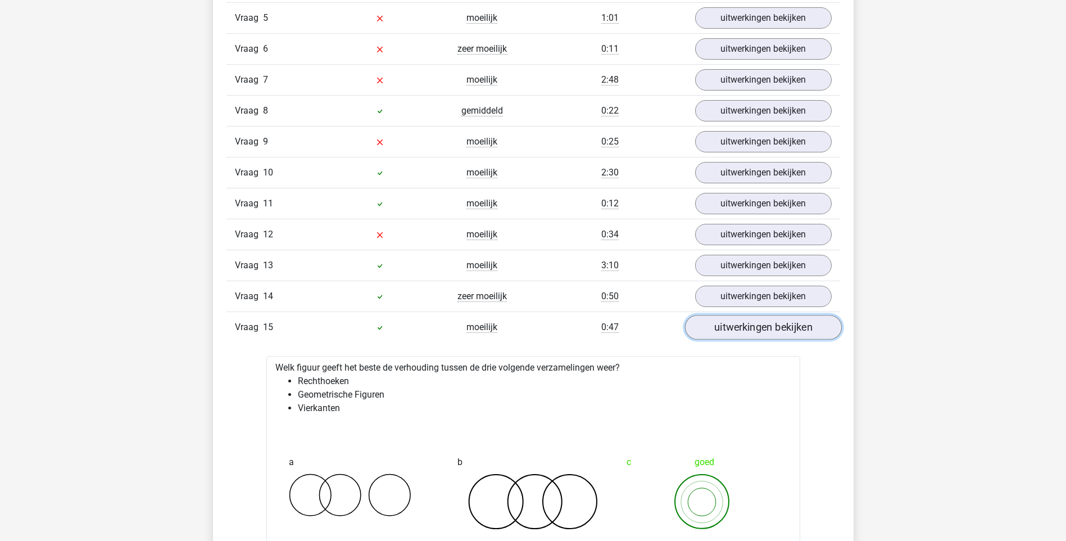
click at [756, 324] on link "uitwerkingen bekijken" at bounding box center [763, 327] width 157 height 25
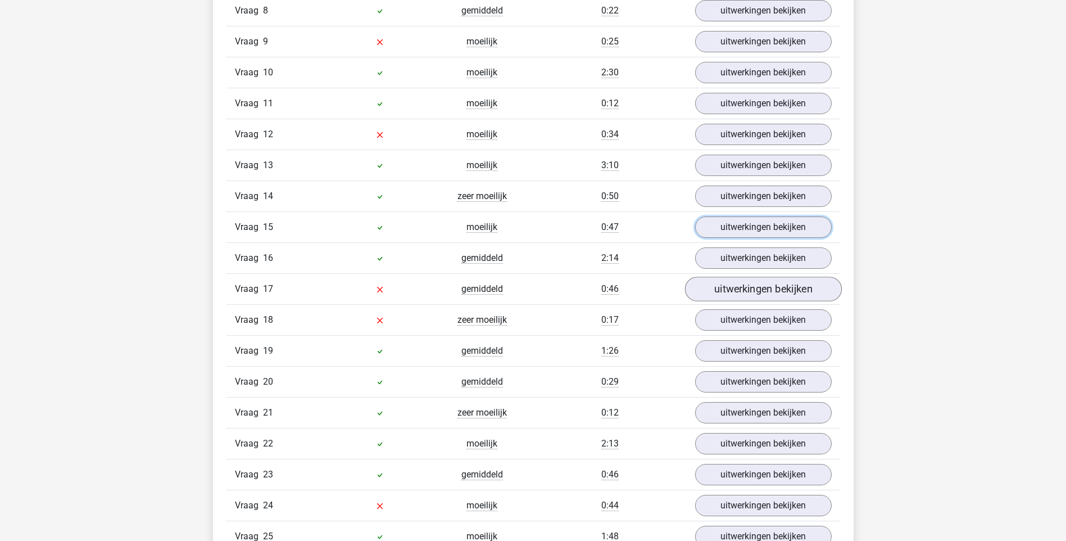
scroll to position [1518, 0]
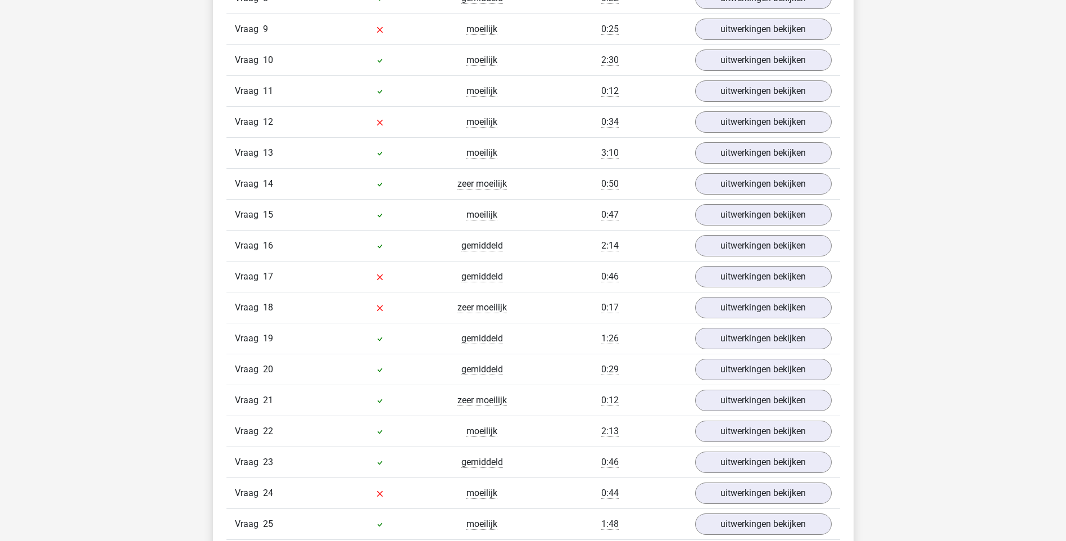
click at [771, 289] on div "Vraag 17 gemiddeld 0:46 uitwerkingen bekijken" at bounding box center [534, 276] width 614 height 31
click at [771, 282] on link "uitwerkingen bekijken" at bounding box center [763, 277] width 157 height 25
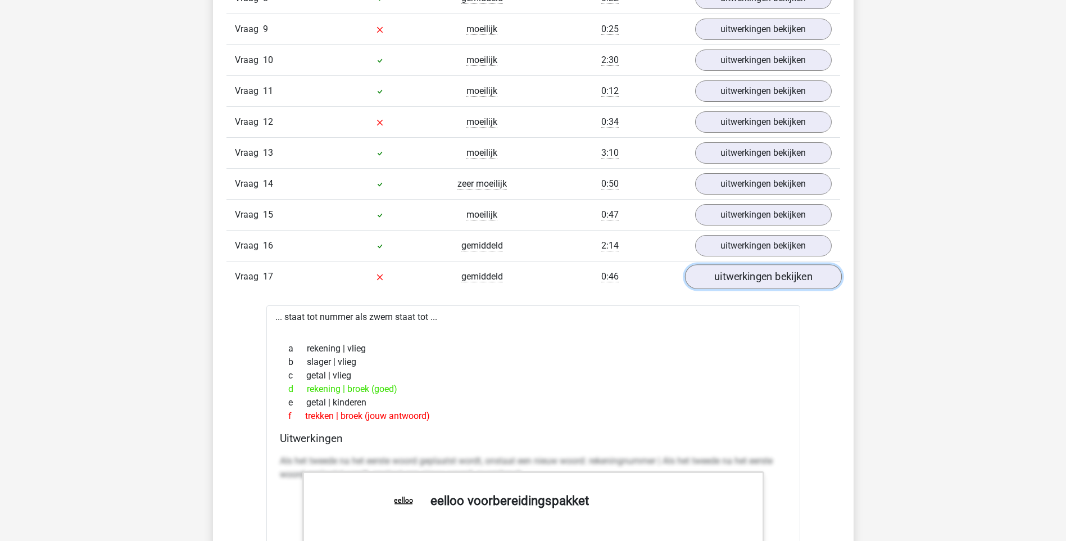
click at [772, 283] on link "uitwerkingen bekijken" at bounding box center [763, 277] width 157 height 25
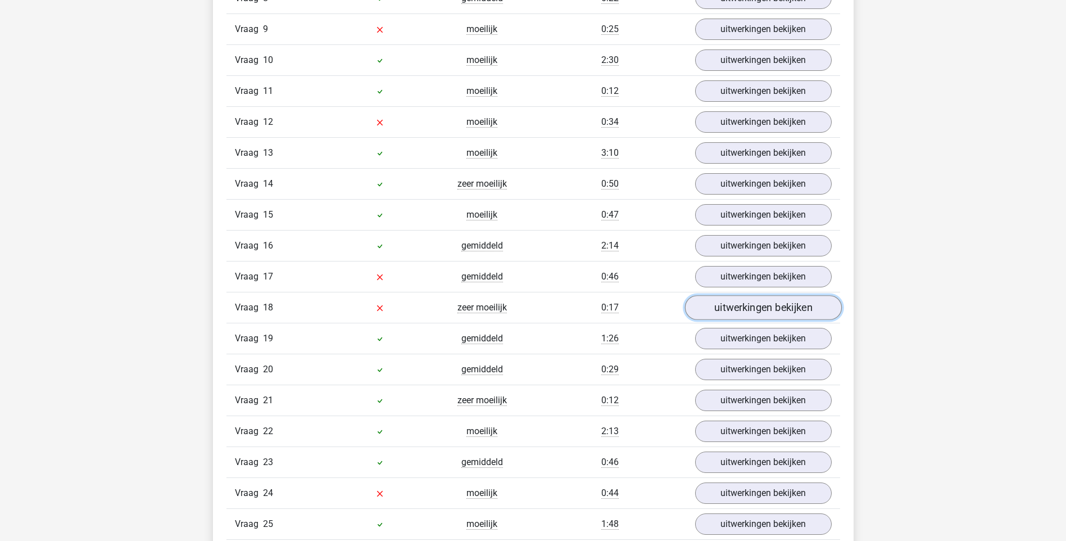
click at [768, 305] on link "uitwerkingen bekijken" at bounding box center [763, 308] width 157 height 25
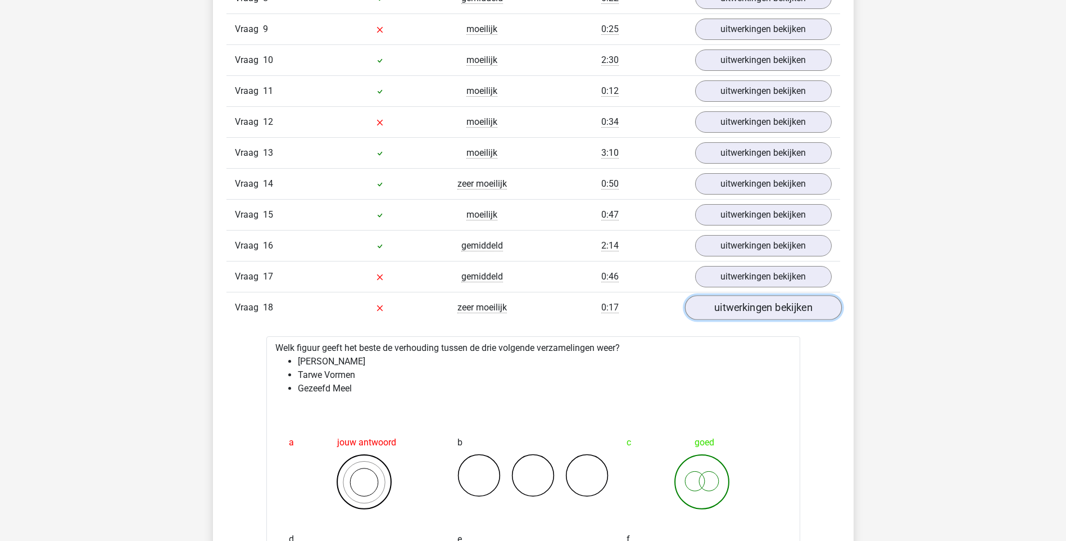
click at [768, 305] on link "uitwerkingen bekijken" at bounding box center [763, 308] width 157 height 25
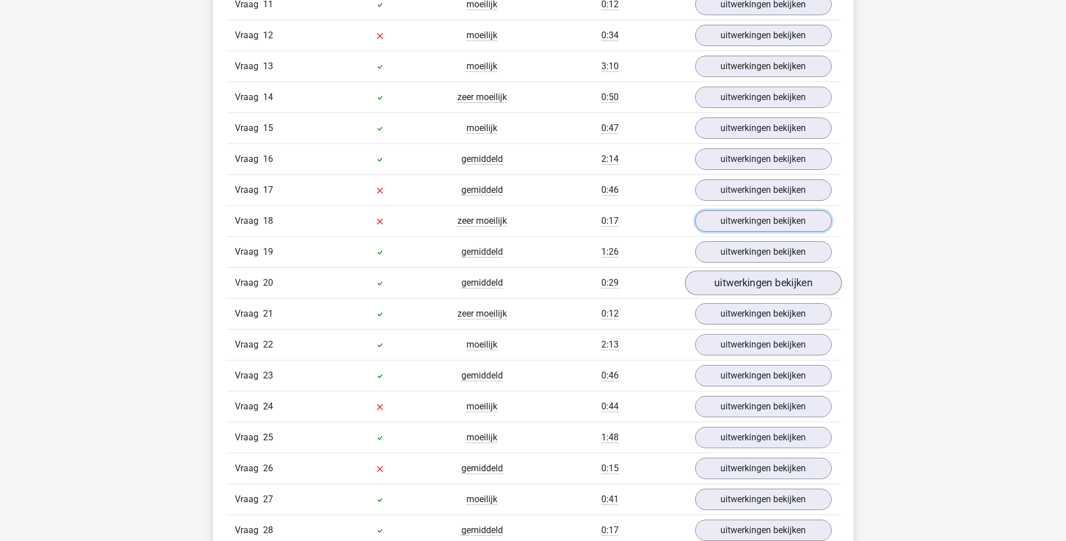
scroll to position [1630, 0]
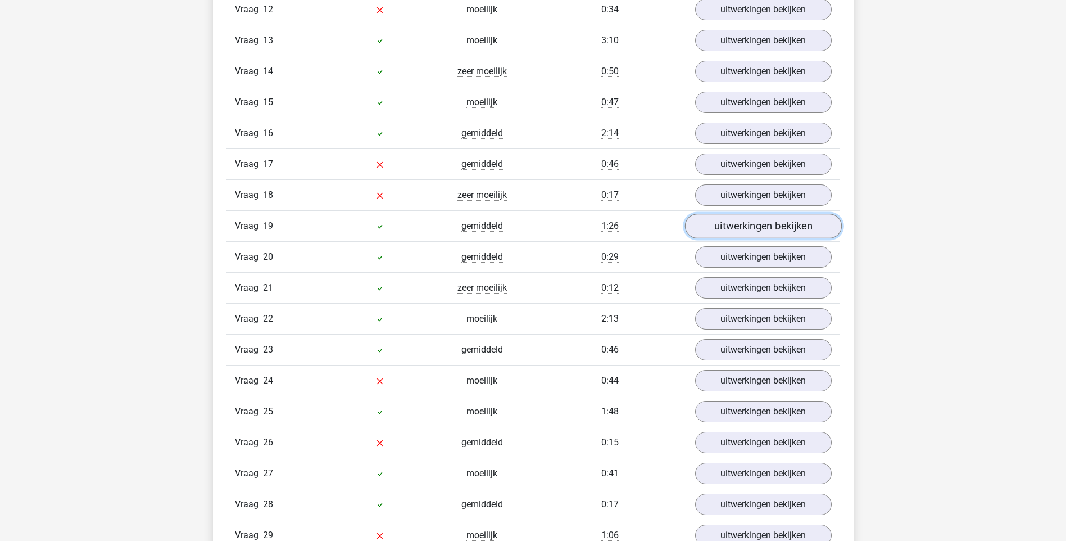
click at [755, 232] on link "uitwerkingen bekijken" at bounding box center [763, 226] width 157 height 25
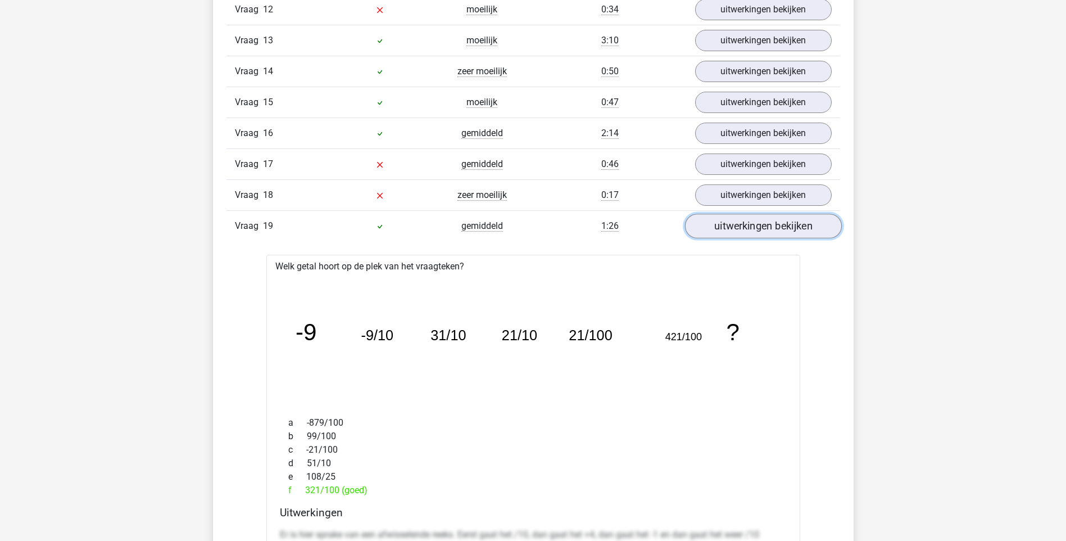
click at [755, 232] on link "uitwerkingen bekijken" at bounding box center [763, 226] width 157 height 25
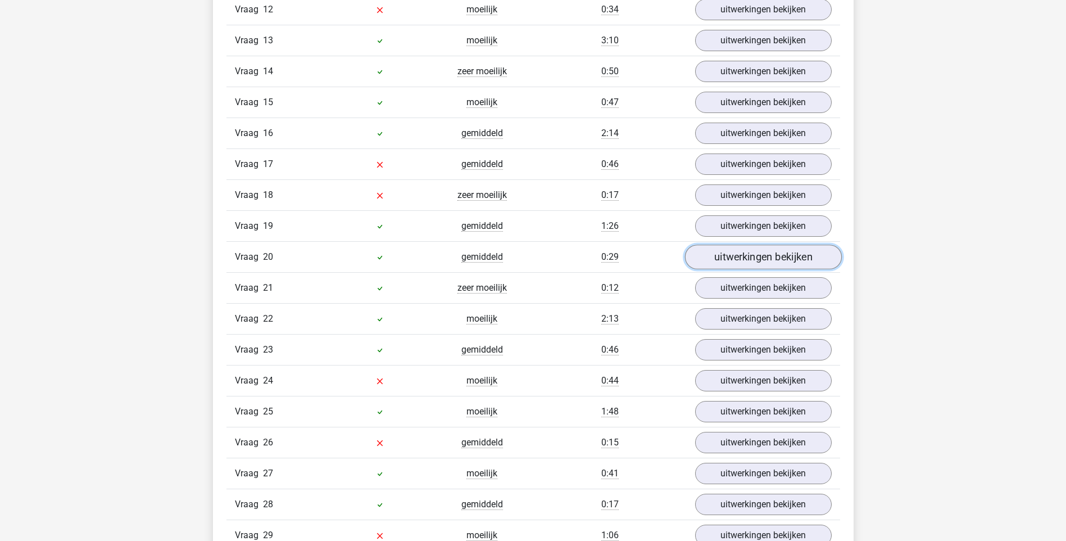
click at [753, 257] on link "uitwerkingen bekijken" at bounding box center [763, 257] width 157 height 25
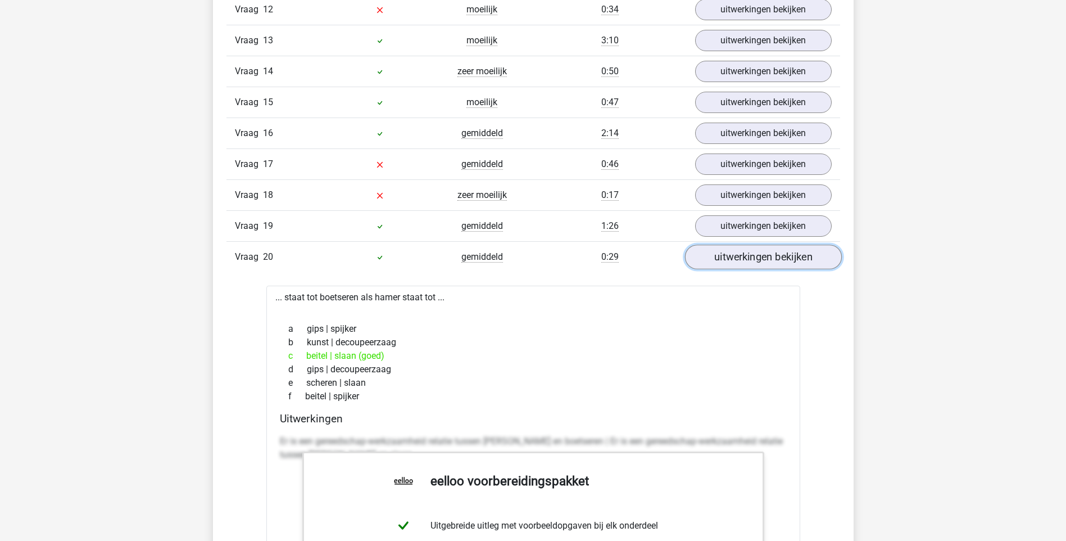
click at [751, 259] on link "uitwerkingen bekijken" at bounding box center [763, 257] width 157 height 25
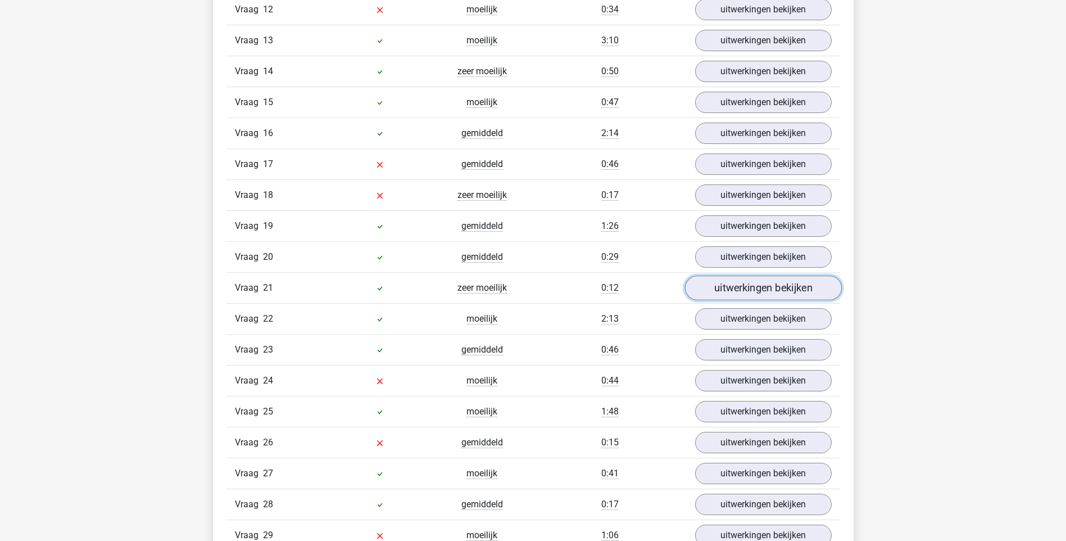
click at [751, 288] on link "uitwerkingen bekijken" at bounding box center [763, 288] width 157 height 25
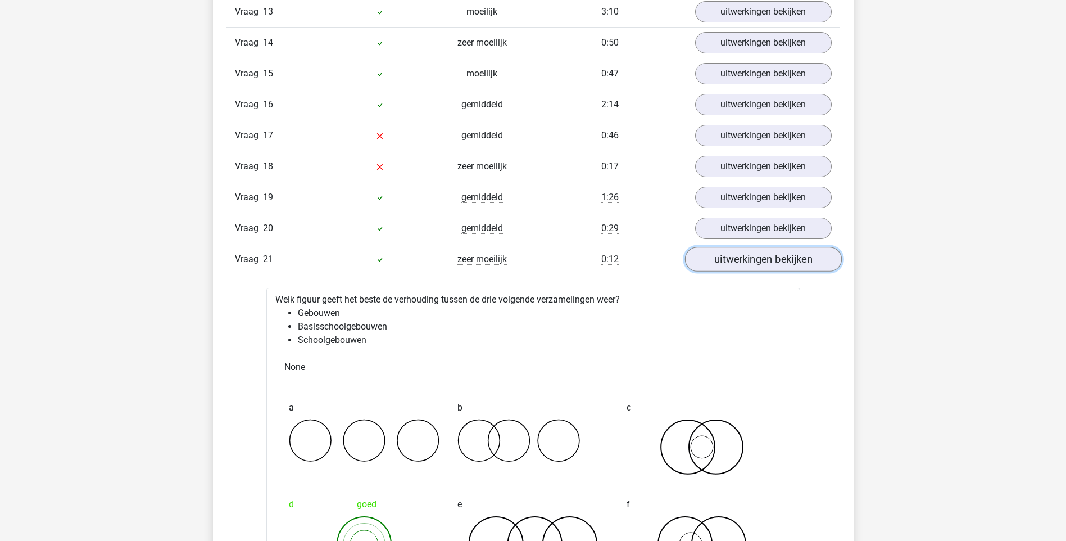
scroll to position [1686, 0]
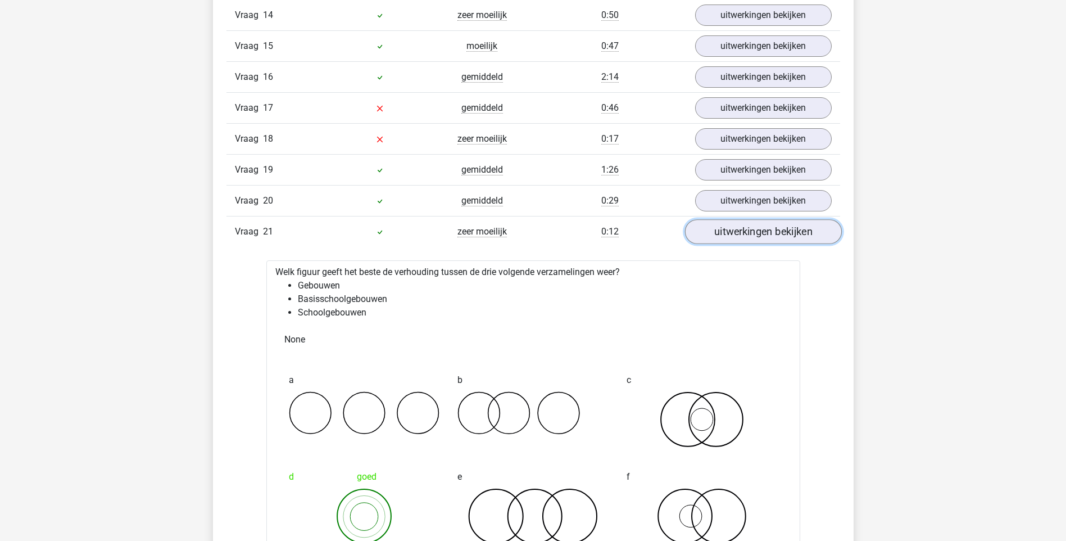
click at [753, 236] on link "uitwerkingen bekijken" at bounding box center [763, 232] width 157 height 25
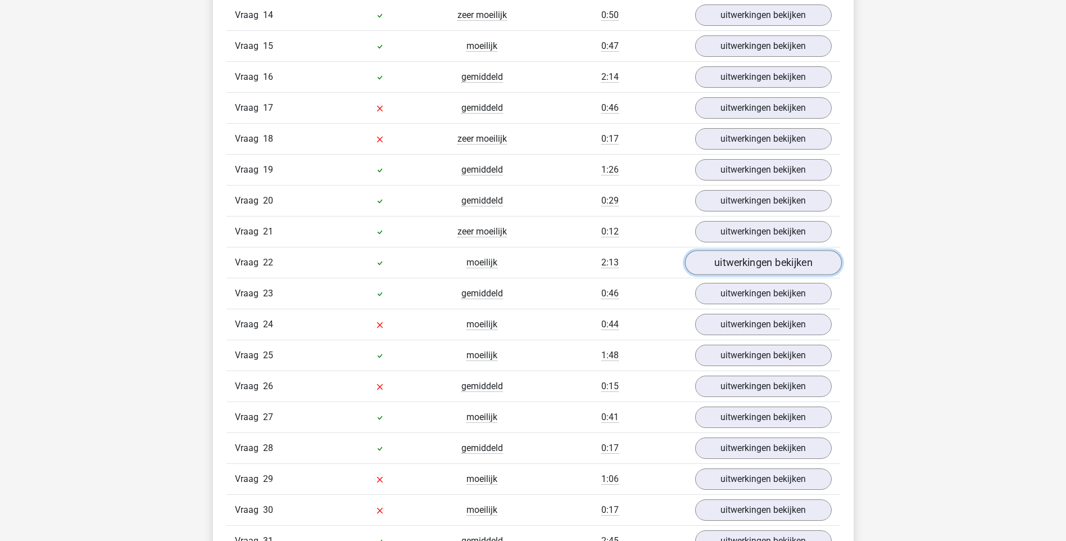
click at [751, 267] on link "uitwerkingen bekijken" at bounding box center [763, 263] width 157 height 25
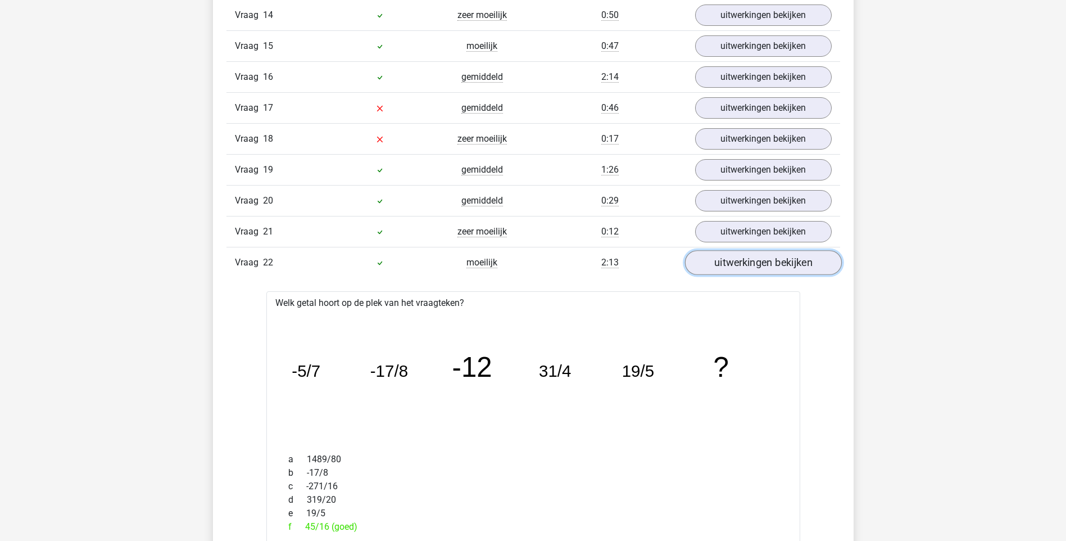
click at [751, 264] on link "uitwerkingen bekijken" at bounding box center [763, 263] width 157 height 25
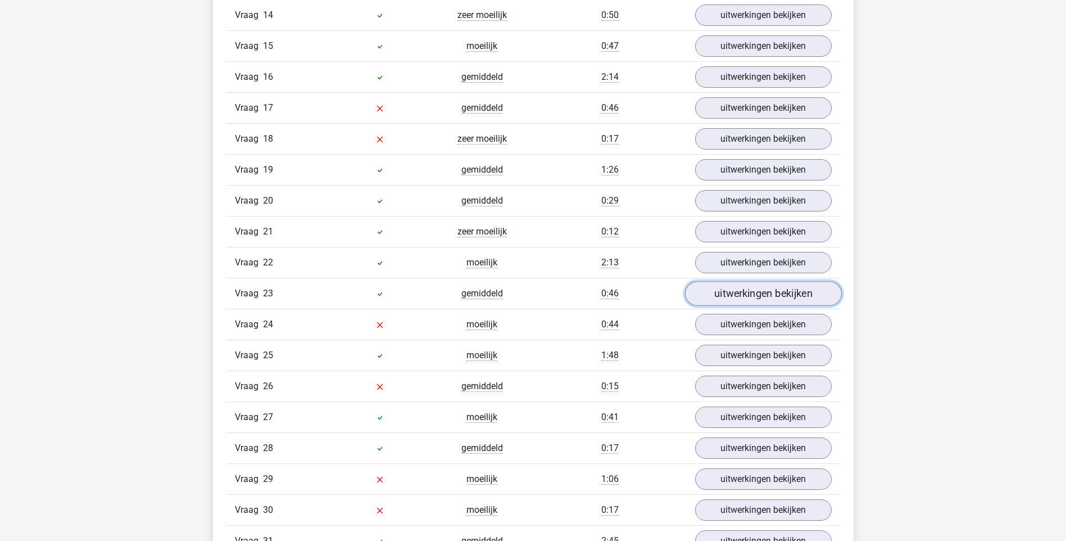
click at [752, 289] on link "uitwerkingen bekijken" at bounding box center [763, 294] width 157 height 25
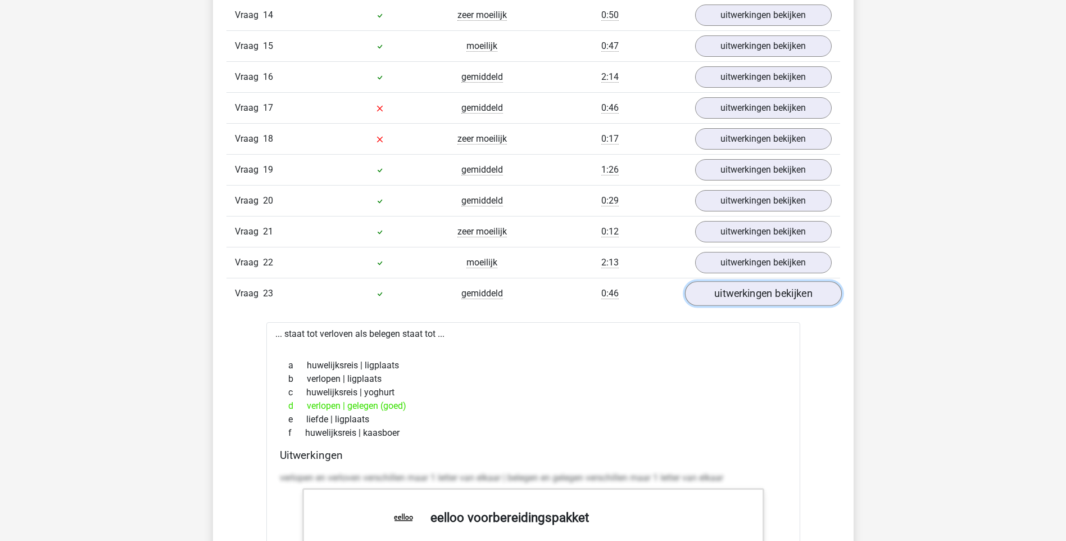
click at [752, 288] on link "uitwerkingen bekijken" at bounding box center [763, 294] width 157 height 25
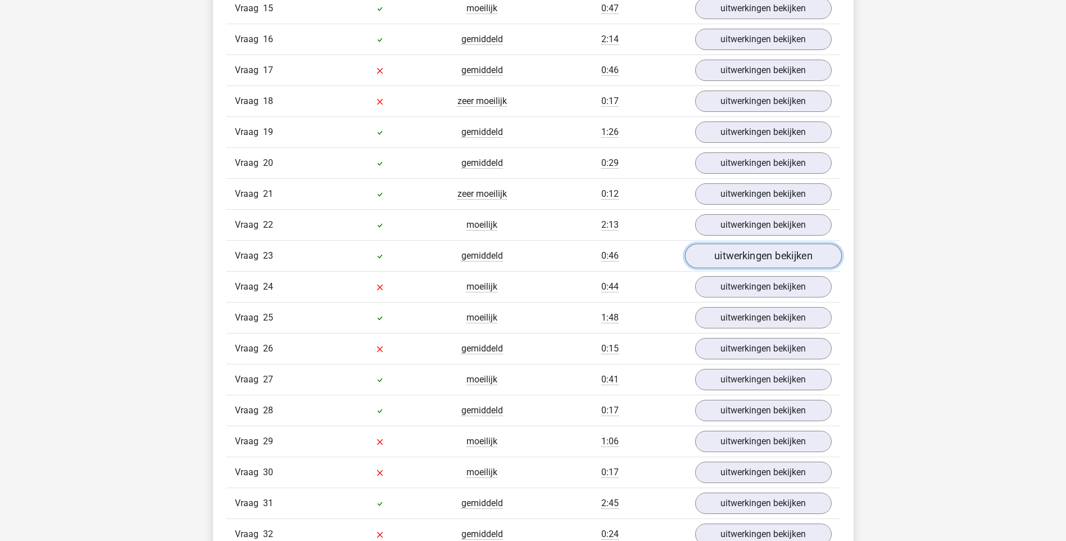
scroll to position [1743, 0]
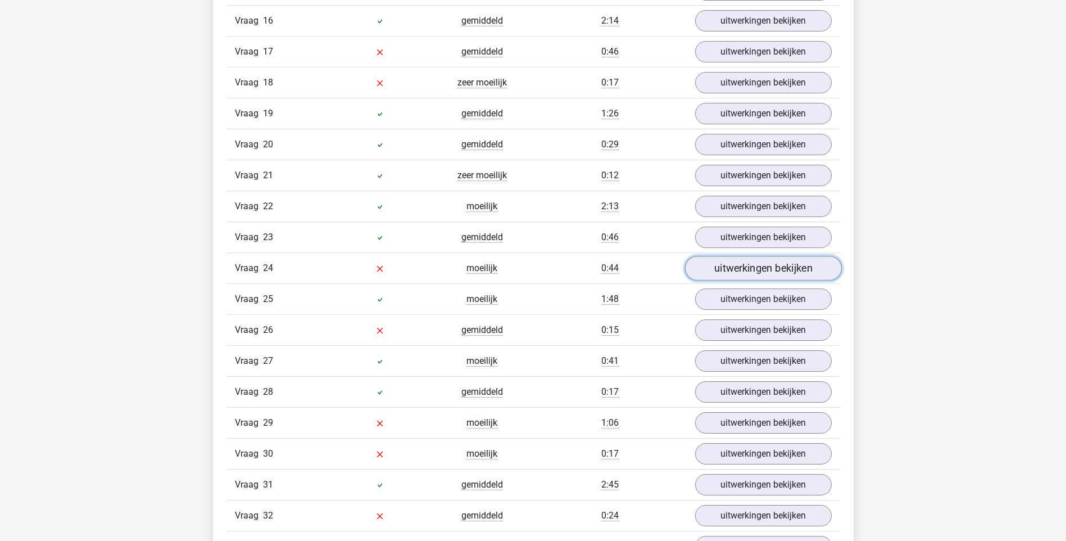
click at [750, 274] on link "uitwerkingen bekijken" at bounding box center [763, 268] width 157 height 25
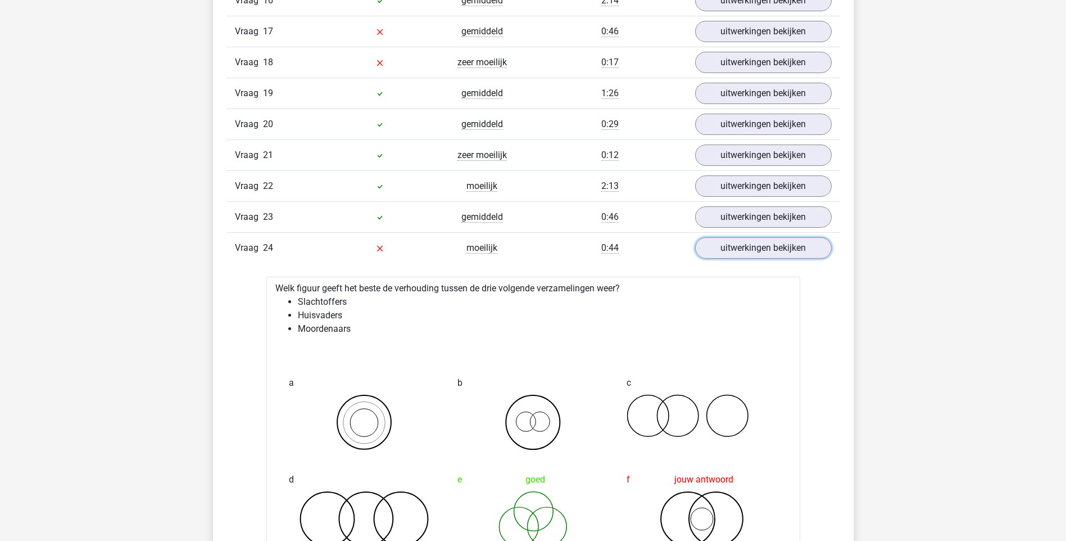
scroll to position [1799, 0]
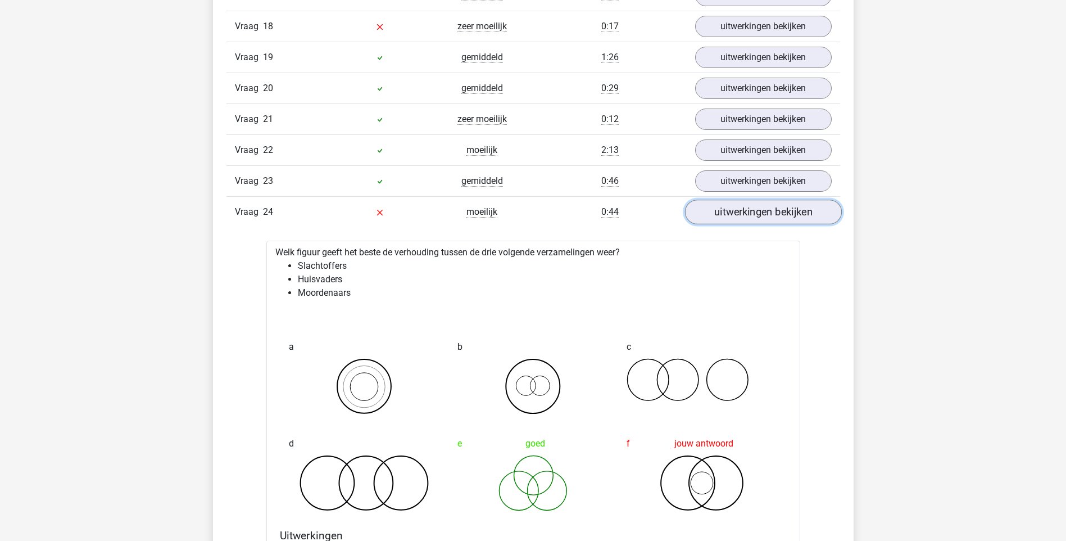
click at [775, 206] on link "uitwerkingen bekijken" at bounding box center [763, 212] width 157 height 25
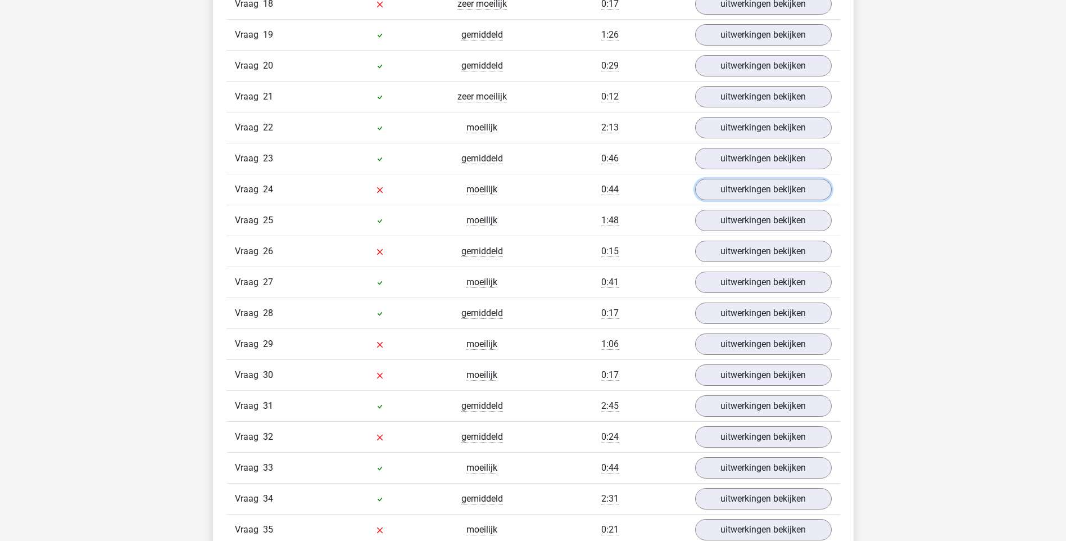
scroll to position [1855, 0]
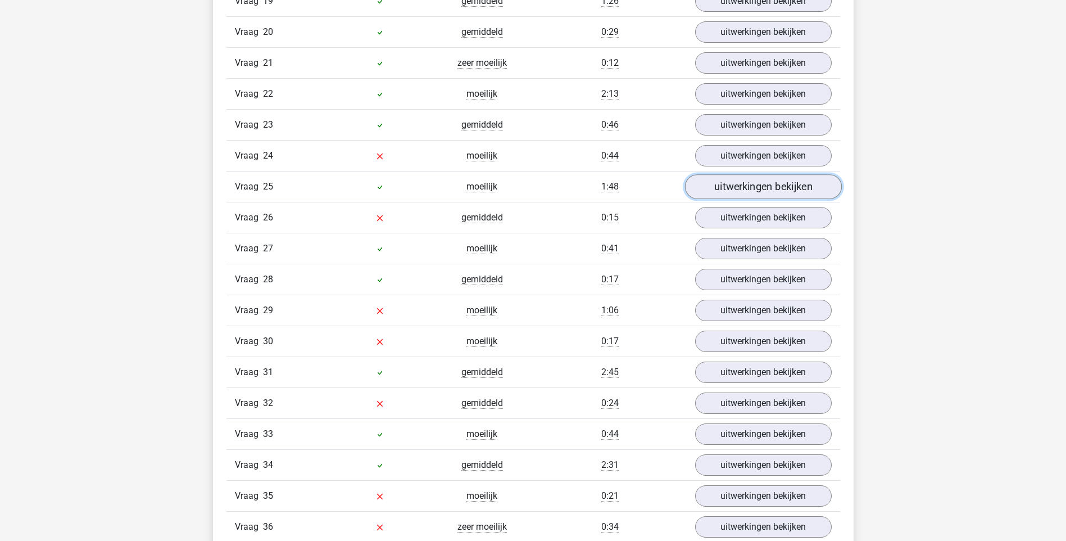
click at [775, 189] on link "uitwerkingen bekijken" at bounding box center [763, 187] width 157 height 25
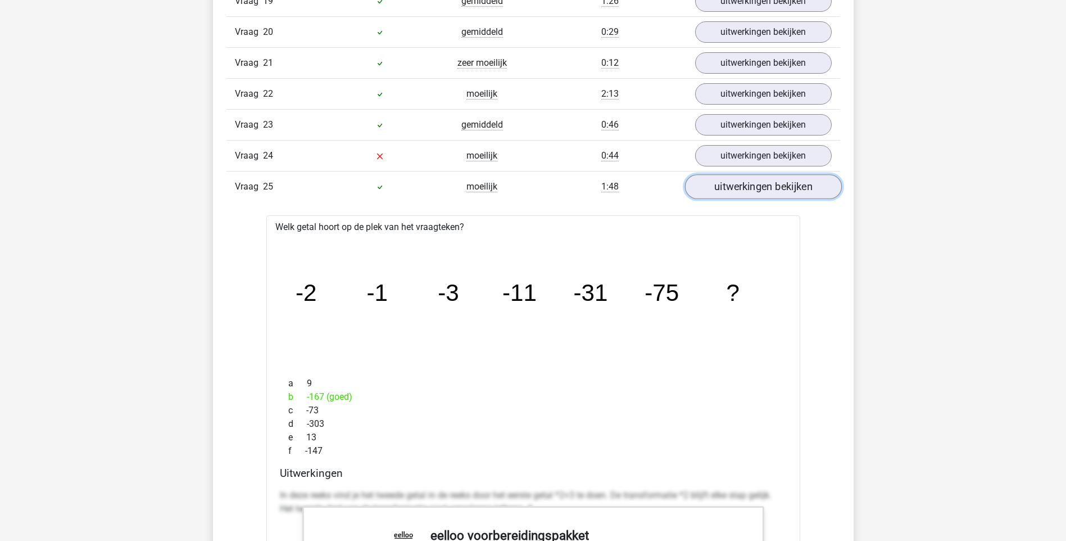
click at [775, 189] on link "uitwerkingen bekijken" at bounding box center [763, 187] width 157 height 25
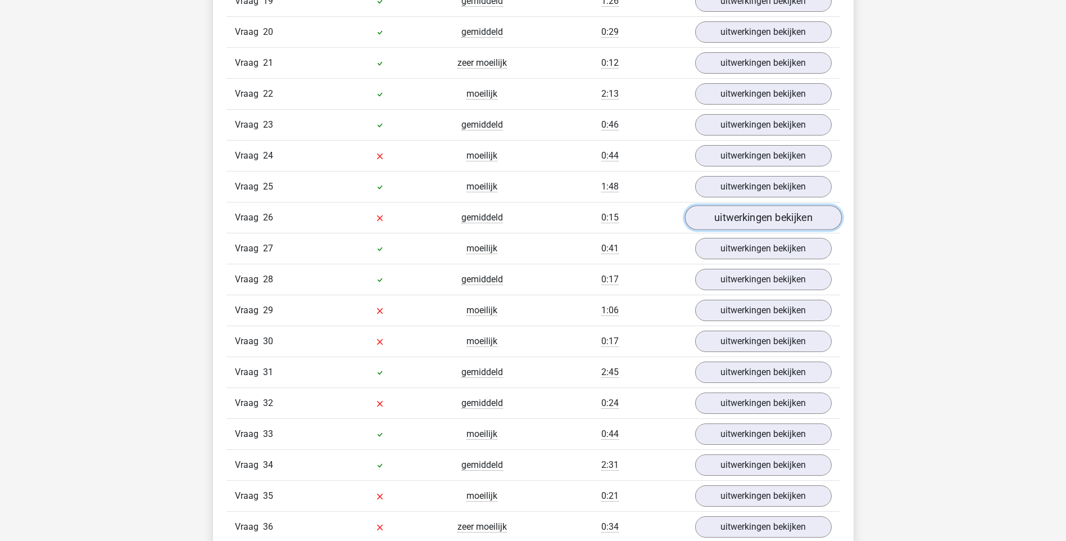
click at [772, 217] on link "uitwerkingen bekijken" at bounding box center [763, 218] width 157 height 25
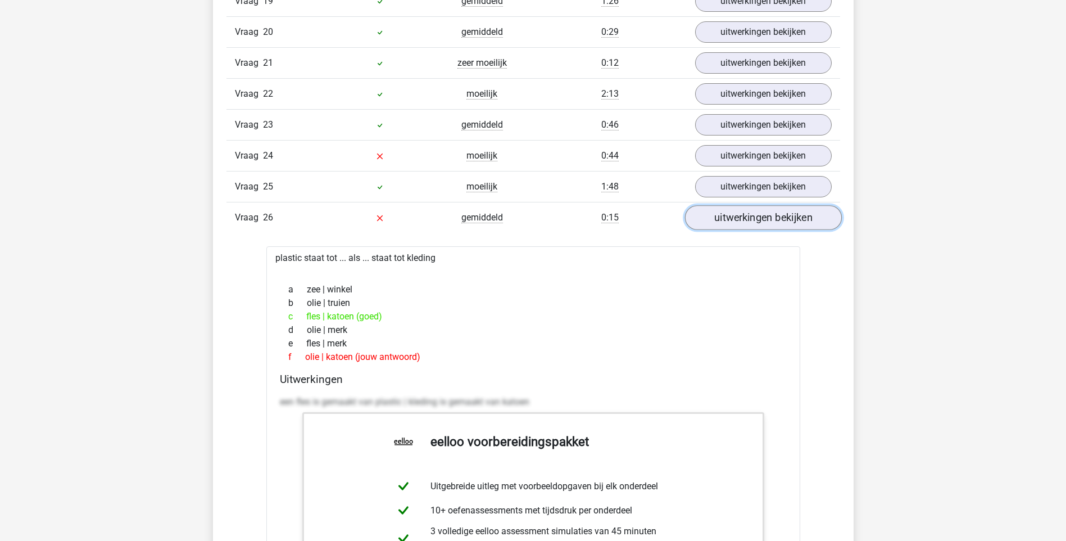
click at [772, 217] on link "uitwerkingen bekijken" at bounding box center [763, 218] width 157 height 25
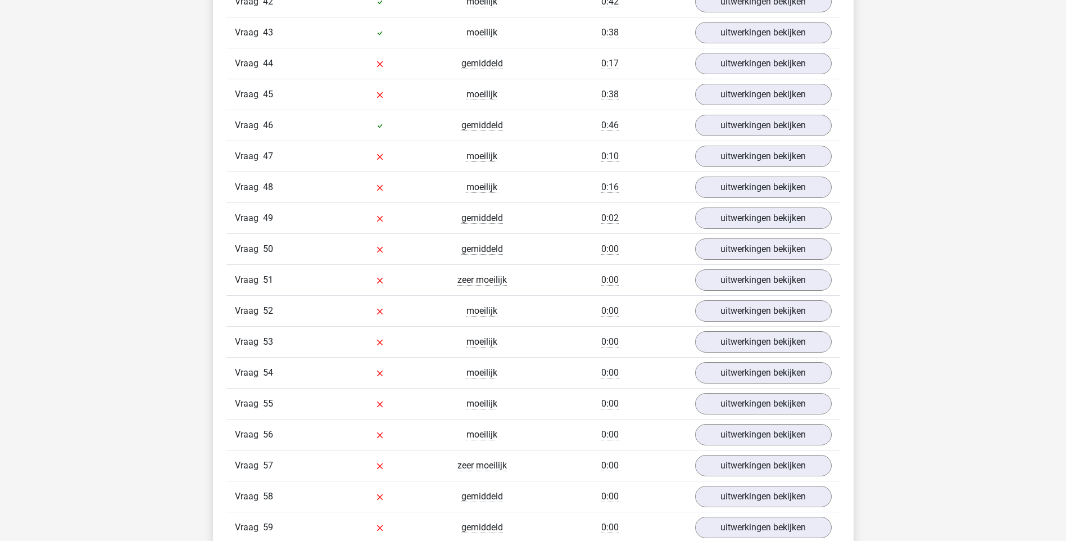
scroll to position [2586, 0]
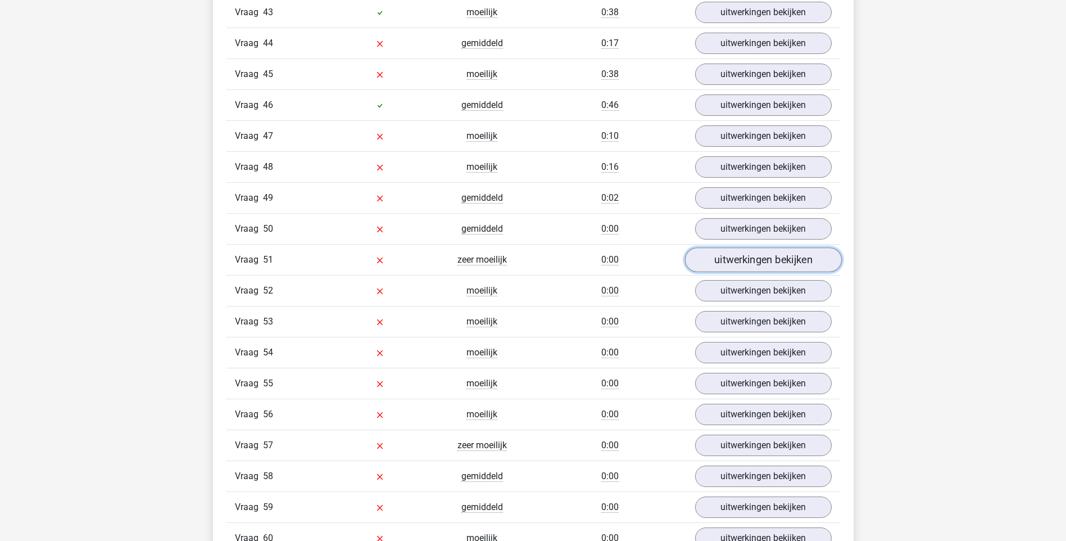
click at [758, 252] on link "uitwerkingen bekijken" at bounding box center [763, 260] width 157 height 25
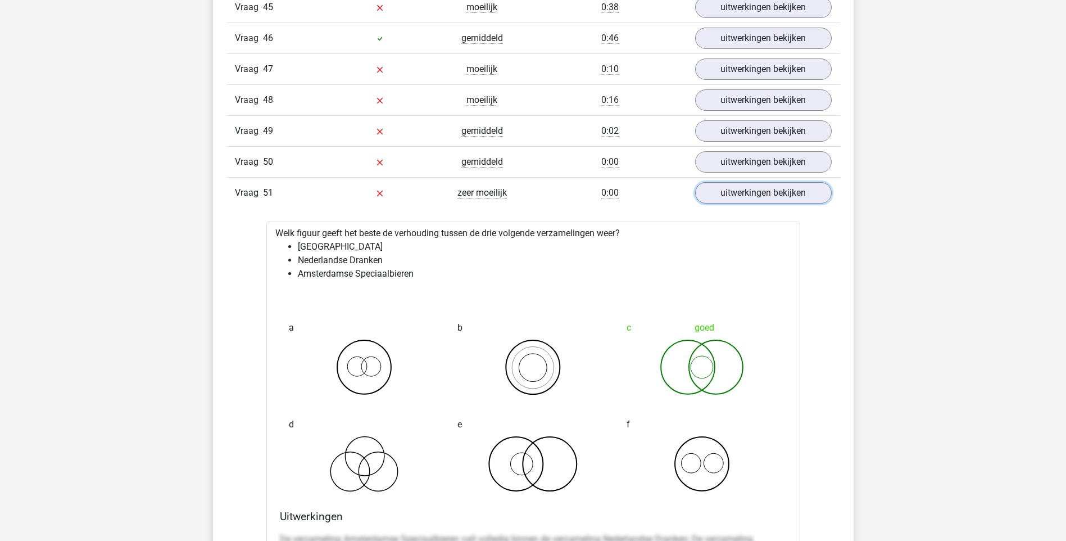
scroll to position [2642, 0]
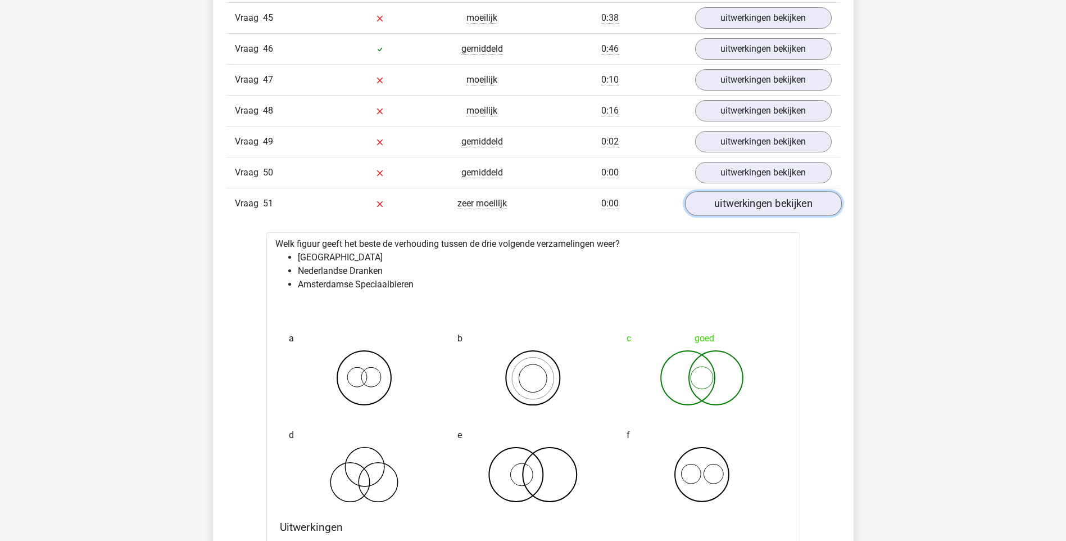
click at [766, 210] on link "uitwerkingen bekijken" at bounding box center [763, 204] width 157 height 25
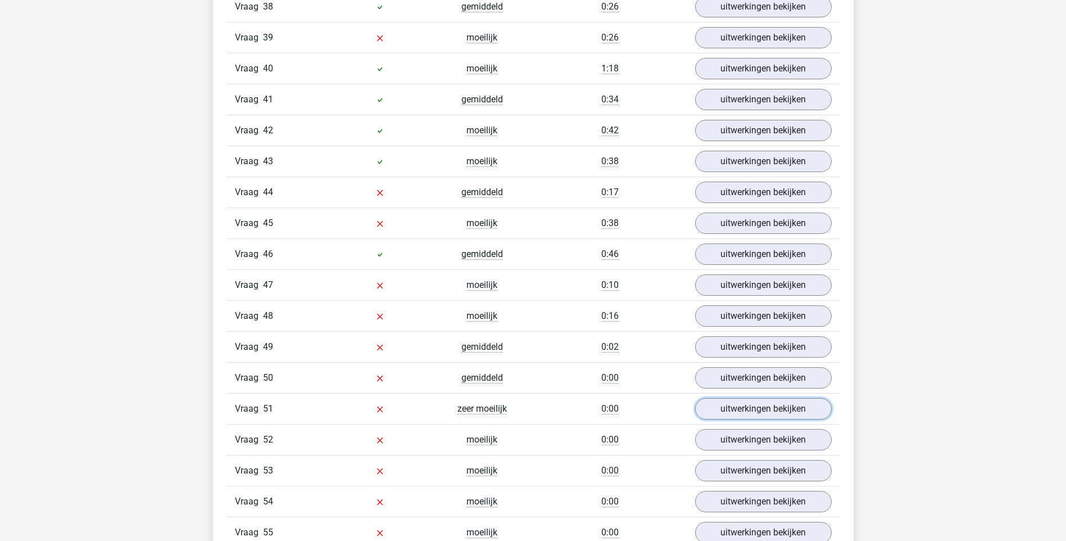
scroll to position [2417, 0]
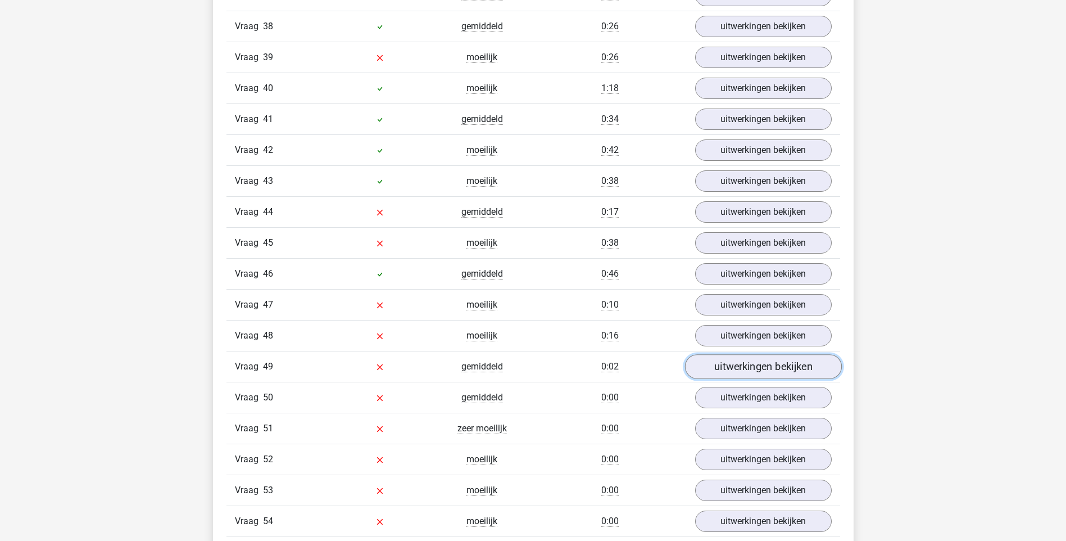
click at [723, 368] on link "uitwerkingen bekijken" at bounding box center [763, 367] width 157 height 25
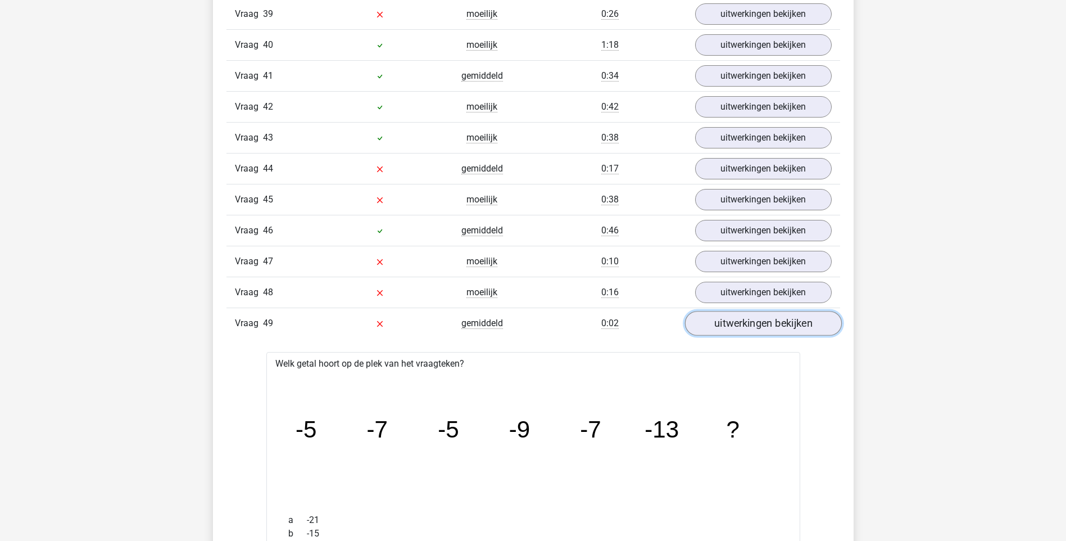
scroll to position [2530, 0]
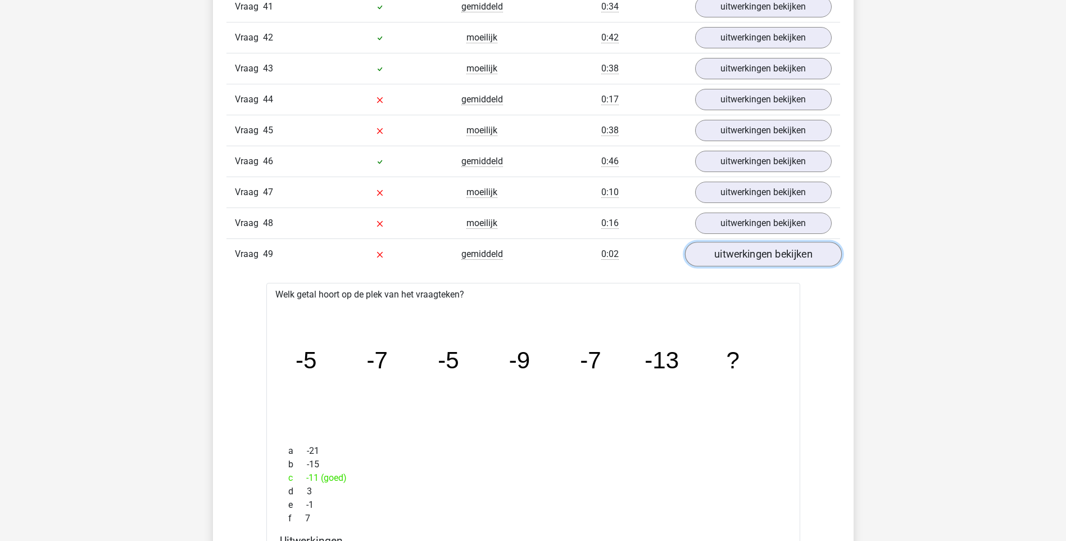
click at [738, 248] on link "uitwerkingen bekijken" at bounding box center [763, 254] width 157 height 25
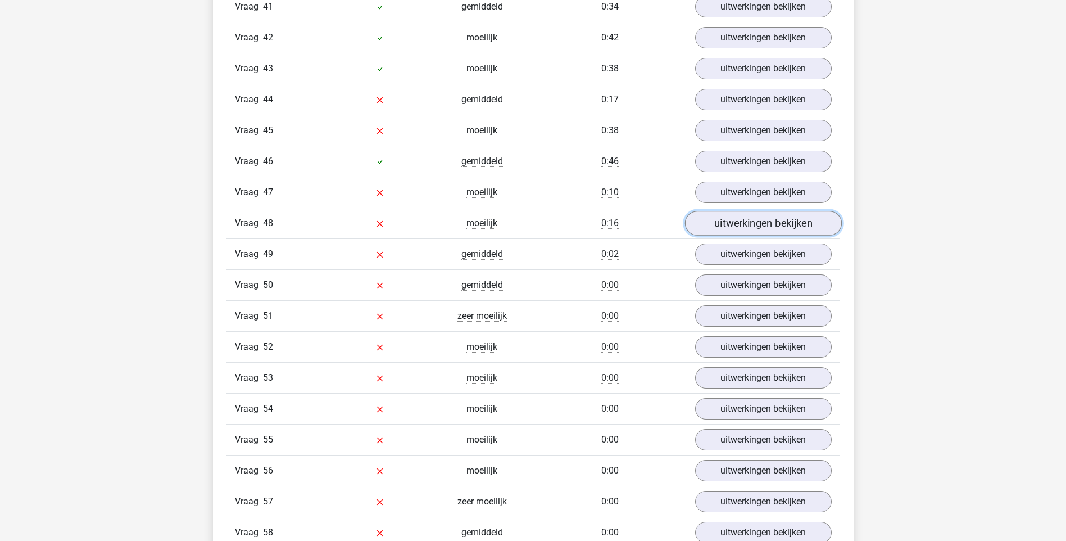
click at [748, 226] on link "uitwerkingen bekijken" at bounding box center [763, 223] width 157 height 25
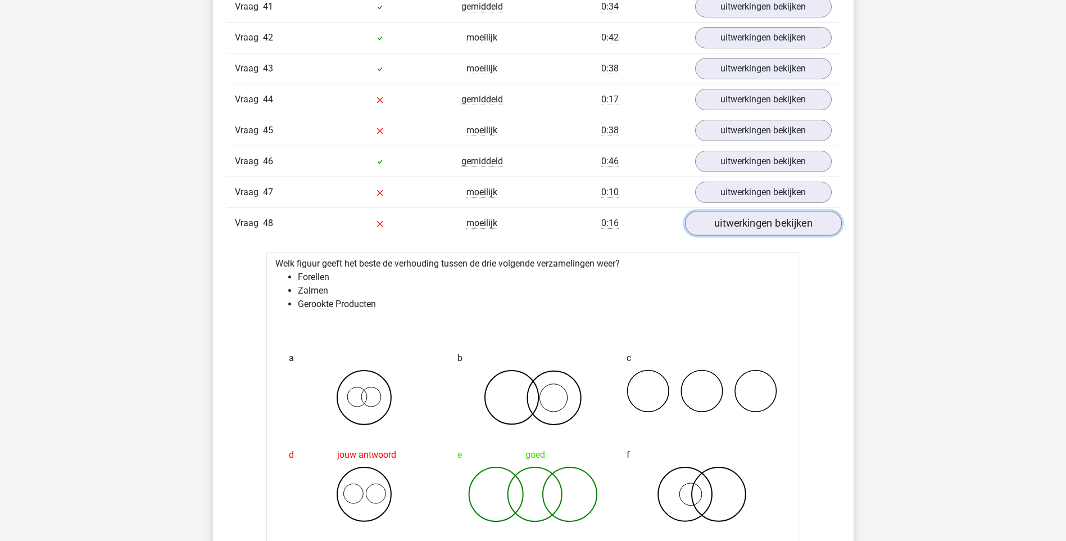
click at [748, 226] on link "uitwerkingen bekijken" at bounding box center [763, 223] width 157 height 25
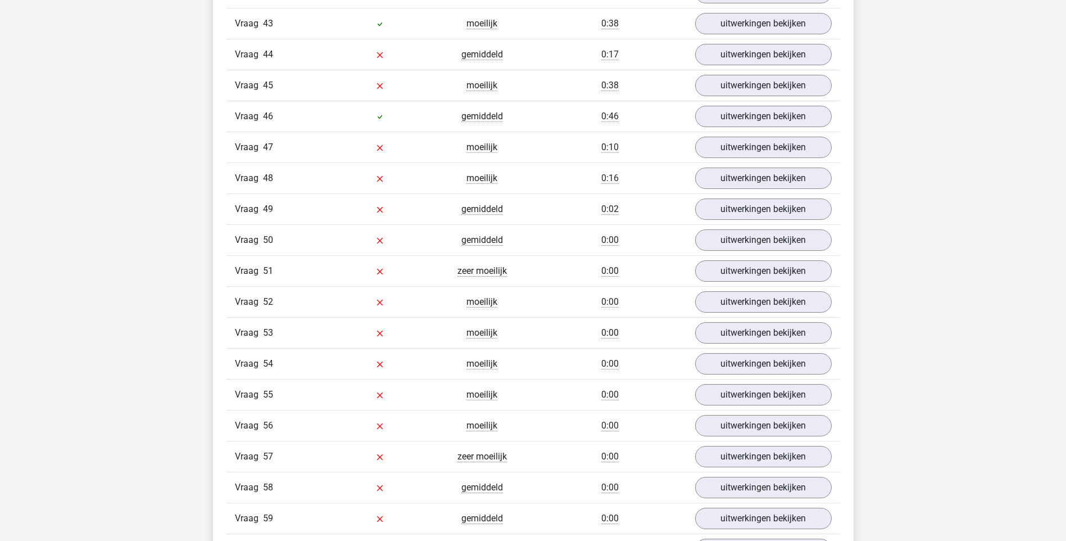
scroll to position [2473, 0]
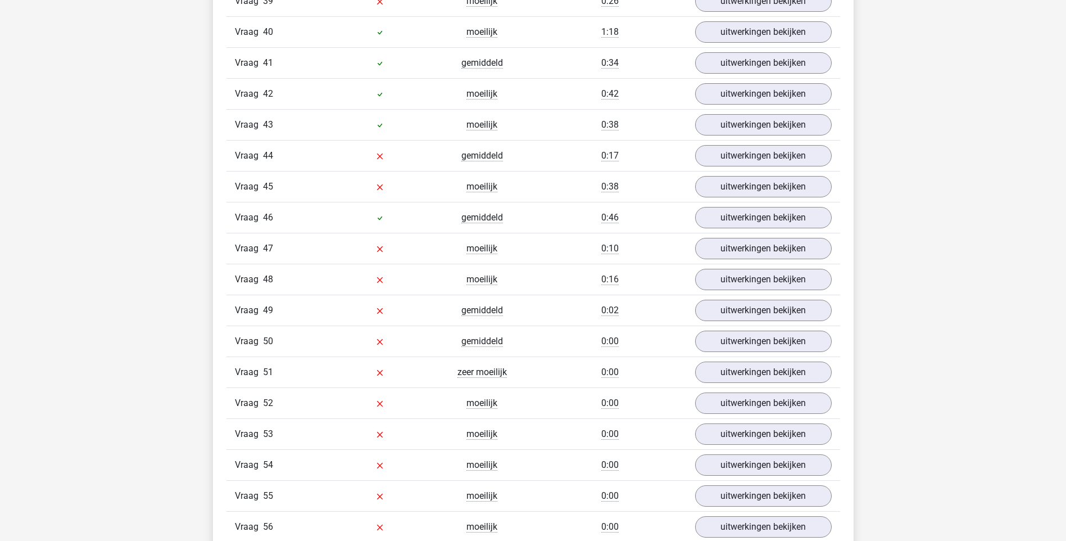
drag, startPoint x: 606, startPoint y: 367, endPoint x: 600, endPoint y: 353, distance: 15.1
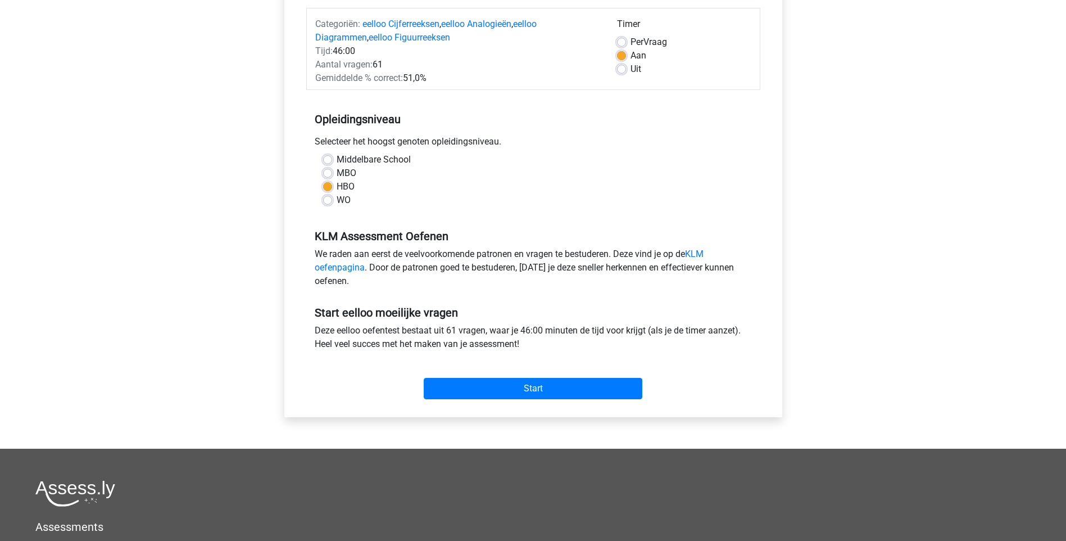
scroll to position [169, 0]
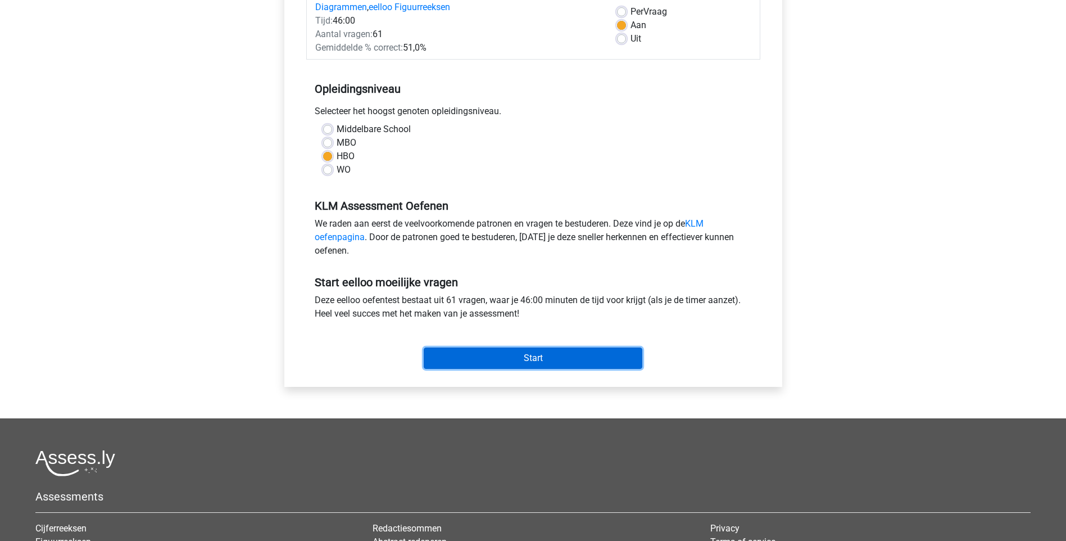
click at [573, 350] on input "Start" at bounding box center [533, 357] width 219 height 21
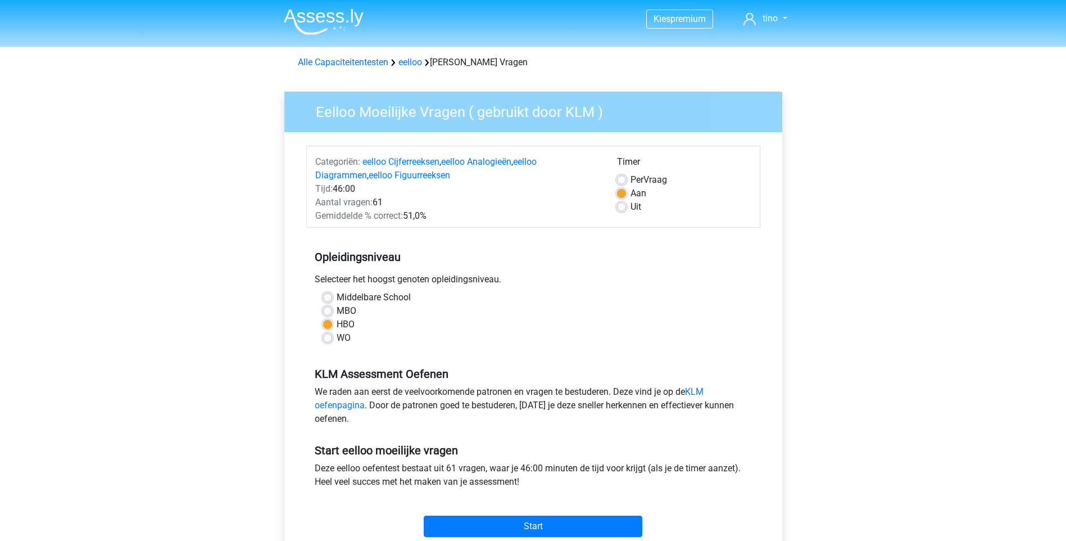
scroll to position [0, 0]
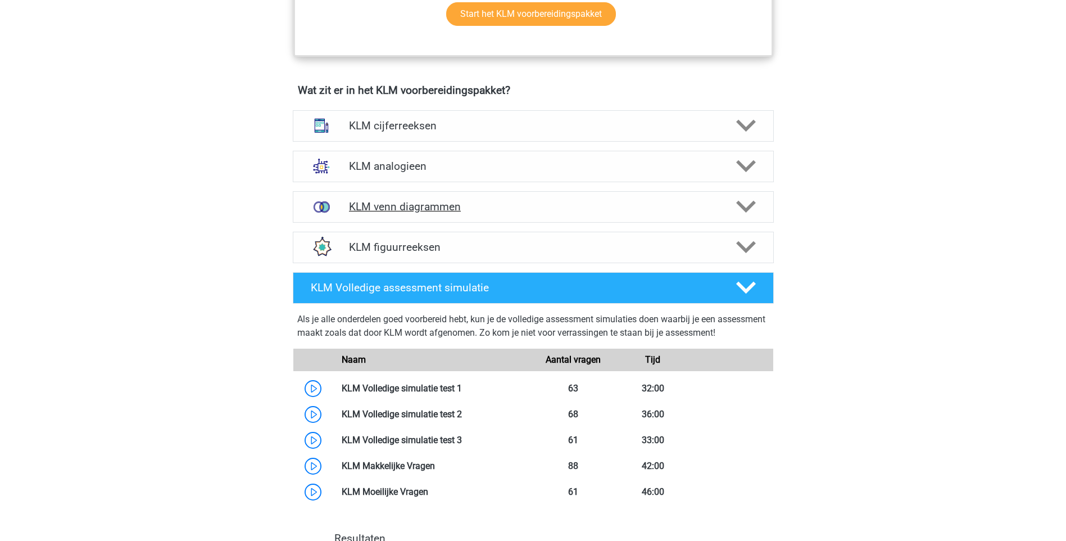
scroll to position [837, 0]
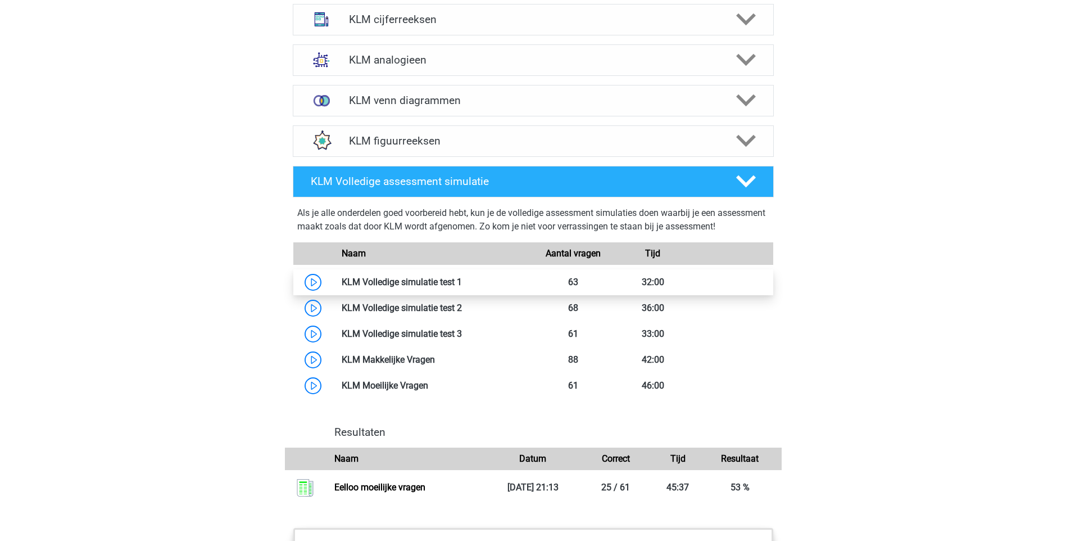
click at [462, 283] on link at bounding box center [462, 282] width 0 height 11
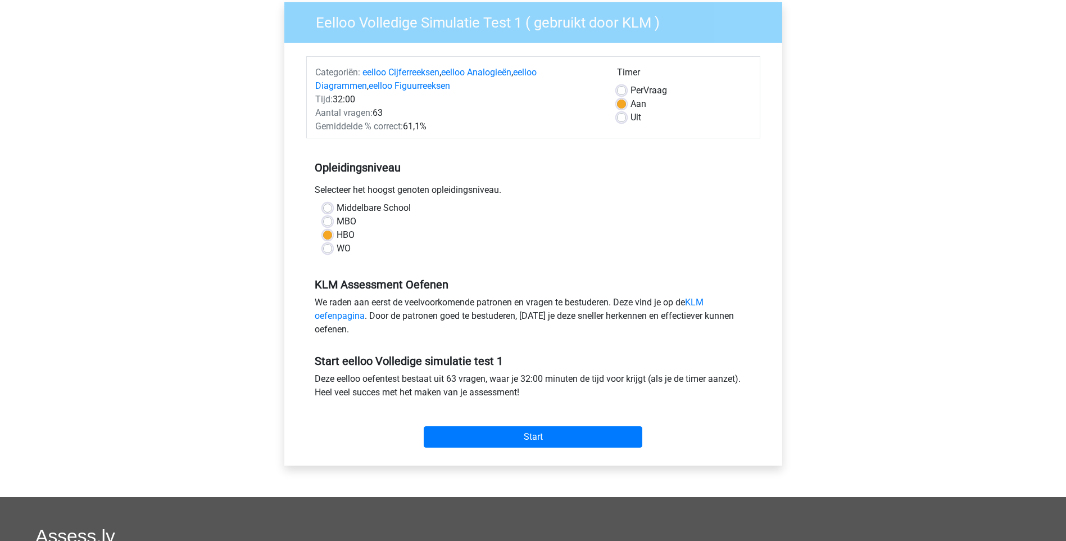
scroll to position [112, 0]
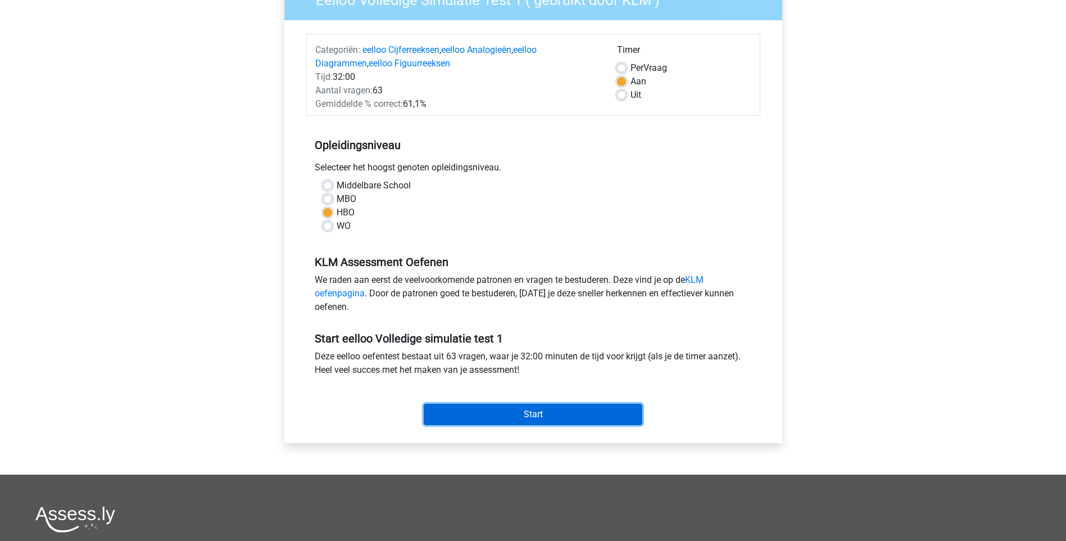
click at [504, 417] on input "Start" at bounding box center [533, 414] width 219 height 21
